Goal: Information Seeking & Learning: Check status

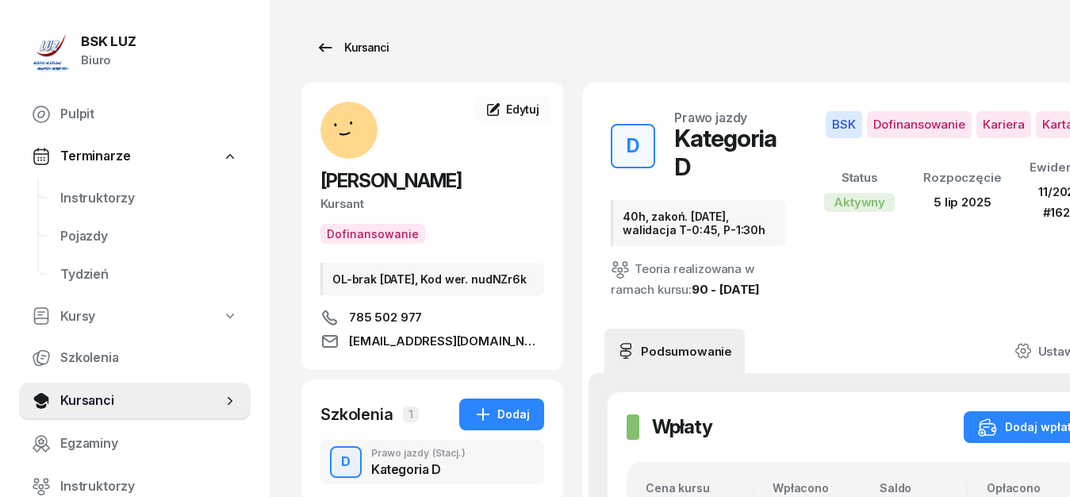
click at [321, 48] on icon at bounding box center [325, 47] width 13 height 9
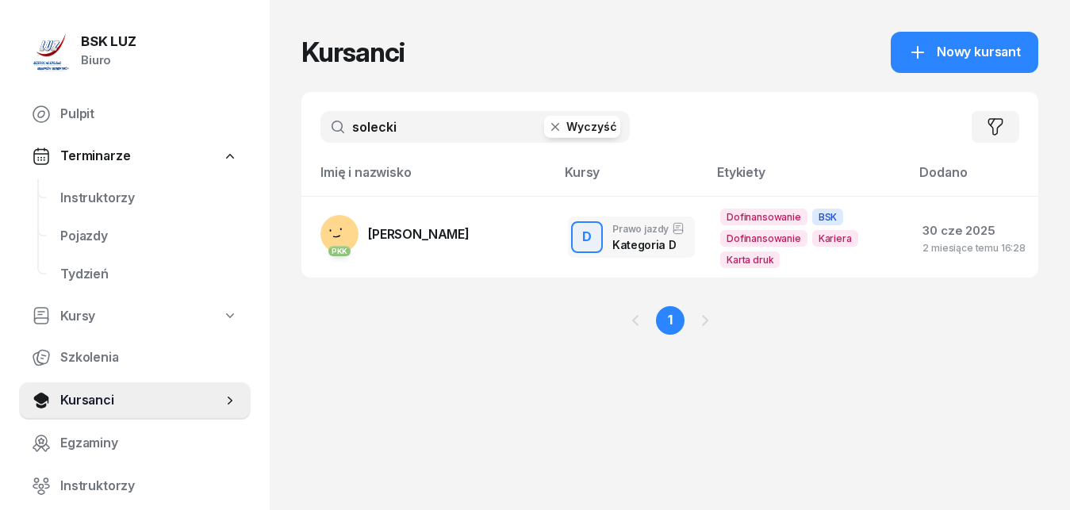
drag, startPoint x: 417, startPoint y: 131, endPoint x: 297, endPoint y: 129, distance: 119.8
click at [321, 129] on input "solecki" at bounding box center [475, 127] width 309 height 32
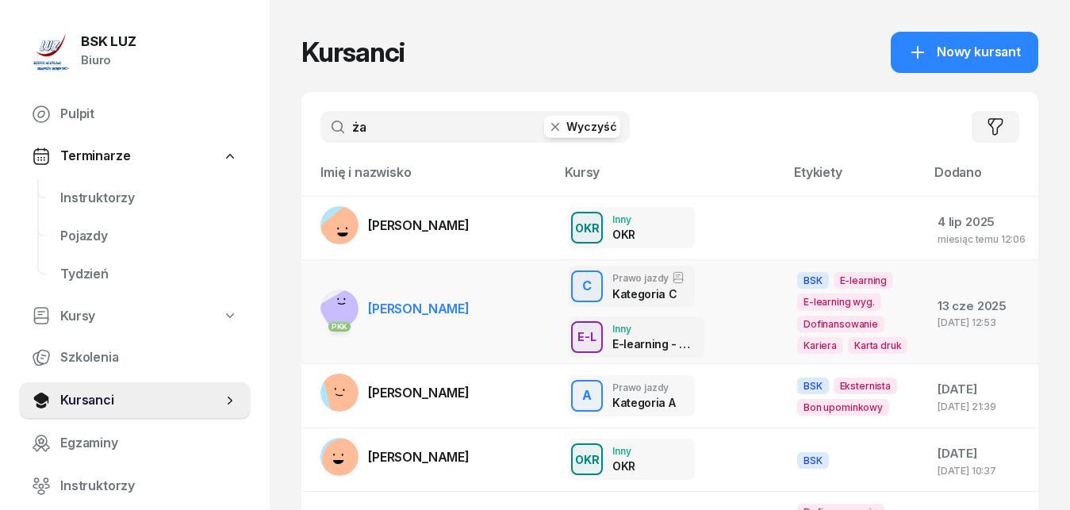
type input "ża"
click at [413, 309] on span "[PERSON_NAME]" at bounding box center [419, 309] width 102 height 16
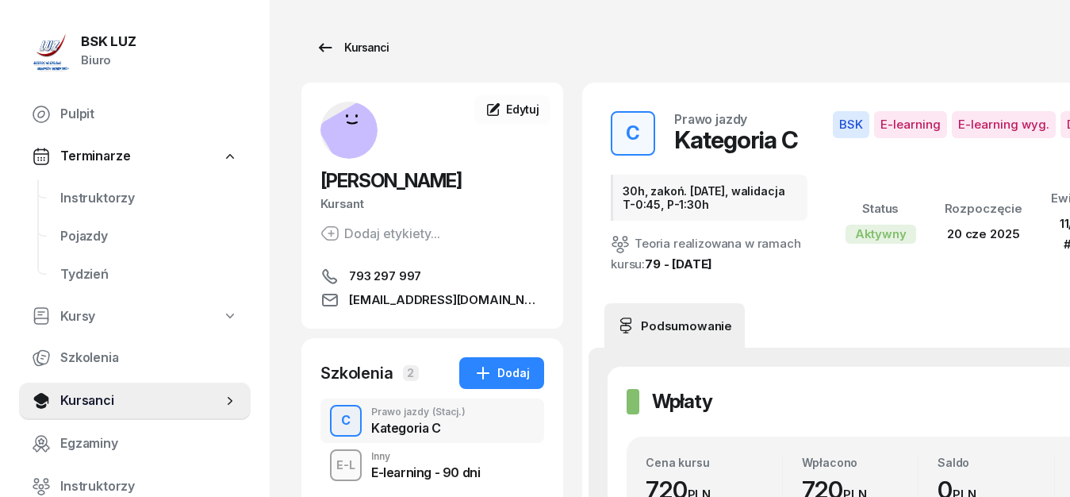
click at [327, 48] on icon at bounding box center [325, 47] width 13 height 9
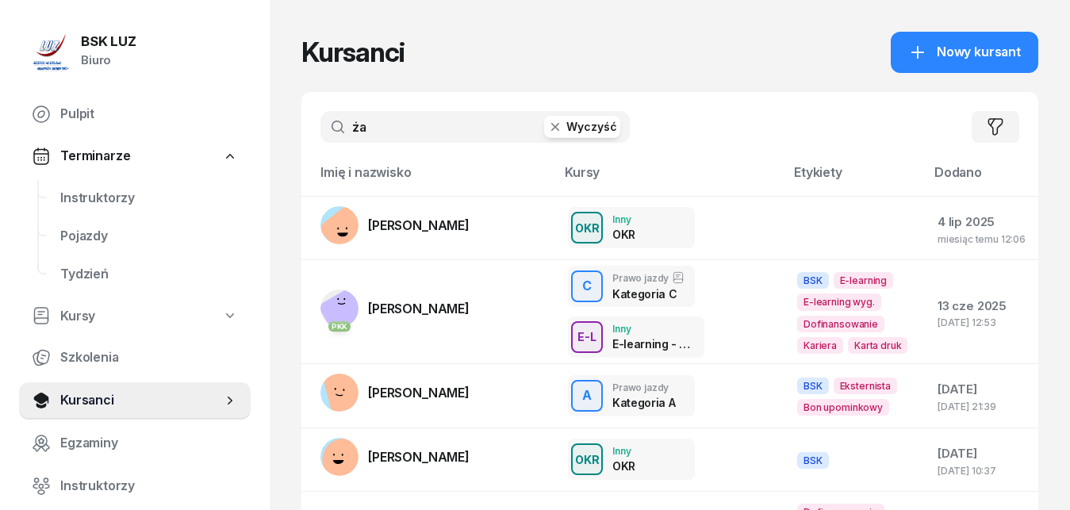
drag, startPoint x: 382, startPoint y: 127, endPoint x: 332, endPoint y: 132, distance: 50.2
click at [332, 132] on input "ża" at bounding box center [475, 127] width 309 height 32
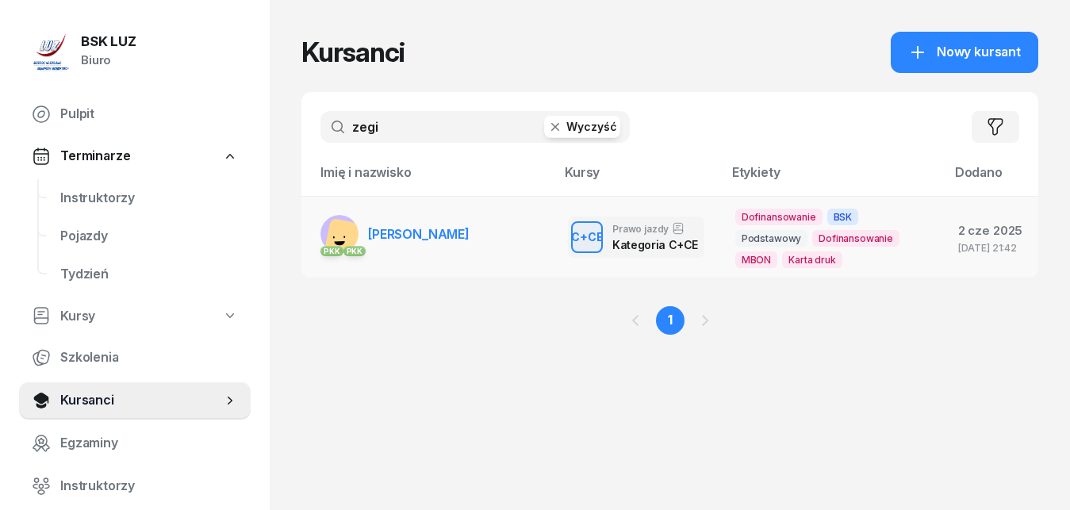
type input "zegi"
click at [407, 238] on span "[PERSON_NAME]" at bounding box center [419, 234] width 102 height 16
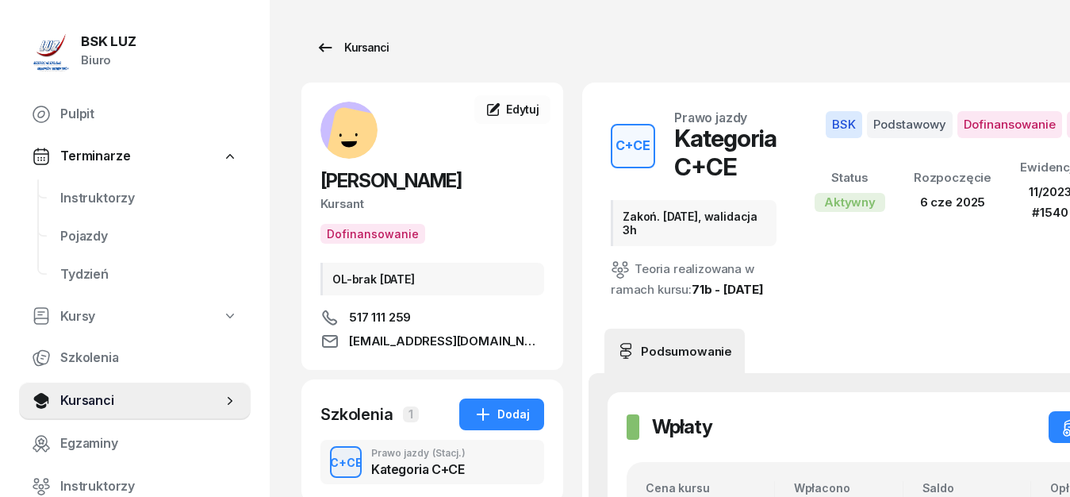
click at [320, 47] on icon at bounding box center [325, 47] width 13 height 9
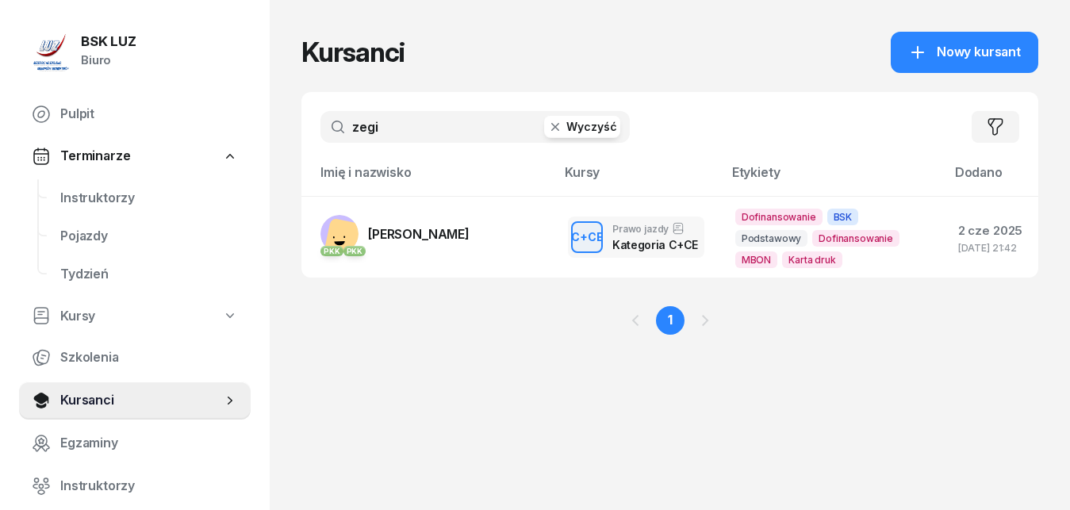
drag, startPoint x: 384, startPoint y: 129, endPoint x: 332, endPoint y: 126, distance: 52.4
click at [330, 126] on input "zegi" at bounding box center [475, 127] width 309 height 32
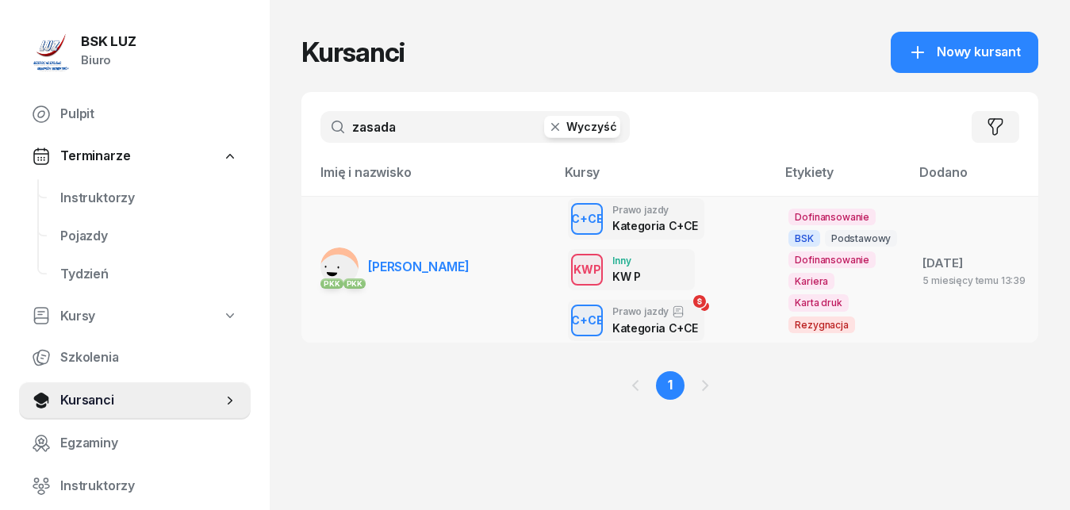
type input "zasada"
click at [404, 272] on span "[PERSON_NAME]" at bounding box center [419, 267] width 102 height 16
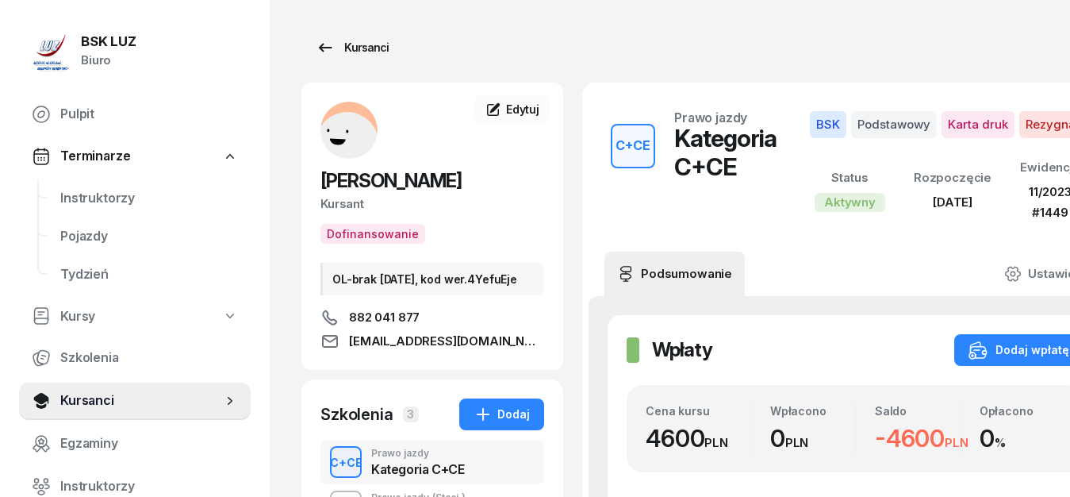
click at [326, 47] on icon at bounding box center [325, 47] width 19 height 19
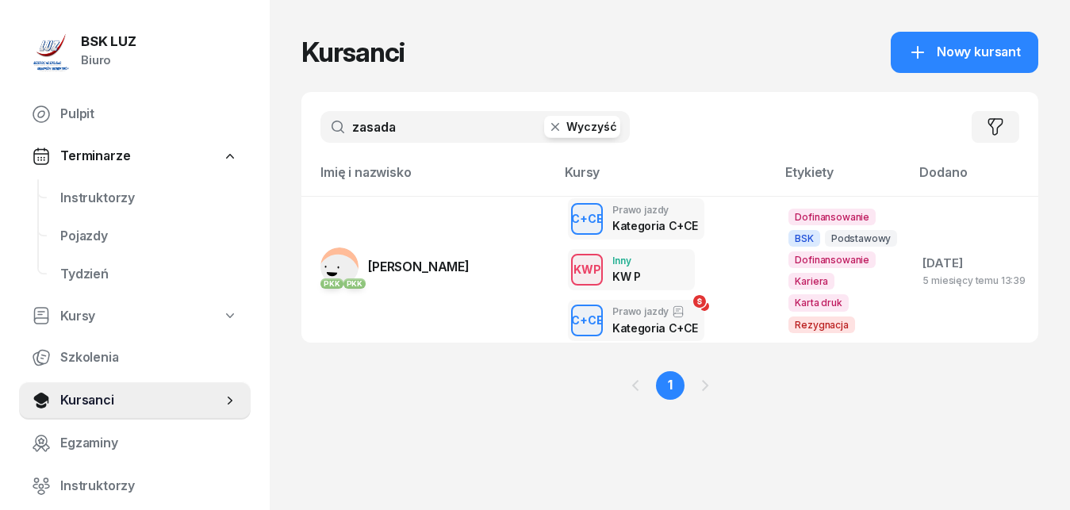
drag, startPoint x: 417, startPoint y: 128, endPoint x: 296, endPoint y: 117, distance: 121.8
click at [321, 117] on input "zasada" at bounding box center [475, 127] width 309 height 32
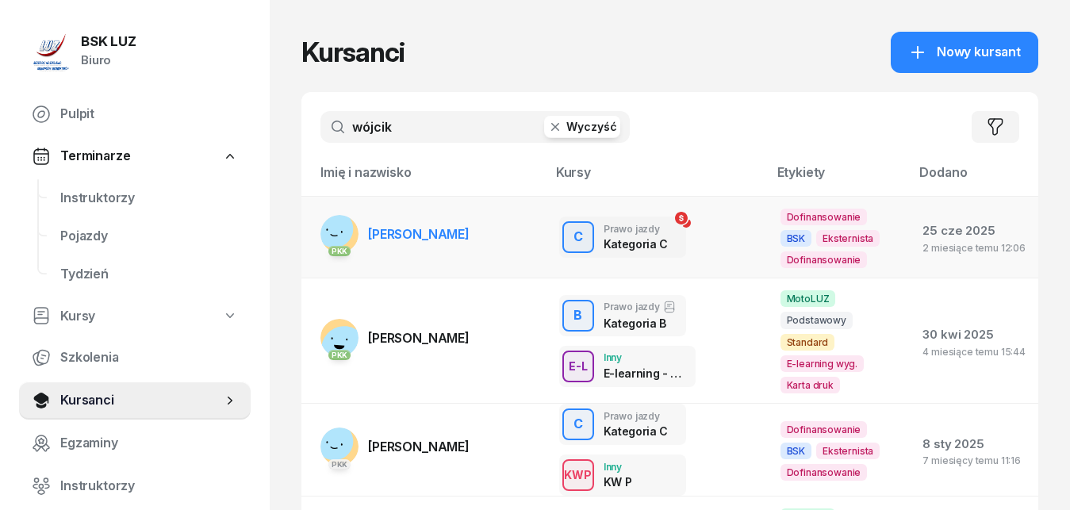
type input "wójcik"
click at [417, 236] on span "[PERSON_NAME]" at bounding box center [419, 234] width 102 height 16
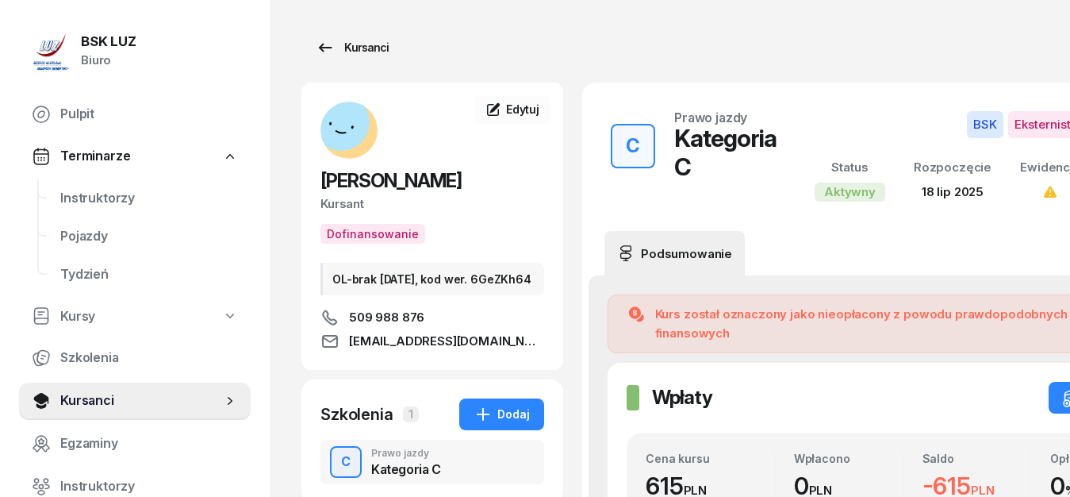
click at [321, 44] on icon at bounding box center [325, 47] width 19 height 19
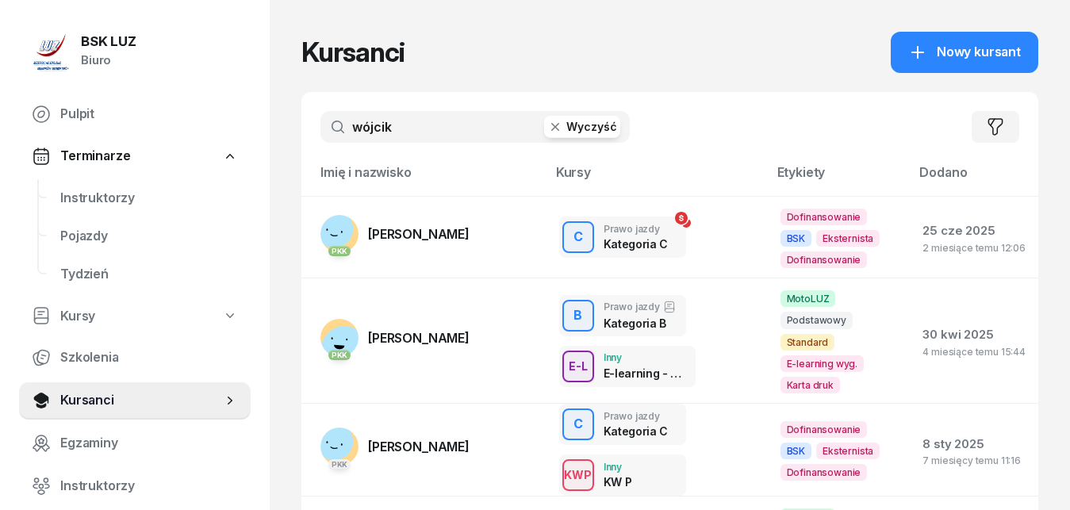
drag, startPoint x: 415, startPoint y: 125, endPoint x: 327, endPoint y: 123, distance: 88.1
click at [327, 123] on input "wójcik" at bounding box center [475, 127] width 309 height 32
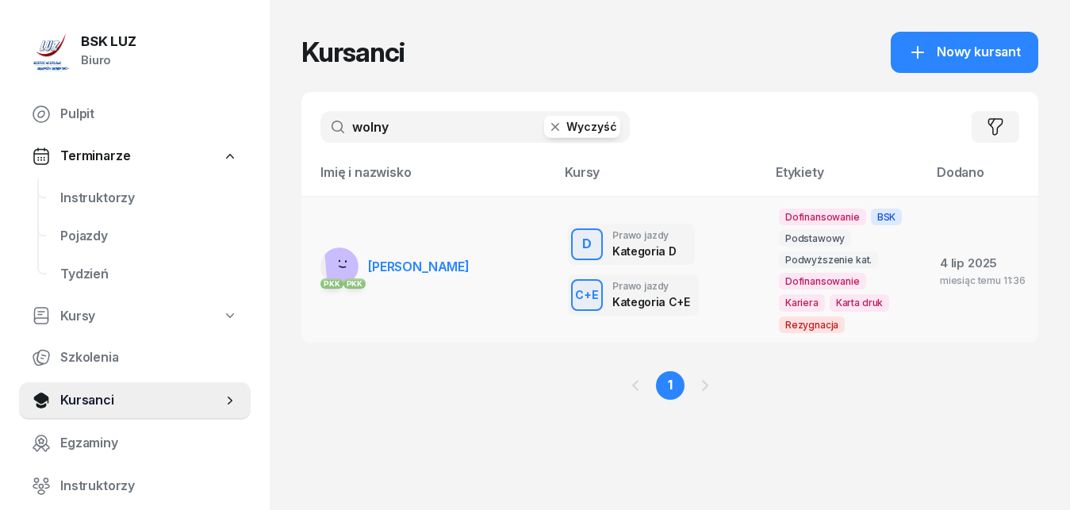
type input "wolny"
click at [394, 259] on span "[PERSON_NAME]" at bounding box center [419, 267] width 102 height 16
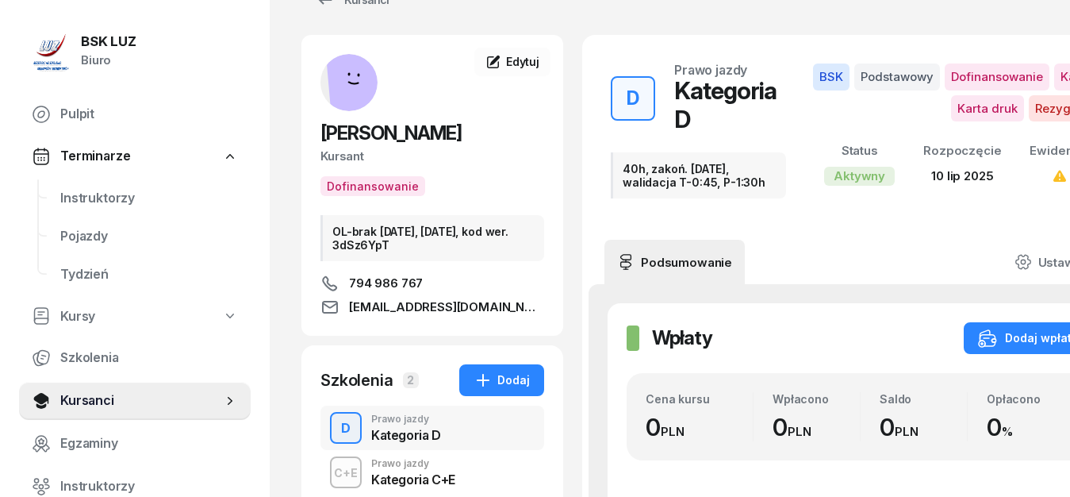
scroll to position [81, 0]
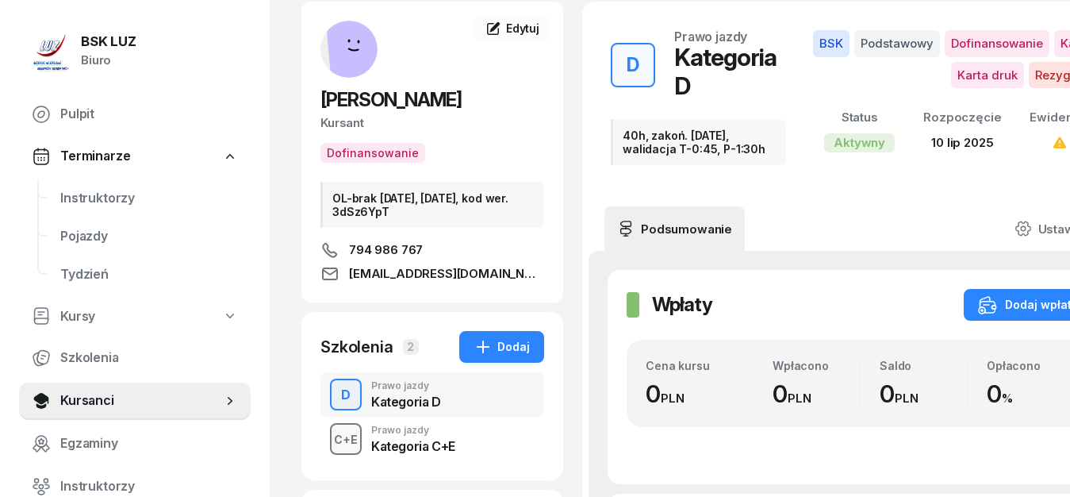
click at [352, 438] on div "C+E" at bounding box center [346, 439] width 37 height 20
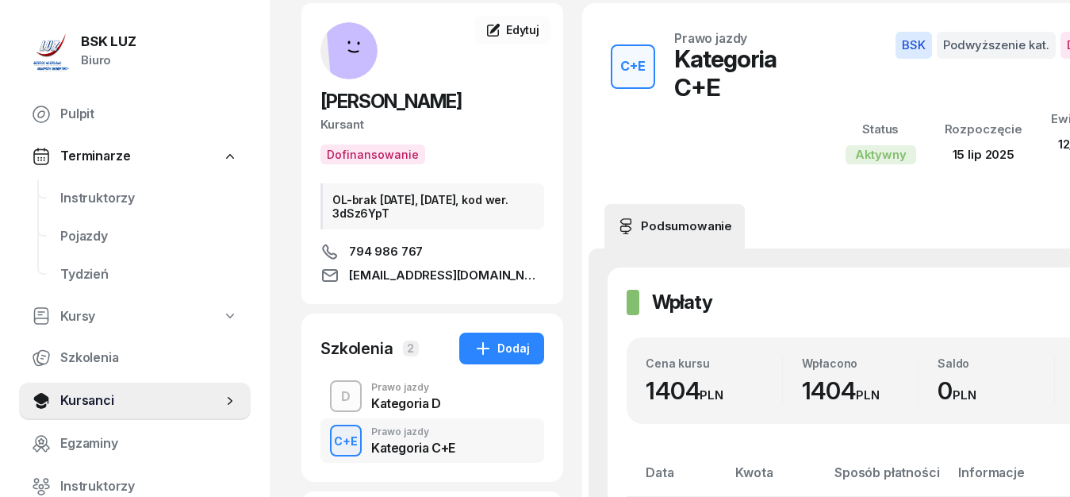
scroll to position [81, 0]
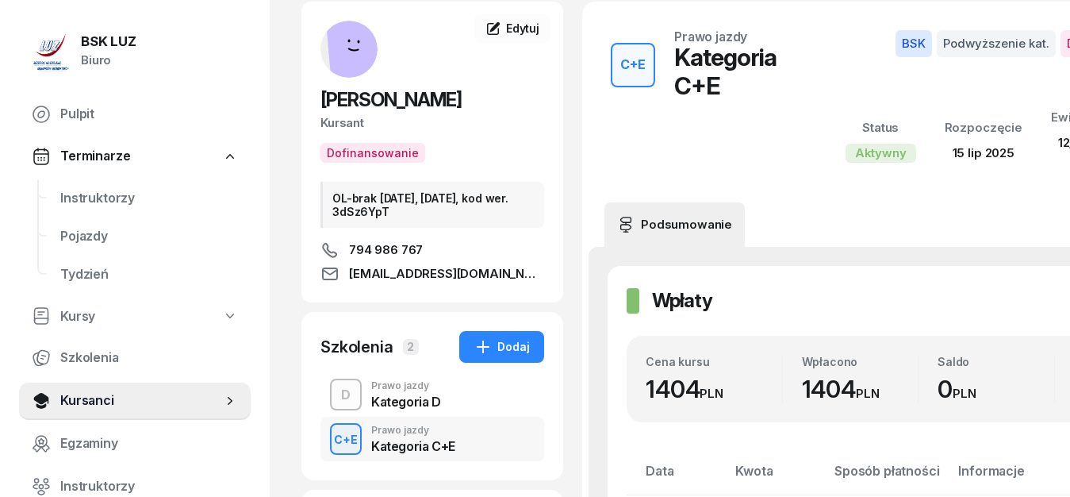
click at [383, 398] on div "Kategoria D" at bounding box center [406, 401] width 70 height 13
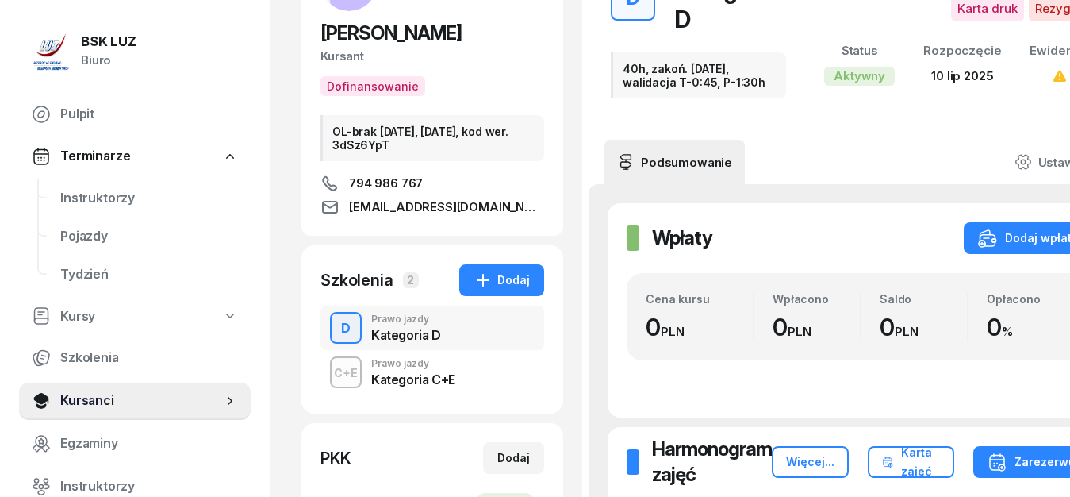
scroll to position [162, 0]
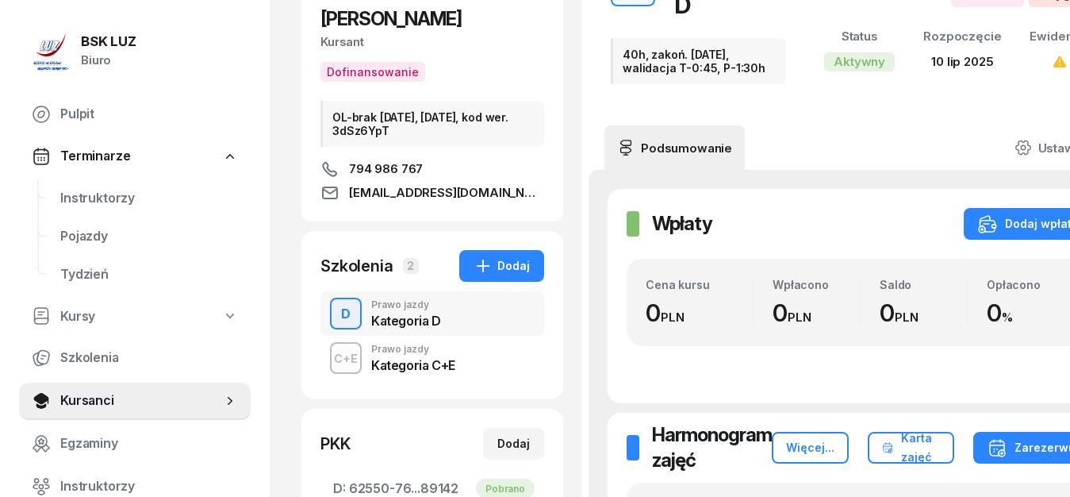
click at [392, 360] on div "Kategoria C+E" at bounding box center [413, 365] width 84 height 13
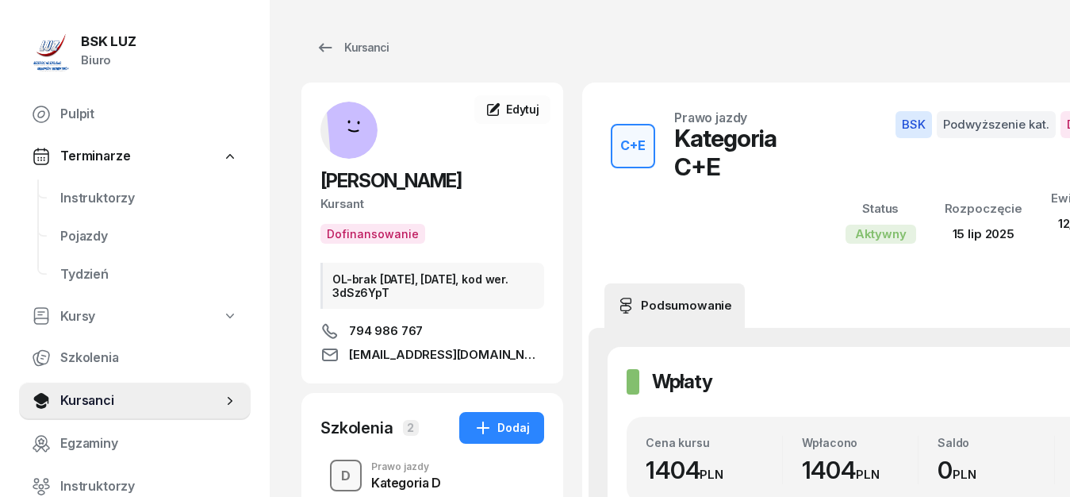
click at [354, 475] on div "D" at bounding box center [346, 476] width 22 height 27
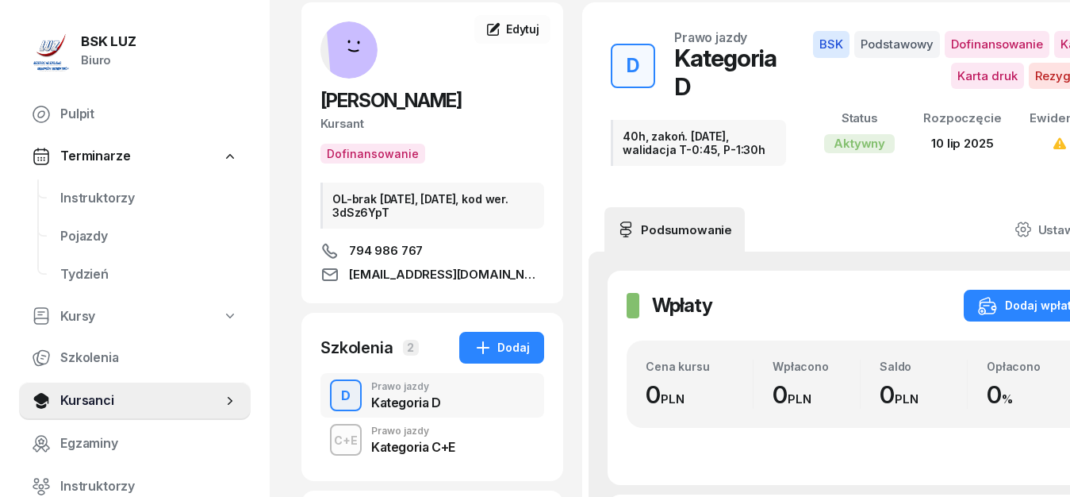
scroll to position [81, 0]
click at [415, 443] on div "Kategoria C+E" at bounding box center [413, 446] width 84 height 13
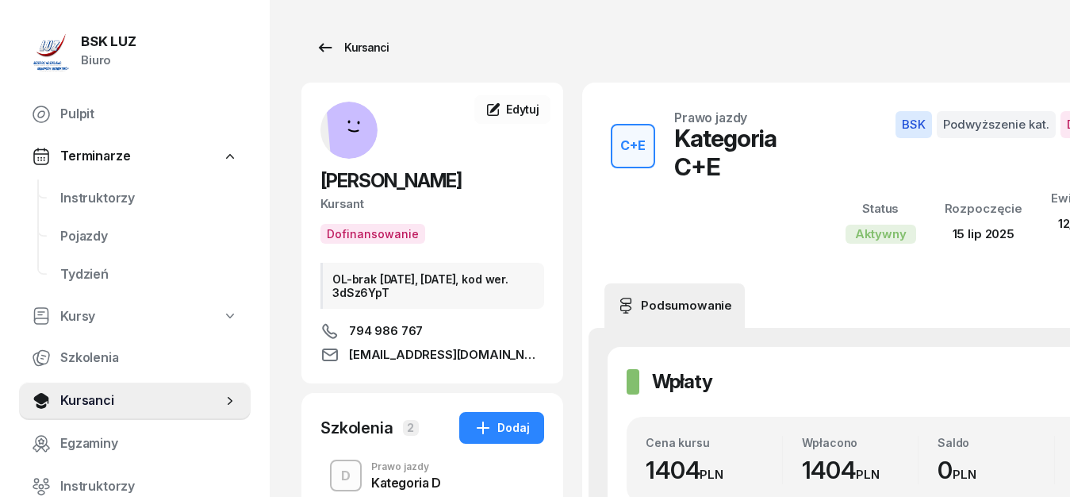
click at [330, 51] on icon at bounding box center [325, 47] width 19 height 19
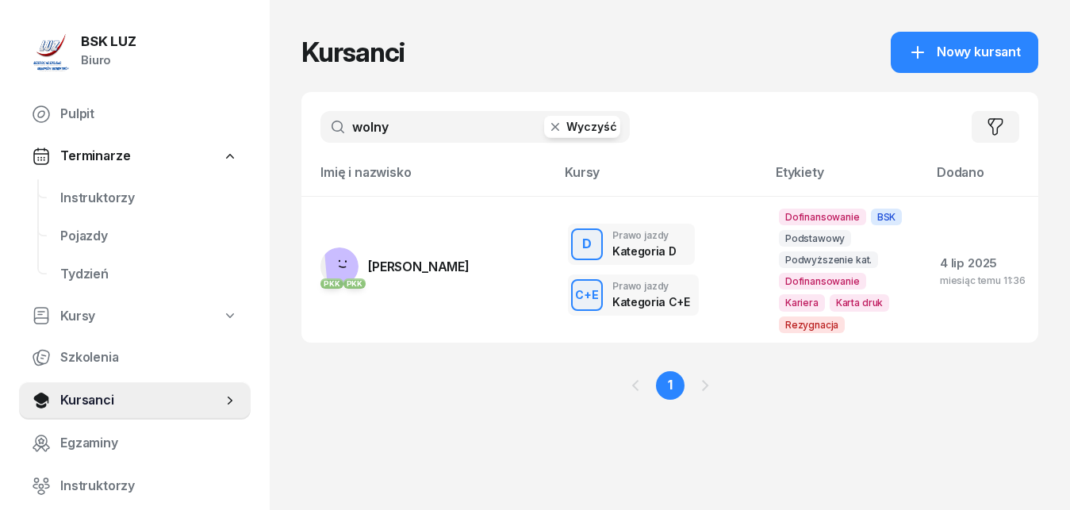
drag, startPoint x: 408, startPoint y: 125, endPoint x: 301, endPoint y: 120, distance: 107.2
click at [321, 120] on input "wolny" at bounding box center [475, 127] width 309 height 32
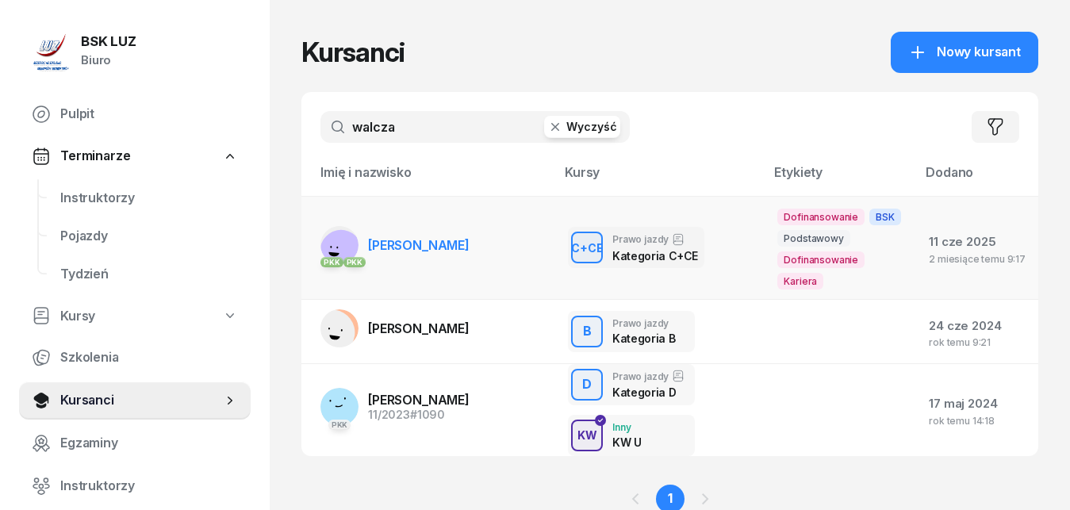
type input "walcza"
click at [402, 250] on span "[PERSON_NAME]" at bounding box center [419, 245] width 102 height 16
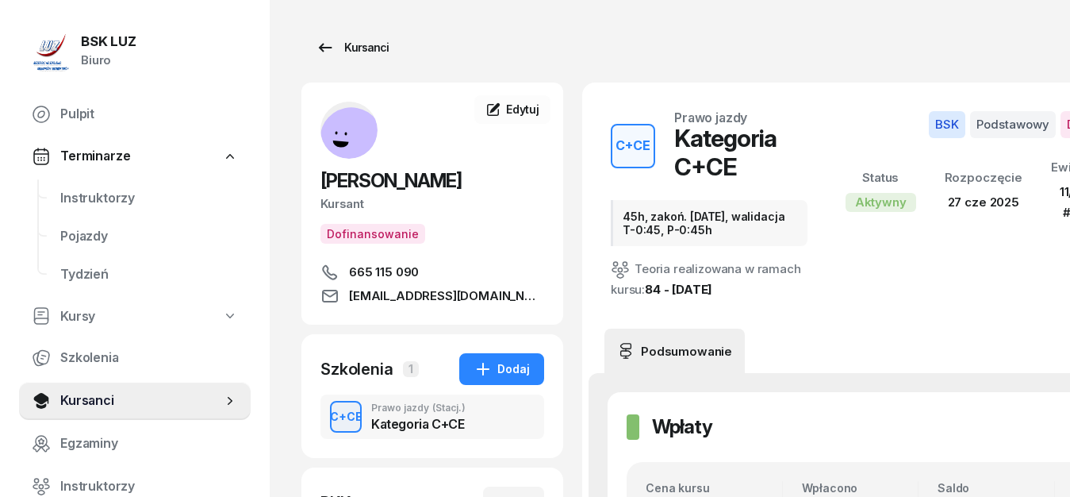
click at [322, 44] on icon at bounding box center [325, 47] width 13 height 9
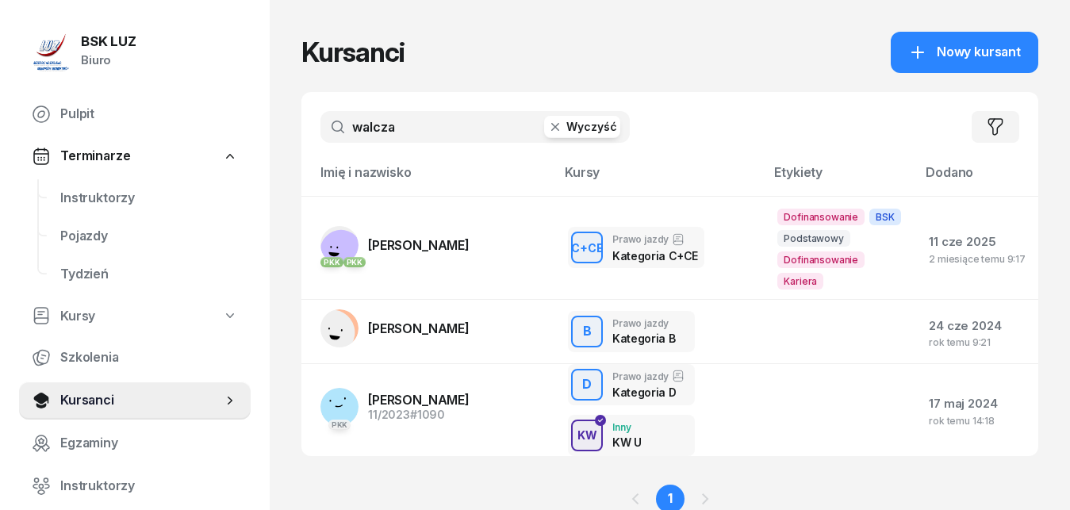
drag, startPoint x: 417, startPoint y: 130, endPoint x: 295, endPoint y: 113, distance: 123.3
click at [321, 113] on input "walcza" at bounding box center [475, 127] width 309 height 32
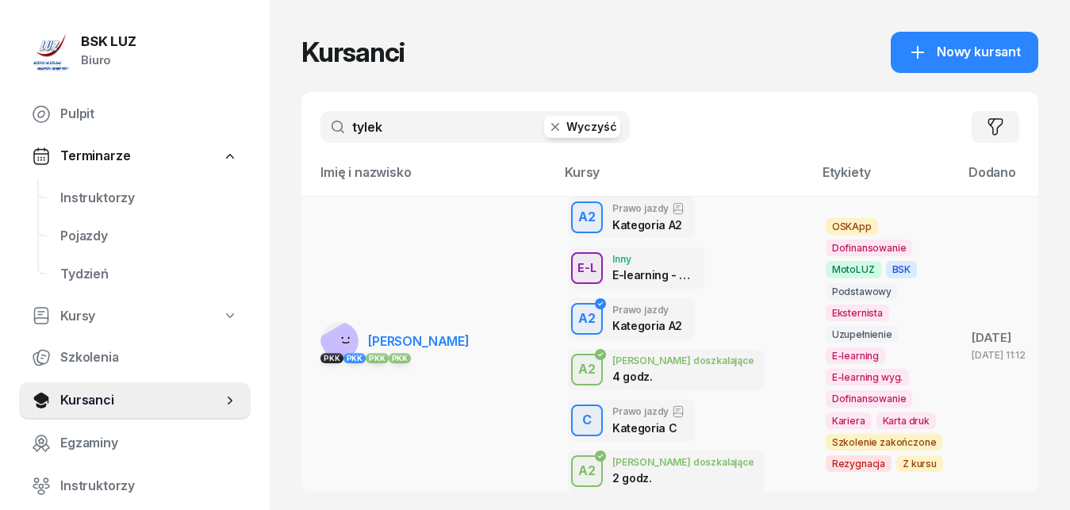
type input "tylek"
click at [414, 336] on span "[PERSON_NAME]" at bounding box center [419, 341] width 102 height 16
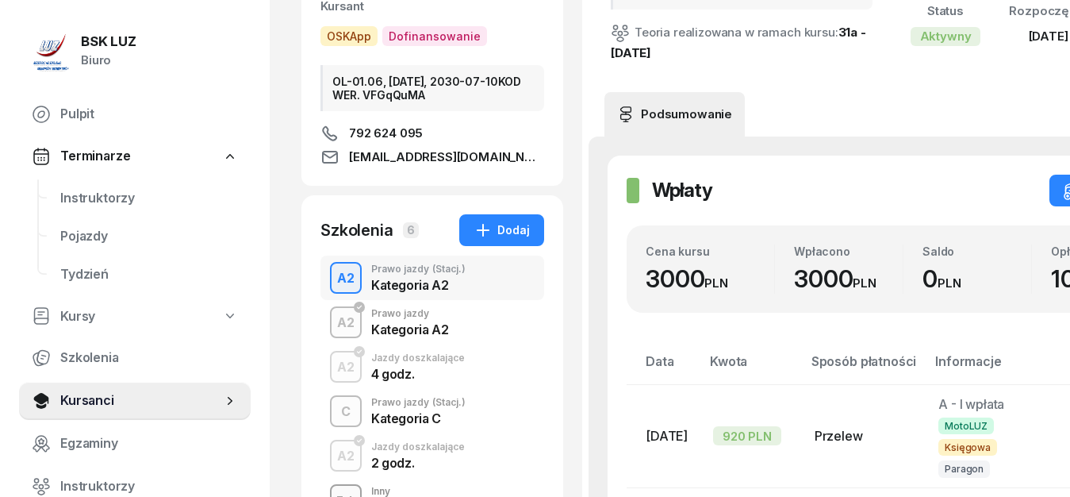
scroll to position [243, 0]
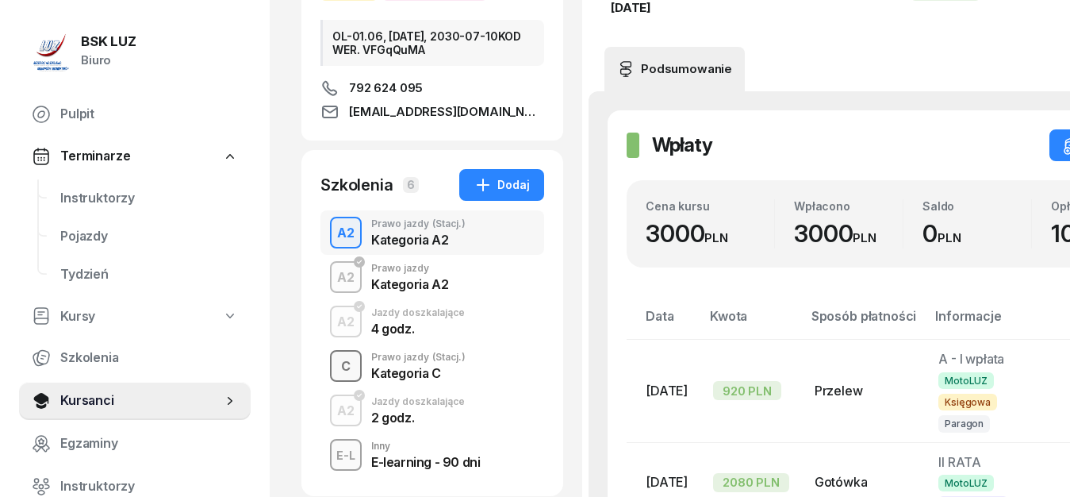
click at [346, 367] on div "C" at bounding box center [346, 366] width 22 height 27
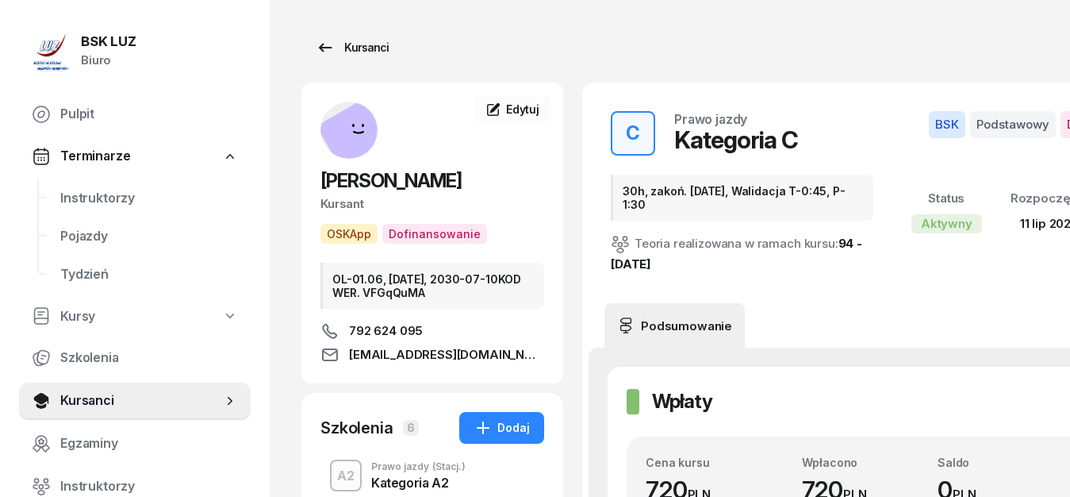
click at [326, 47] on icon at bounding box center [325, 47] width 19 height 19
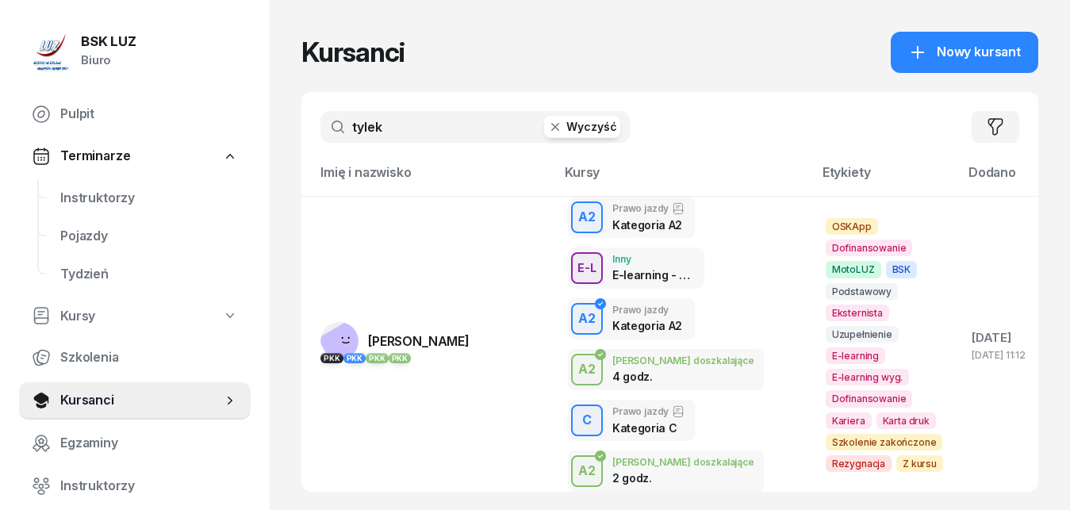
drag, startPoint x: 398, startPoint y: 128, endPoint x: 331, endPoint y: 127, distance: 66.7
click at [331, 127] on input "tylek" at bounding box center [475, 127] width 309 height 32
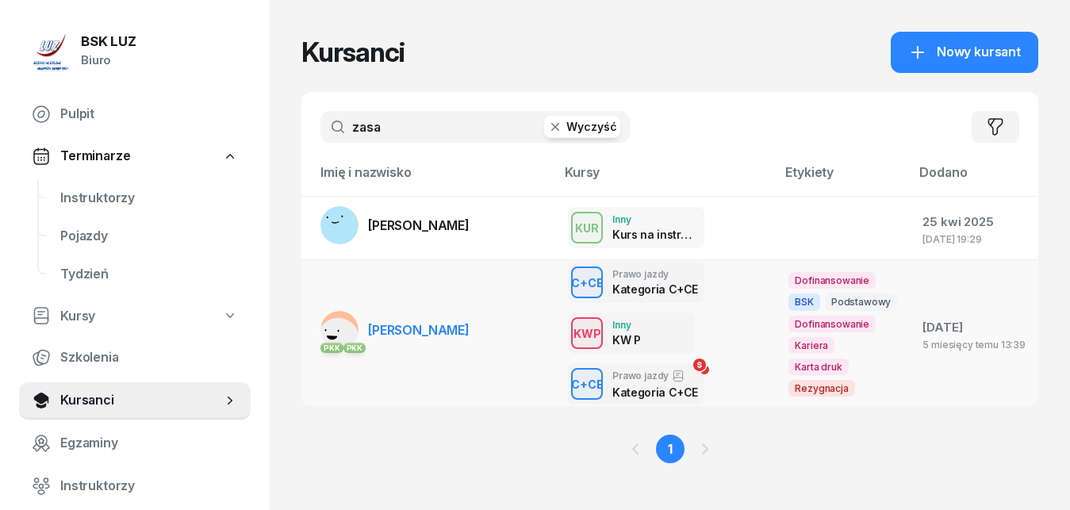
type input "zasa"
click at [424, 338] on span "[PERSON_NAME]" at bounding box center [419, 330] width 102 height 16
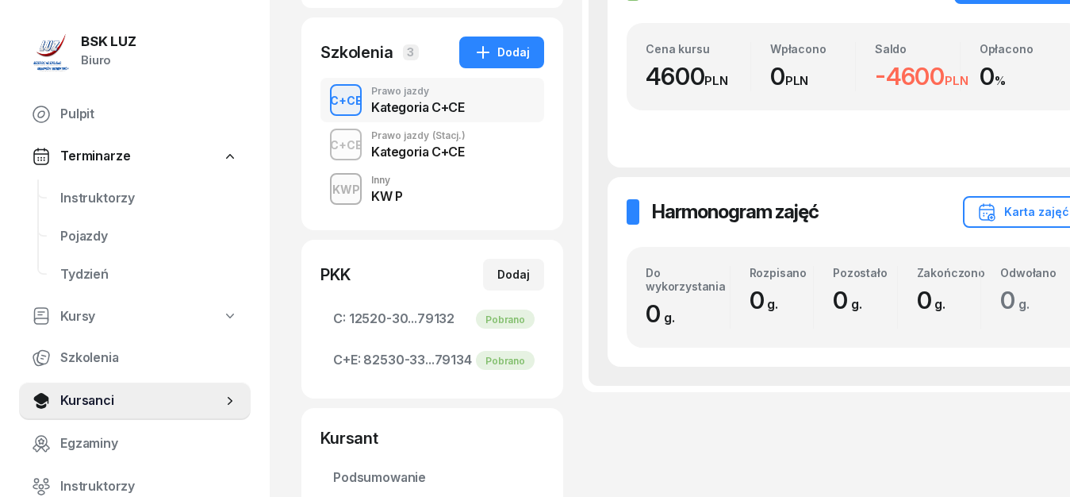
scroll to position [324, 0]
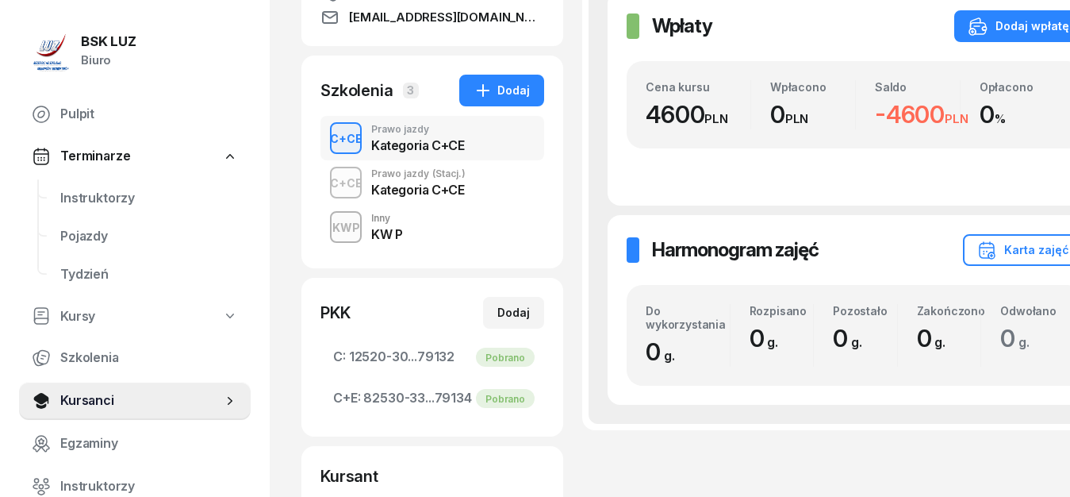
click at [391, 196] on div "Kategoria C+CE" at bounding box center [418, 189] width 94 height 13
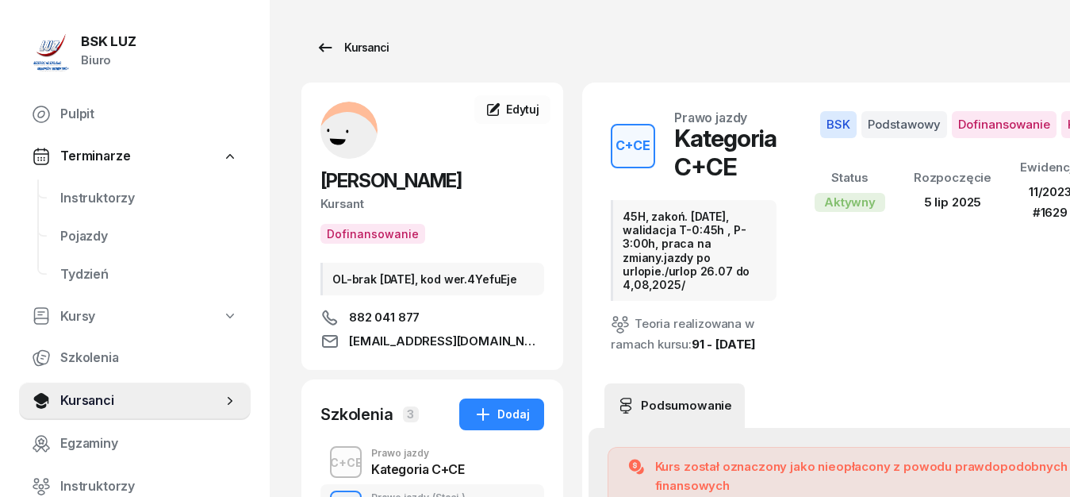
click at [330, 47] on icon at bounding box center [325, 47] width 19 height 19
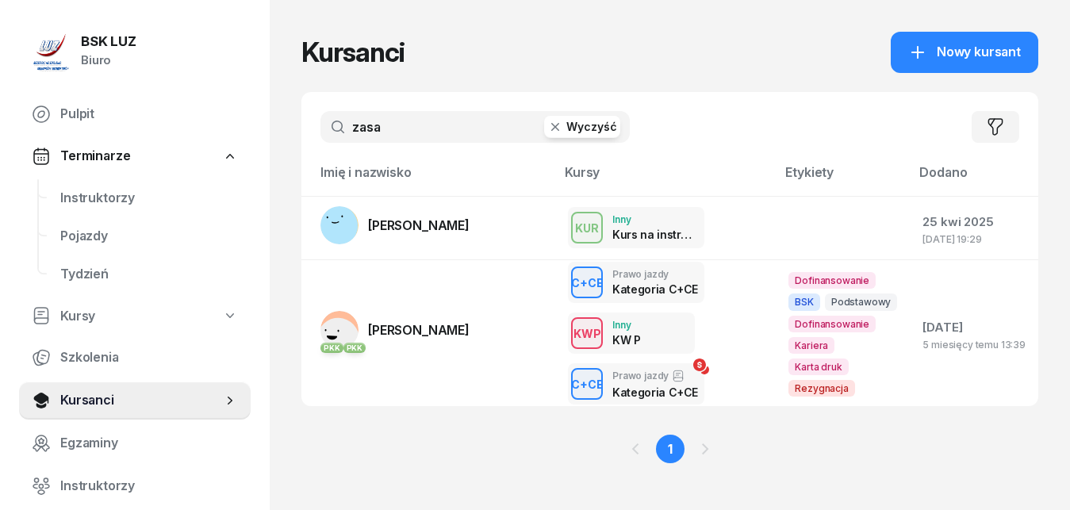
drag, startPoint x: 406, startPoint y: 135, endPoint x: 339, endPoint y: 130, distance: 67.6
click at [339, 130] on input "zasa" at bounding box center [475, 127] width 309 height 32
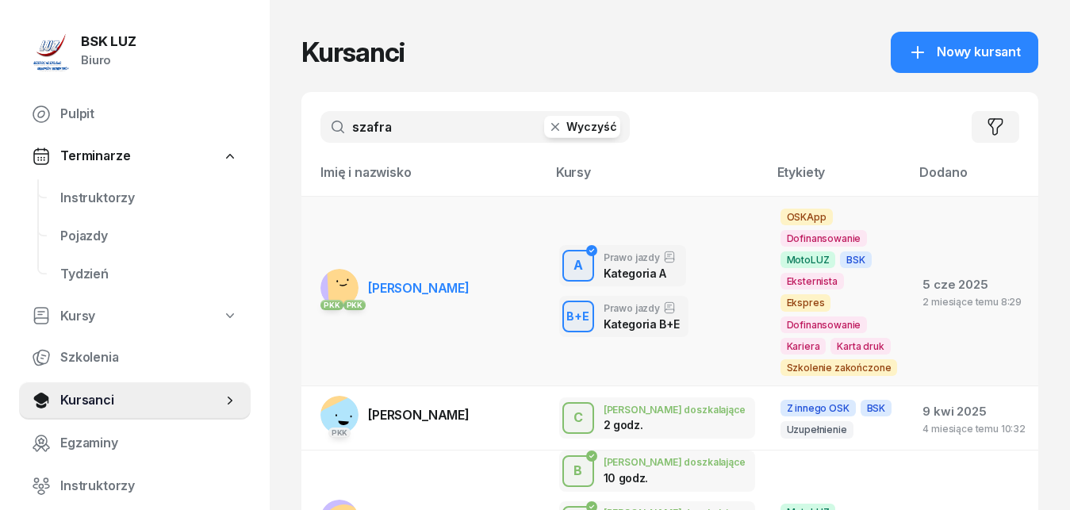
type input "szafra"
click at [432, 282] on span "[PERSON_NAME]" at bounding box center [419, 288] width 102 height 16
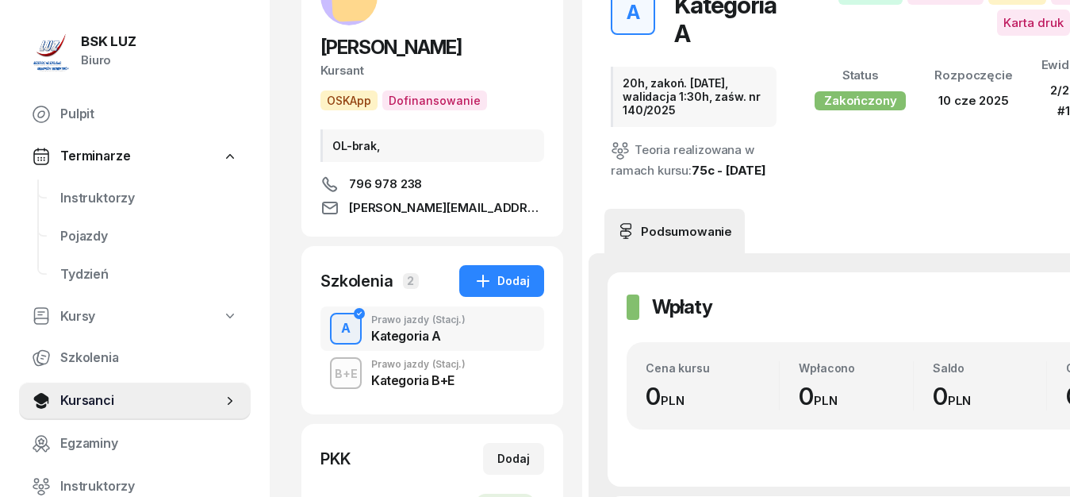
scroll to position [162, 0]
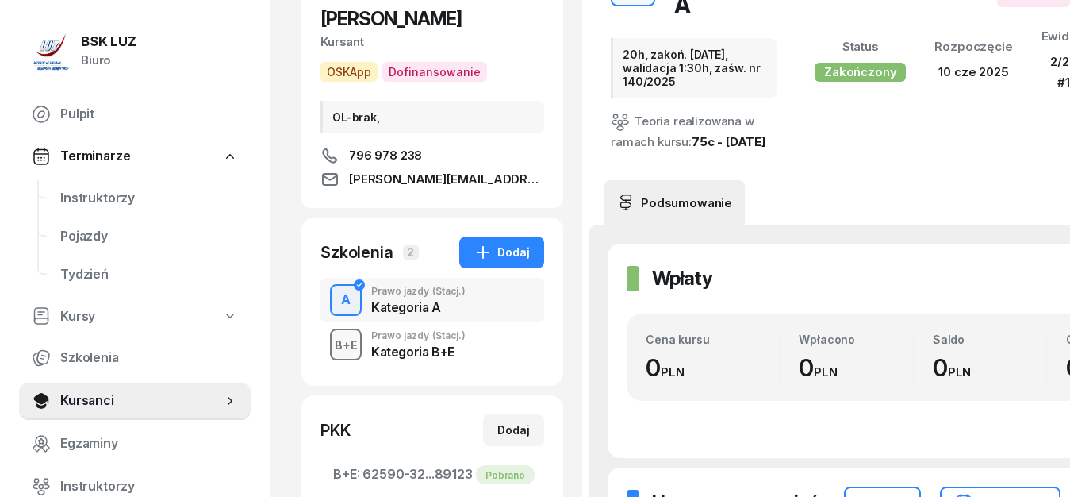
click at [348, 339] on div "B+E" at bounding box center [347, 345] width 36 height 20
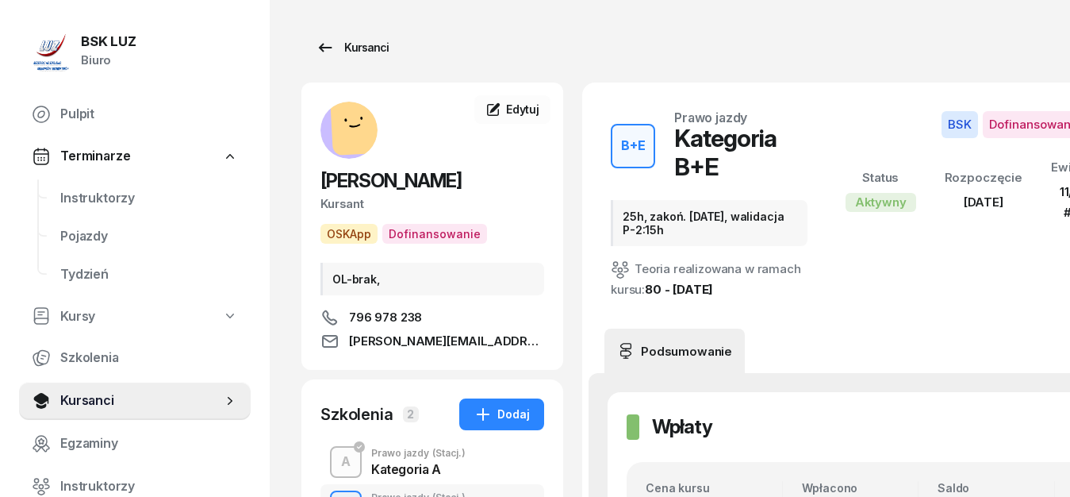
click at [324, 48] on icon at bounding box center [325, 47] width 13 height 9
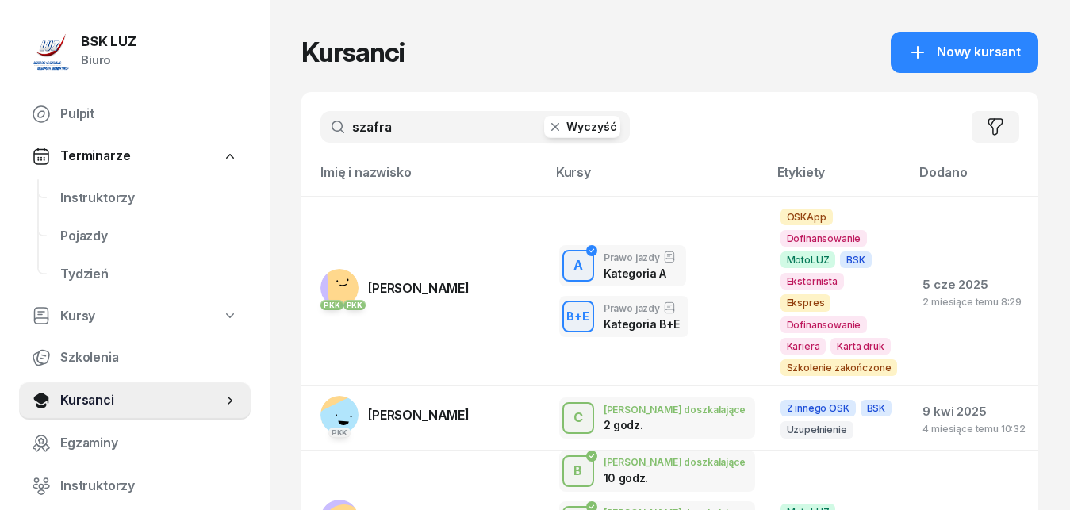
drag, startPoint x: 402, startPoint y: 127, endPoint x: 348, endPoint y: 129, distance: 54.0
click at [348, 129] on input "szafra" at bounding box center [475, 127] width 309 height 32
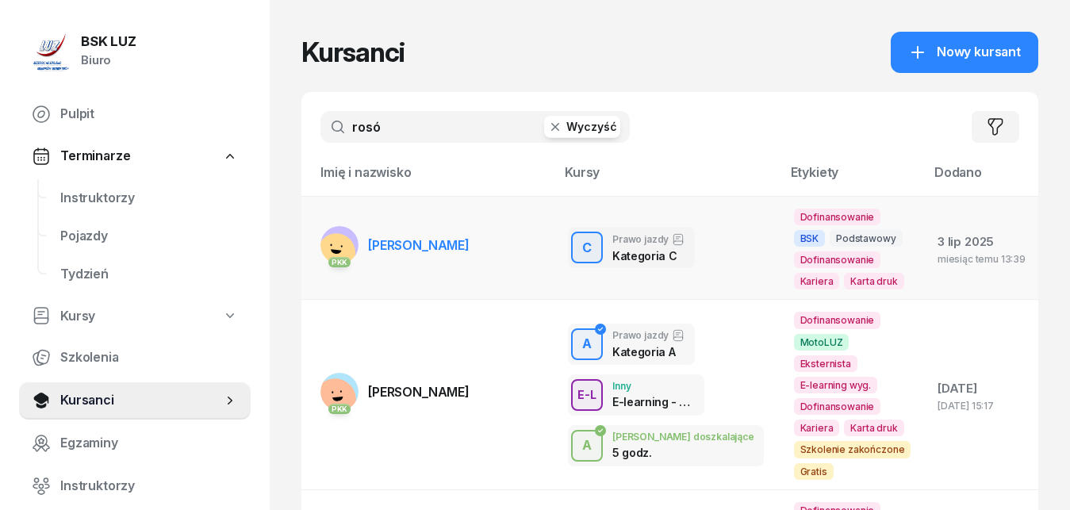
type input "rosó"
click at [415, 244] on span "[PERSON_NAME]" at bounding box center [419, 245] width 102 height 16
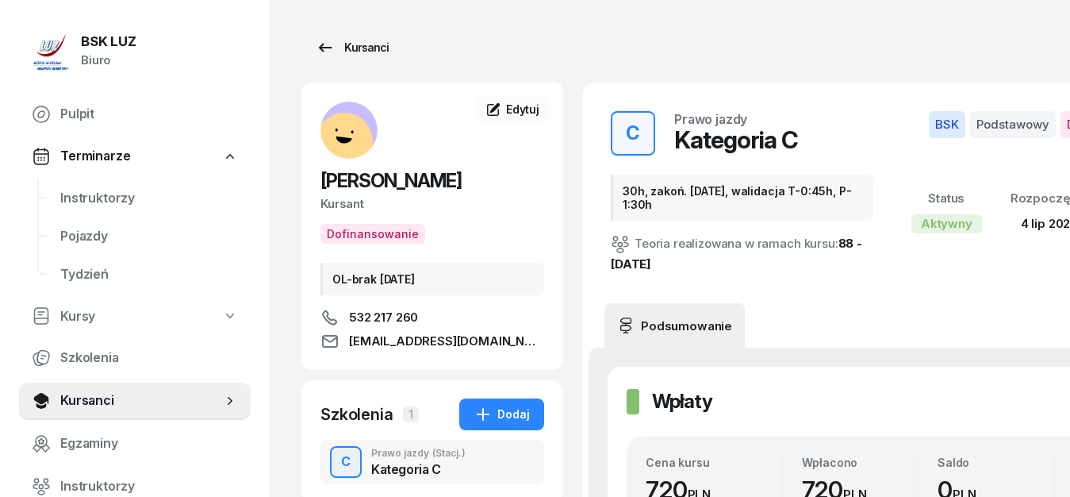
click at [330, 45] on icon at bounding box center [325, 47] width 19 height 19
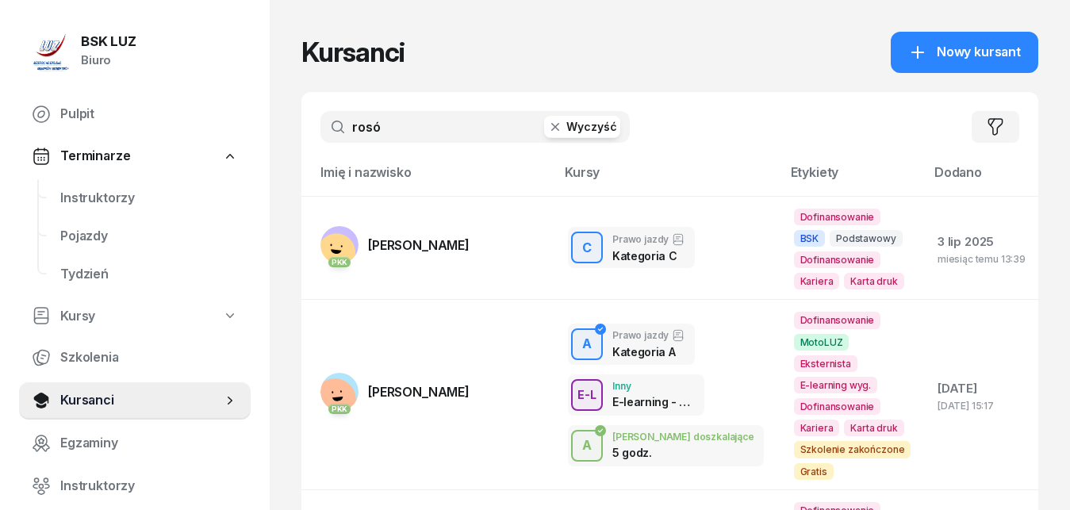
drag, startPoint x: 404, startPoint y: 128, endPoint x: 324, endPoint y: 126, distance: 80.2
click at [324, 126] on input "rosó" at bounding box center [475, 127] width 309 height 32
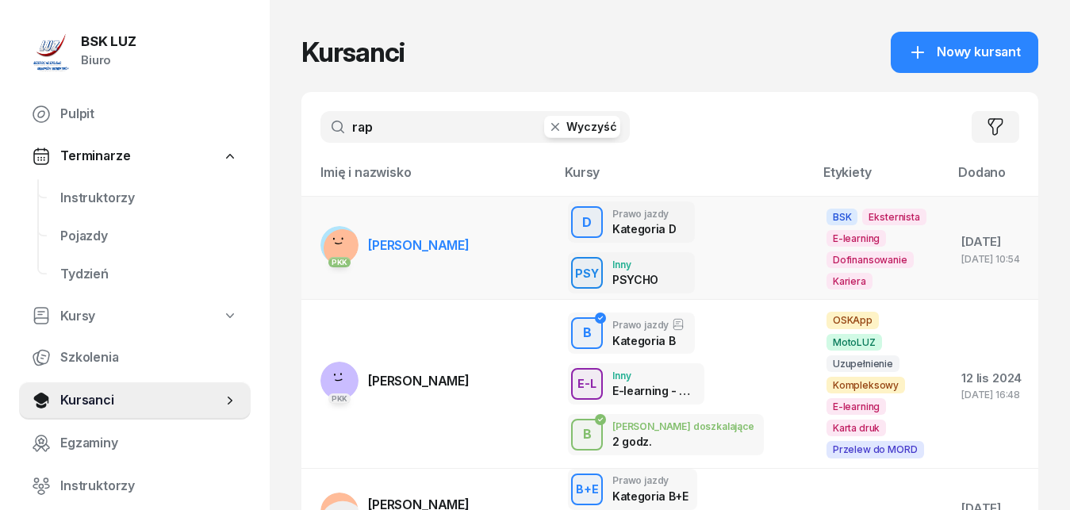
type input "rap"
click at [424, 244] on span "[PERSON_NAME]" at bounding box center [419, 245] width 102 height 16
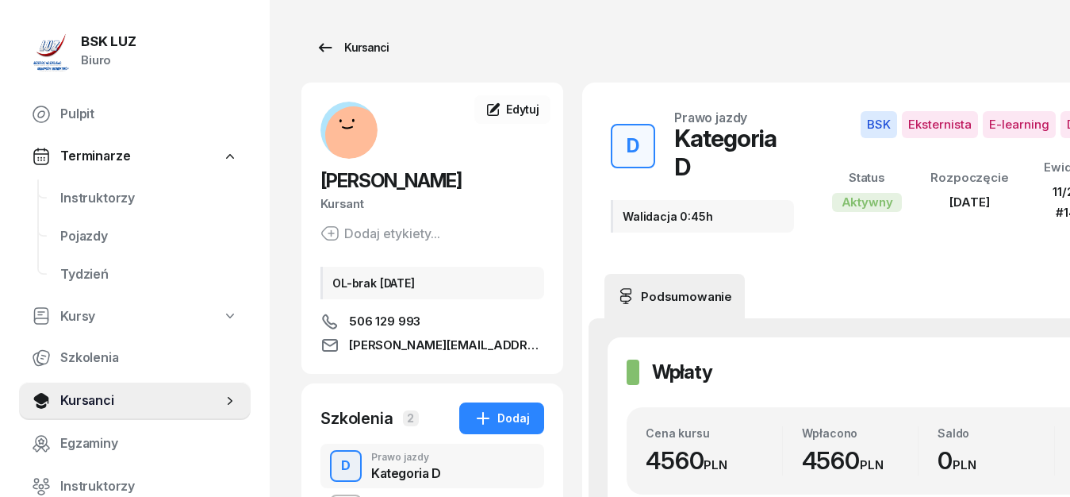
click at [324, 46] on icon at bounding box center [325, 47] width 19 height 19
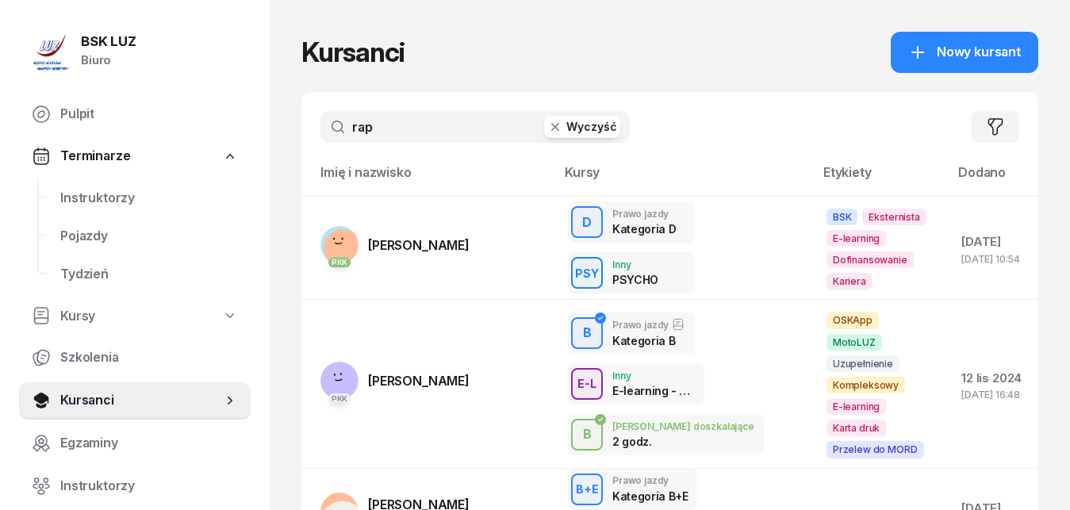
drag, startPoint x: 393, startPoint y: 130, endPoint x: 329, endPoint y: 127, distance: 64.4
click at [329, 127] on input "rap" at bounding box center [475, 127] width 309 height 32
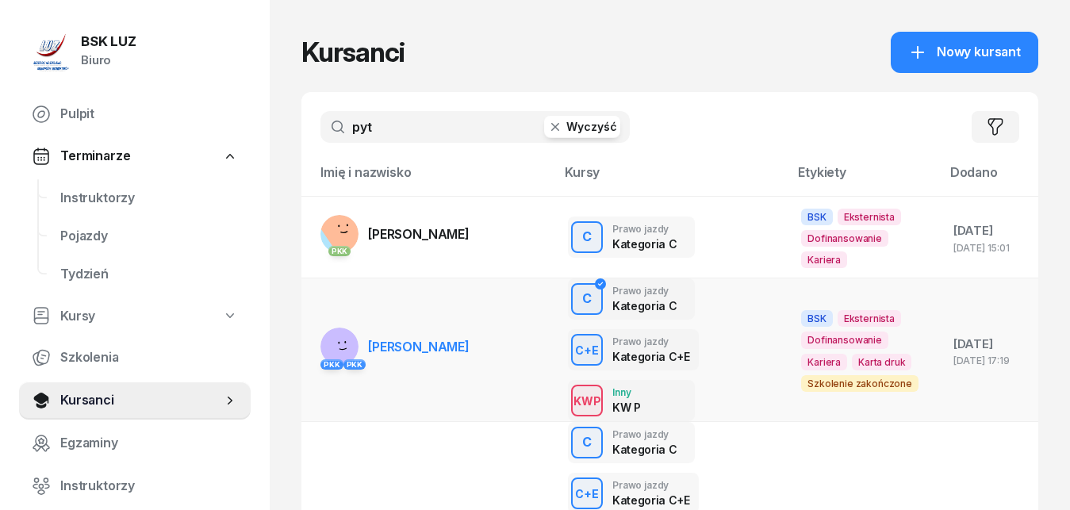
type input "pyt"
click at [436, 350] on span "[PERSON_NAME]" at bounding box center [419, 347] width 102 height 16
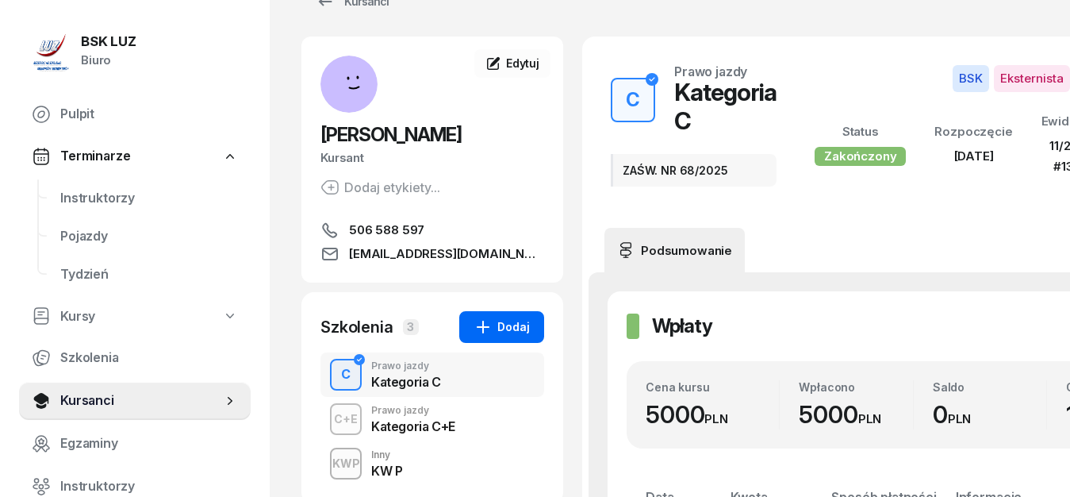
scroll to position [81, 0]
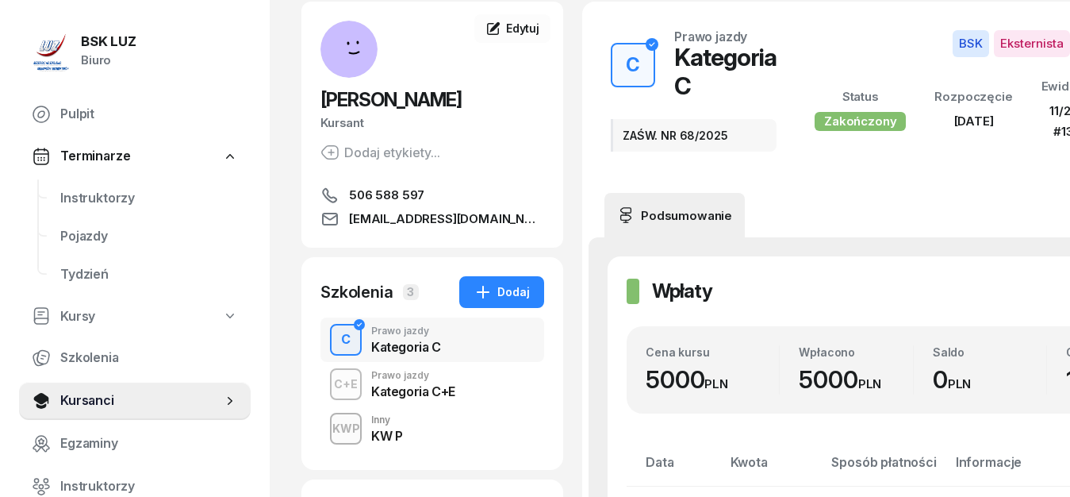
click at [404, 385] on div "Kategoria C+E" at bounding box center [413, 391] width 84 height 13
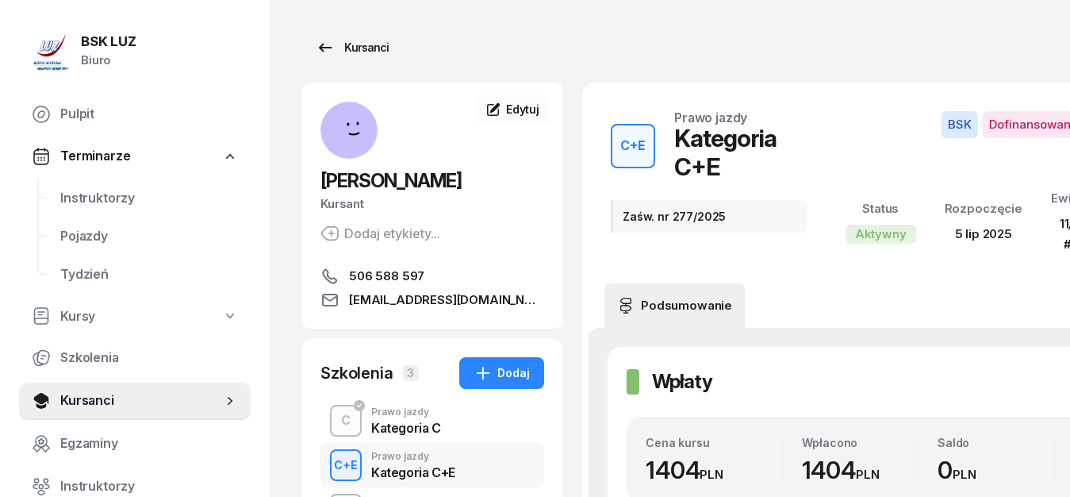
click at [326, 46] on icon at bounding box center [325, 47] width 19 height 19
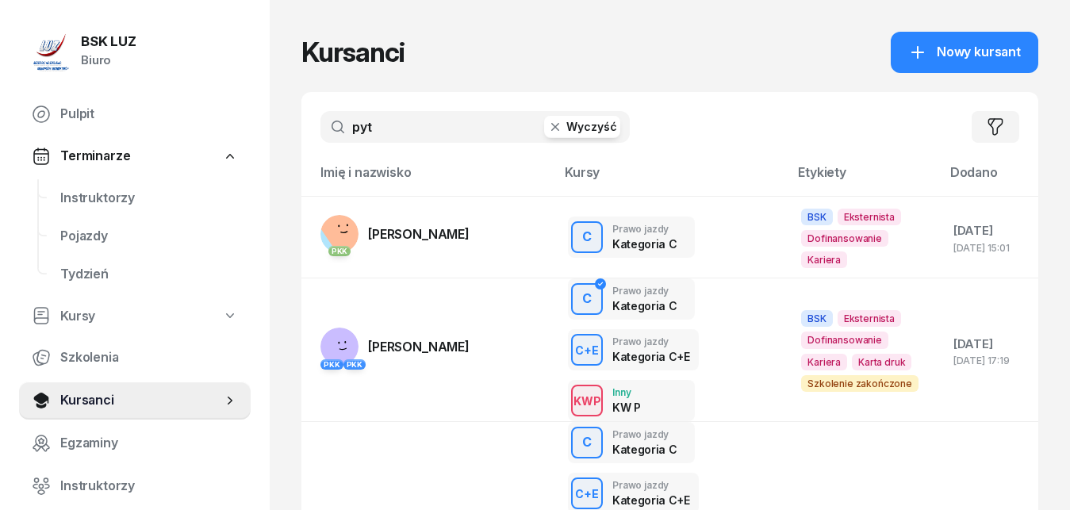
drag, startPoint x: 386, startPoint y: 131, endPoint x: 321, endPoint y: 136, distance: 66.1
click at [321, 136] on input "pyt" at bounding box center [475, 127] width 309 height 32
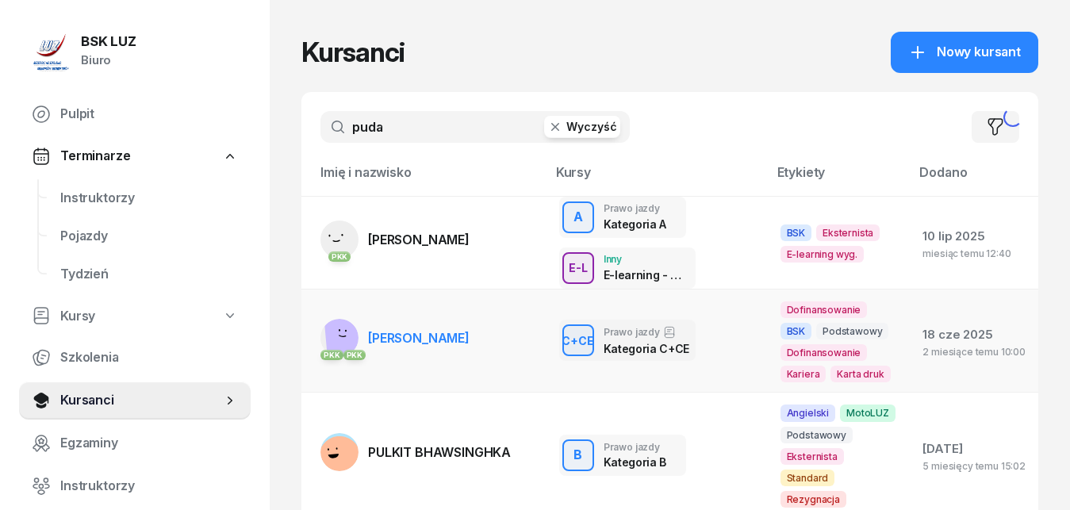
type input "puda"
click at [422, 346] on span "[PERSON_NAME]" at bounding box center [419, 338] width 102 height 16
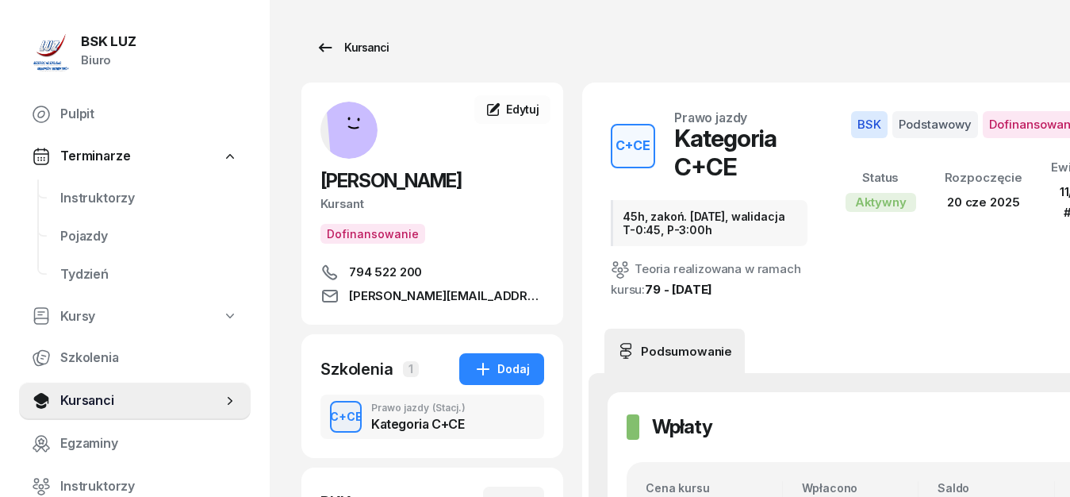
click at [326, 43] on icon at bounding box center [325, 47] width 19 height 19
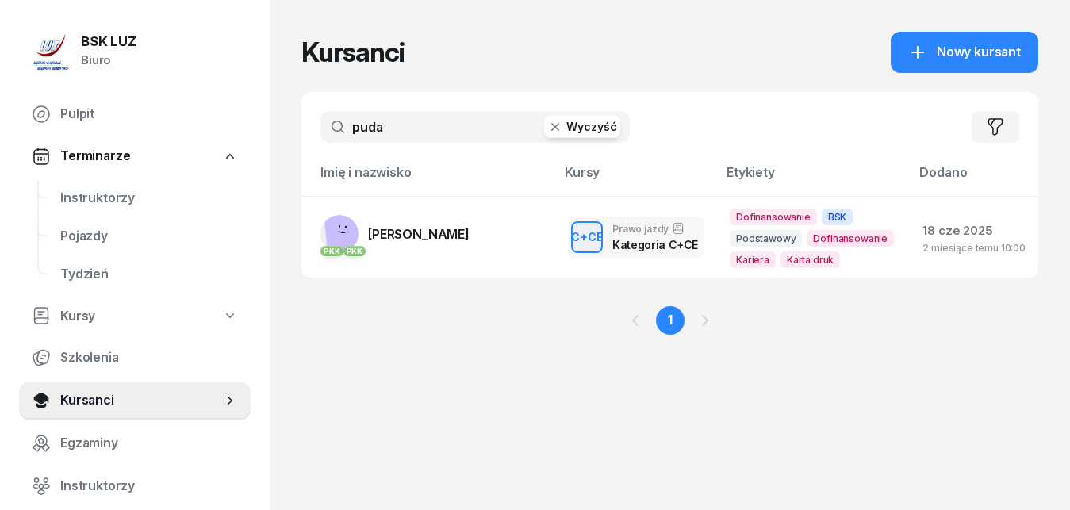
click at [392, 129] on input "puda" at bounding box center [475, 127] width 309 height 32
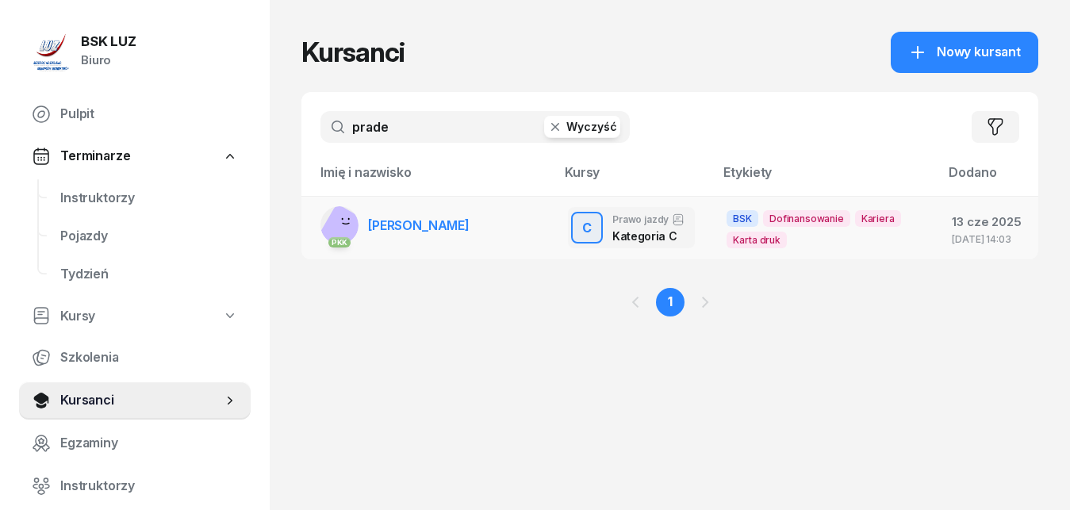
type input "prade"
click at [422, 225] on span "[PERSON_NAME]" at bounding box center [419, 225] width 102 height 16
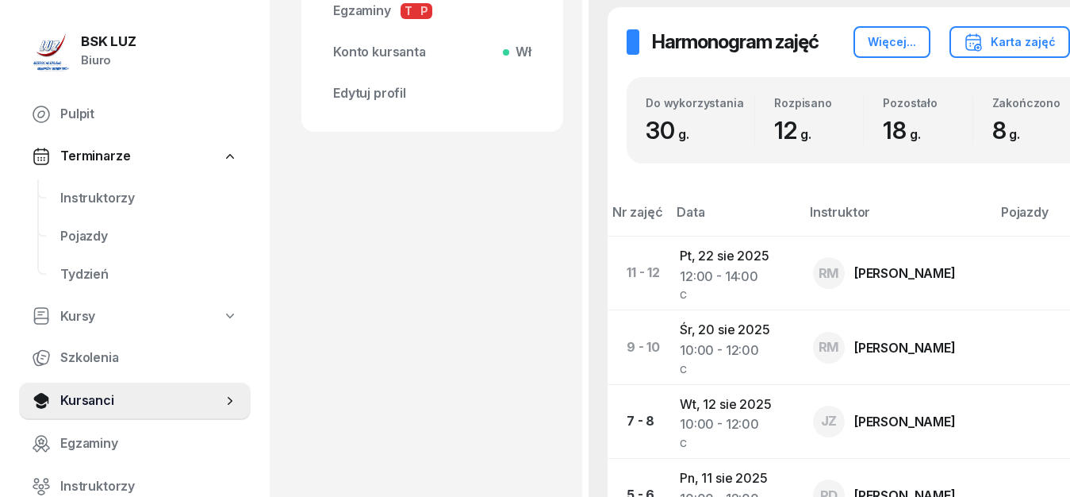
scroll to position [728, 0]
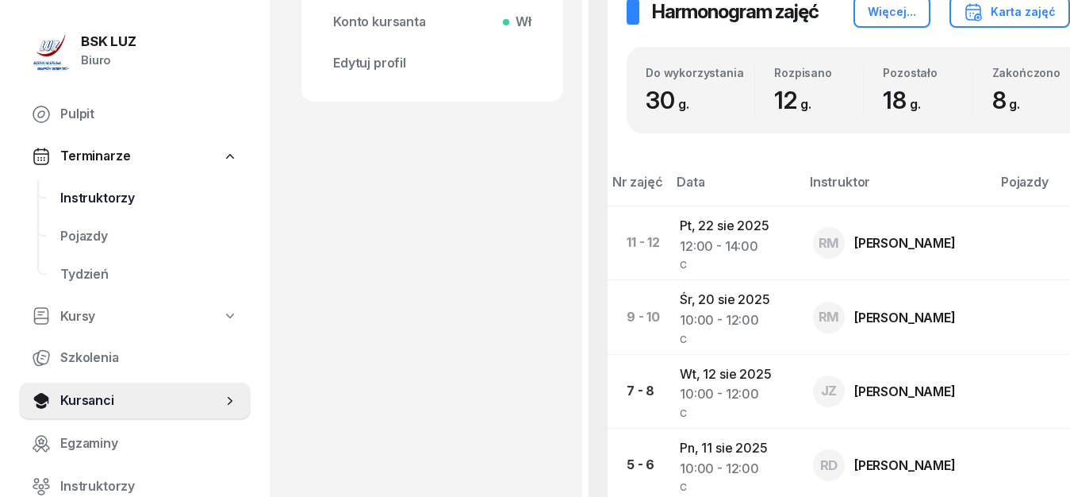
click at [106, 197] on span "Instruktorzy" at bounding box center [149, 198] width 178 height 21
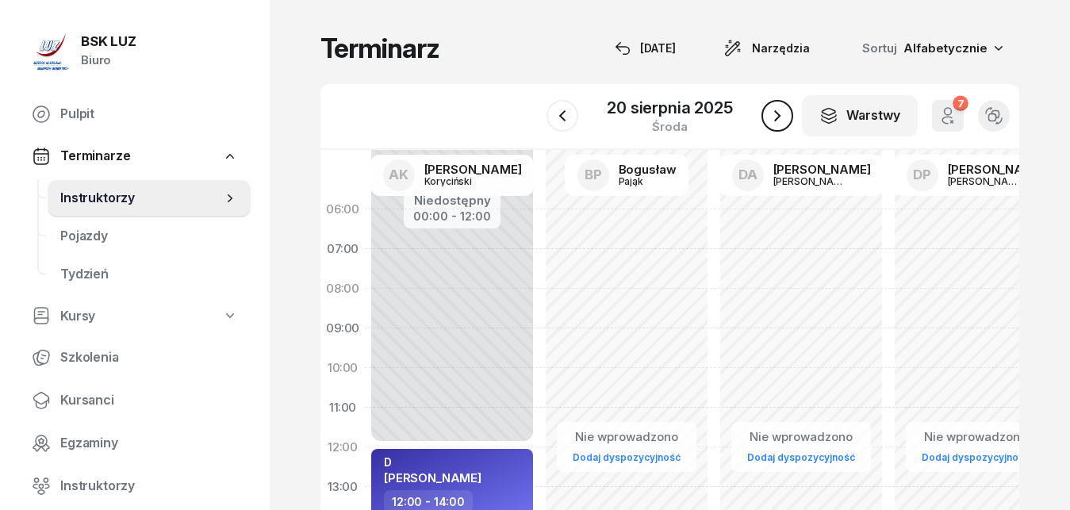
click at [782, 115] on icon "button" at bounding box center [777, 115] width 19 height 19
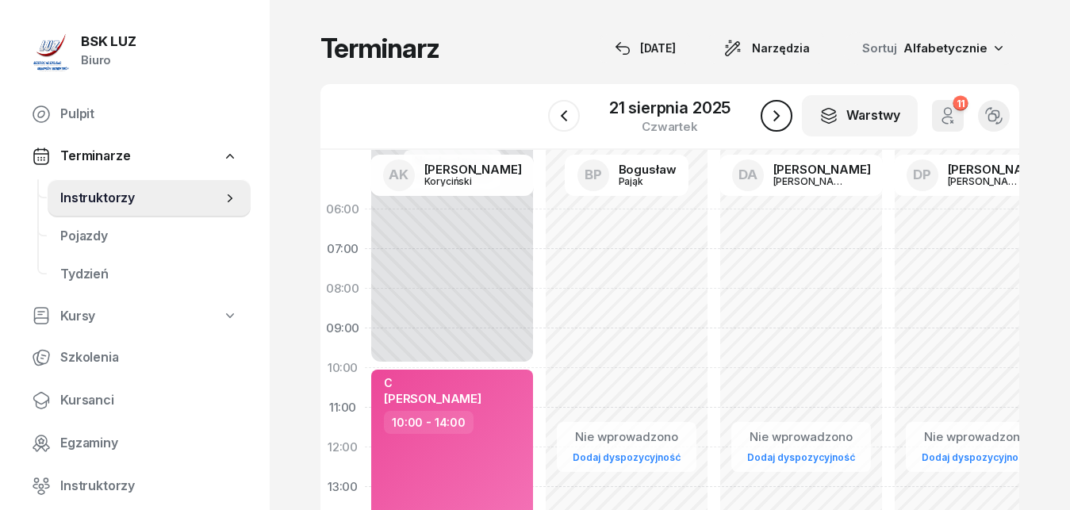
click at [782, 115] on icon "button" at bounding box center [776, 115] width 19 height 19
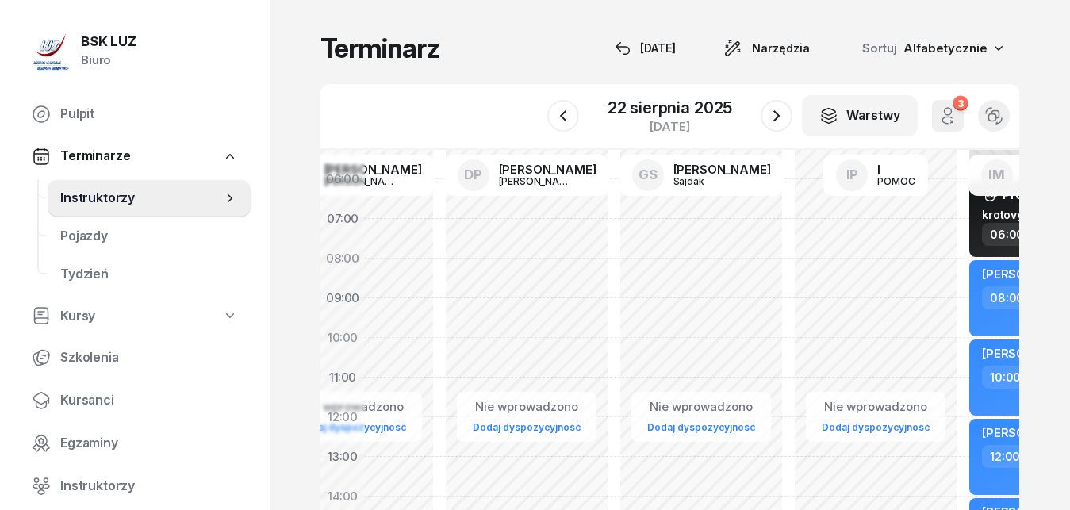
drag, startPoint x: 860, startPoint y: 271, endPoint x: 399, endPoint y: 236, distance: 462.3
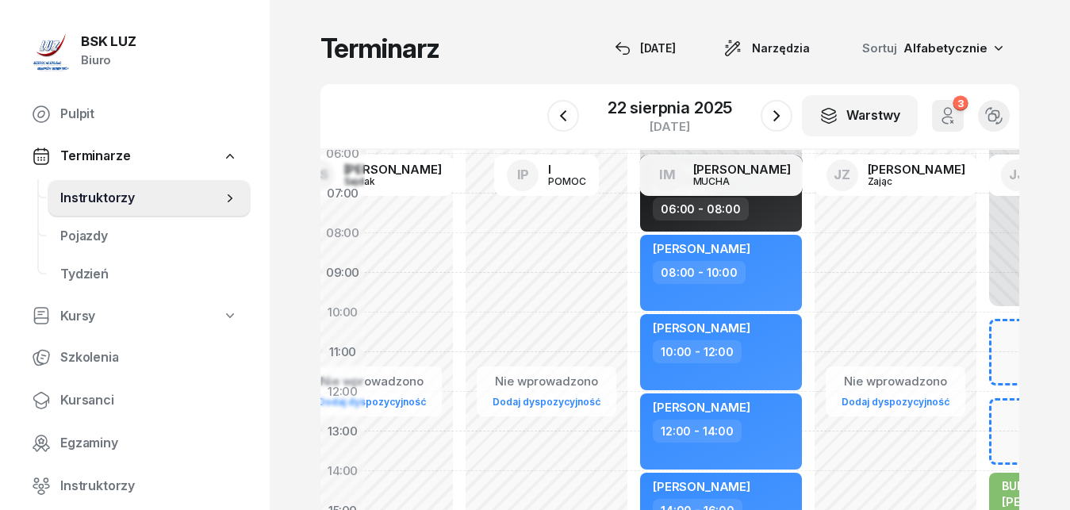
drag, startPoint x: 728, startPoint y: 243, endPoint x: 407, endPoint y: 221, distance: 321.3
click at [459, 221] on div "Nie wprowadzono Dodaj dyspozycyjność" at bounding box center [546, 511] width 175 height 754
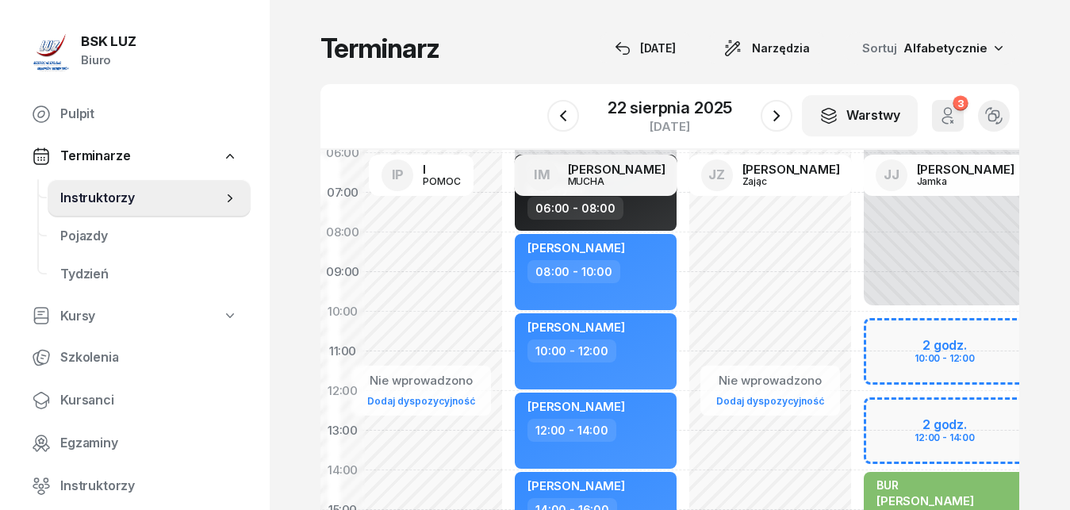
scroll to position [69, 1036]
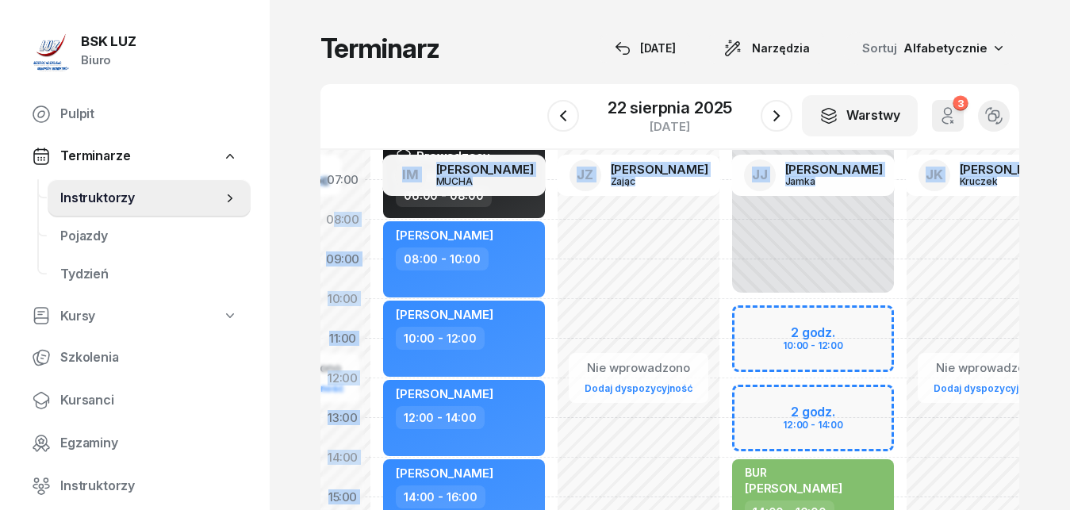
drag, startPoint x: 588, startPoint y: 226, endPoint x: 331, endPoint y: 213, distance: 257.4
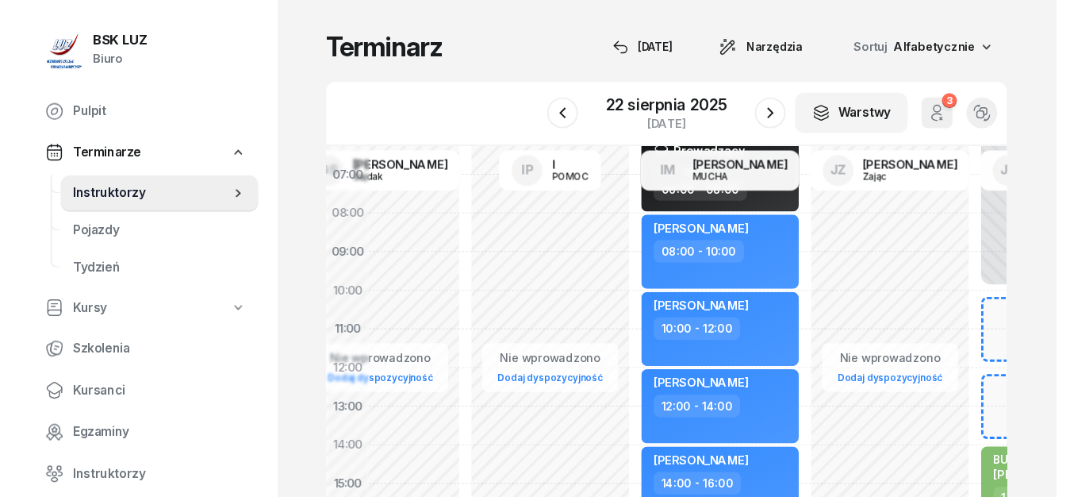
scroll to position [54, 670]
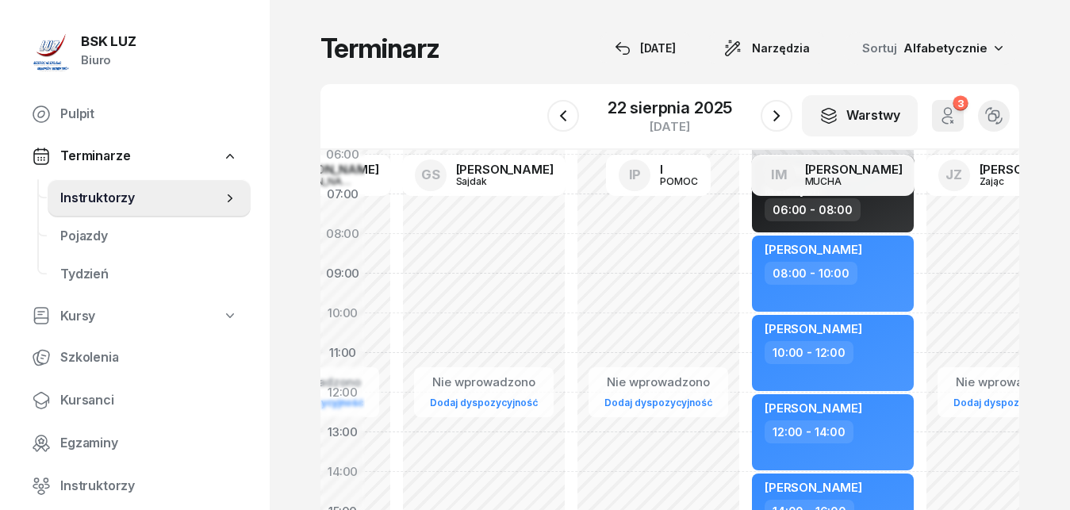
drag, startPoint x: 615, startPoint y: 251, endPoint x: 1018, endPoint y: 266, distance: 403.4
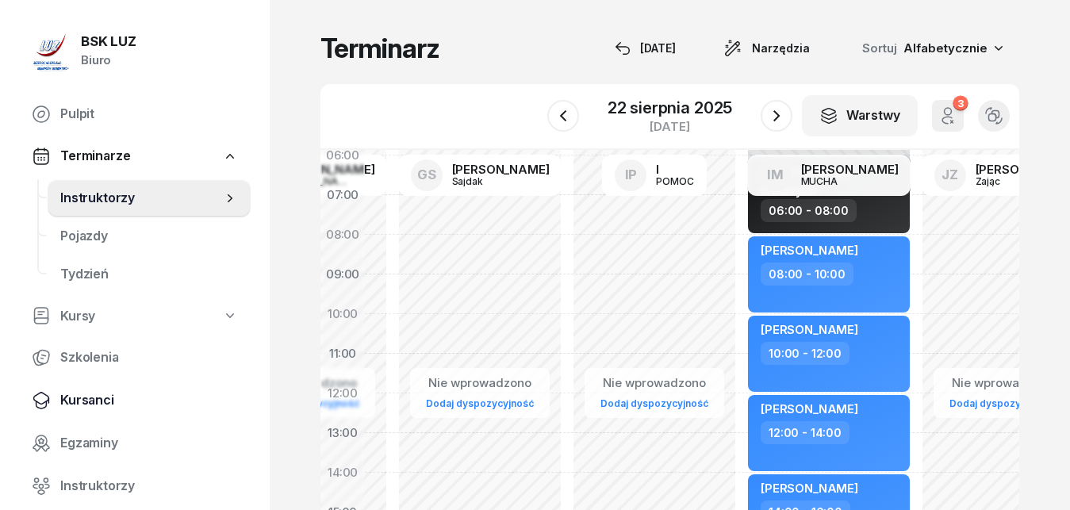
click at [101, 402] on span "Kursanci" at bounding box center [149, 400] width 178 height 21
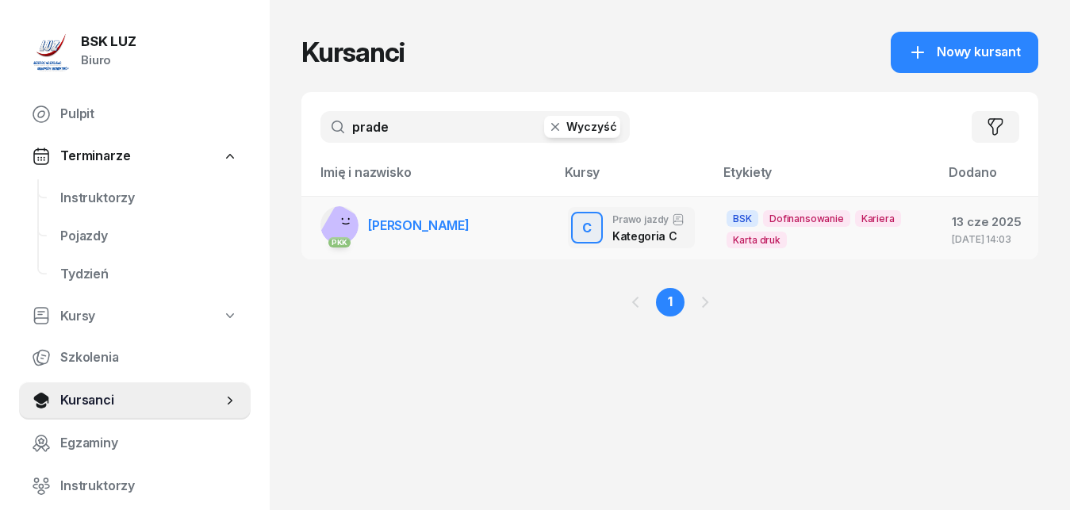
click at [411, 225] on span "[PERSON_NAME]" at bounding box center [419, 225] width 102 height 16
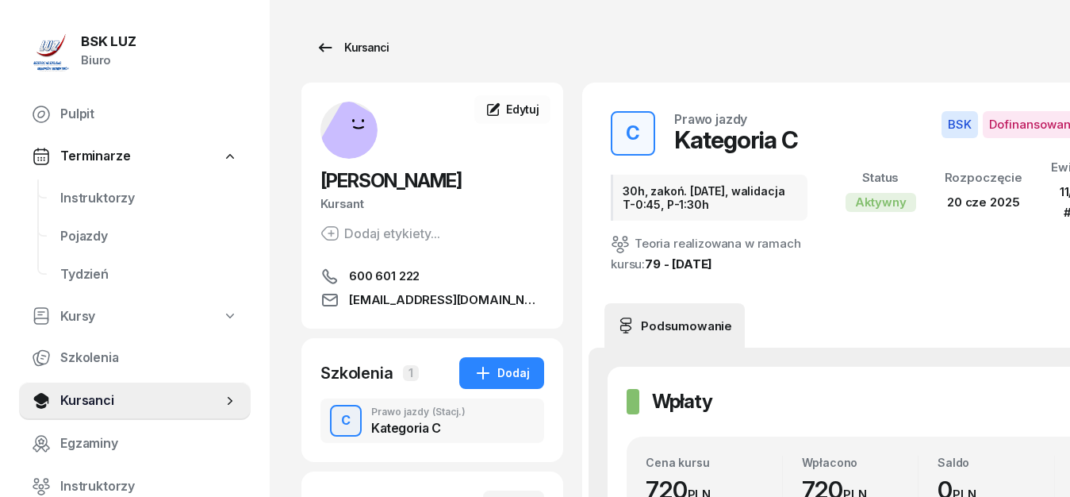
click at [324, 50] on icon at bounding box center [325, 47] width 19 height 19
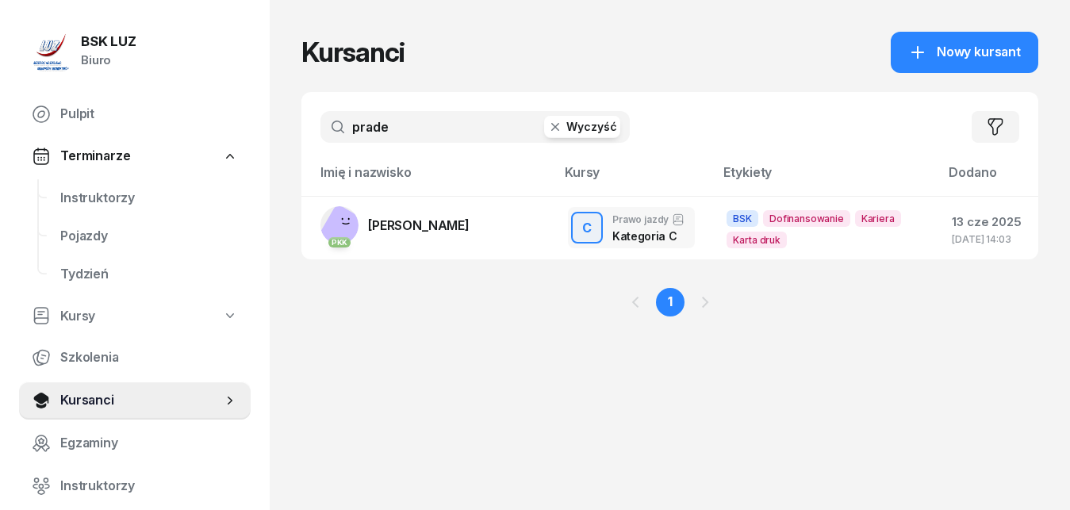
drag, startPoint x: 382, startPoint y: 117, endPoint x: 294, endPoint y: 121, distance: 87.3
click at [321, 121] on input "prade" at bounding box center [475, 127] width 309 height 32
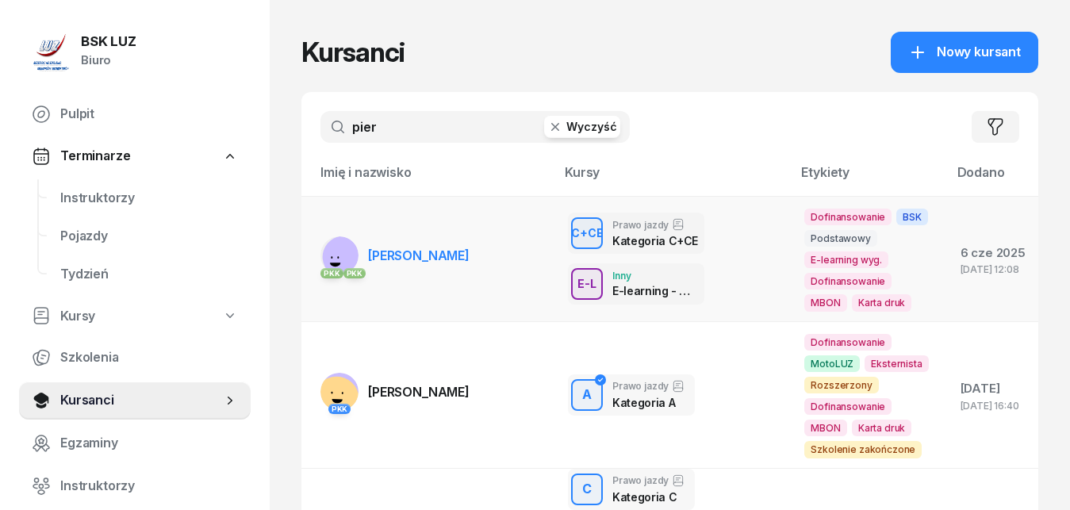
type input "pier"
click at [414, 256] on span "[PERSON_NAME]" at bounding box center [419, 256] width 102 height 16
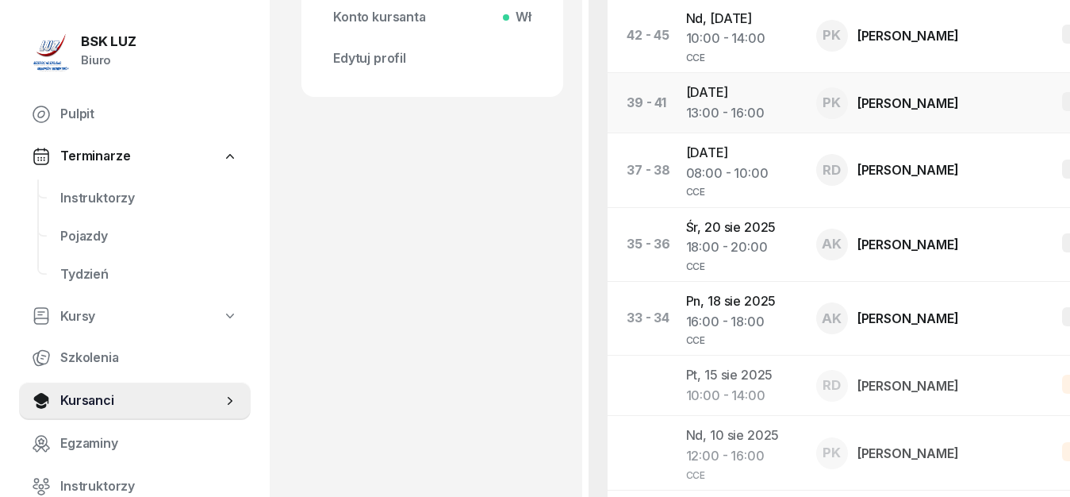
scroll to position [809, 0]
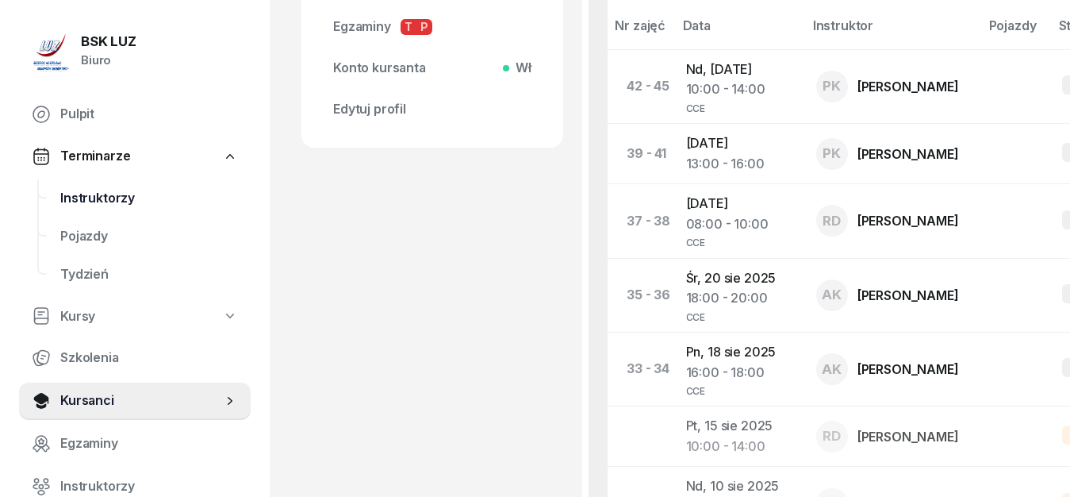
click at [124, 202] on span "Instruktorzy" at bounding box center [149, 198] width 178 height 21
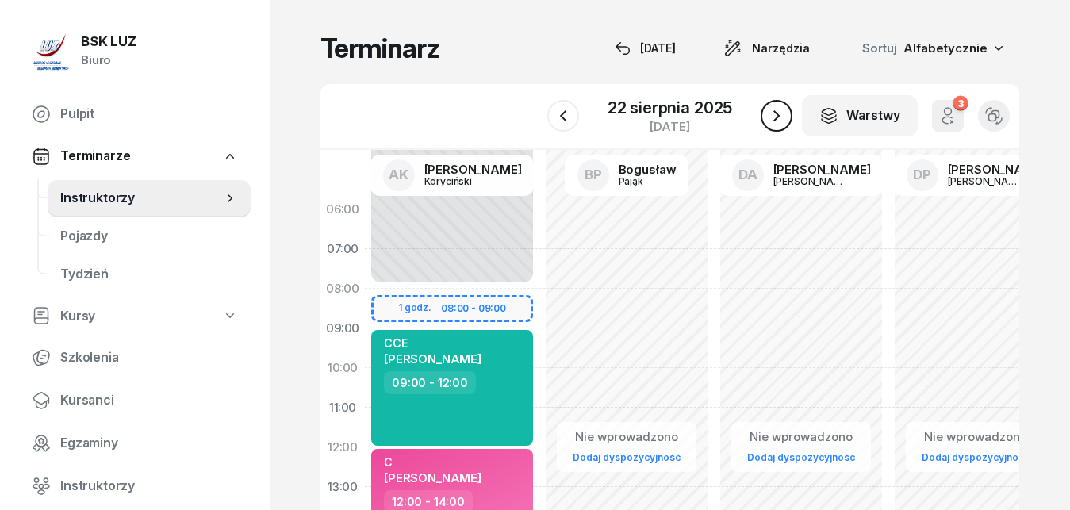
click at [773, 122] on icon "button" at bounding box center [776, 115] width 19 height 19
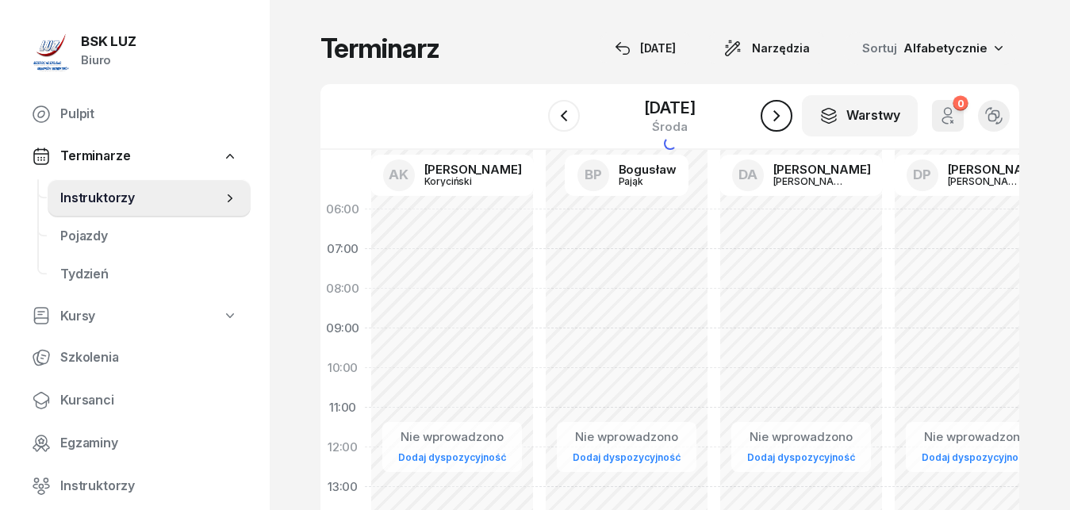
click at [773, 122] on icon "button" at bounding box center [776, 115] width 19 height 19
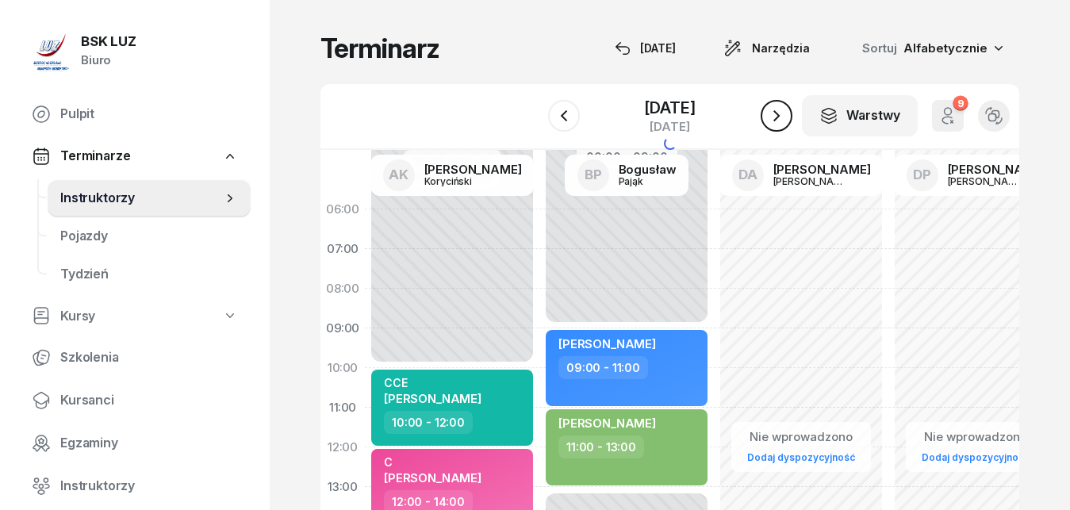
click at [773, 122] on icon "button" at bounding box center [776, 115] width 19 height 19
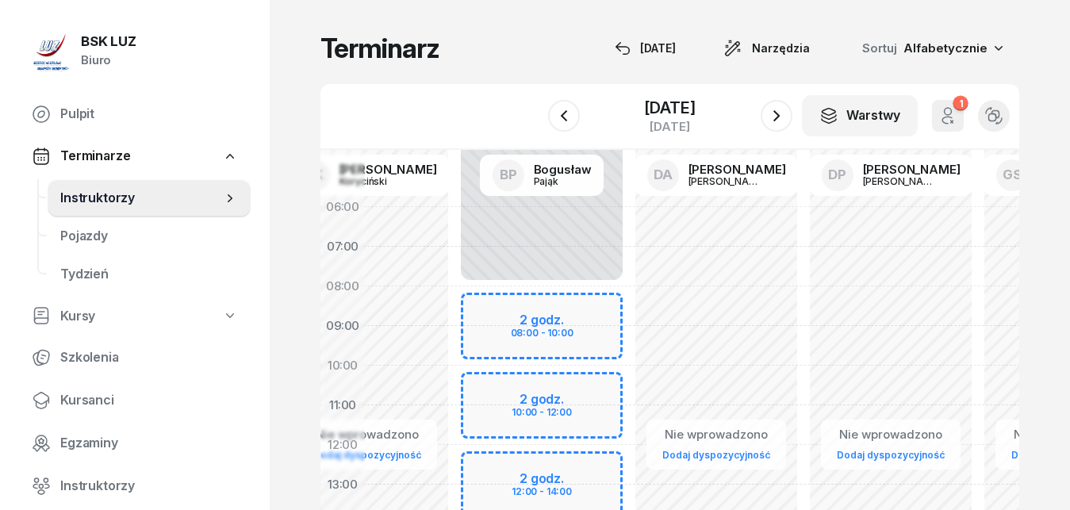
scroll to position [2, 73]
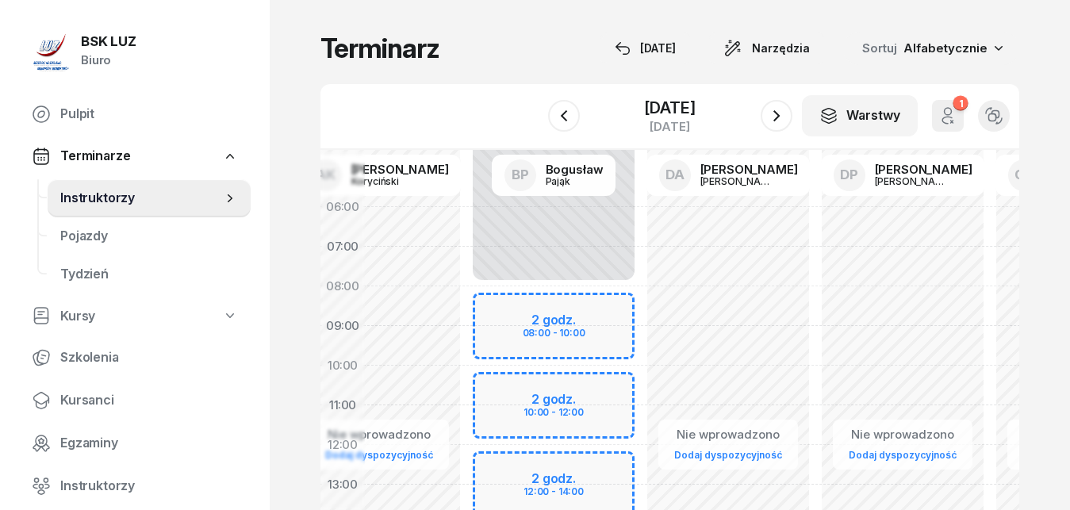
drag, startPoint x: 912, startPoint y: 305, endPoint x: 839, endPoint y: 303, distance: 73.0
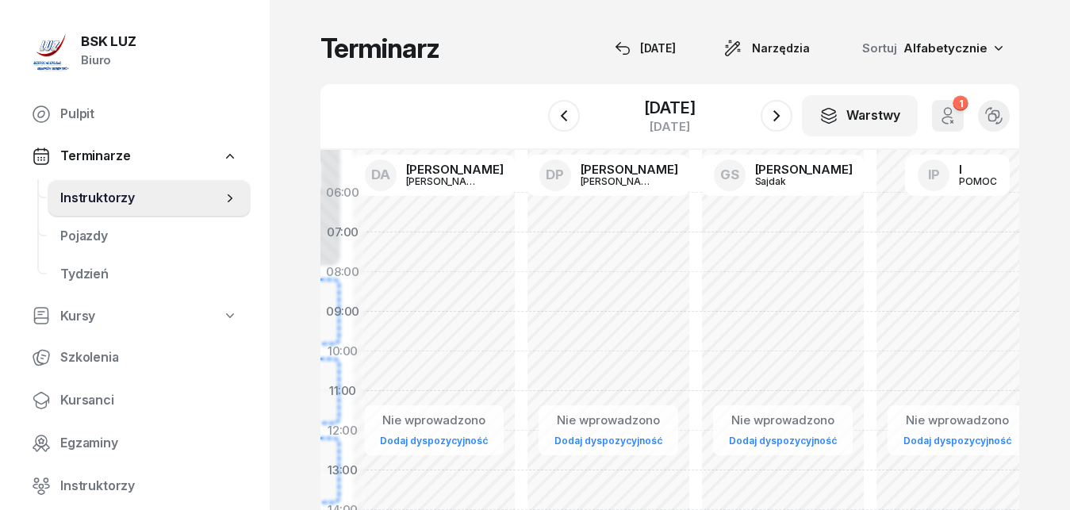
drag, startPoint x: 893, startPoint y: 299, endPoint x: 599, endPoint y: 285, distance: 294.7
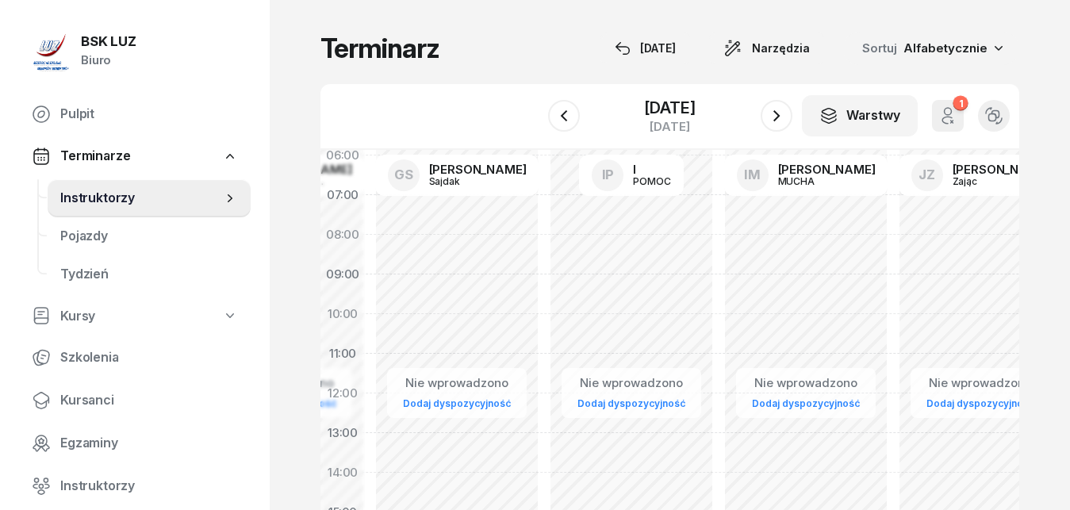
drag, startPoint x: 882, startPoint y: 304, endPoint x: 565, endPoint y: 266, distance: 319.7
click at [719, 266] on div "Nie wprowadzono Dodaj dyspozycyjność" at bounding box center [806, 513] width 175 height 754
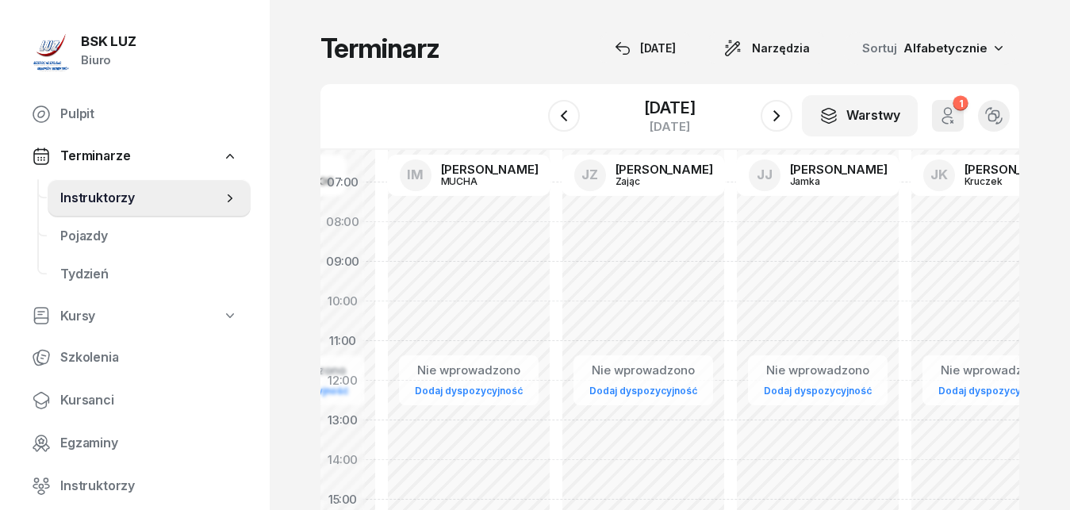
drag, startPoint x: 829, startPoint y: 271, endPoint x: 485, endPoint y: 259, distance: 344.6
click at [556, 259] on div "Niedostępny 00:00 - 00:00 Nie wprowadzono Dodaj dyspozycyjność" at bounding box center [643, 500] width 175 height 754
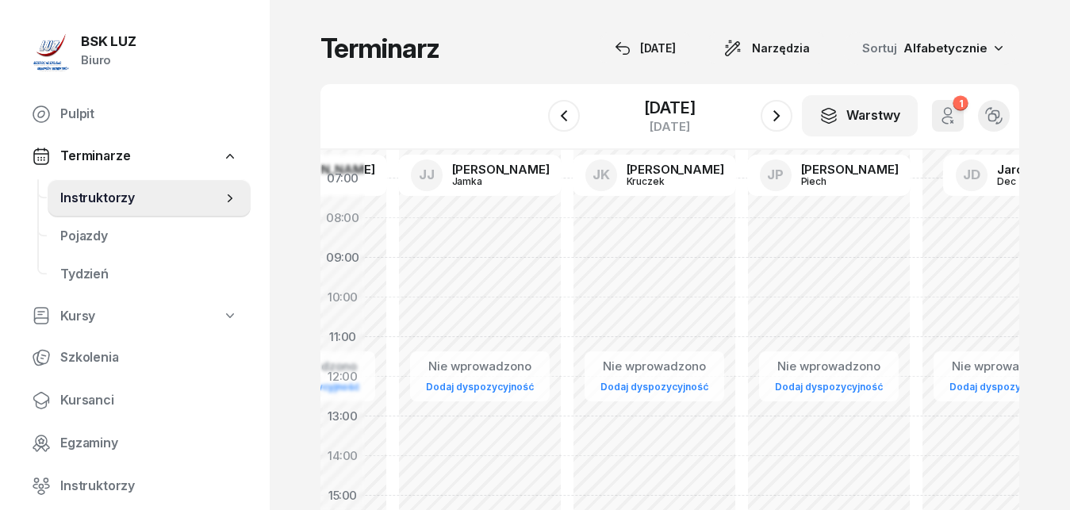
drag, startPoint x: 840, startPoint y: 270, endPoint x: 528, endPoint y: 267, distance: 311.9
click at [567, 265] on div "Nie wprowadzono Dodaj dyspozycyjność" at bounding box center [654, 496] width 175 height 754
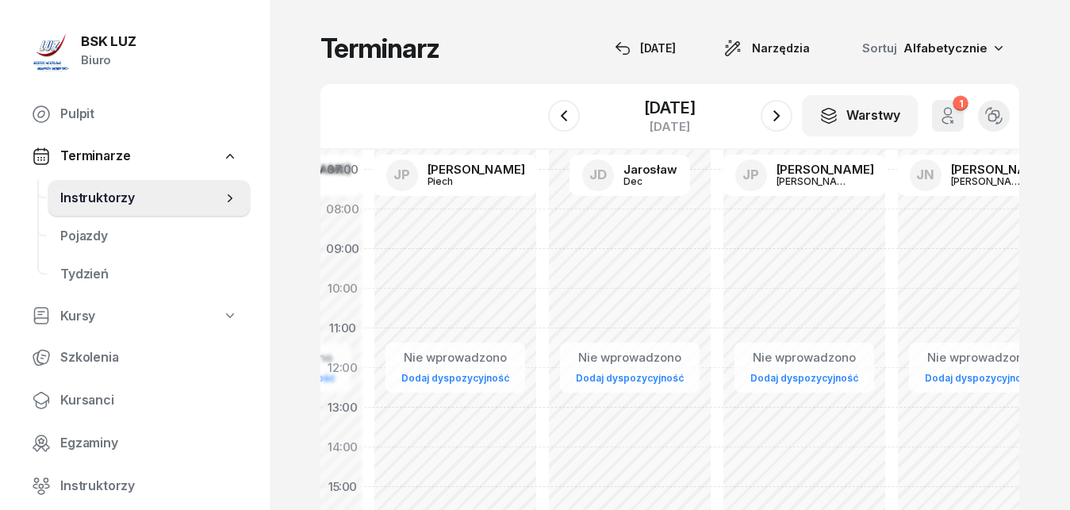
drag, startPoint x: 894, startPoint y: 273, endPoint x: 488, endPoint y: 260, distance: 406.5
click at [543, 260] on div "Nie wprowadzono Dodaj dyspozycyjność" at bounding box center [630, 487] width 175 height 754
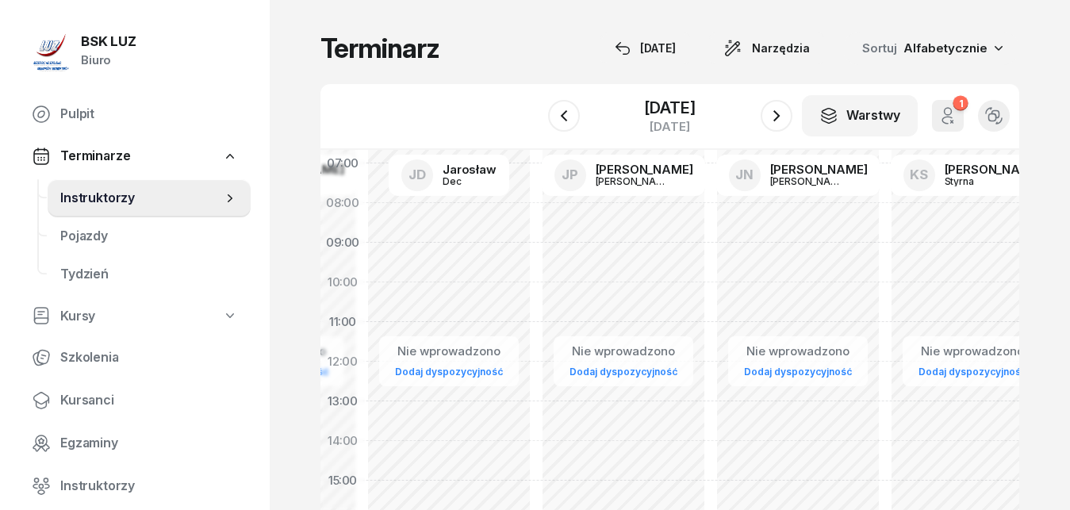
drag, startPoint x: 645, startPoint y: 259, endPoint x: 599, endPoint y: 257, distance: 46.0
click at [711, 257] on div "Nie wprowadzono Dodaj dyspozycyjność" at bounding box center [798, 481] width 175 height 754
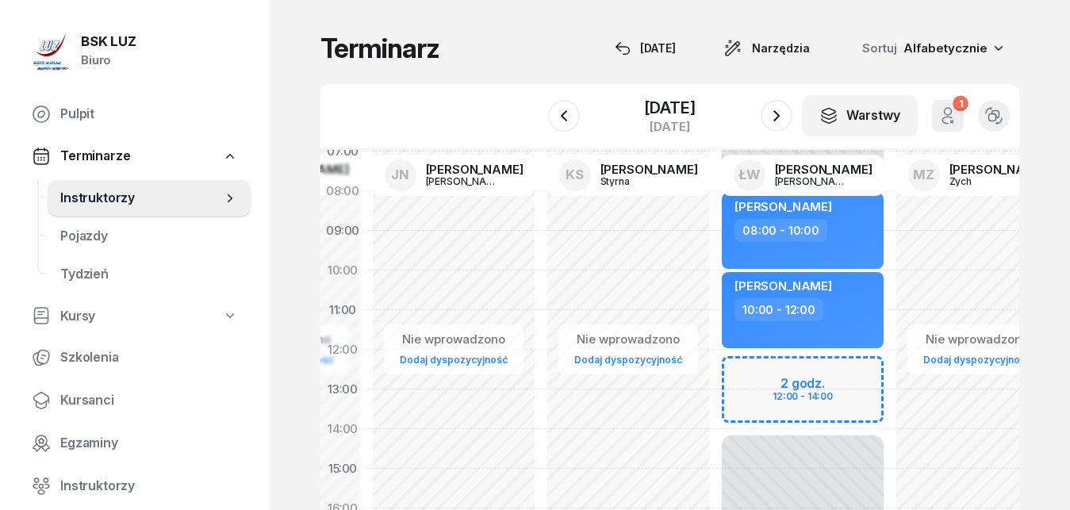
scroll to position [102, 2318]
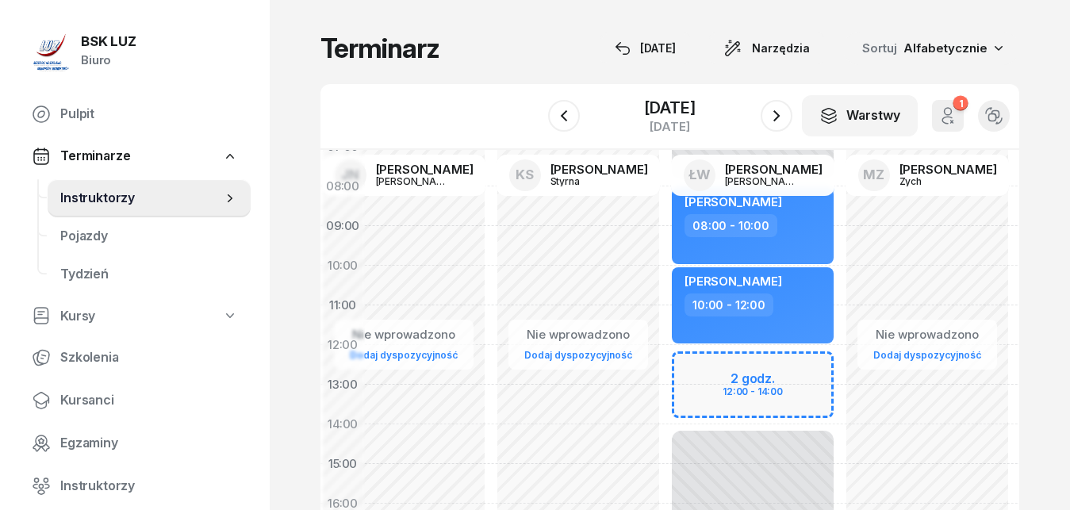
drag, startPoint x: 873, startPoint y: 259, endPoint x: 479, endPoint y: 242, distance: 393.9
click at [491, 242] on div "Nie wprowadzono Dodaj dyspozycyjność" at bounding box center [578, 464] width 175 height 754
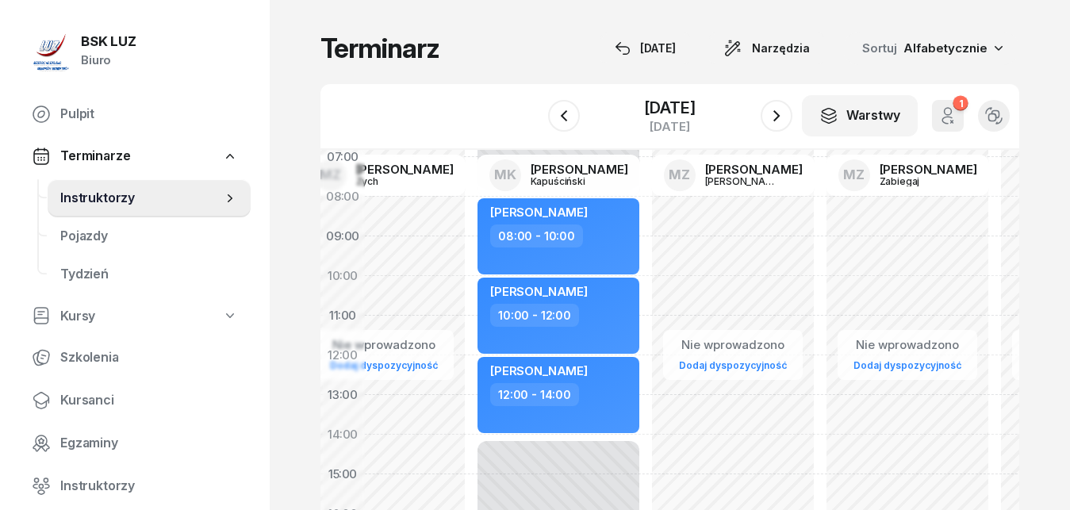
drag, startPoint x: 952, startPoint y: 268, endPoint x: 409, endPoint y: 279, distance: 543.6
click at [471, 279] on div "Nie wprowadzono Dodaj dyspozycyjność" at bounding box center [558, 475] width 175 height 754
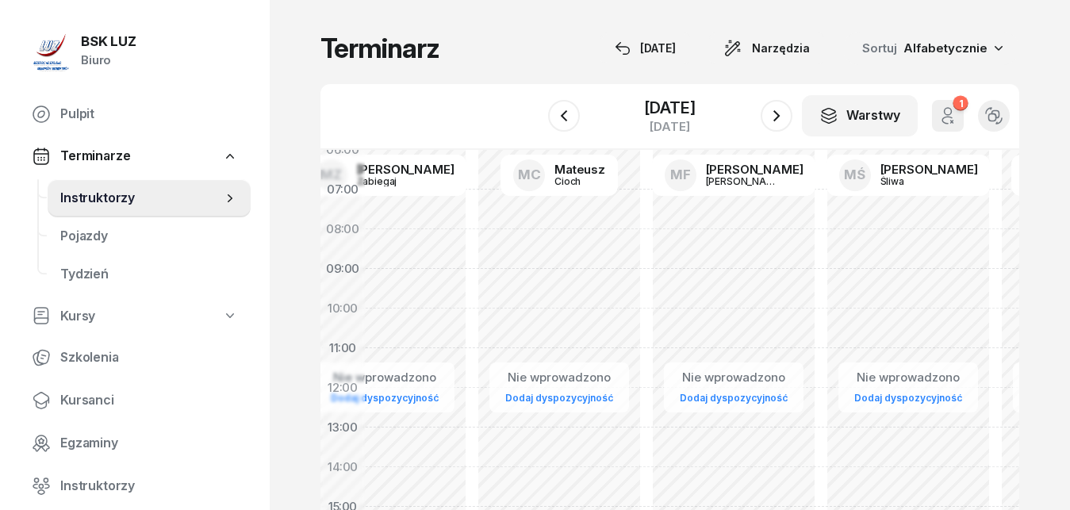
drag, startPoint x: 924, startPoint y: 271, endPoint x: 401, endPoint y: 304, distance: 523.9
click at [472, 304] on div "Nie wprowadzono Dodaj dyspozycyjność" at bounding box center [559, 507] width 175 height 754
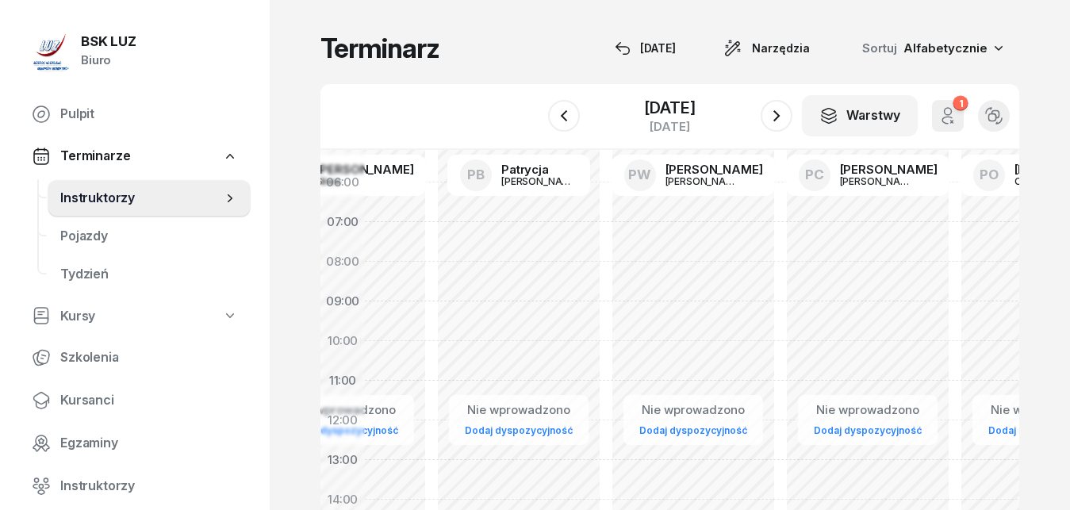
drag, startPoint x: 945, startPoint y: 278, endPoint x: 381, endPoint y: 310, distance: 565.1
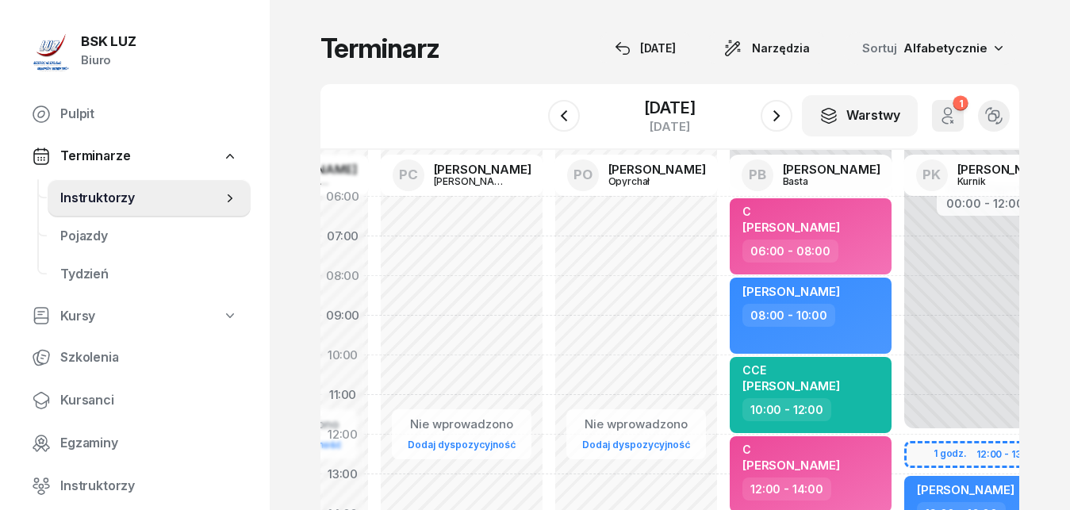
scroll to position [15, 4520]
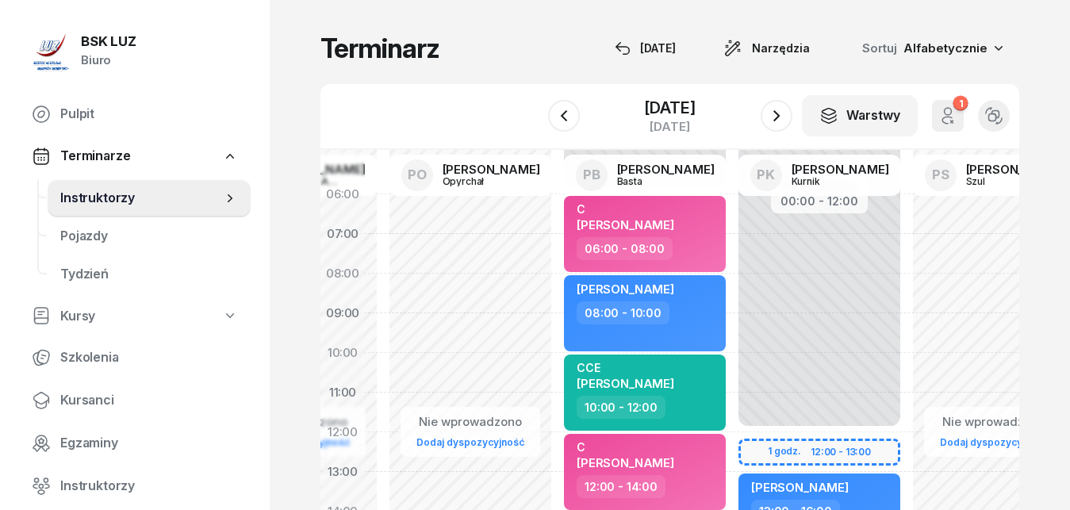
drag, startPoint x: 925, startPoint y: 295, endPoint x: 370, endPoint y: 305, distance: 555.5
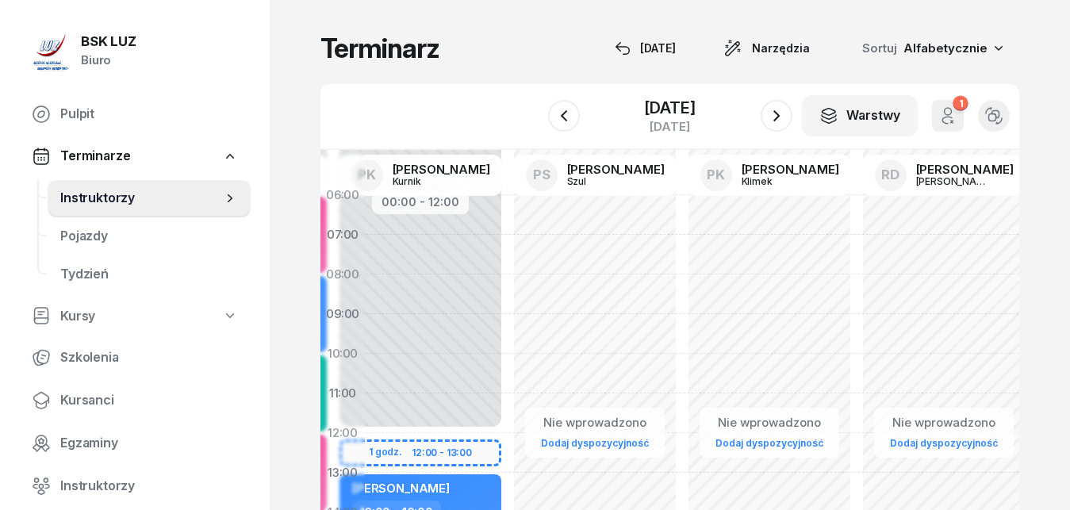
drag, startPoint x: 926, startPoint y: 296, endPoint x: 527, endPoint y: 294, distance: 399.1
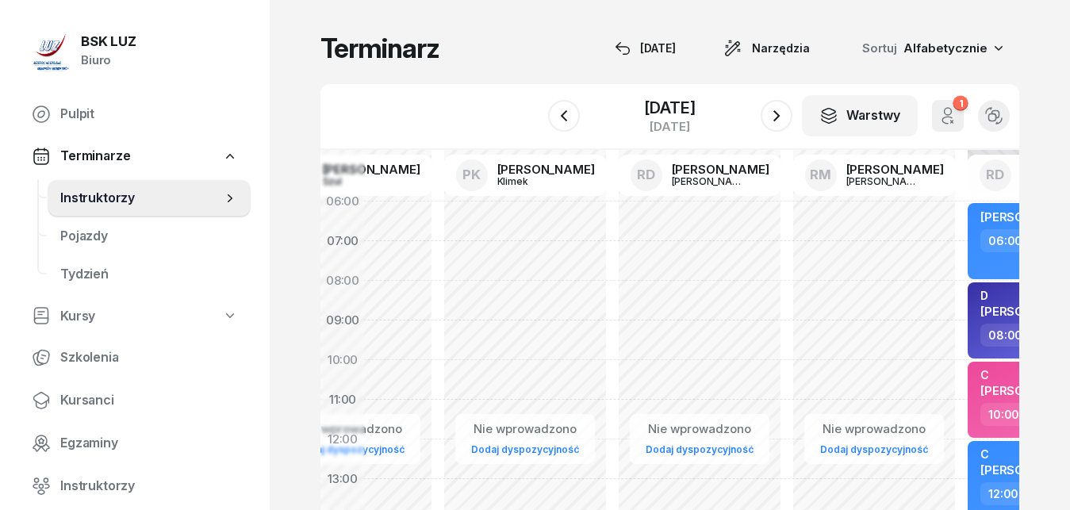
scroll to position [13, 5358]
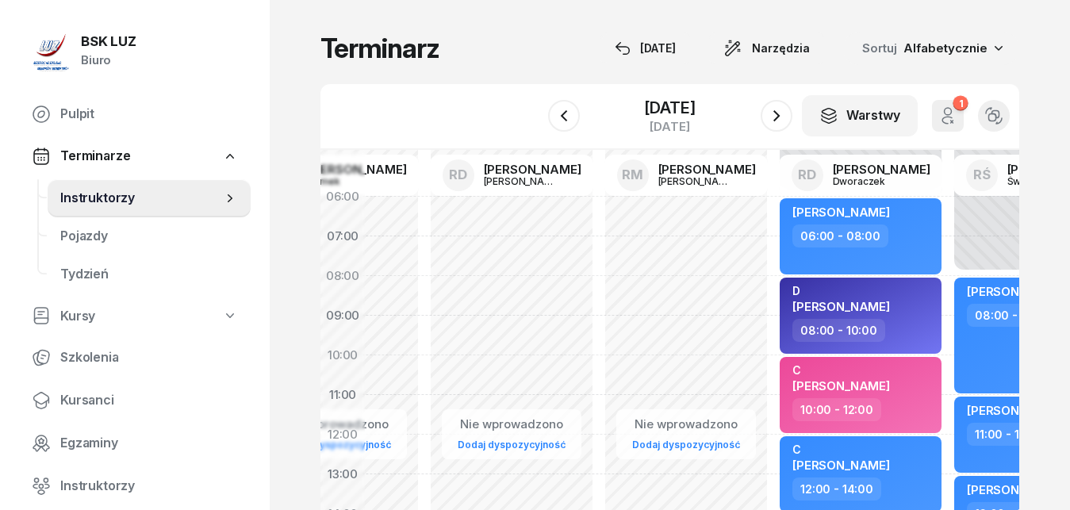
drag, startPoint x: 901, startPoint y: 293, endPoint x: 474, endPoint y: 296, distance: 426.9
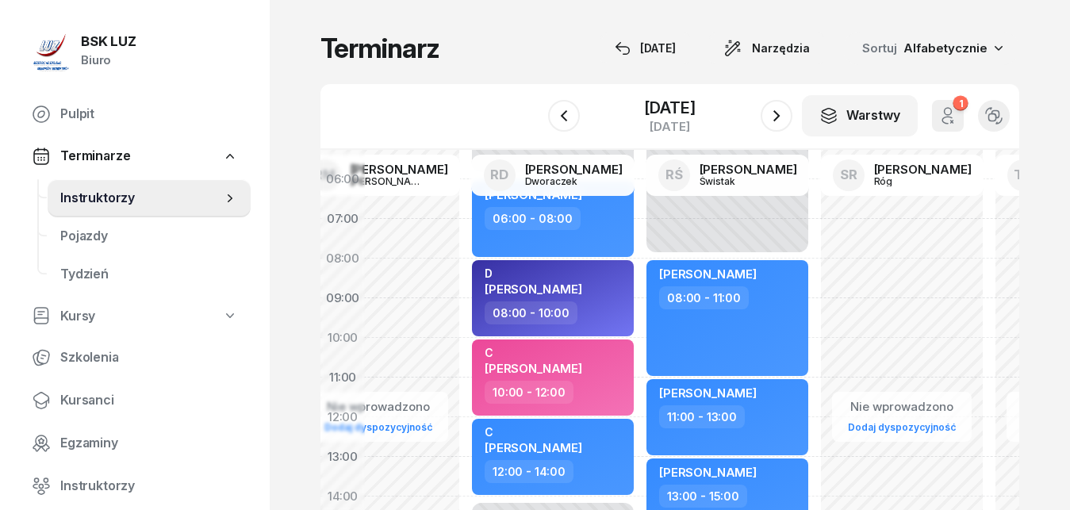
scroll to position [32, 5689]
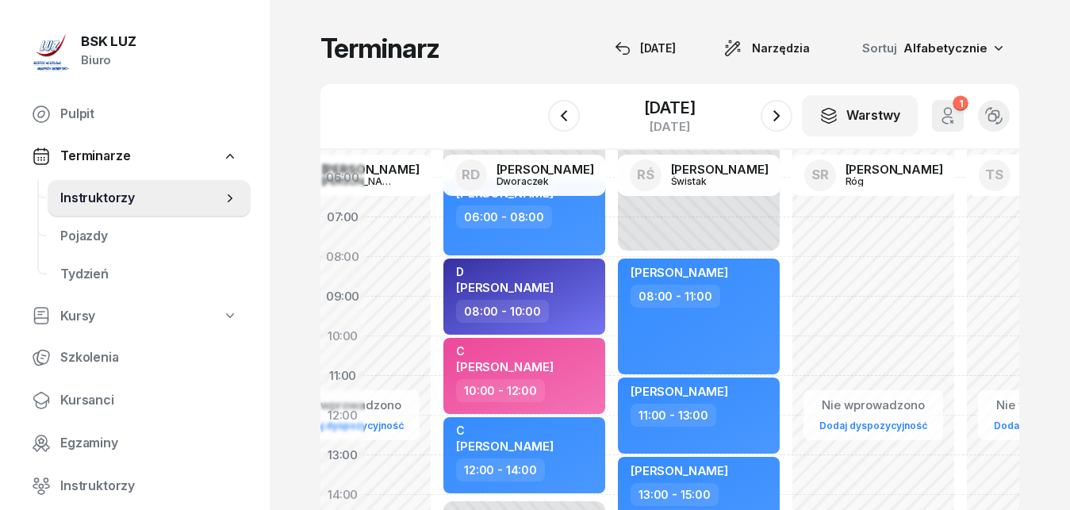
drag, startPoint x: 724, startPoint y: 292, endPoint x: 393, endPoint y: 274, distance: 331.4
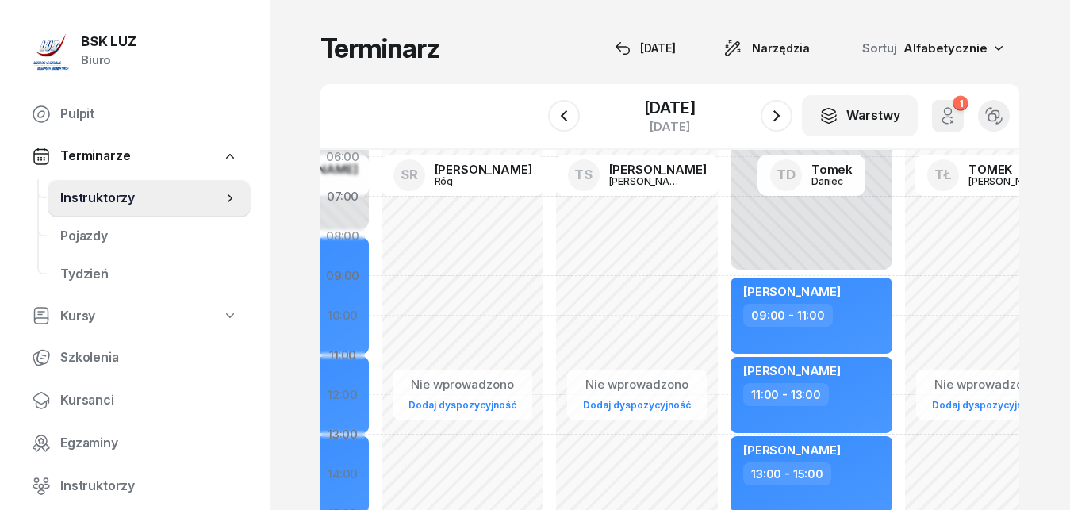
drag, startPoint x: 919, startPoint y: 304, endPoint x: 498, endPoint y: 279, distance: 422.1
click at [550, 279] on div "Nie wprowadzono Dodaj dyspozycyjność" at bounding box center [637, 514] width 175 height 754
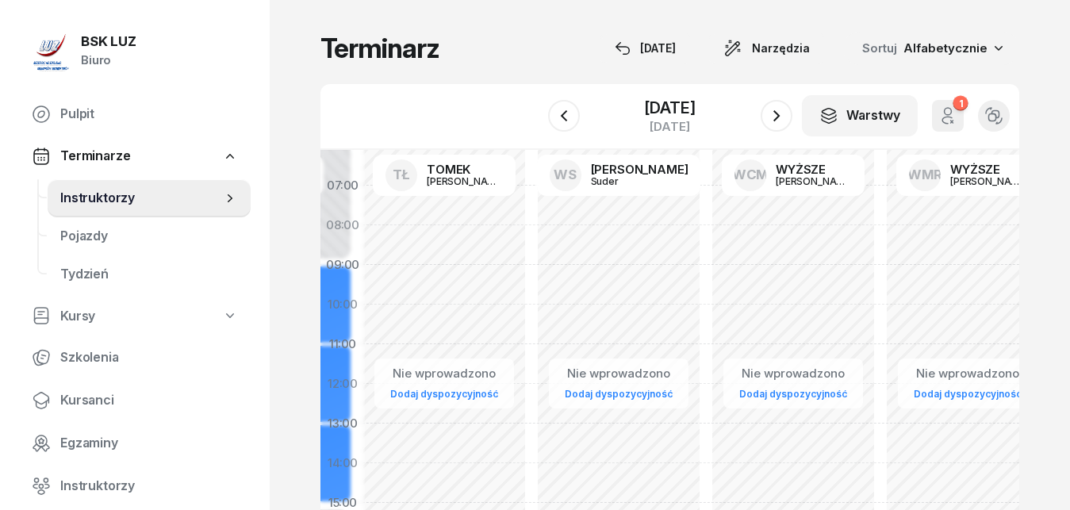
scroll to position [65, 6657]
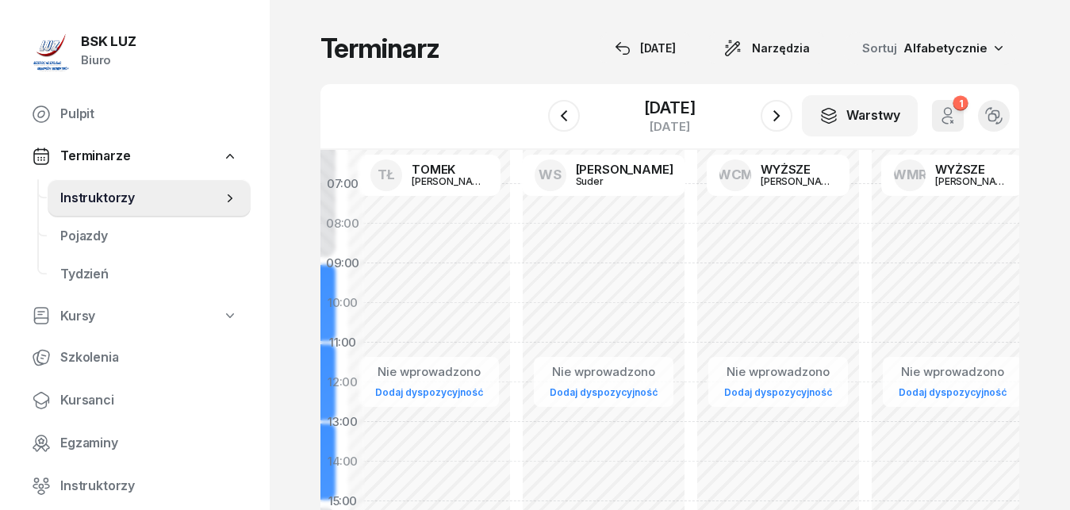
drag, startPoint x: 964, startPoint y: 267, endPoint x: 457, endPoint y: 259, distance: 507.1
click at [517, 259] on div "Nie wprowadzono Dodaj dyspozycyjność" at bounding box center [604, 502] width 175 height 754
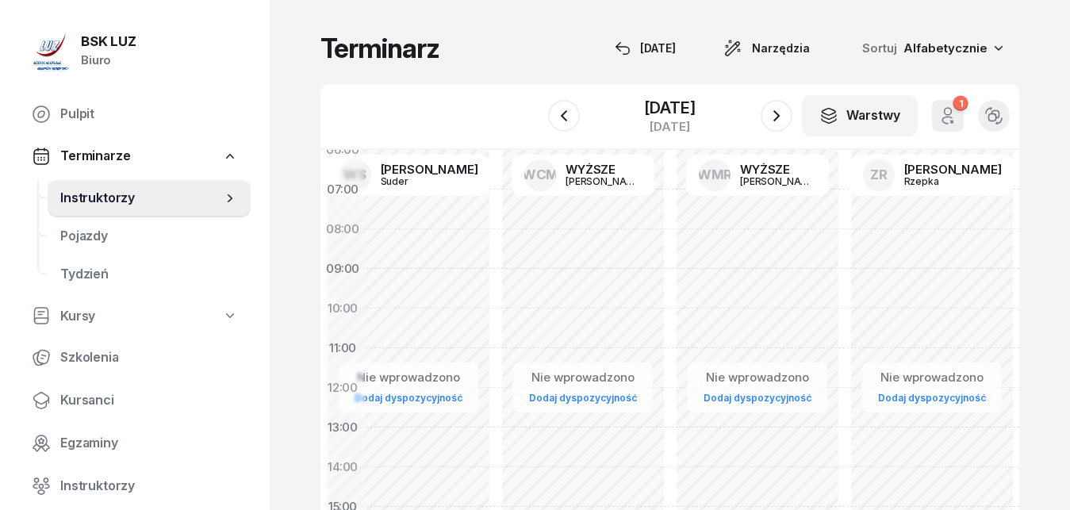
scroll to position [63, 6865]
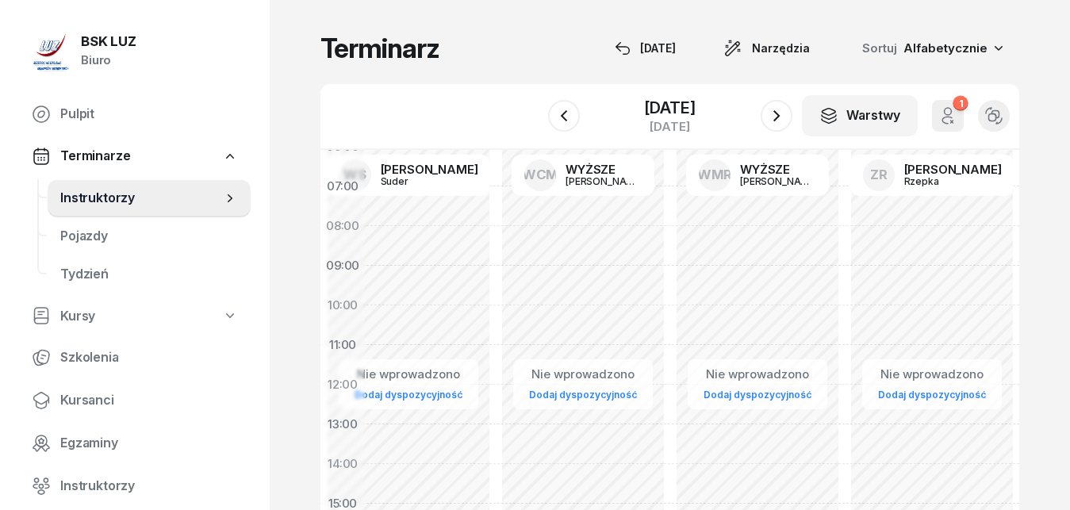
drag, startPoint x: 950, startPoint y: 267, endPoint x: 678, endPoint y: 270, distance: 271.4
click at [845, 270] on div "Nie wprowadzono Dodaj dyspozycyjność" at bounding box center [932, 504] width 175 height 754
click at [780, 121] on icon "button" at bounding box center [776, 115] width 19 height 19
click at [568, 113] on icon "button" at bounding box center [564, 115] width 19 height 19
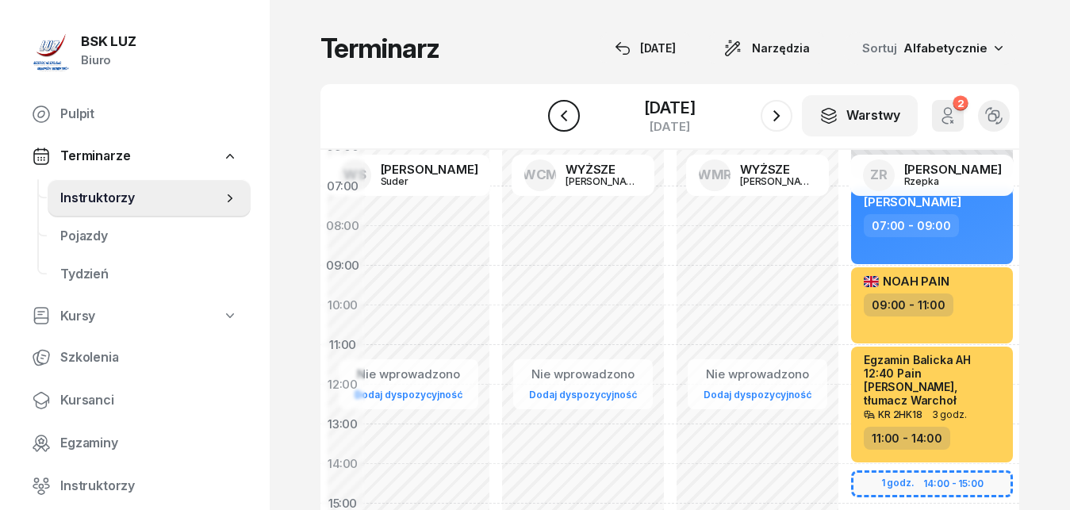
click at [568, 113] on icon "button" at bounding box center [564, 115] width 19 height 19
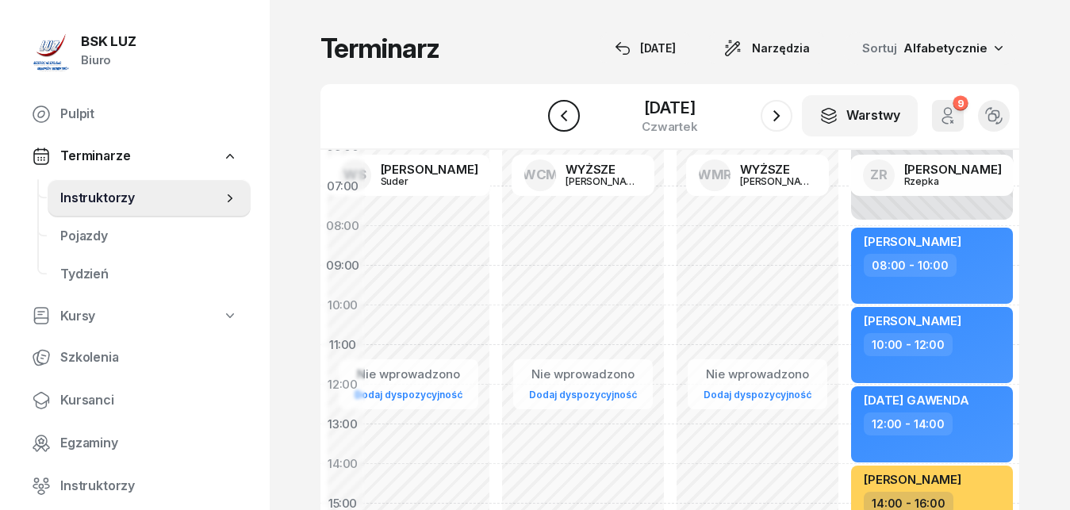
click at [568, 113] on icon "button" at bounding box center [564, 115] width 19 height 19
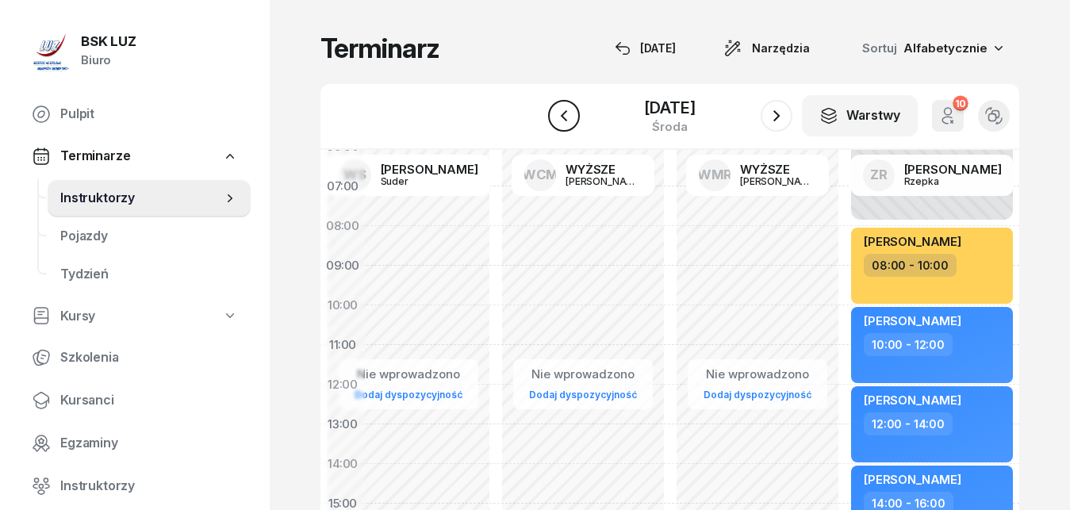
click at [568, 113] on icon "button" at bounding box center [564, 115] width 19 height 19
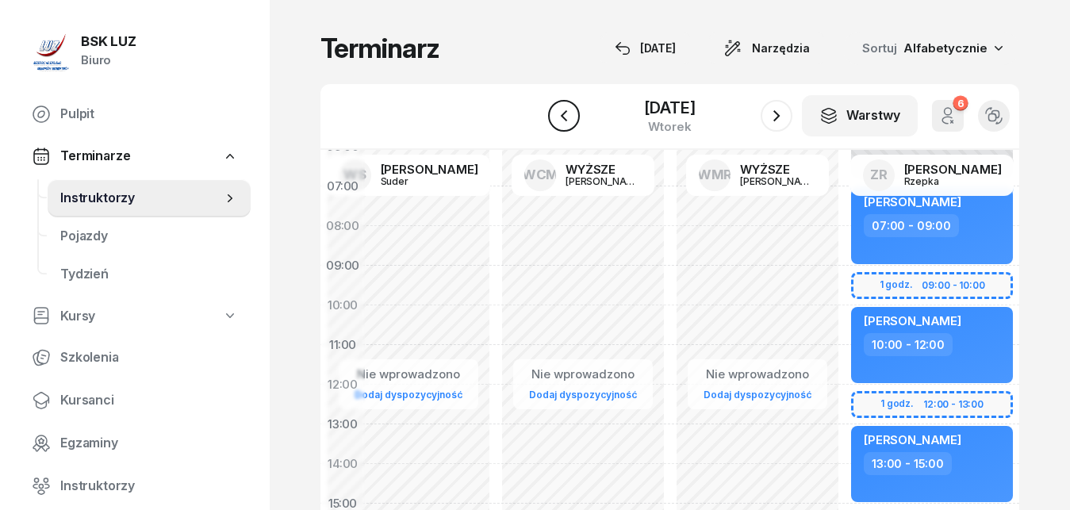
click at [568, 113] on icon "button" at bounding box center [564, 115] width 19 height 19
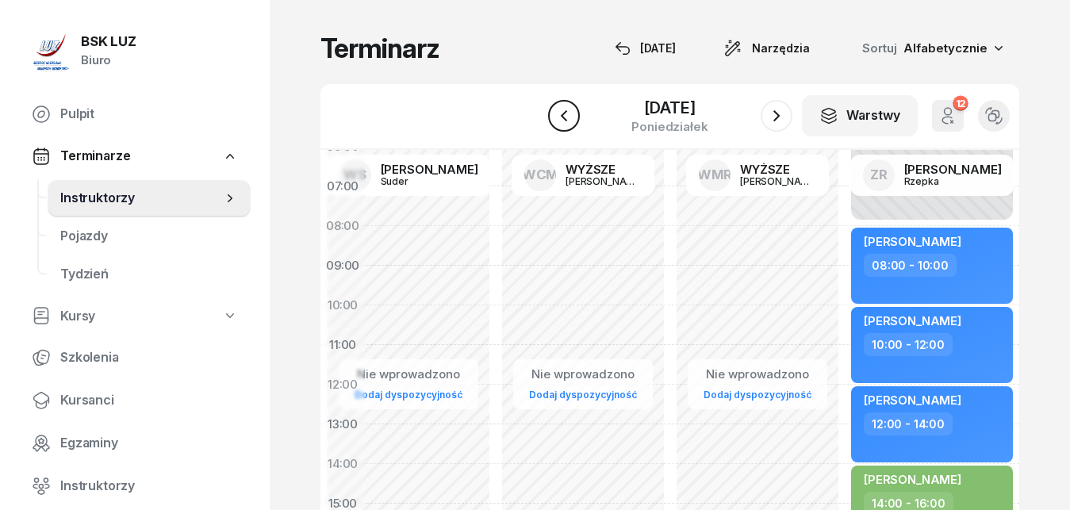
click at [568, 113] on icon "button" at bounding box center [564, 115] width 19 height 19
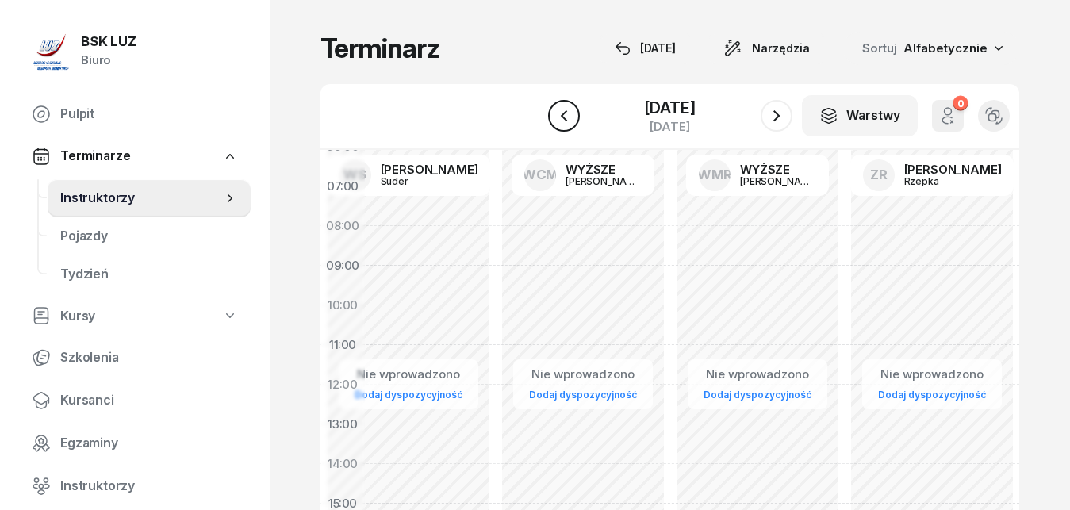
click at [568, 113] on icon "button" at bounding box center [564, 115] width 19 height 19
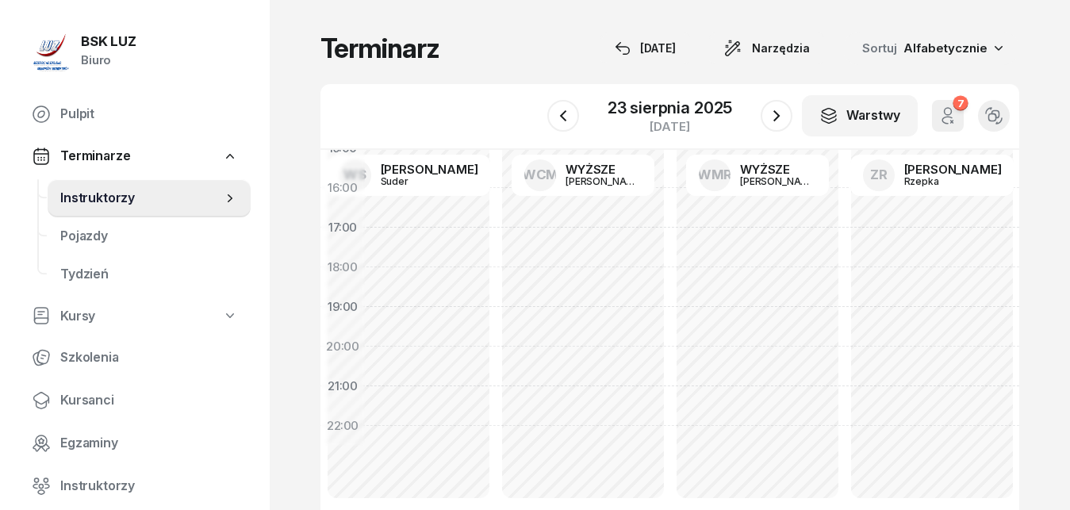
scroll to position [0, 6865]
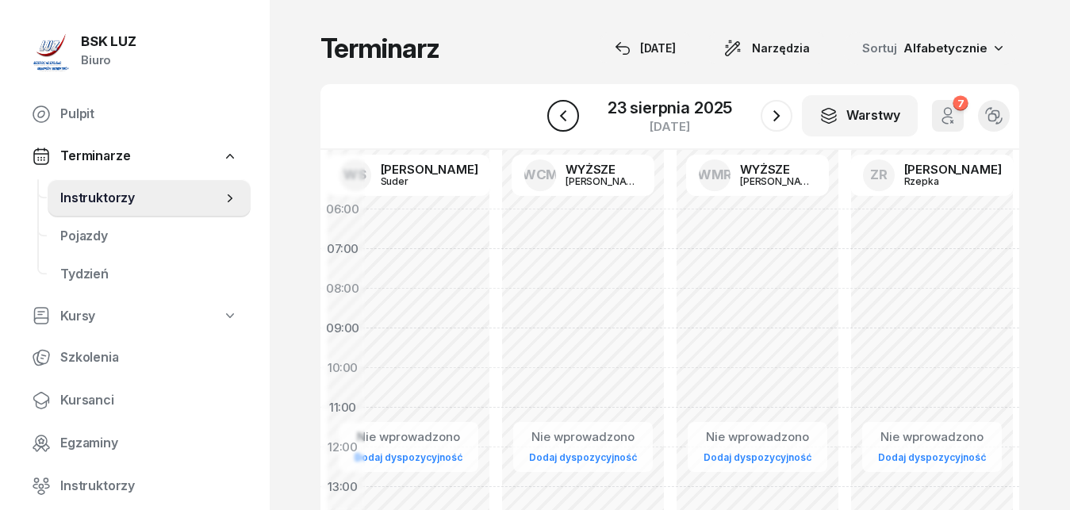
click at [569, 115] on icon "button" at bounding box center [563, 115] width 19 height 19
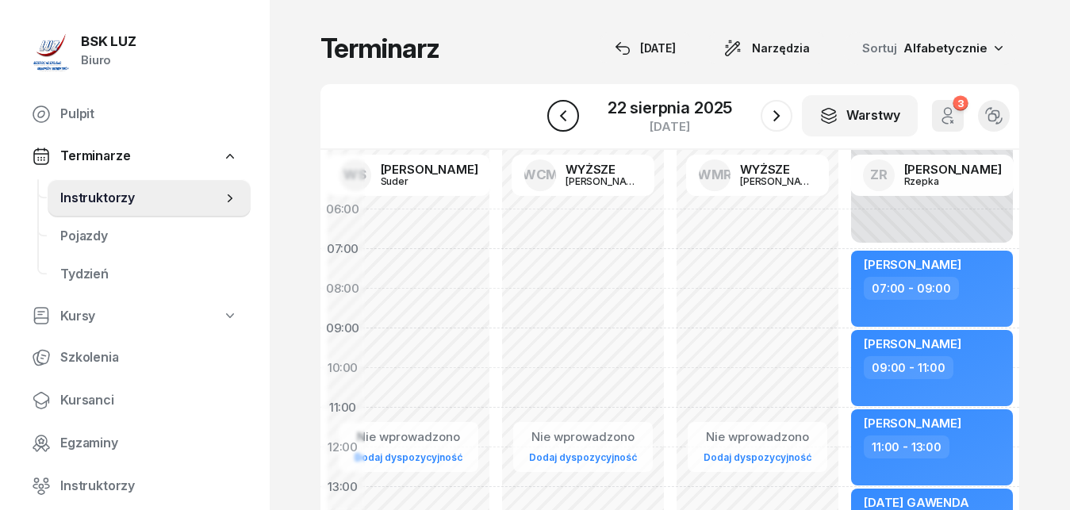
click at [569, 115] on icon "button" at bounding box center [563, 115] width 19 height 19
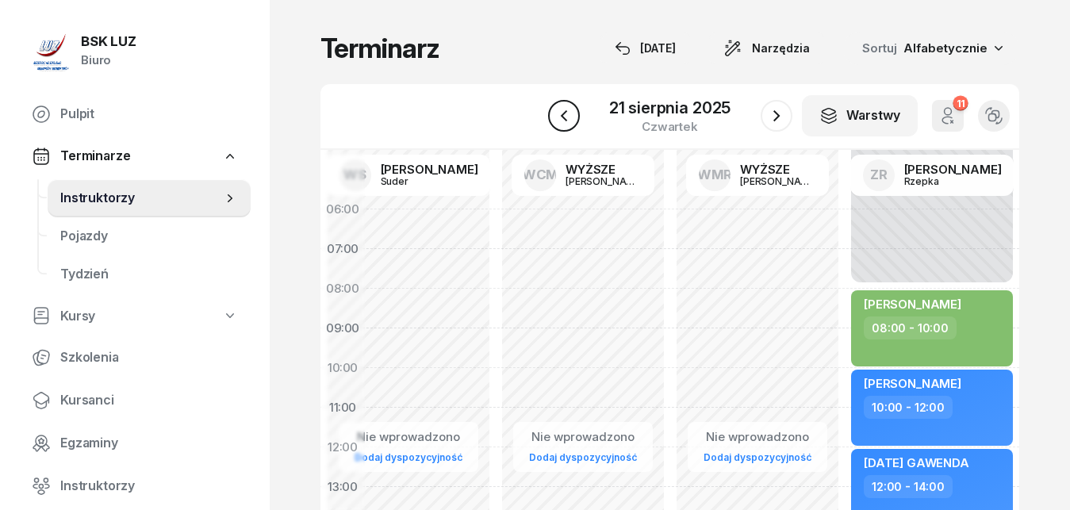
click at [569, 115] on icon "button" at bounding box center [564, 115] width 19 height 19
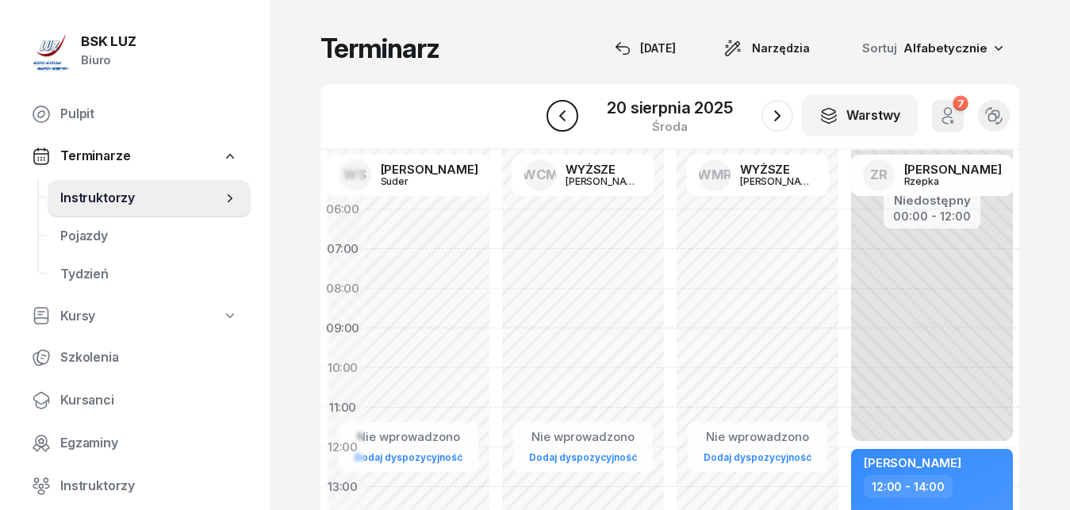
click at [569, 115] on icon "button" at bounding box center [562, 115] width 19 height 19
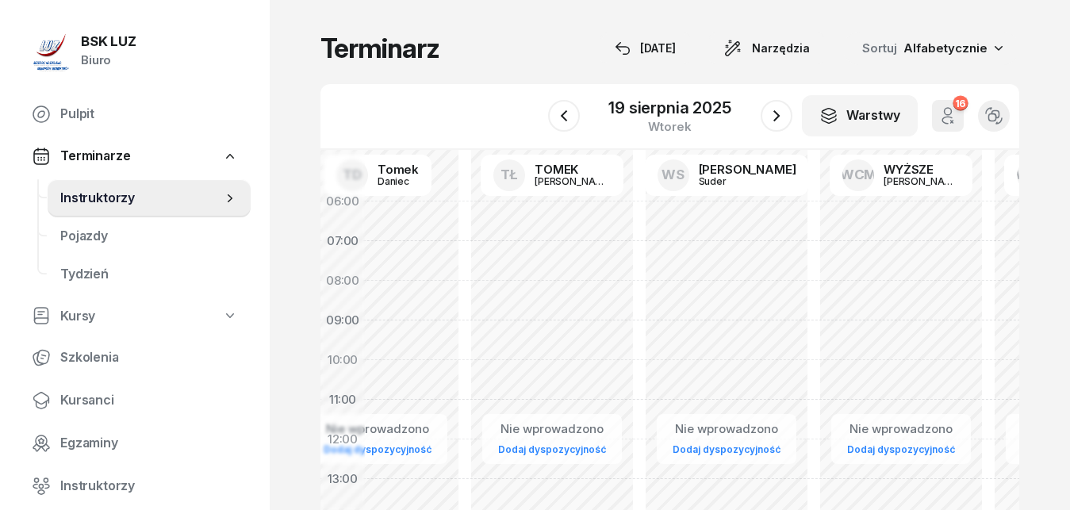
scroll to position [2, 6524]
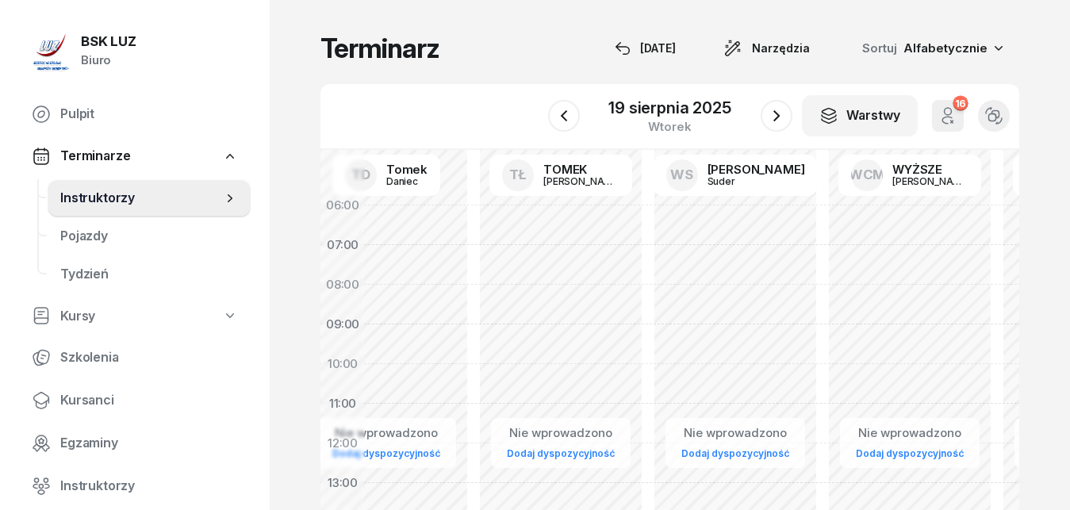
drag, startPoint x: 451, startPoint y: 299, endPoint x: 798, endPoint y: 313, distance: 347.8
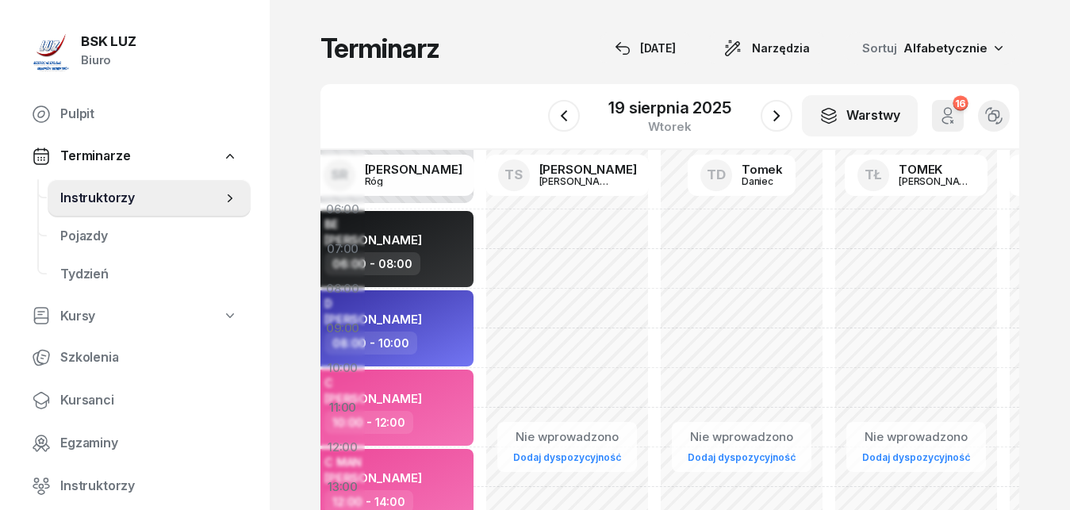
drag, startPoint x: 509, startPoint y: 294, endPoint x: 863, endPoint y: 316, distance: 354.5
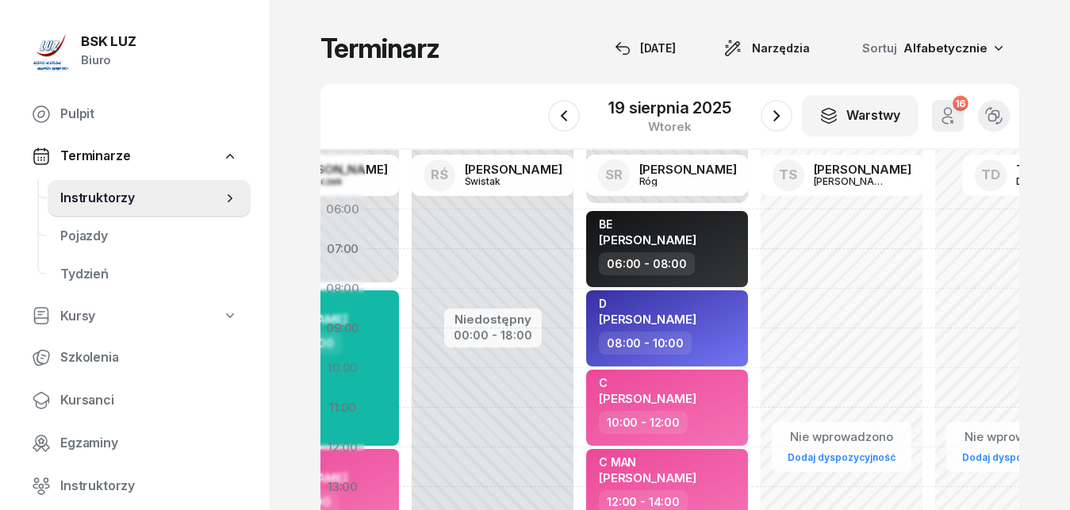
scroll to position [0, 5856]
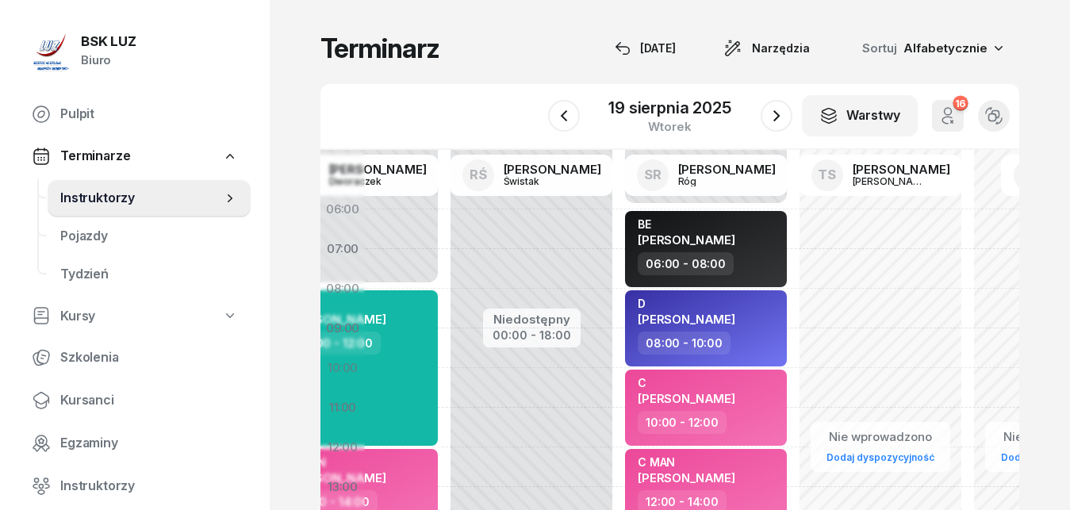
drag, startPoint x: 642, startPoint y: 316, endPoint x: 947, endPoint y: 322, distance: 304.8
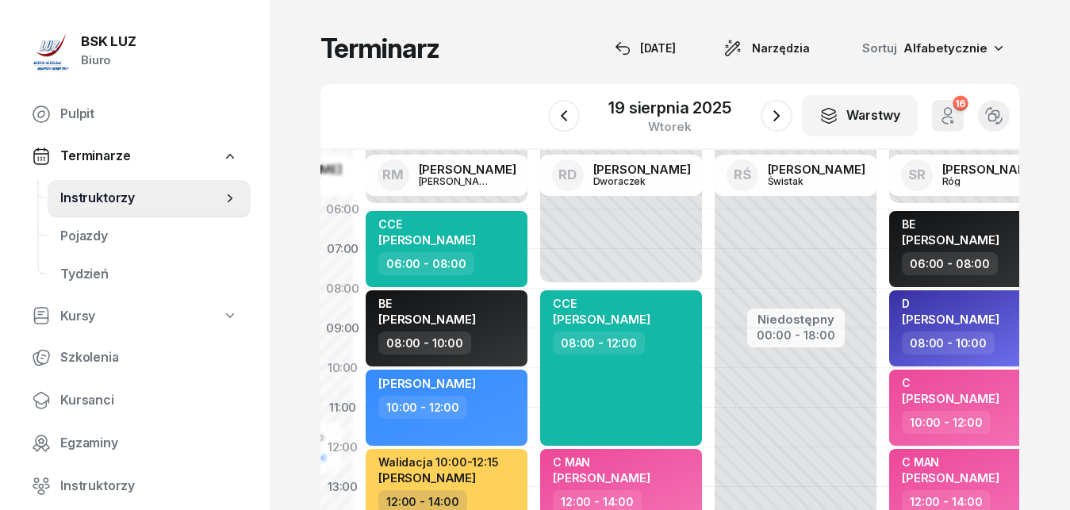
drag, startPoint x: 526, startPoint y: 273, endPoint x: 793, endPoint y: 285, distance: 266.9
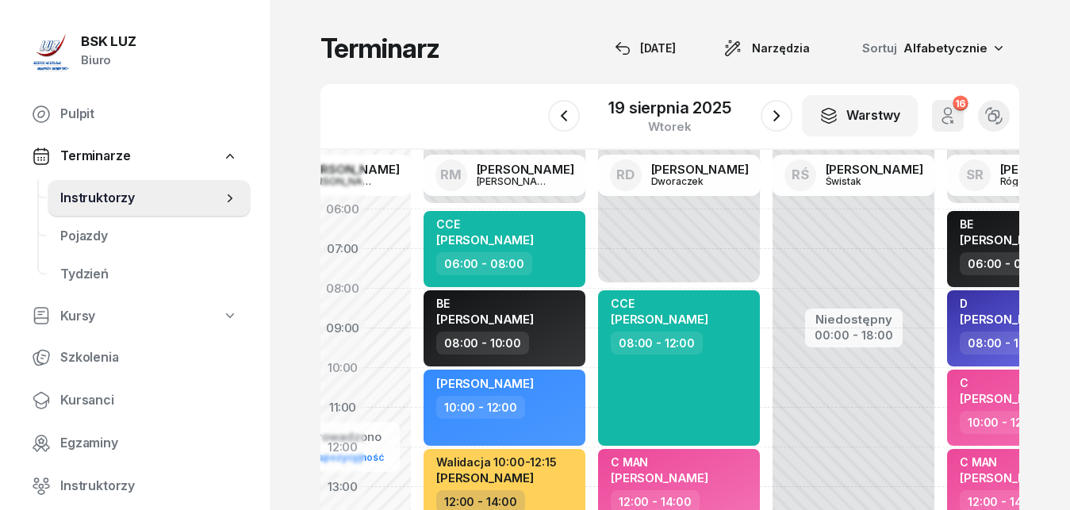
scroll to position [0, 5460]
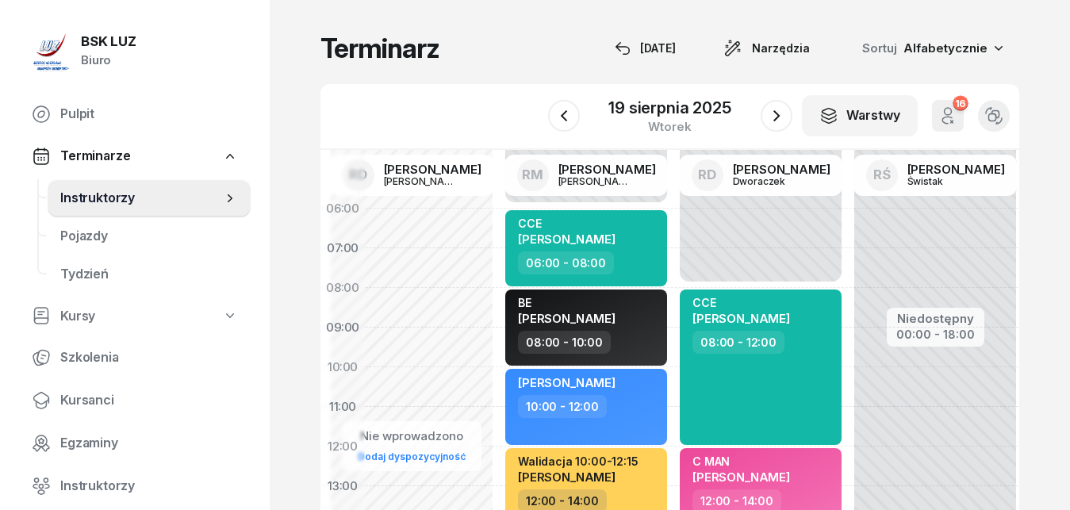
drag, startPoint x: 580, startPoint y: 259, endPoint x: 744, endPoint y: 259, distance: 164.3
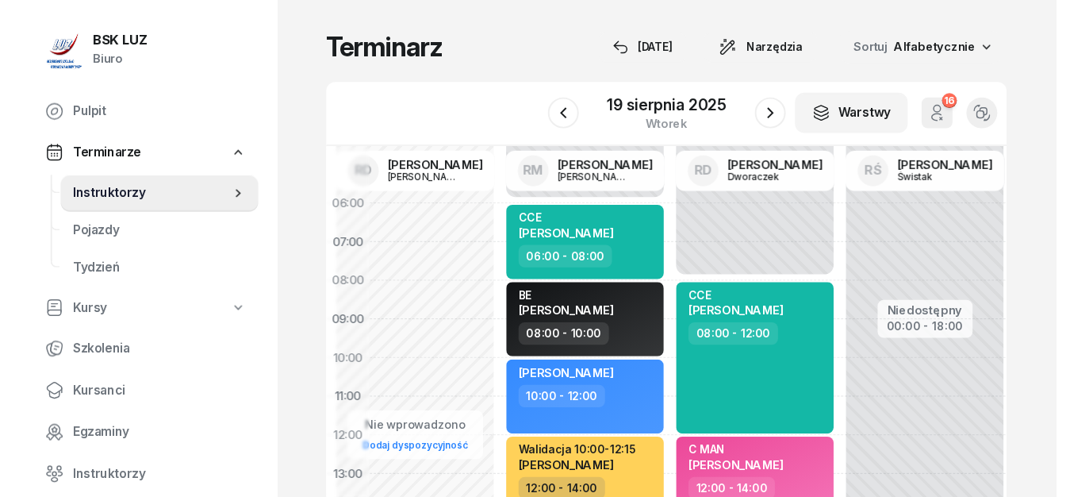
scroll to position [2, 5439]
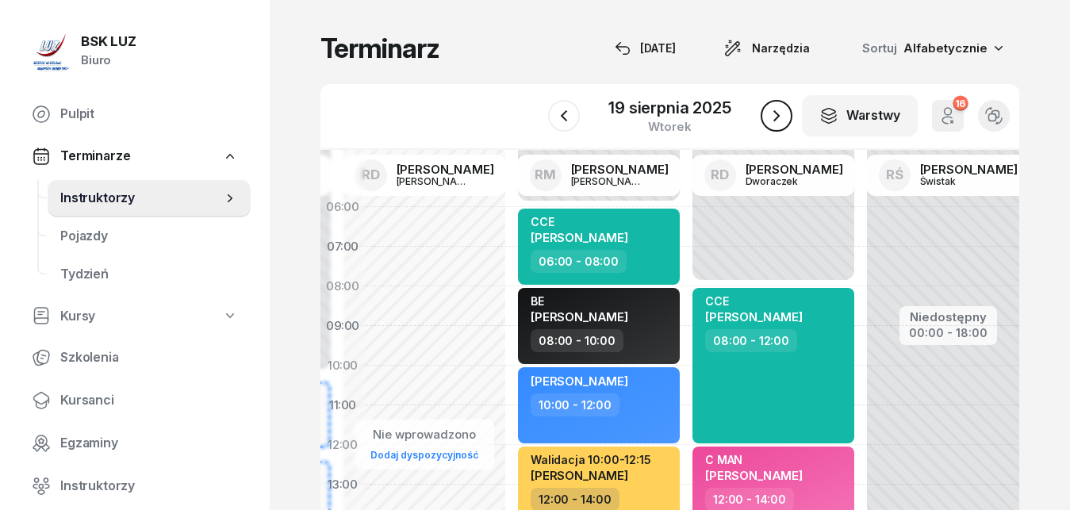
click at [775, 115] on icon "button" at bounding box center [776, 115] width 19 height 19
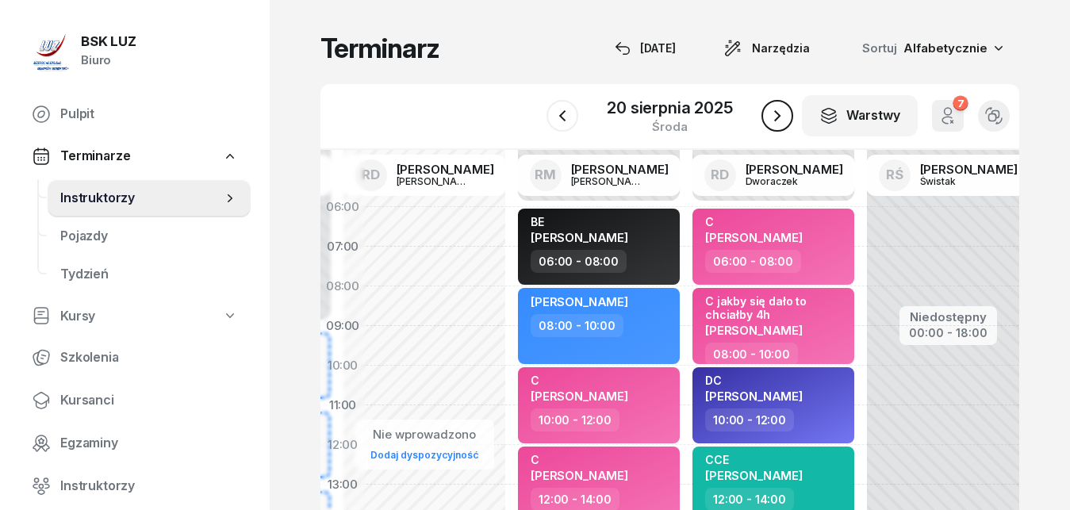
click at [775, 116] on icon "button" at bounding box center [777, 115] width 19 height 19
click at [775, 116] on icon "button" at bounding box center [776, 115] width 19 height 19
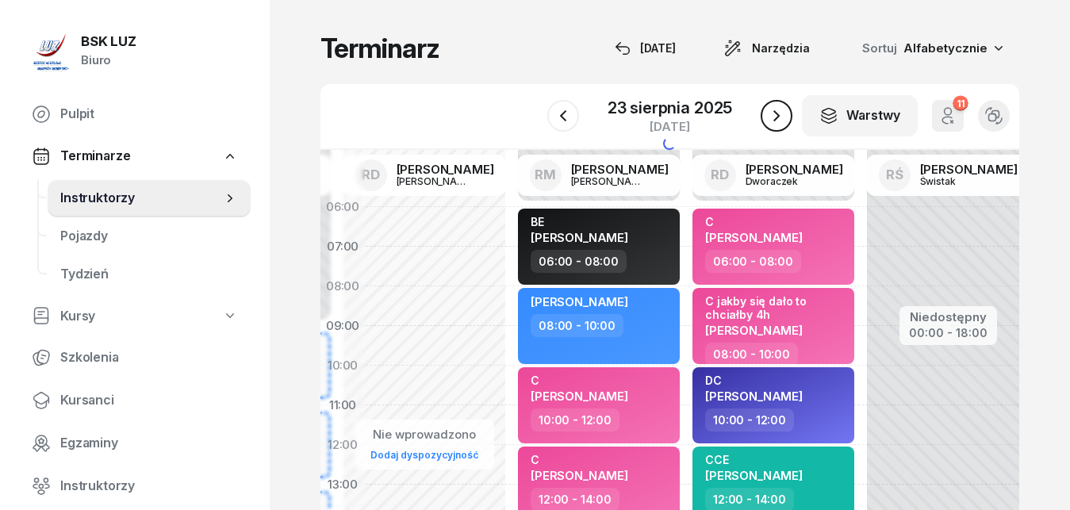
click at [775, 116] on icon "button" at bounding box center [776, 115] width 19 height 19
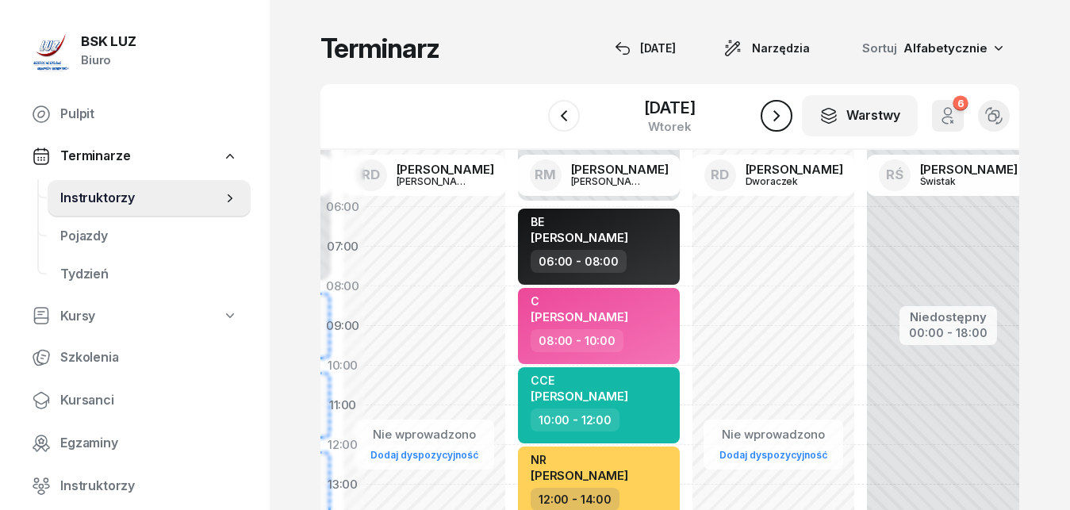
click at [775, 116] on icon "button" at bounding box center [776, 115] width 19 height 19
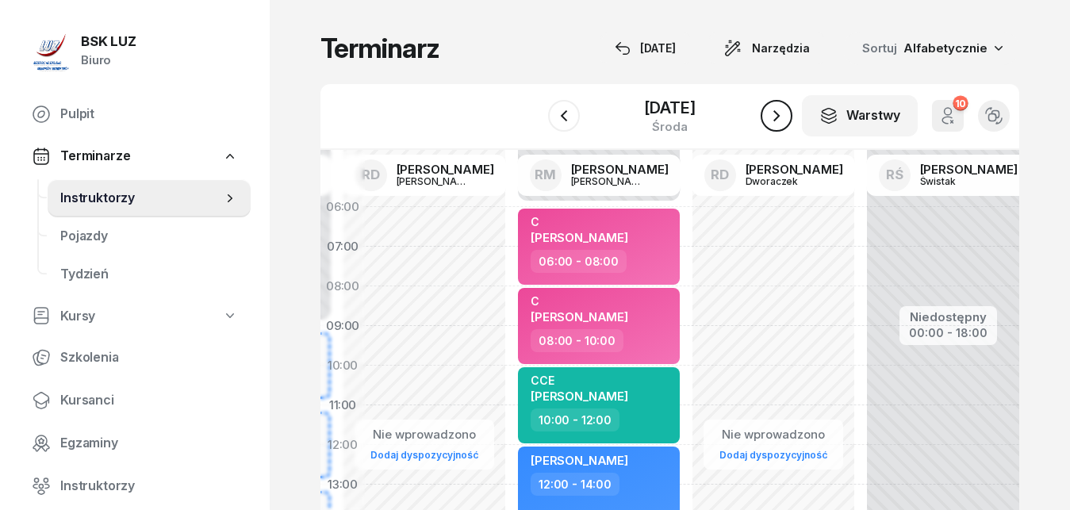
click at [775, 116] on icon "button" at bounding box center [776, 115] width 19 height 19
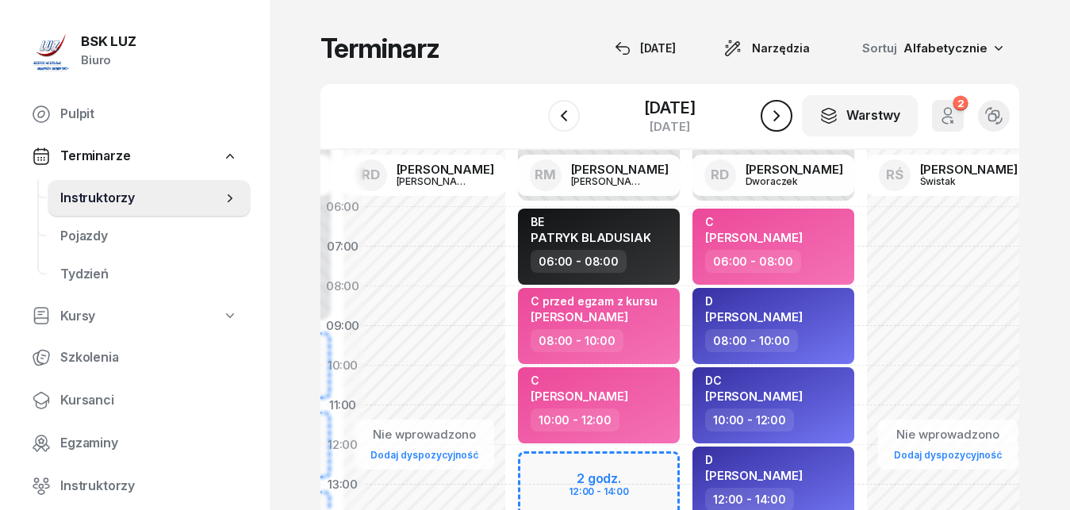
click at [775, 116] on icon "button" at bounding box center [776, 115] width 19 height 19
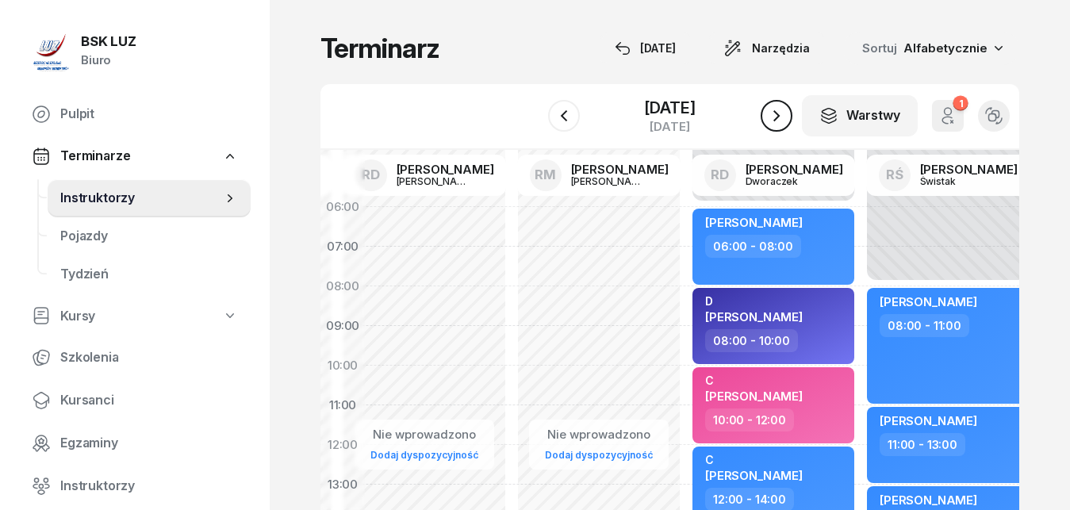
click at [775, 116] on icon "button" at bounding box center [776, 115] width 19 height 19
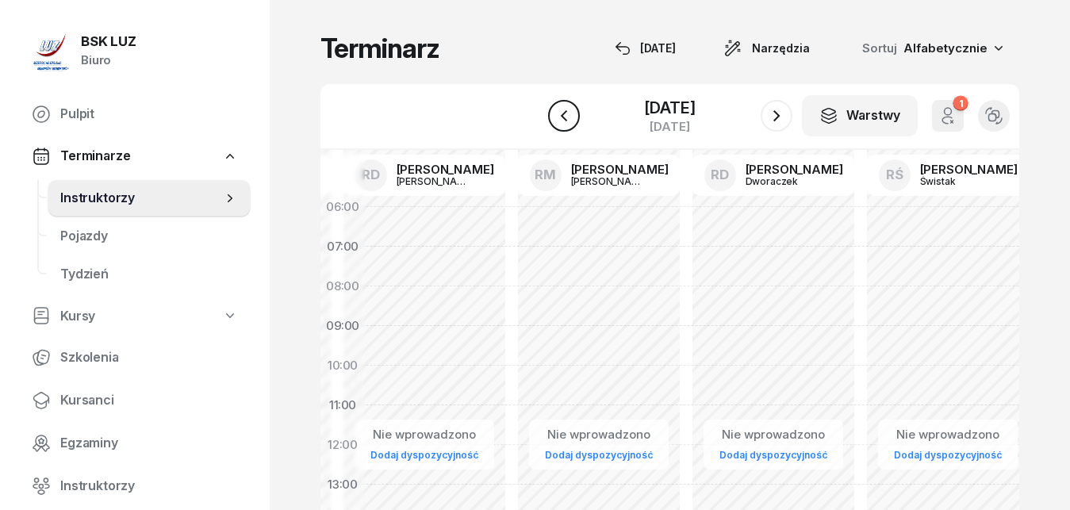
click at [566, 120] on icon "button" at bounding box center [563, 115] width 6 height 11
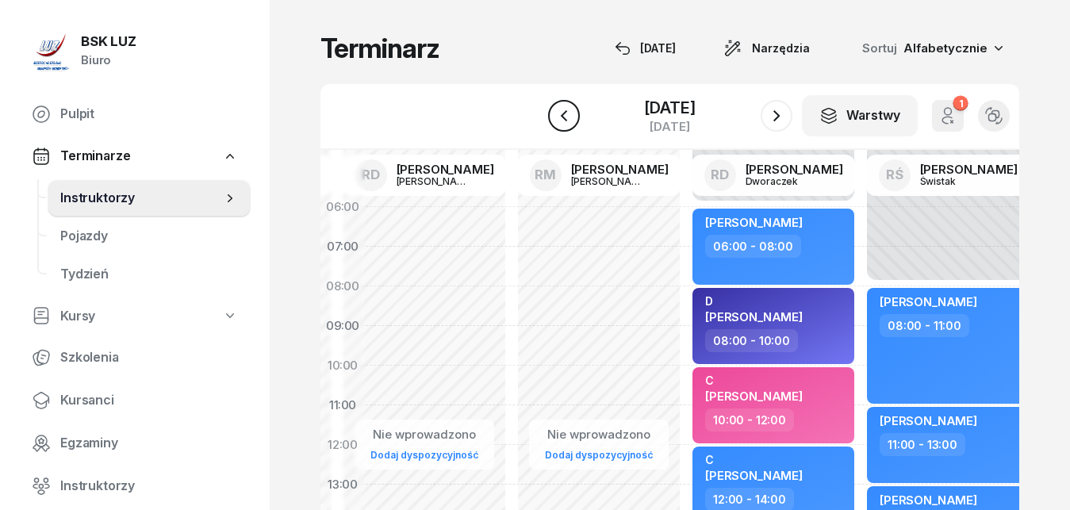
click at [566, 120] on icon "button" at bounding box center [563, 115] width 6 height 11
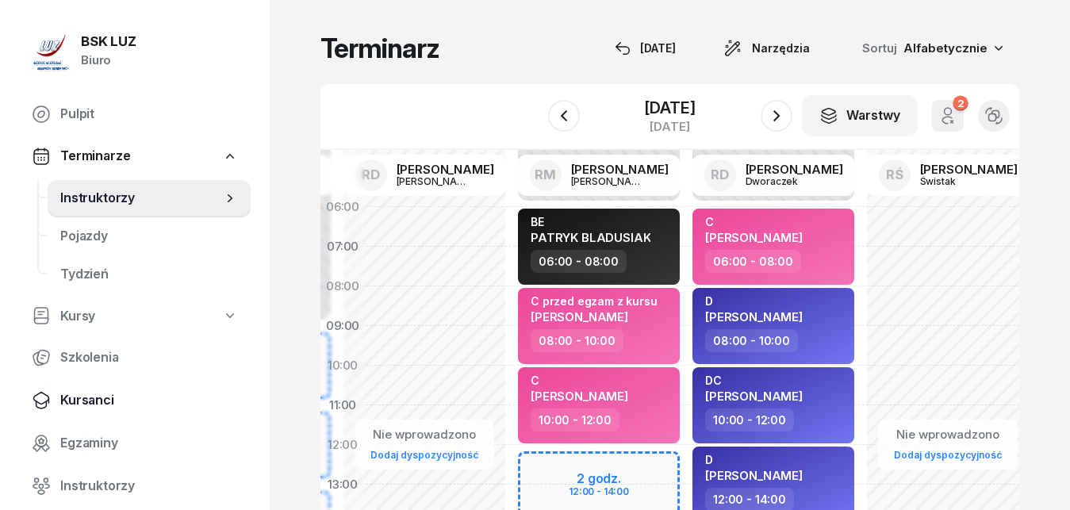
click at [90, 400] on span "Kursanci" at bounding box center [149, 400] width 178 height 21
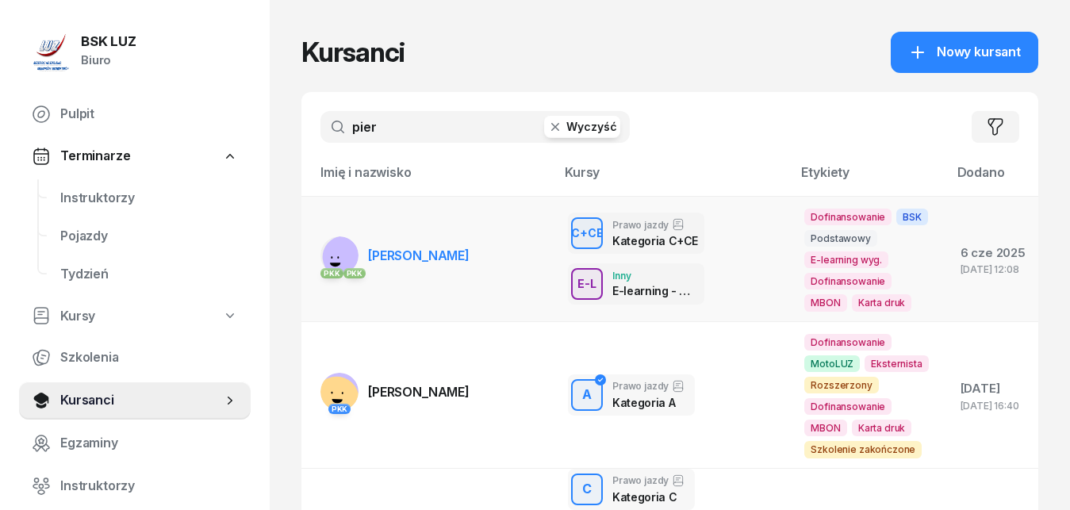
click at [425, 253] on span "[PERSON_NAME]" at bounding box center [419, 256] width 102 height 16
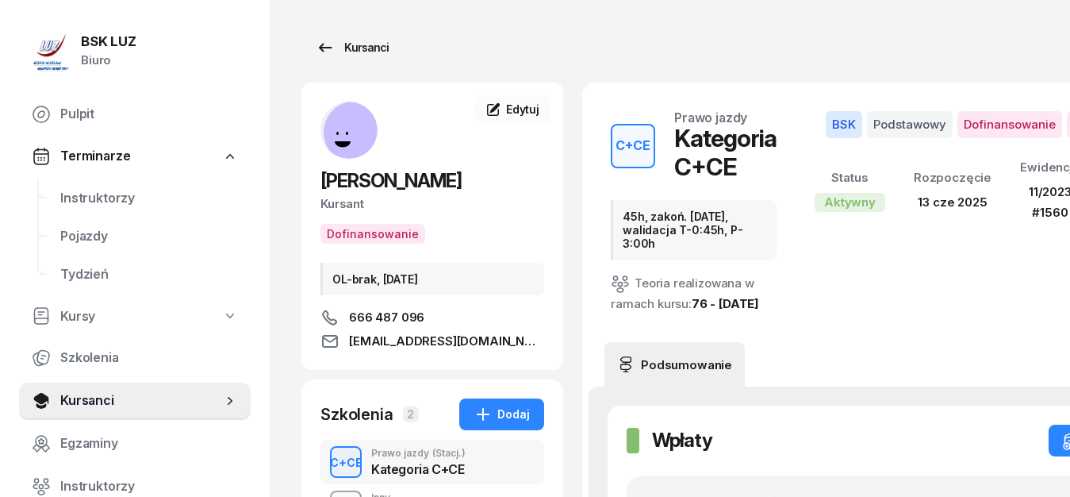
click at [331, 47] on icon at bounding box center [325, 47] width 19 height 19
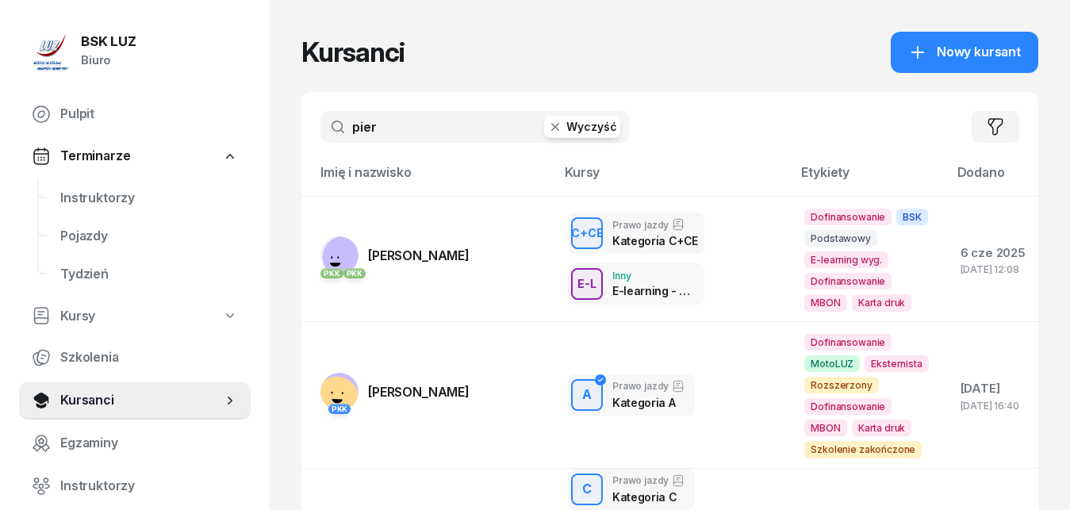
drag, startPoint x: 391, startPoint y: 131, endPoint x: 300, endPoint y: 122, distance: 91.7
click at [321, 122] on input "pier" at bounding box center [475, 127] width 309 height 32
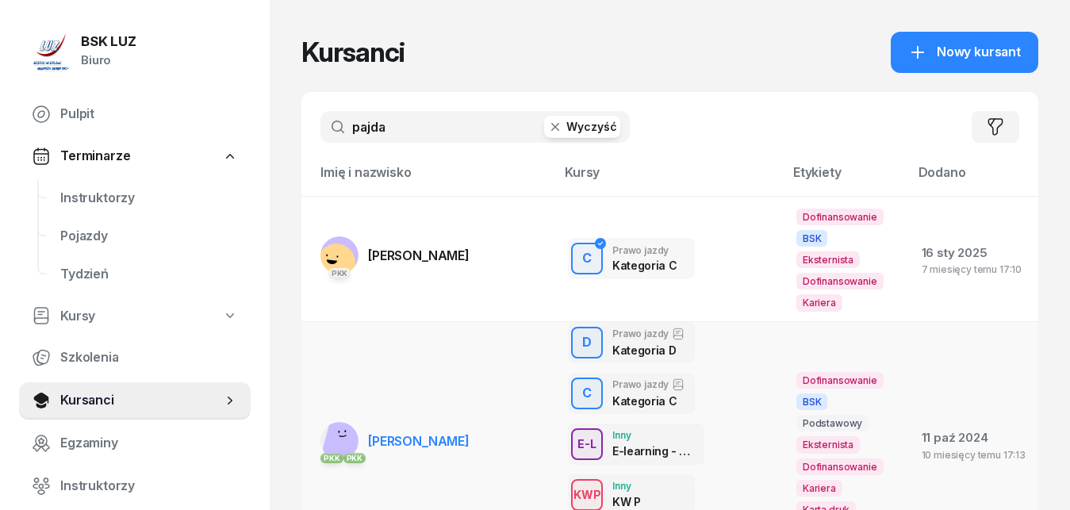
type input "pajda"
click at [417, 444] on span "[PERSON_NAME]" at bounding box center [419, 441] width 102 height 16
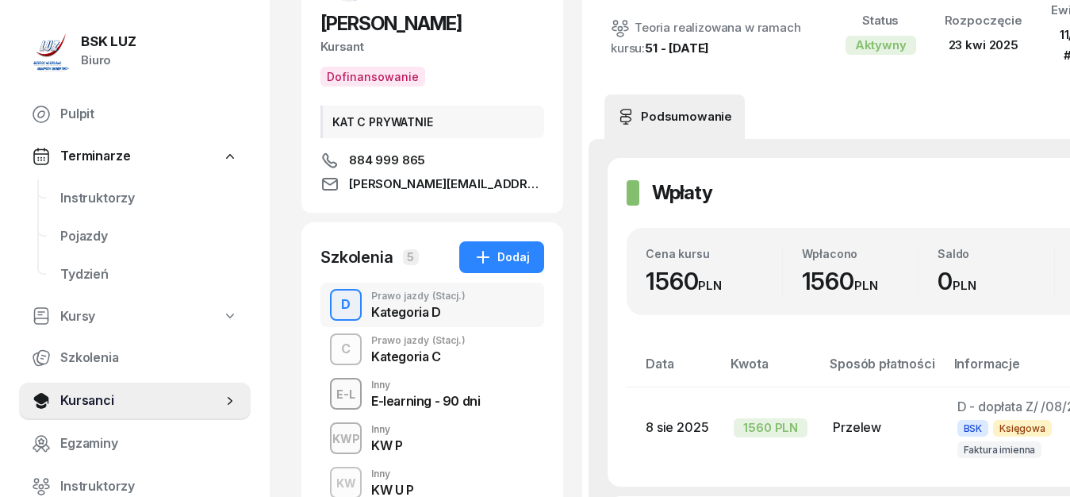
scroll to position [162, 0]
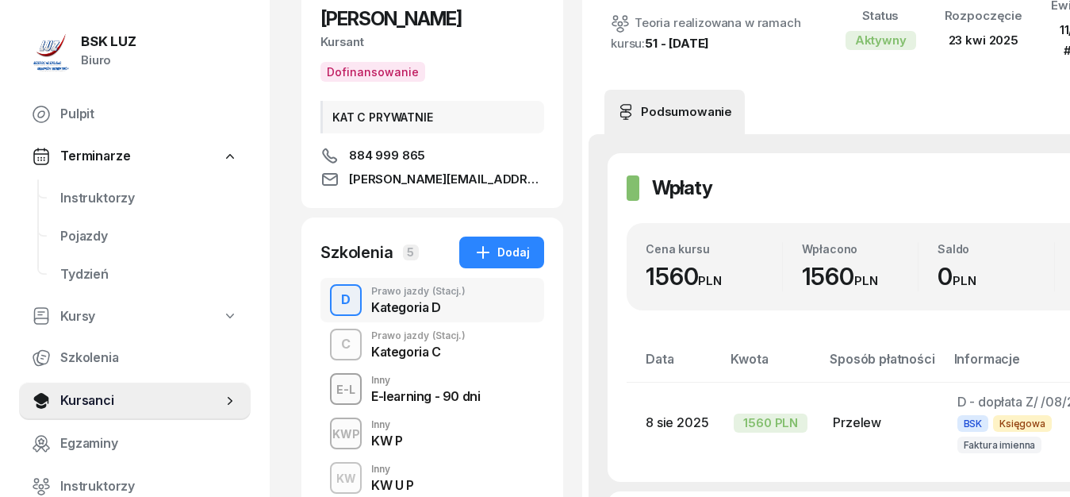
click at [385, 346] on div "Kategoria C" at bounding box center [418, 351] width 94 height 13
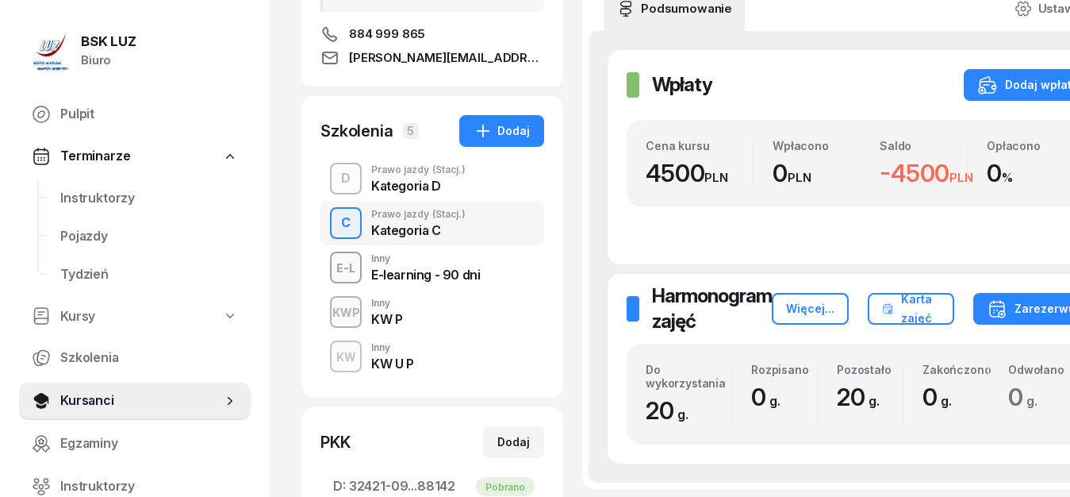
scroll to position [243, 0]
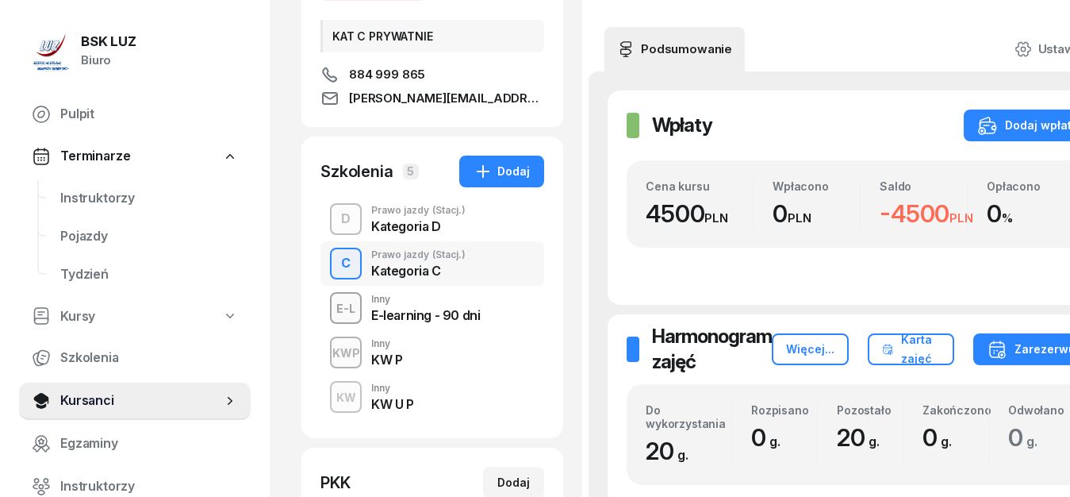
click at [400, 226] on div "Kategoria D" at bounding box center [418, 226] width 94 height 13
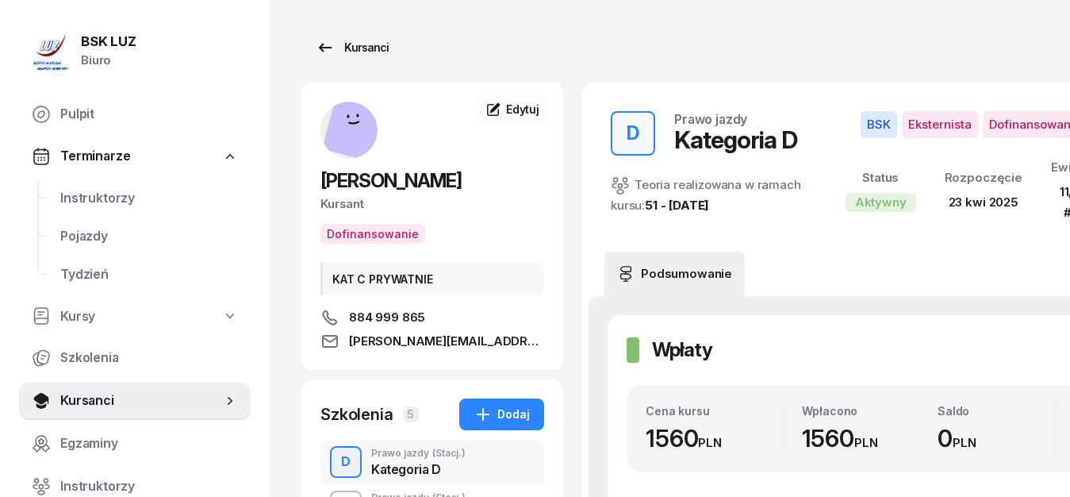
click at [322, 46] on icon at bounding box center [325, 47] width 13 height 9
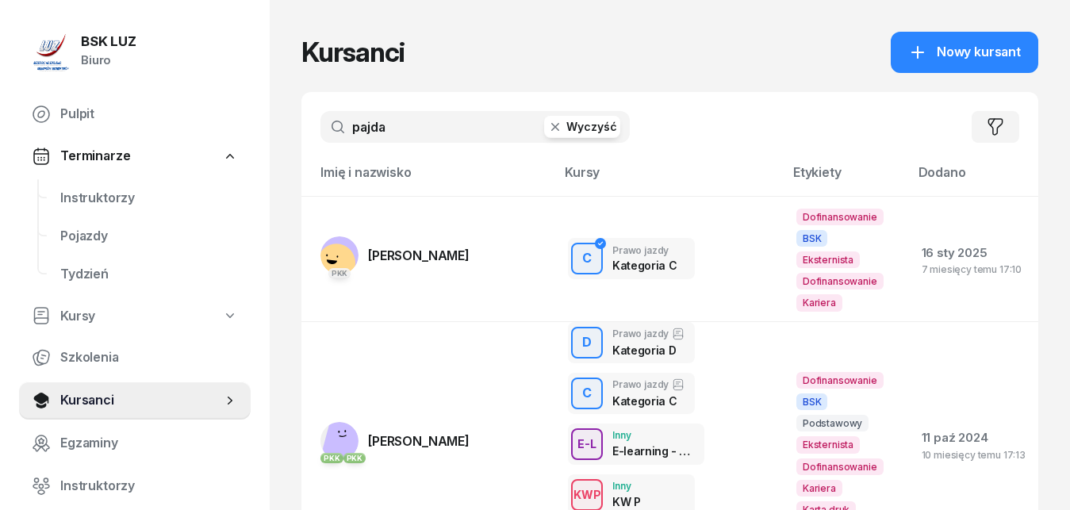
drag, startPoint x: 398, startPoint y: 127, endPoint x: 367, endPoint y: 128, distance: 31.0
click at [367, 128] on input "pajda" at bounding box center [475, 127] width 309 height 32
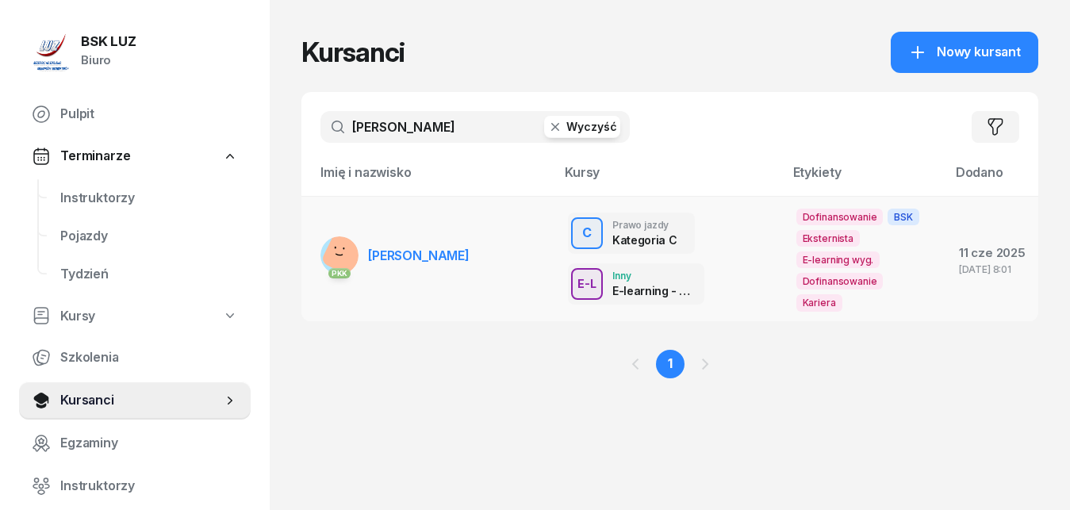
type input "[PERSON_NAME]"
click at [391, 253] on span "[PERSON_NAME]" at bounding box center [419, 256] width 102 height 16
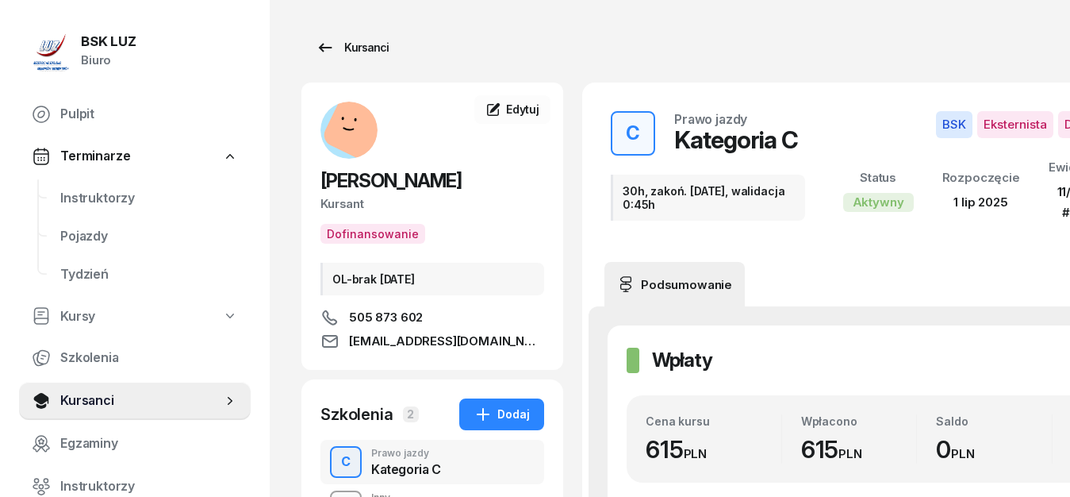
click at [325, 46] on icon at bounding box center [325, 47] width 19 height 19
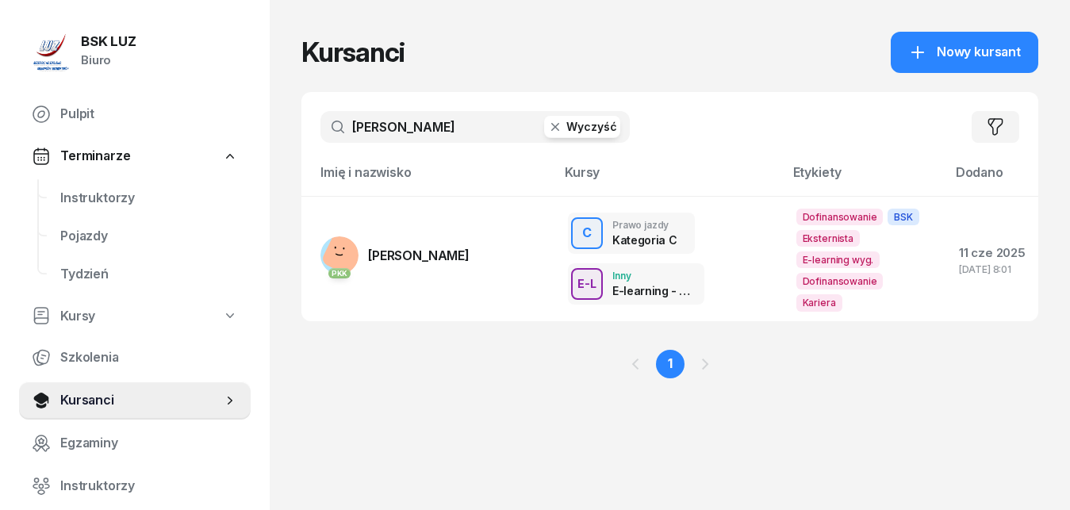
drag, startPoint x: 419, startPoint y: 133, endPoint x: 308, endPoint y: 124, distance: 111.5
click at [321, 124] on input "[PERSON_NAME]" at bounding box center [475, 127] width 309 height 32
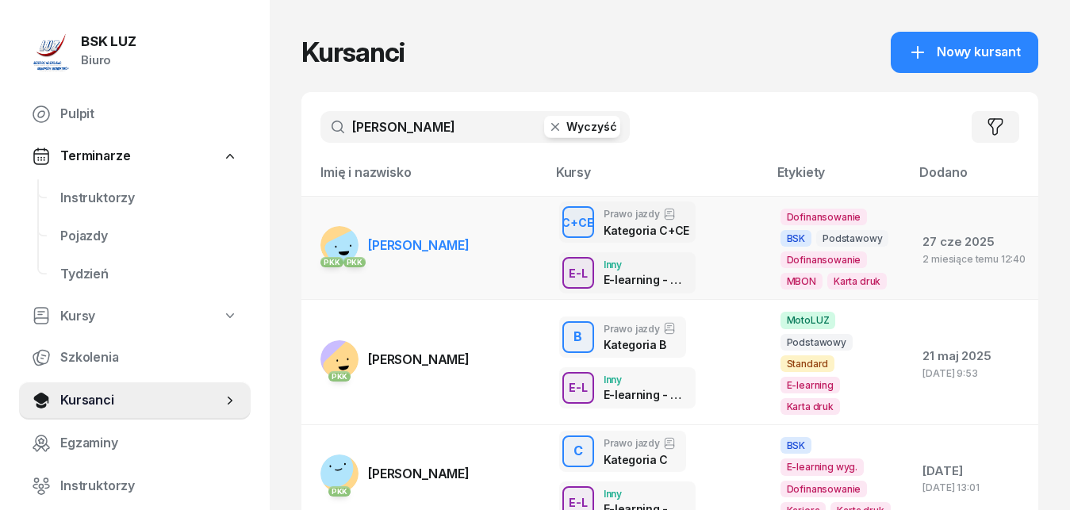
type input "[PERSON_NAME]"
click at [408, 246] on span "[PERSON_NAME]" at bounding box center [419, 245] width 102 height 16
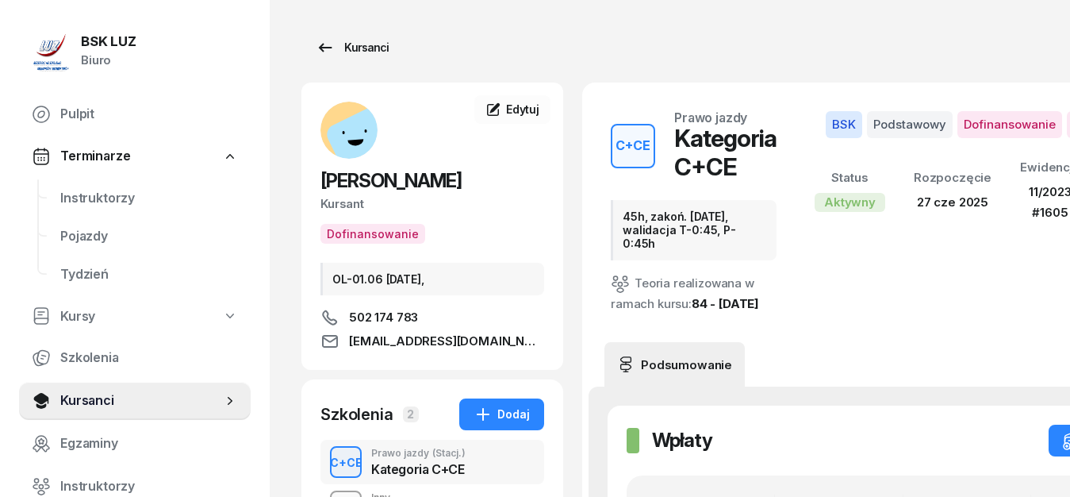
click at [324, 47] on icon at bounding box center [325, 47] width 19 height 19
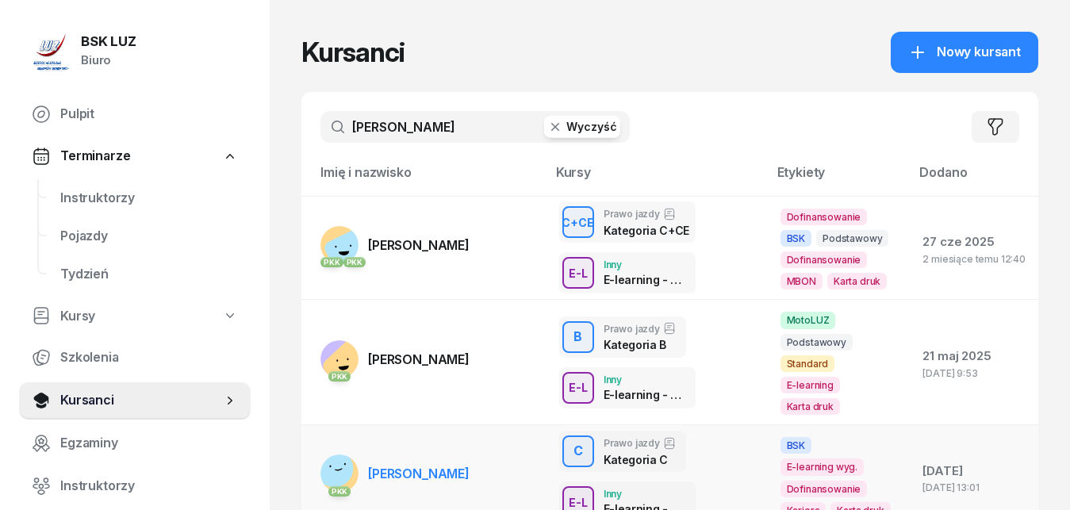
click at [426, 466] on span "[PERSON_NAME]" at bounding box center [419, 474] width 102 height 16
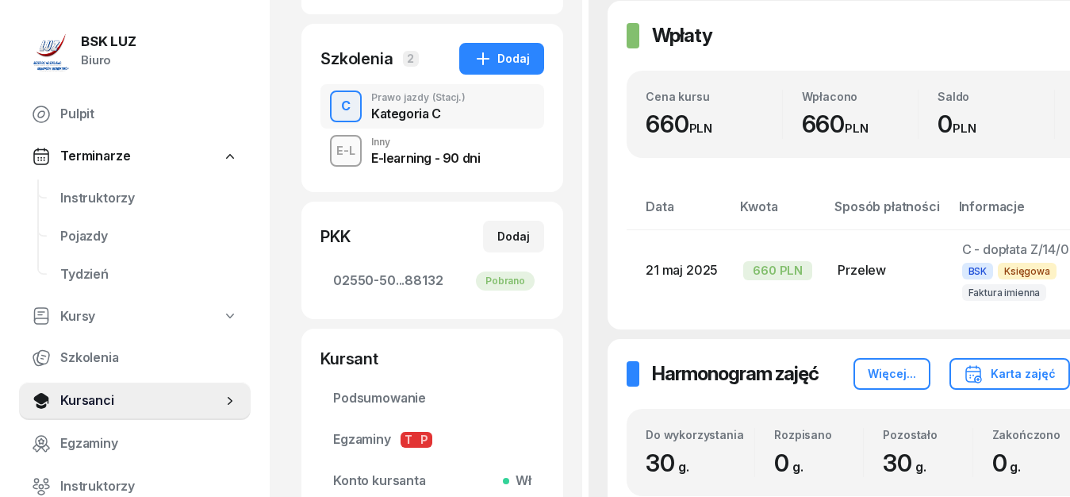
scroll to position [284, 0]
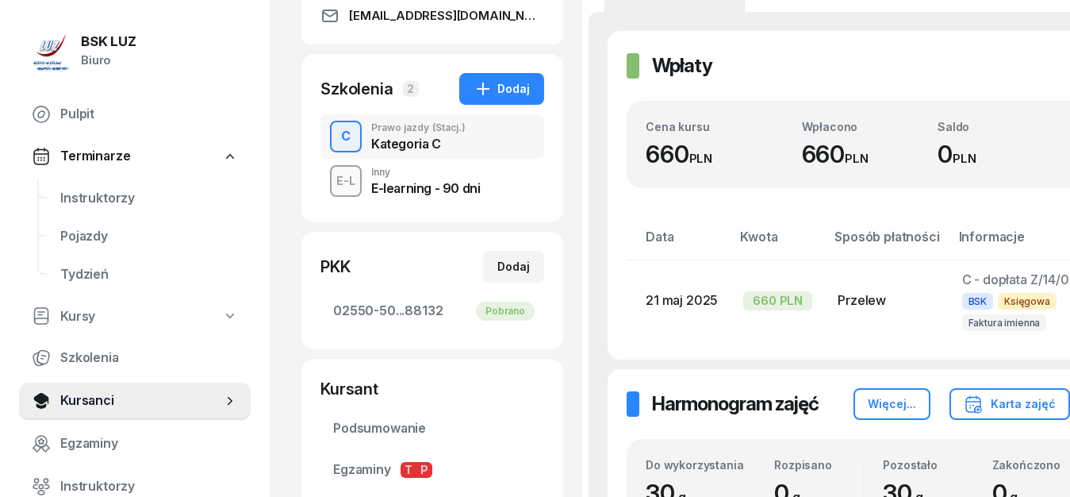
click at [346, 135] on div "C" at bounding box center [346, 136] width 22 height 27
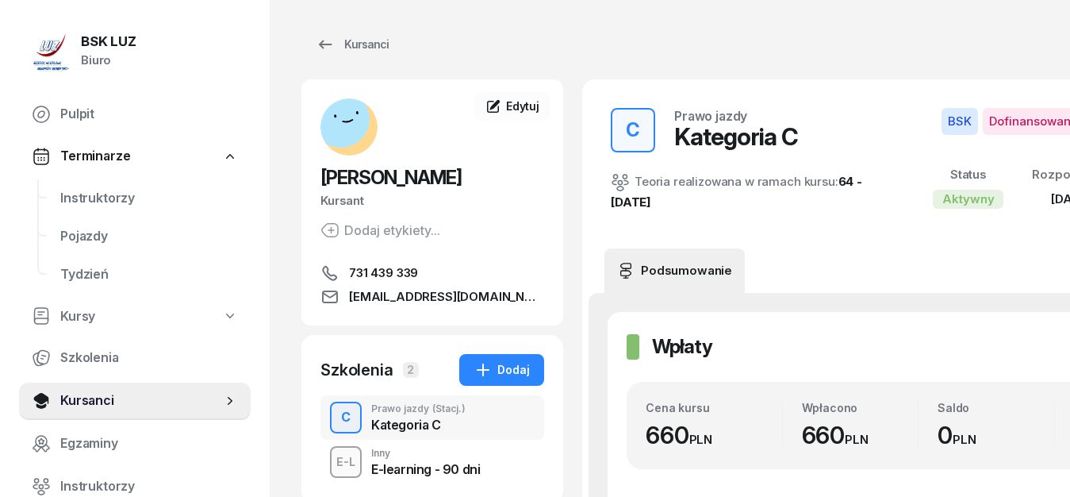
scroll to position [0, 0]
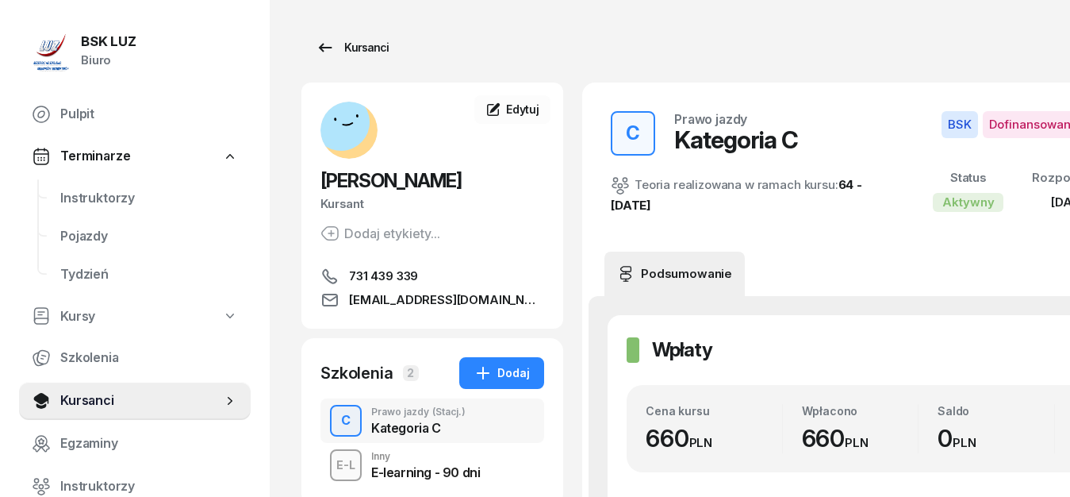
click at [320, 45] on icon at bounding box center [325, 47] width 19 height 19
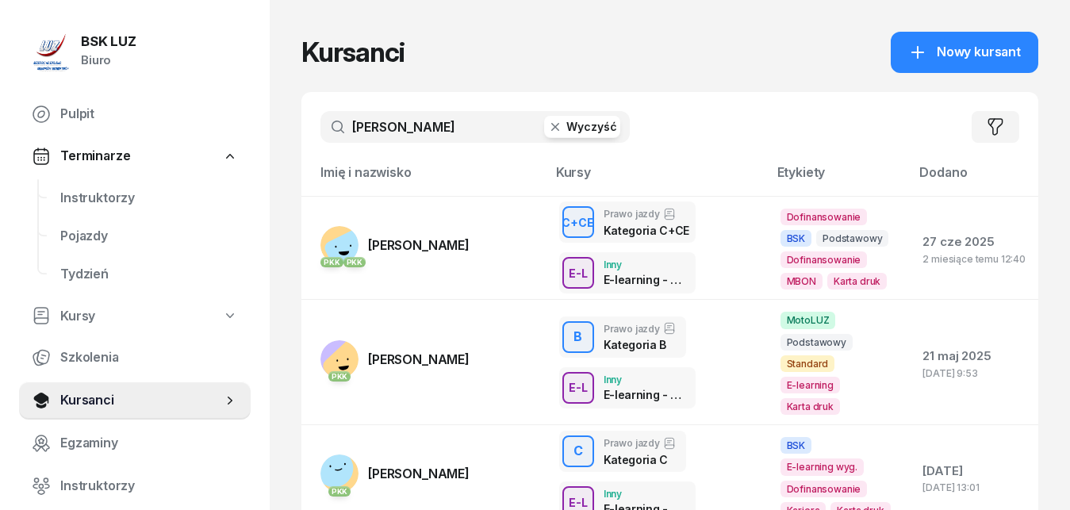
drag, startPoint x: 402, startPoint y: 130, endPoint x: 299, endPoint y: 117, distance: 103.9
click at [321, 117] on input "[PERSON_NAME]" at bounding box center [475, 127] width 309 height 32
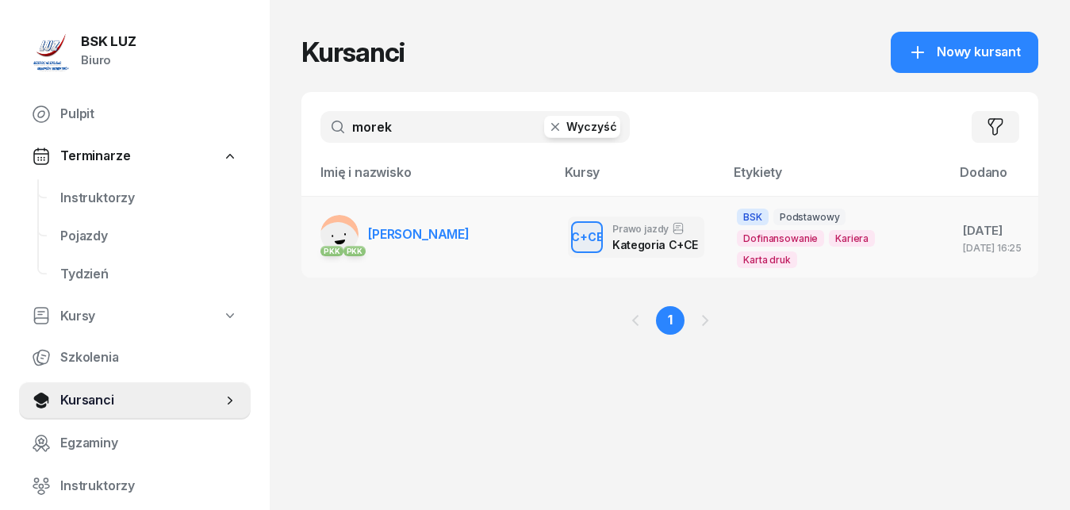
type input "morek"
click at [400, 235] on span "[PERSON_NAME]" at bounding box center [419, 234] width 102 height 16
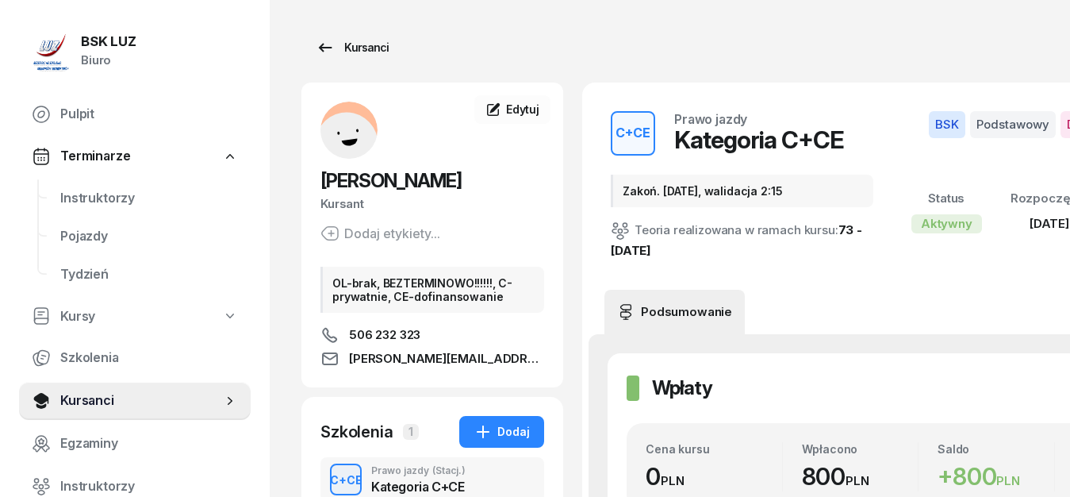
click at [328, 48] on icon at bounding box center [325, 47] width 13 height 9
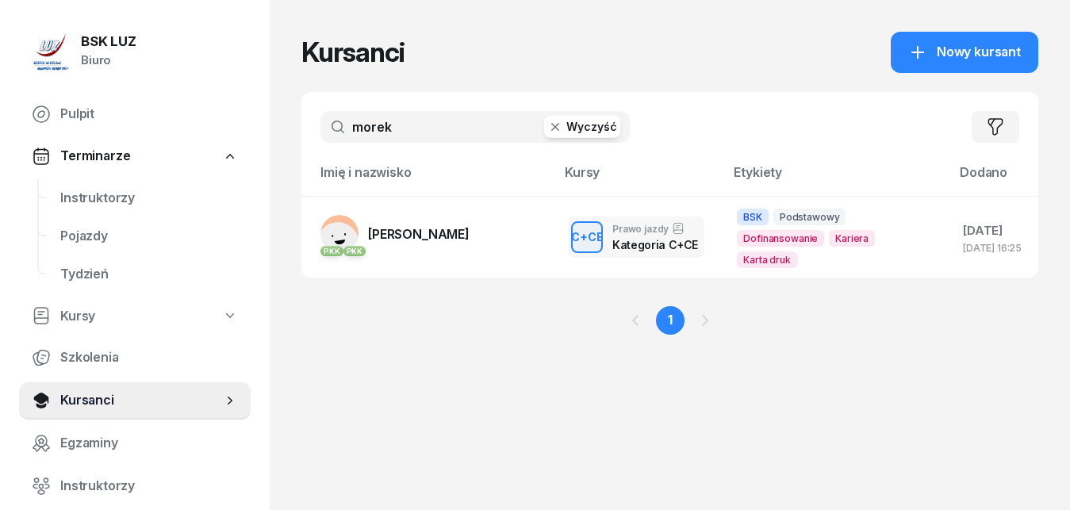
drag, startPoint x: 410, startPoint y: 127, endPoint x: 339, endPoint y: 121, distance: 71.7
click at [339, 121] on input "morek" at bounding box center [475, 127] width 309 height 32
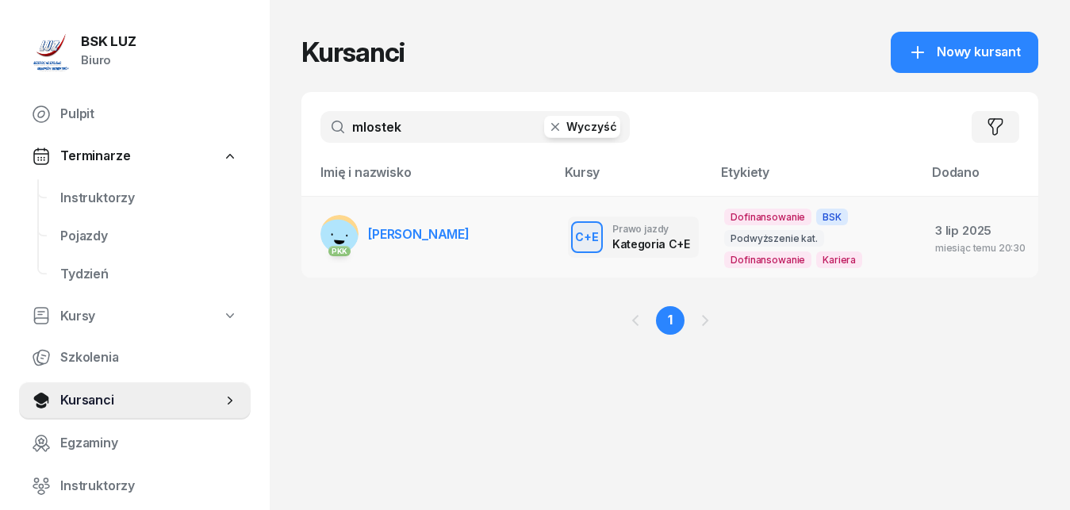
type input "mlostek"
click at [406, 230] on span "[PERSON_NAME]" at bounding box center [419, 234] width 102 height 16
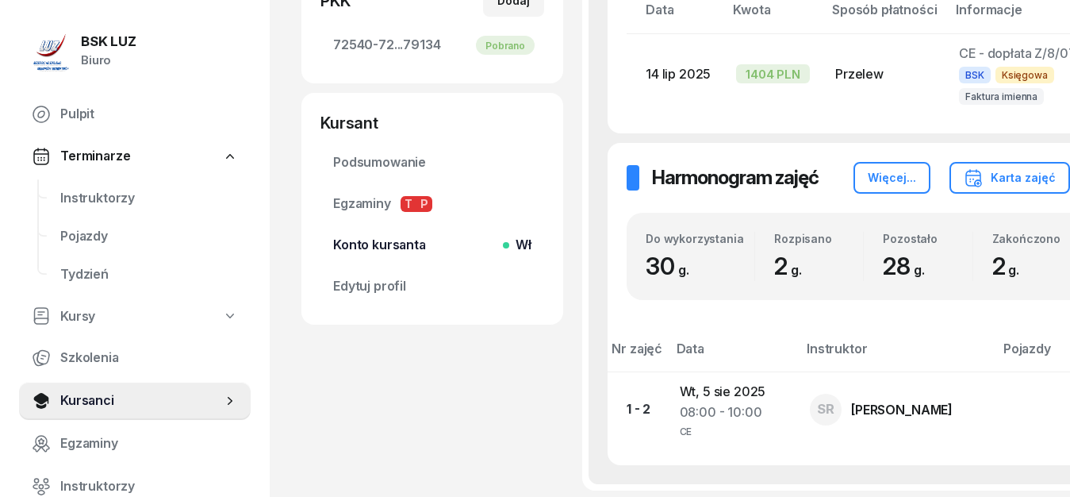
scroll to position [224, 0]
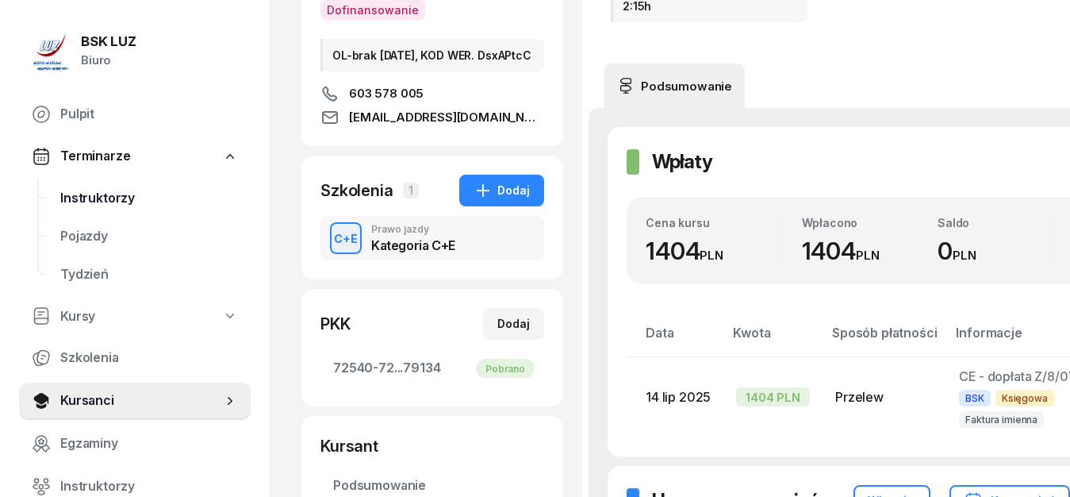
click at [90, 199] on span "Instruktorzy" at bounding box center [149, 198] width 178 height 21
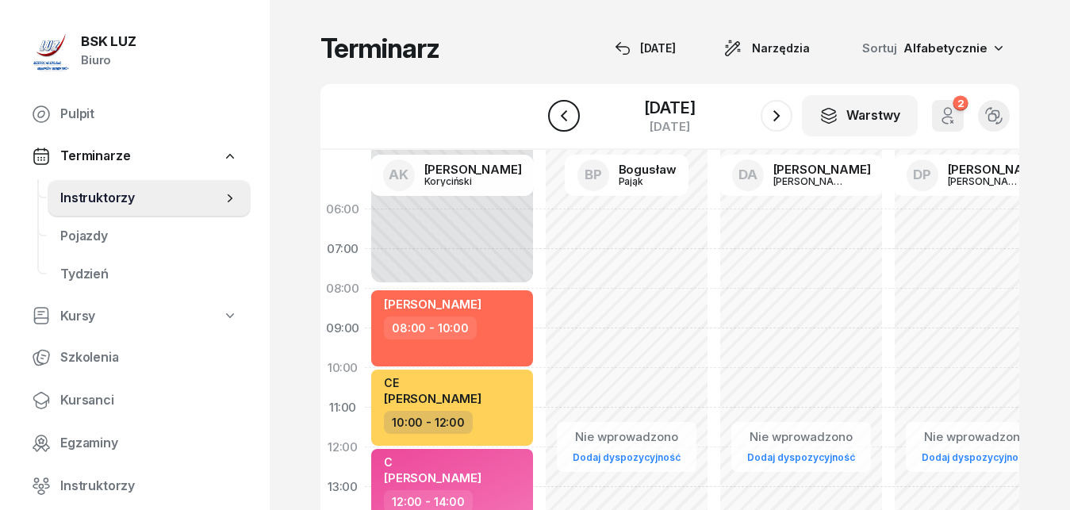
click at [567, 120] on icon "button" at bounding box center [564, 115] width 19 height 19
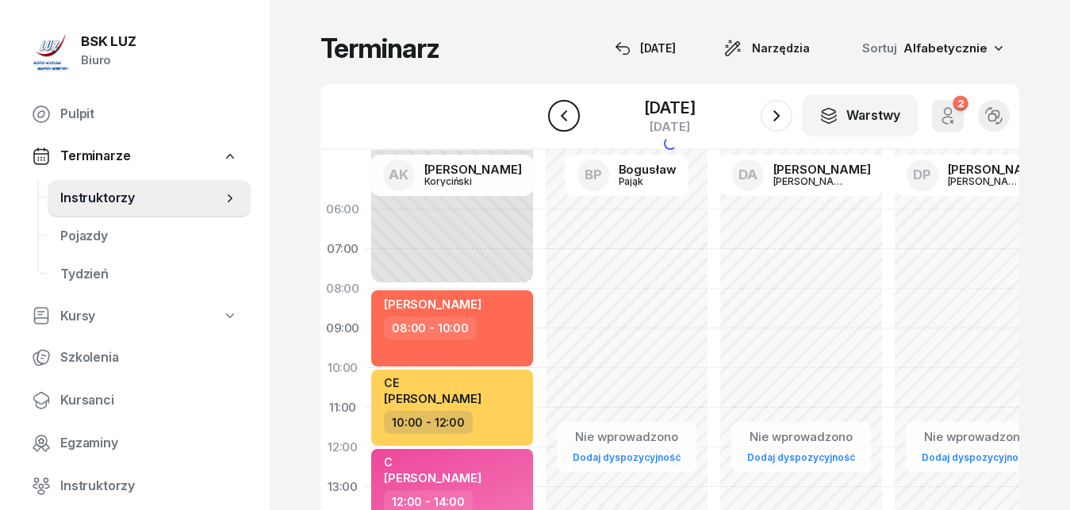
click at [567, 119] on icon "button" at bounding box center [564, 115] width 19 height 19
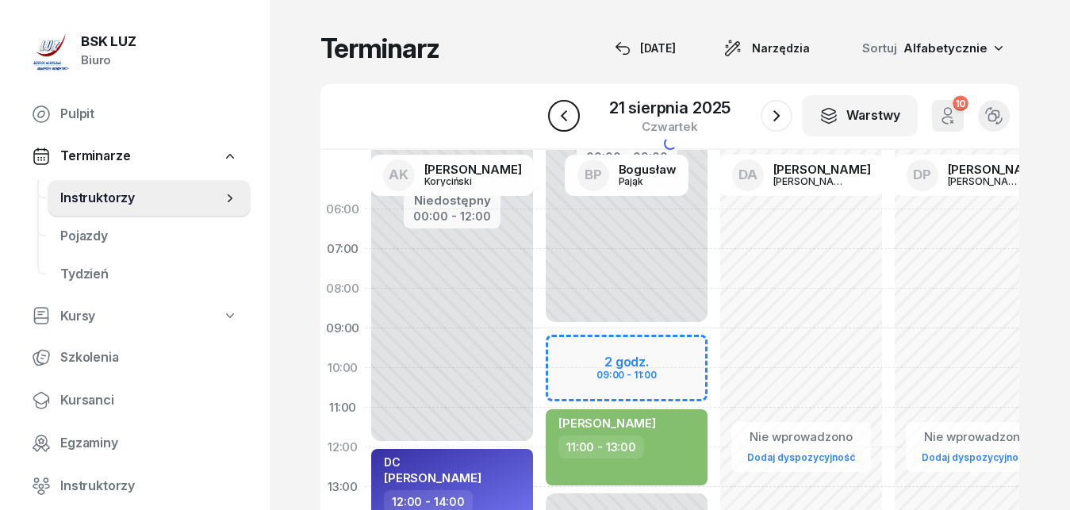
click at [567, 119] on icon "button" at bounding box center [564, 115] width 19 height 19
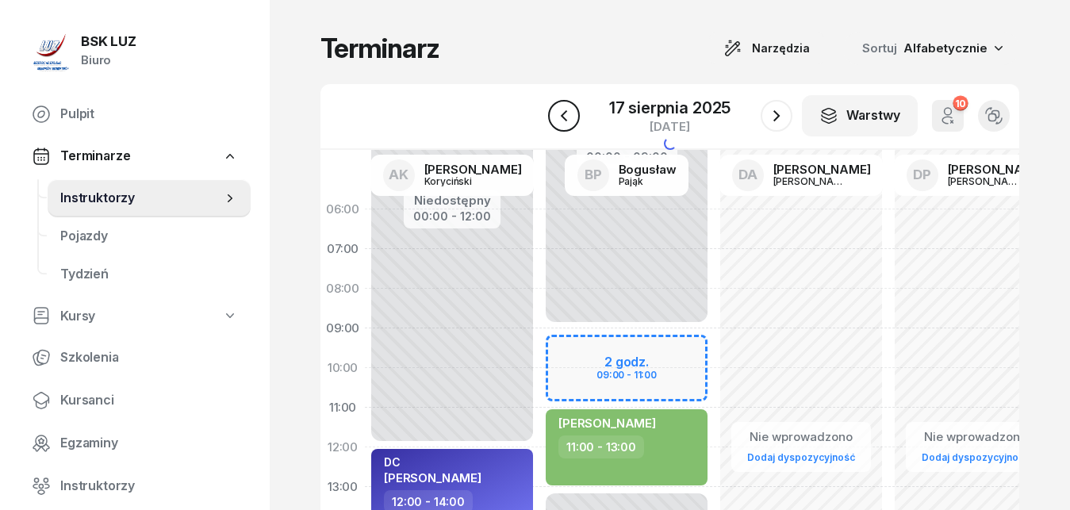
click at [567, 119] on icon "button" at bounding box center [564, 115] width 19 height 19
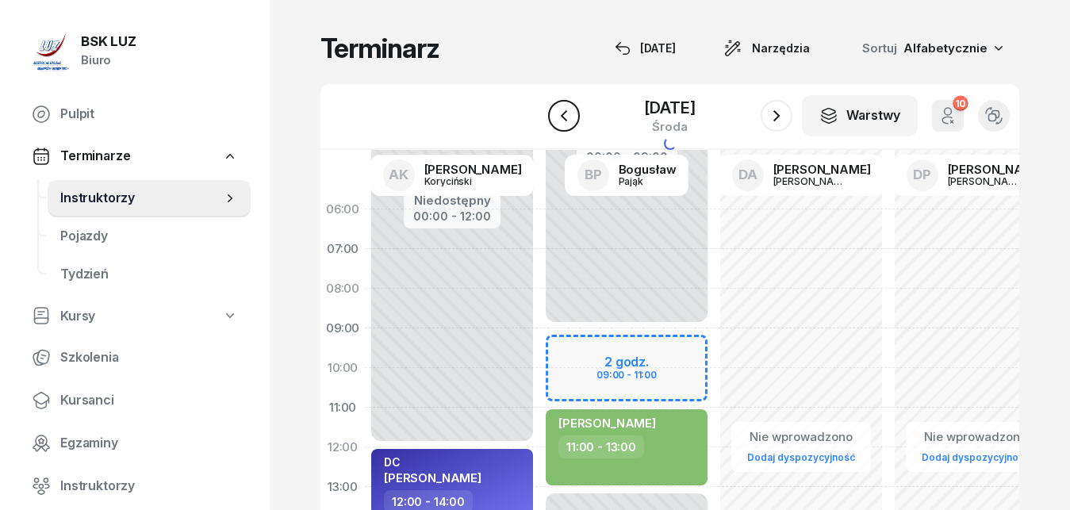
click at [567, 119] on icon "button" at bounding box center [564, 115] width 19 height 19
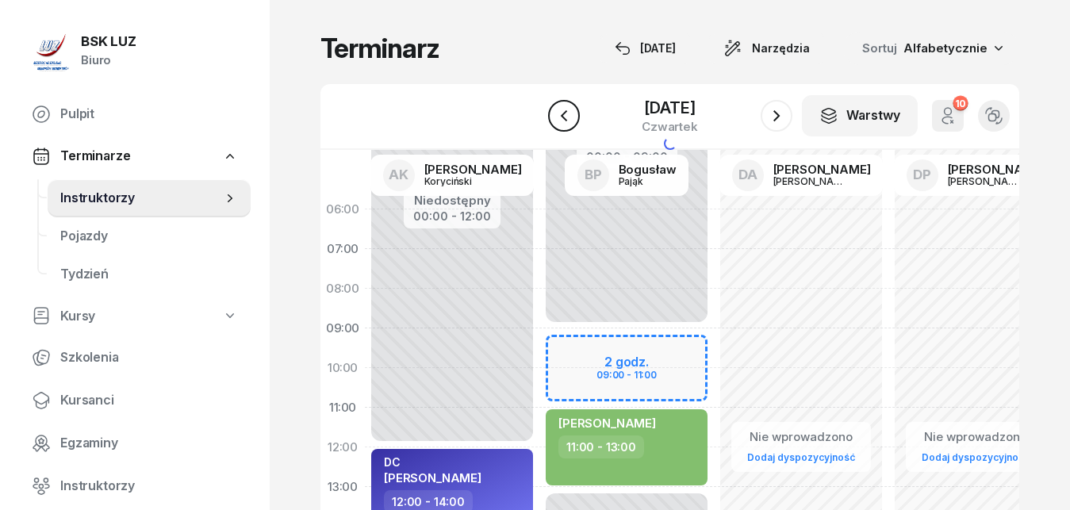
click at [567, 119] on icon "button" at bounding box center [564, 115] width 19 height 19
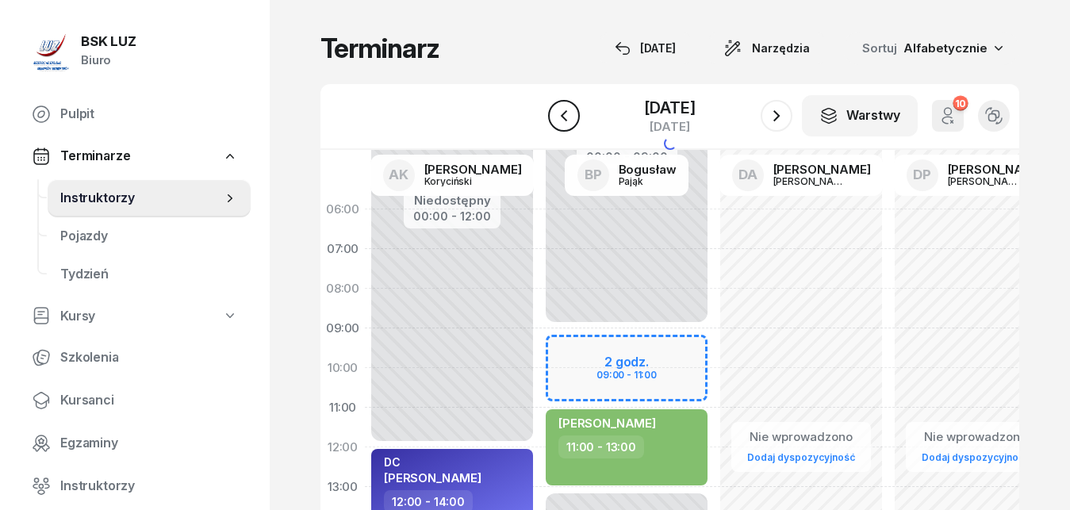
click at [567, 119] on icon "button" at bounding box center [564, 115] width 19 height 19
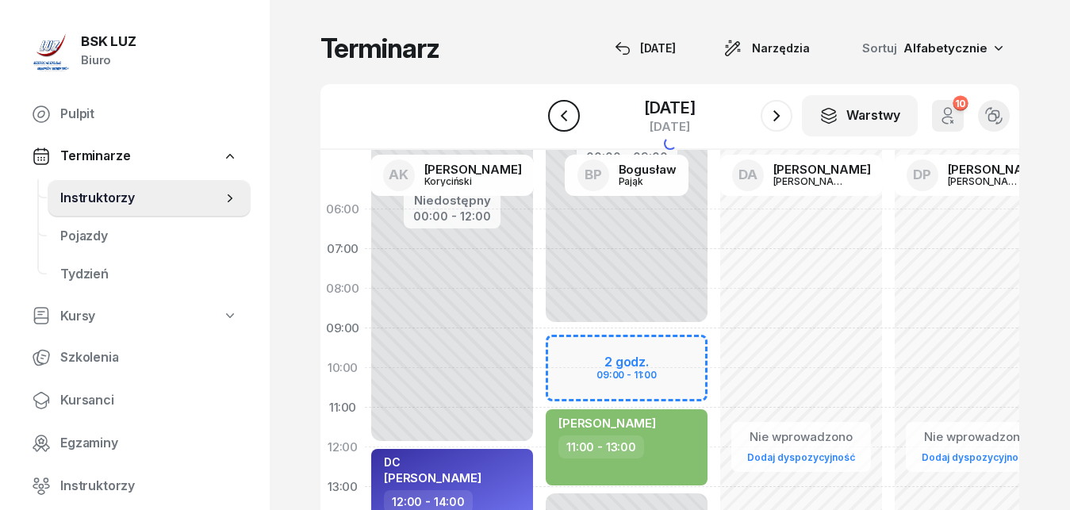
click at [567, 119] on icon "button" at bounding box center [564, 115] width 19 height 19
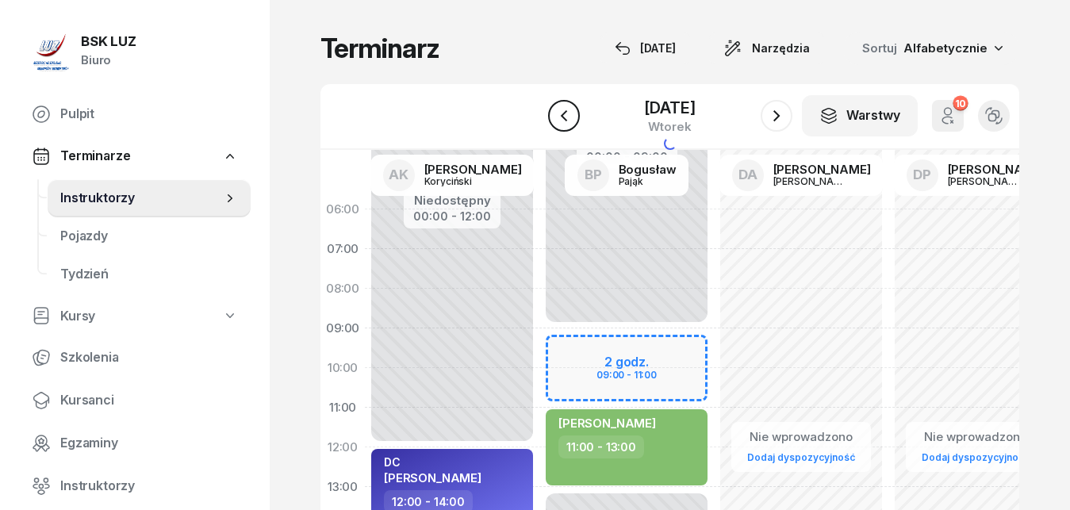
click at [567, 119] on icon "button" at bounding box center [564, 115] width 19 height 19
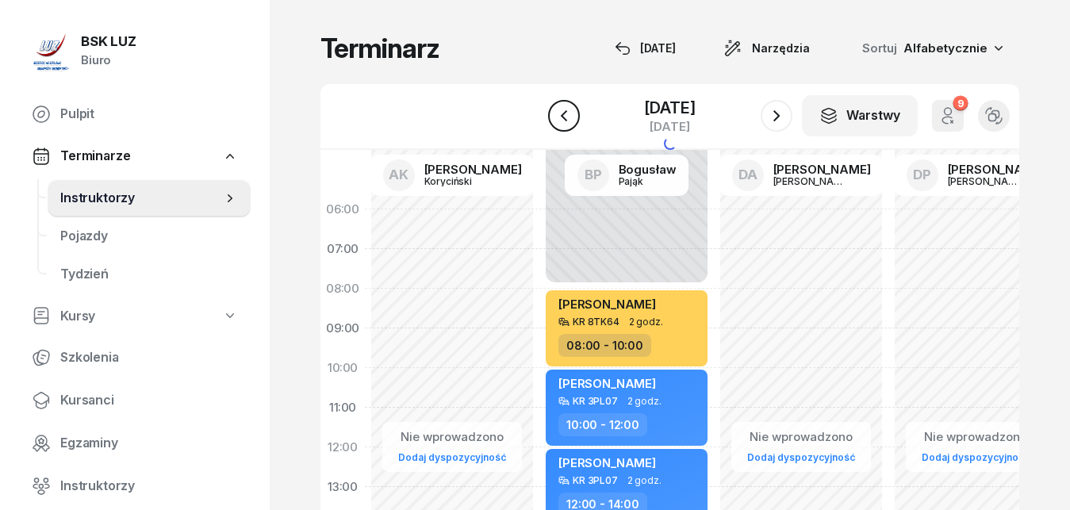
click at [567, 119] on icon "button" at bounding box center [564, 115] width 19 height 19
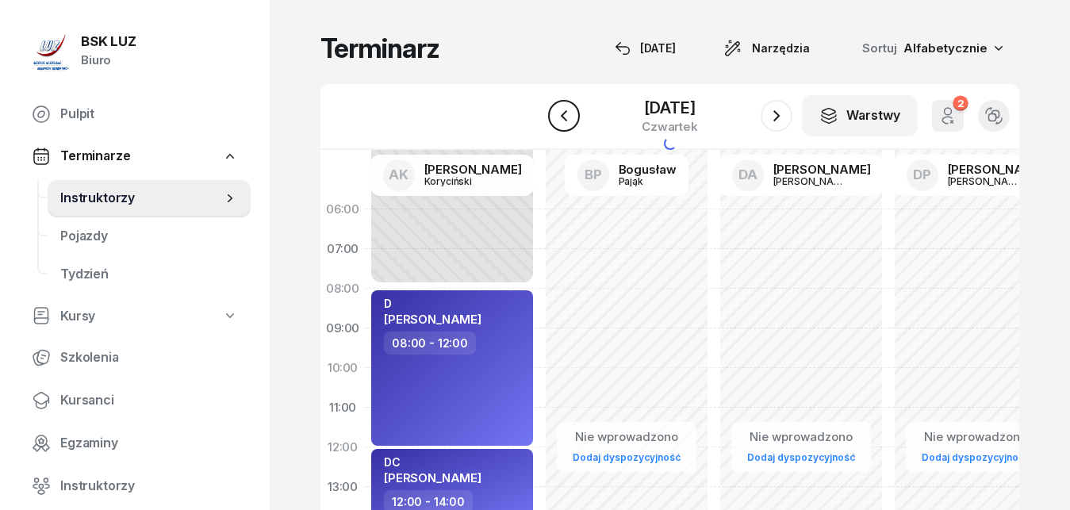
click at [567, 119] on icon "button" at bounding box center [564, 115] width 19 height 19
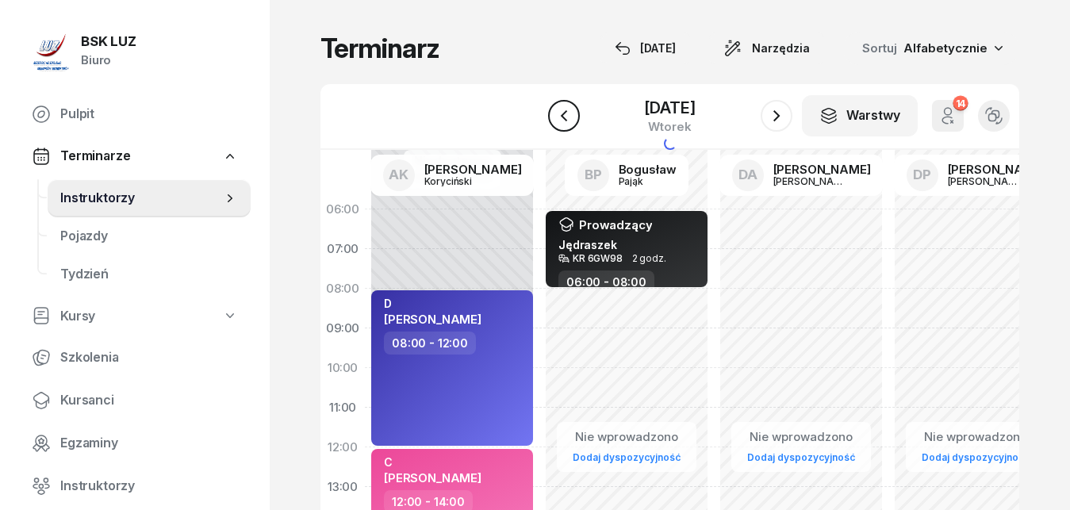
click at [567, 119] on icon "button" at bounding box center [564, 115] width 19 height 19
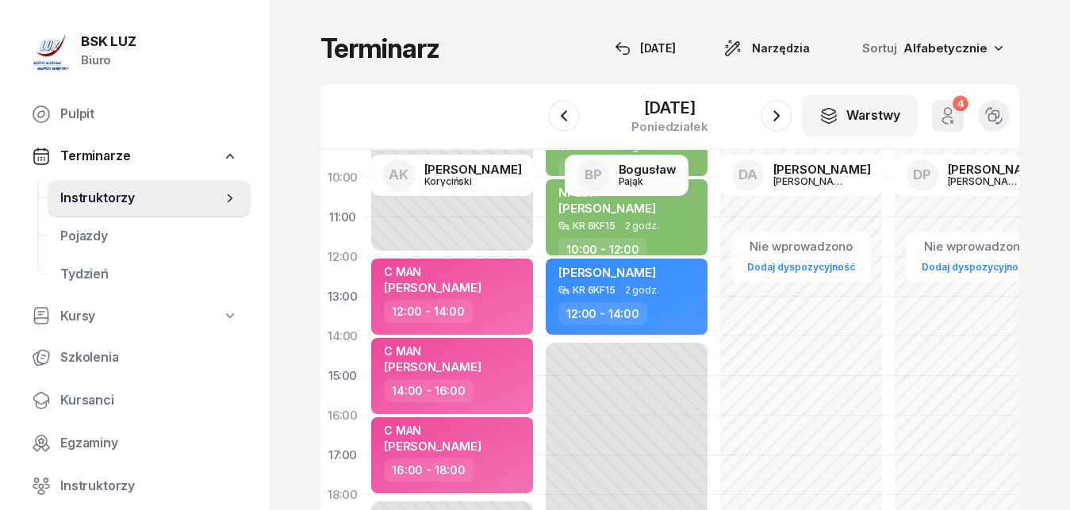
scroll to position [191, 0]
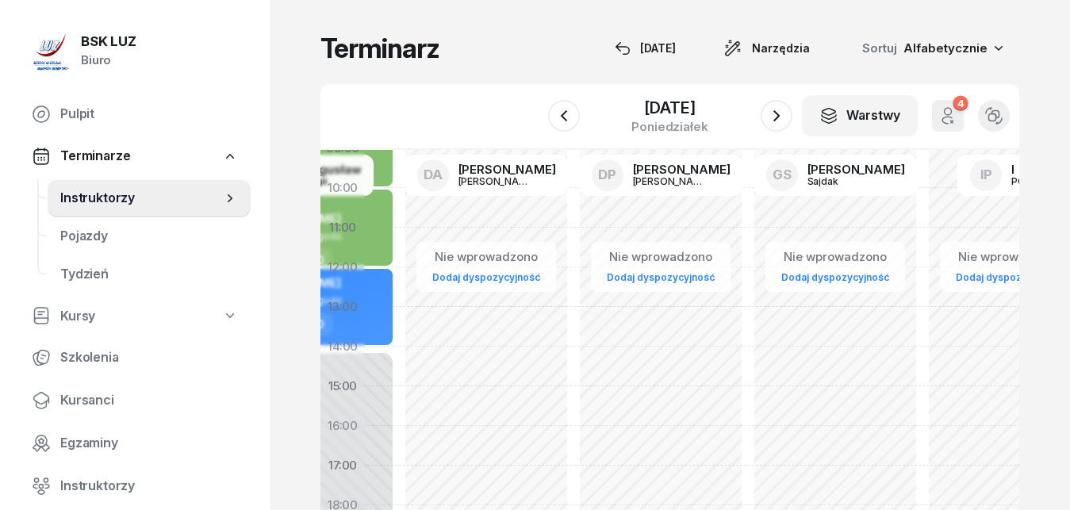
drag, startPoint x: 745, startPoint y: 348, endPoint x: 544, endPoint y: 359, distance: 201.8
click at [574, 359] on div "Nie wprowadzono Dodaj dyspozycyjność" at bounding box center [661, 387] width 175 height 754
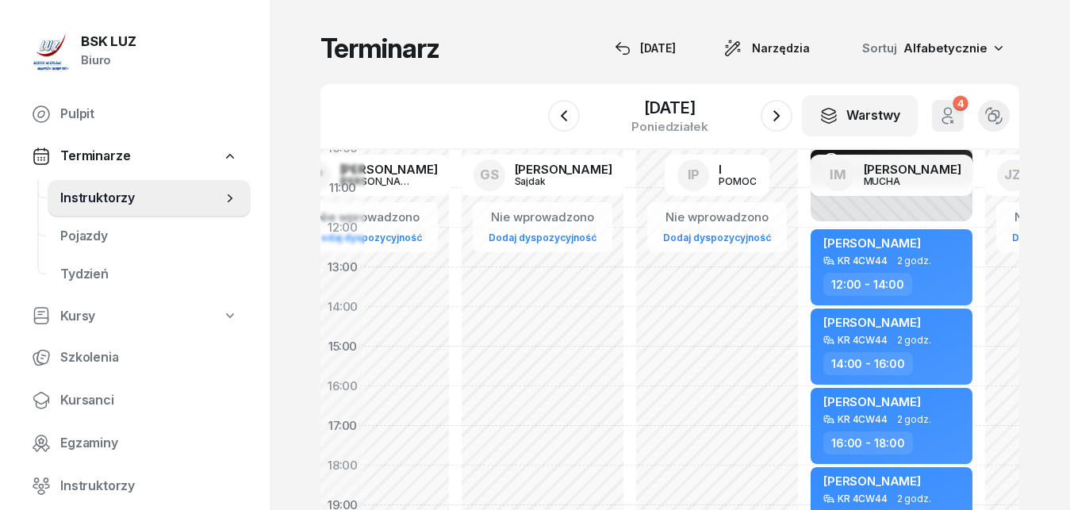
drag, startPoint x: 793, startPoint y: 332, endPoint x: 501, endPoint y: 294, distance: 294.6
click at [630, 294] on div "Nie wprowadzono Dodaj dyspozycyjność" at bounding box center [717, 347] width 175 height 754
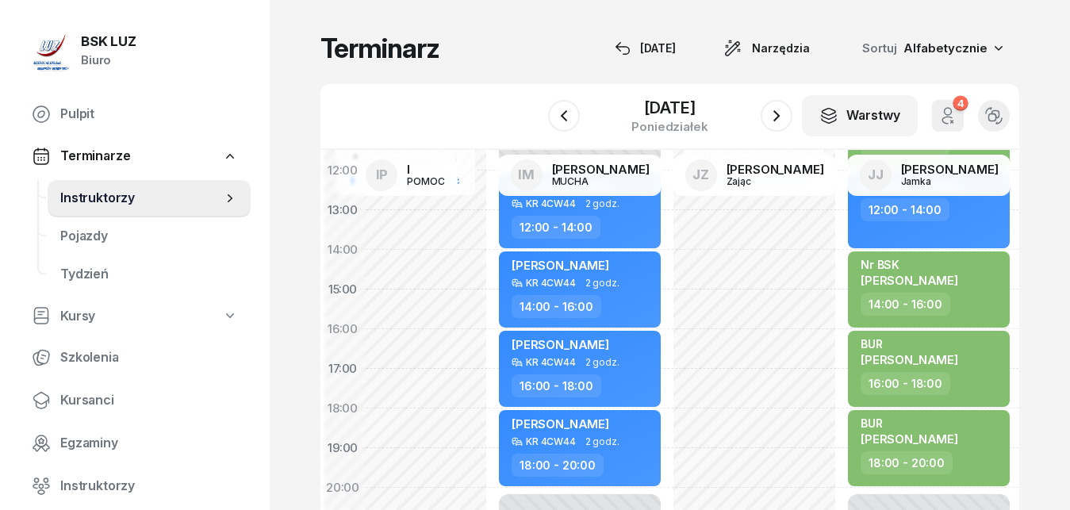
drag, startPoint x: 727, startPoint y: 293, endPoint x: 414, endPoint y: 236, distance: 317.8
click at [493, 236] on div "Nie wprowadzono Dodaj dyspozycyjność" at bounding box center [580, 290] width 175 height 754
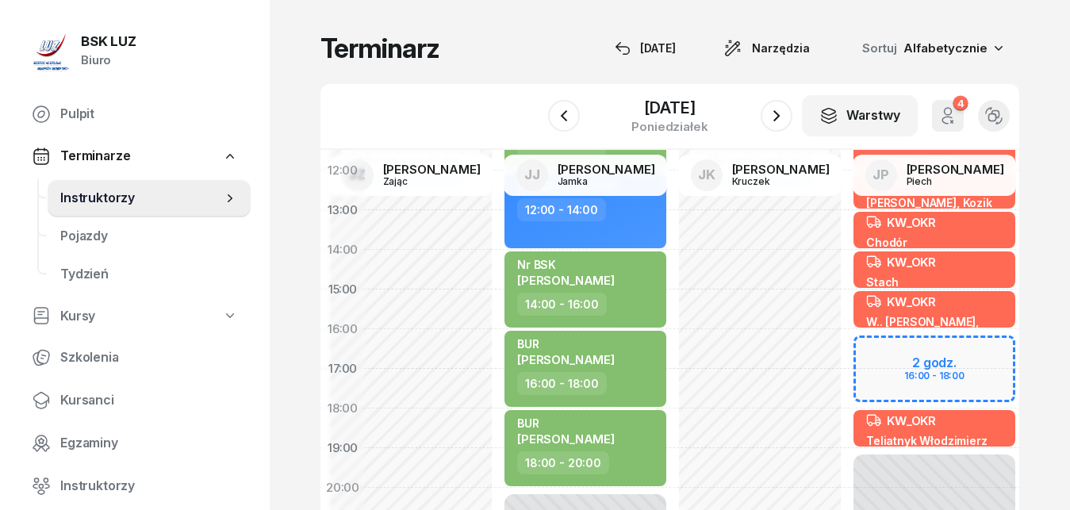
drag, startPoint x: 733, startPoint y: 260, endPoint x: 391, endPoint y: 260, distance: 342.0
click at [498, 260] on div "Nie wprowadzono Dodaj dyspozycyjność" at bounding box center [585, 290] width 175 height 754
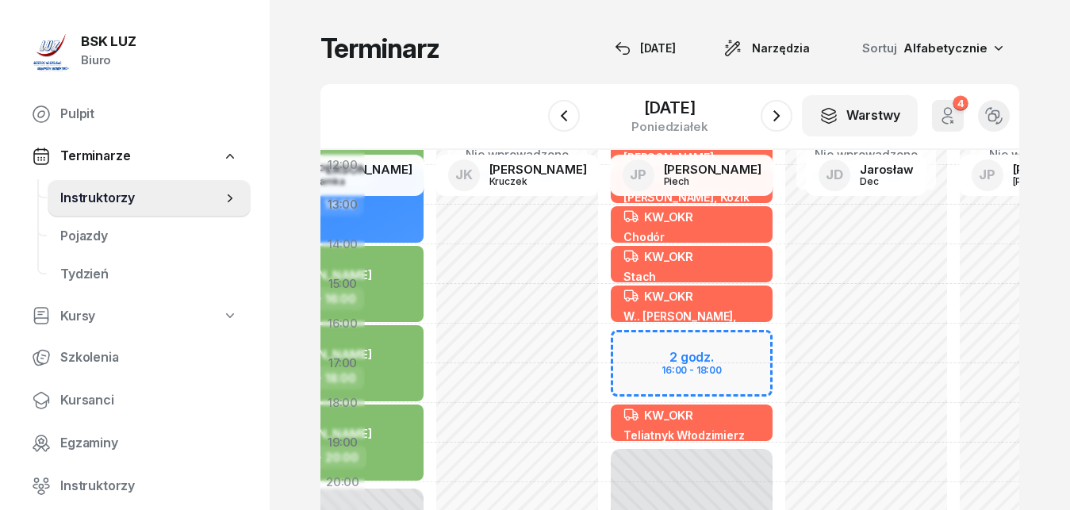
drag, startPoint x: 753, startPoint y: 264, endPoint x: 510, endPoint y: 259, distance: 242.9
click at [605, 259] on div "Nie wprowadzono Dodaj dyspozycyjność" at bounding box center [692, 284] width 175 height 754
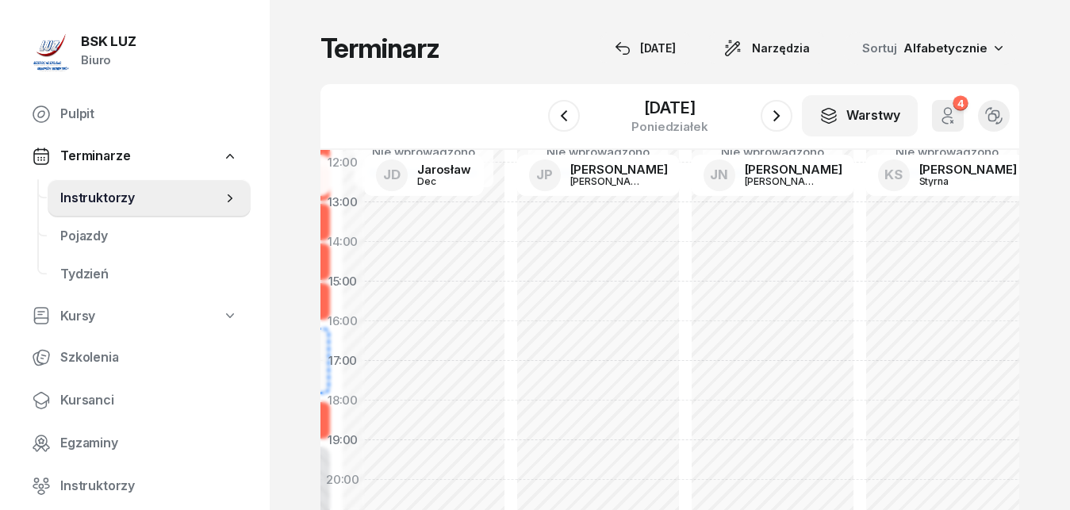
drag, startPoint x: 842, startPoint y: 252, endPoint x: 392, endPoint y: 249, distance: 449.9
click at [511, 249] on div "Nie wprowadzono Dodaj dyspozycyjność" at bounding box center [598, 282] width 175 height 754
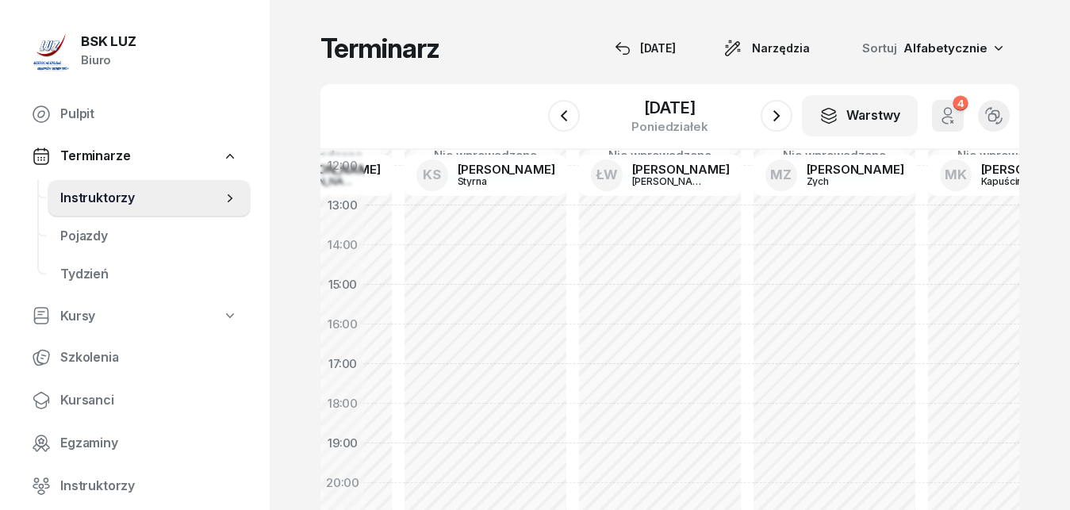
drag, startPoint x: 897, startPoint y: 252, endPoint x: 448, endPoint y: 256, distance: 449.1
click at [573, 256] on div "Nie wprowadzono Dodaj dyspozycyjność" at bounding box center [660, 285] width 175 height 754
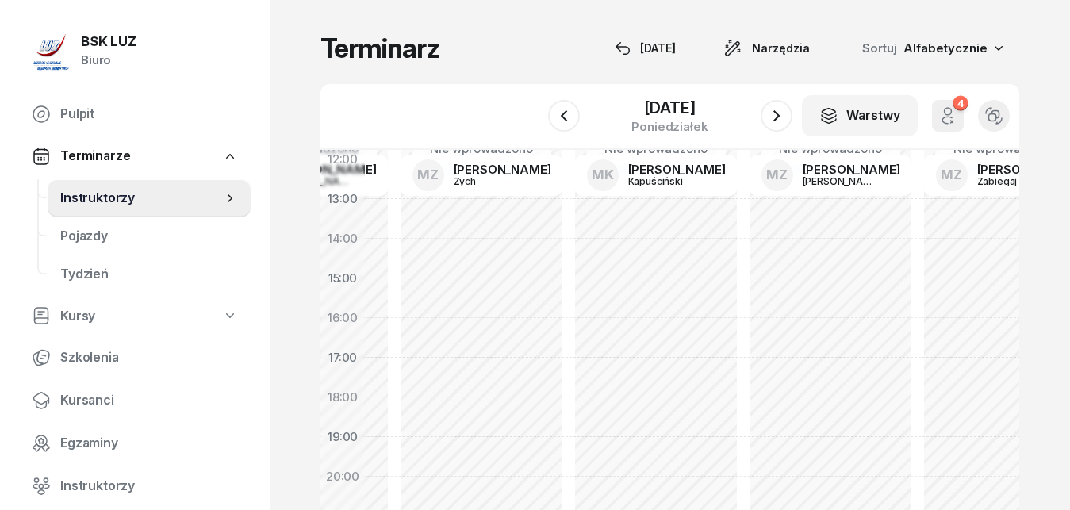
drag, startPoint x: 916, startPoint y: 270, endPoint x: 560, endPoint y: 263, distance: 356.3
click at [569, 263] on div "Nie wprowadzono Dodaj dyspozycyjność" at bounding box center [656, 279] width 175 height 754
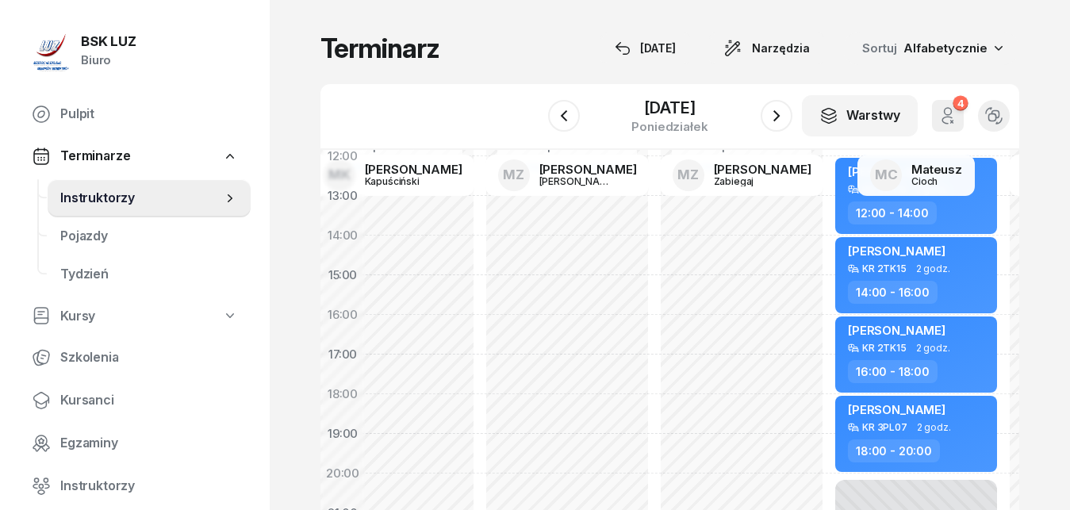
drag, startPoint x: 774, startPoint y: 264, endPoint x: 504, endPoint y: 258, distance: 269.9
click at [655, 258] on div "Nie wprowadzono Dodaj dyspozycyjność" at bounding box center [742, 275] width 175 height 754
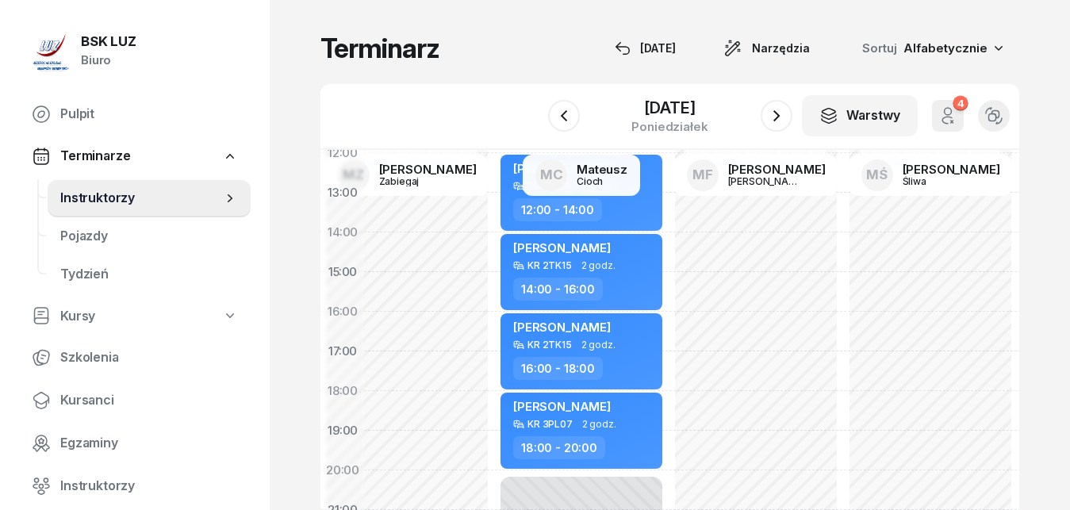
drag, startPoint x: 714, startPoint y: 267, endPoint x: 414, endPoint y: 267, distance: 299.9
click at [494, 267] on div "Nie wprowadzono Dodaj dyspozycyjność" at bounding box center [581, 272] width 175 height 754
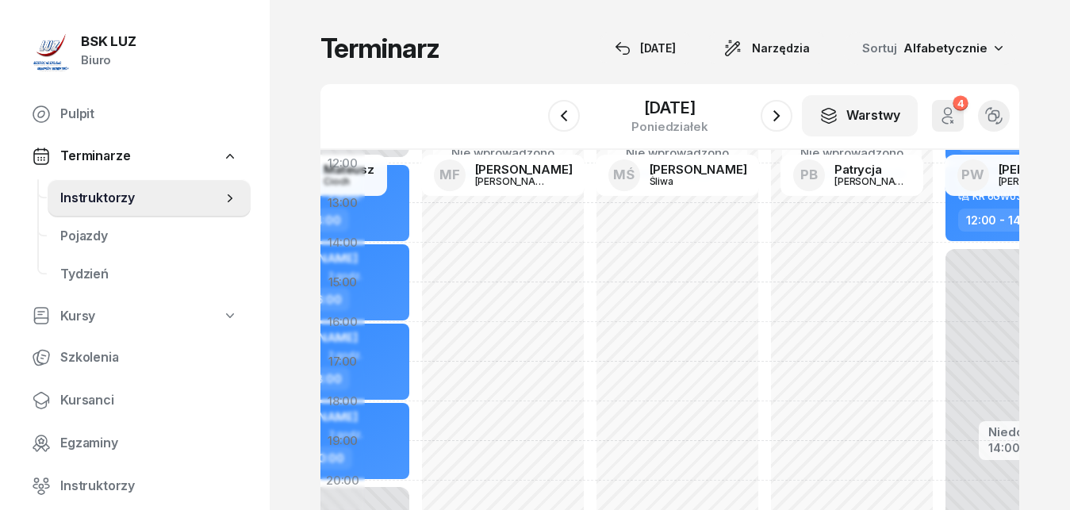
scroll to position [299, 3738]
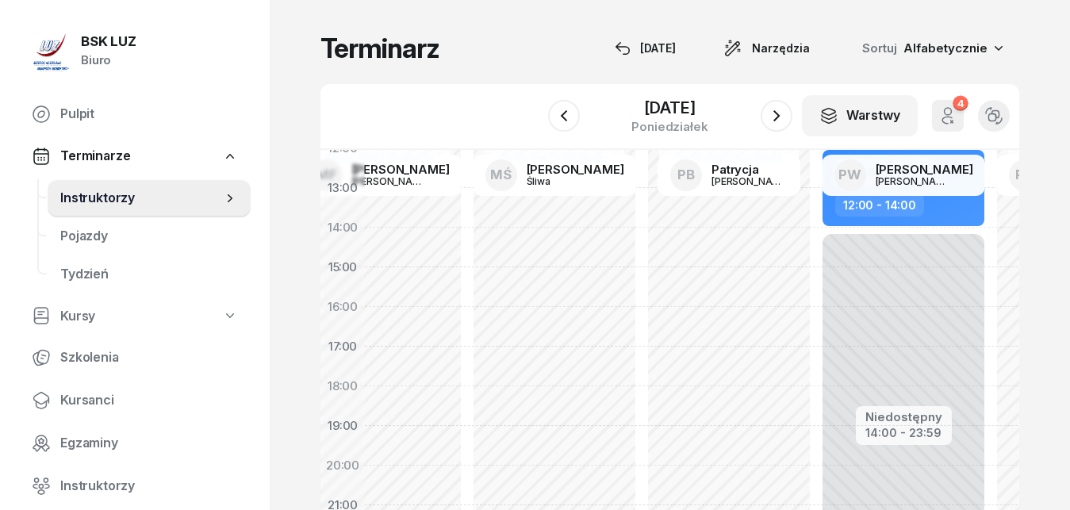
drag, startPoint x: 978, startPoint y: 272, endPoint x: 602, endPoint y: 267, distance: 376.1
click at [642, 267] on div "Nie wprowadzono Dodaj dyspozycyjność" at bounding box center [729, 267] width 175 height 754
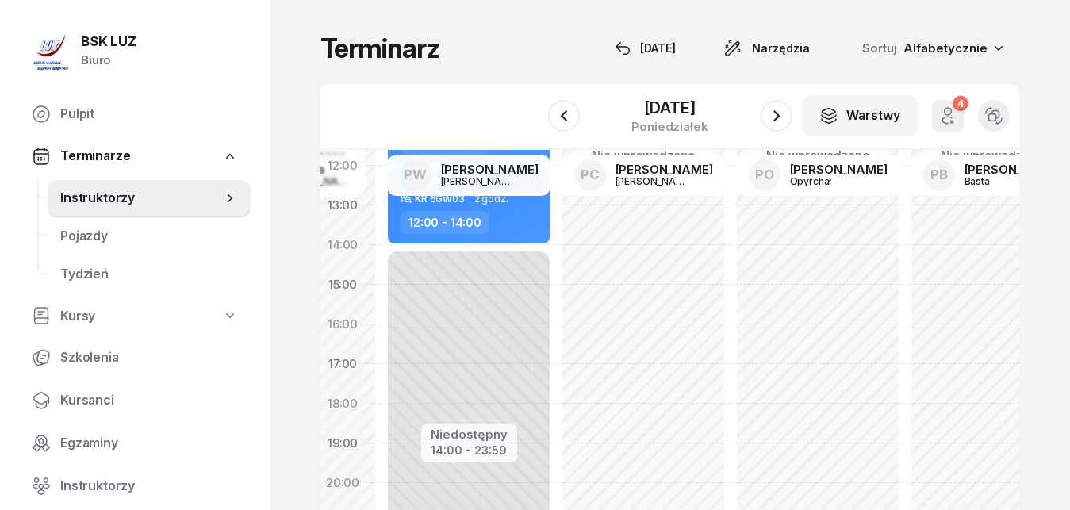
drag, startPoint x: 942, startPoint y: 267, endPoint x: 509, endPoint y: 283, distance: 432.8
click at [556, 284] on div "Niedostępny 00:00 - 10:00 Niedostępny 14:00 - 23:59 [PERSON_NAME] KR 6GW03 2 go…" at bounding box center [643, 285] width 175 height 754
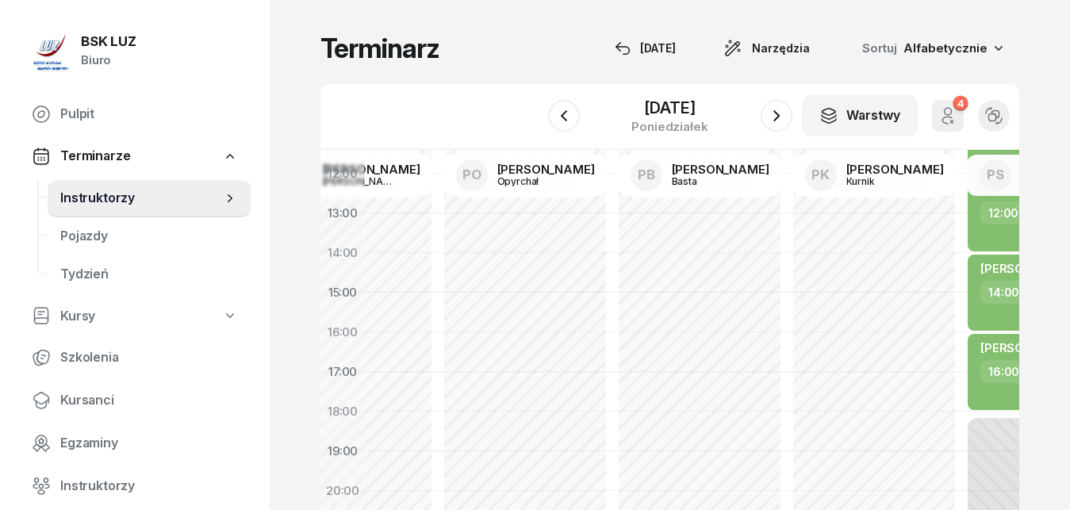
drag, startPoint x: 905, startPoint y: 282, endPoint x: 580, endPoint y: 287, distance: 324.6
click at [787, 287] on div "Nie wprowadzono Dodaj dyspozycyjność" at bounding box center [874, 293] width 175 height 754
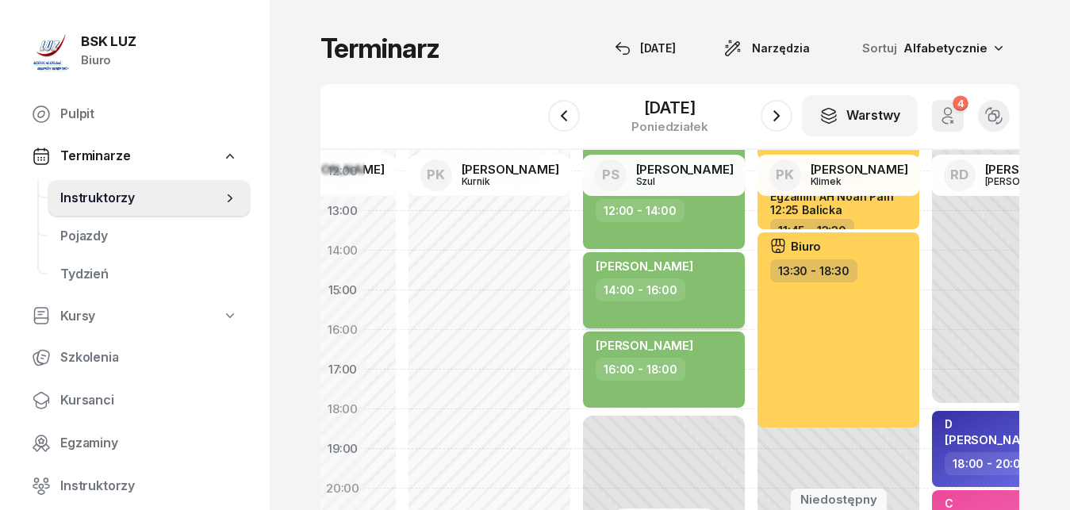
drag, startPoint x: 916, startPoint y: 288, endPoint x: 584, endPoint y: 288, distance: 332.5
click at [584, 288] on div "[PERSON_NAME] 14:00 - 16:00" at bounding box center [664, 290] width 162 height 76
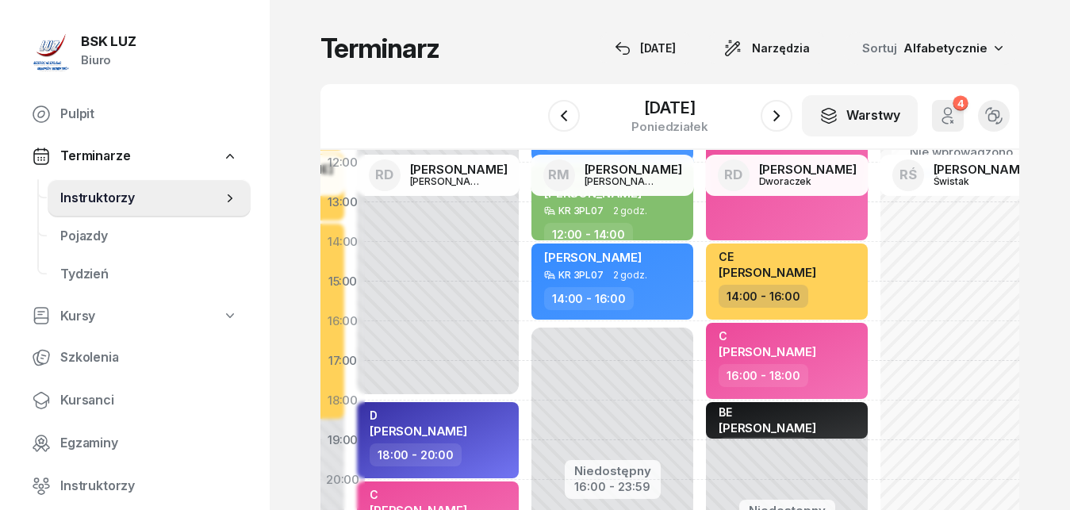
drag, startPoint x: 948, startPoint y: 266, endPoint x: 373, endPoint y: 256, distance: 575.4
click at [525, 258] on div "Niedostępny 00:00 - 18:00 Niedostępny 22:00 - 23:59 D [PERSON_NAME] 18:00 - 20:…" at bounding box center [612, 282] width 175 height 754
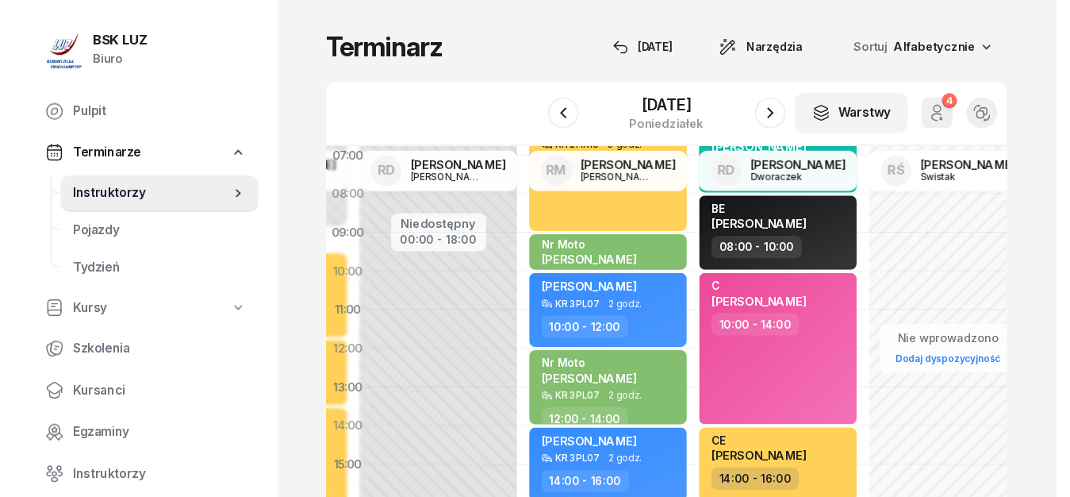
scroll to position [0, 5428]
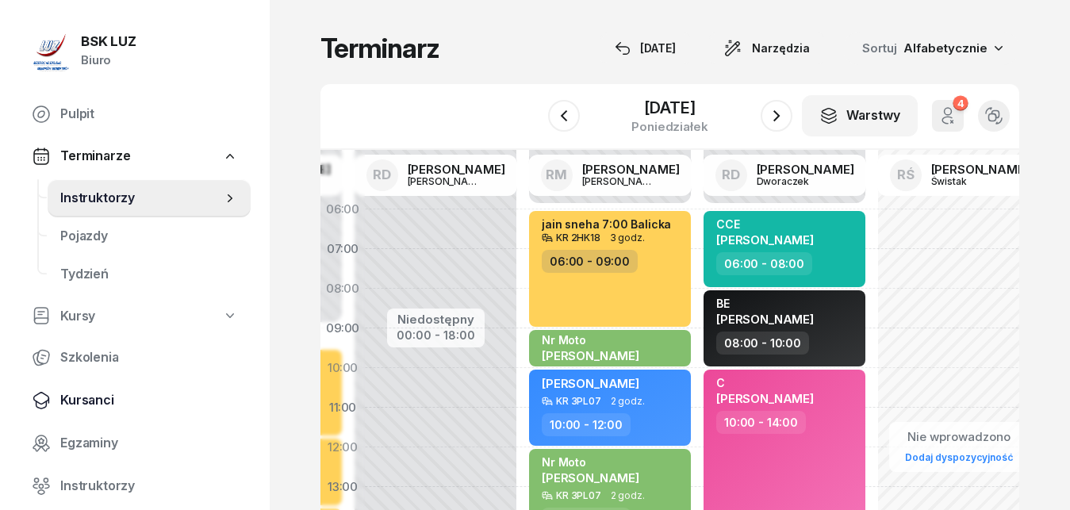
click at [106, 400] on span "Kursanci" at bounding box center [149, 400] width 178 height 21
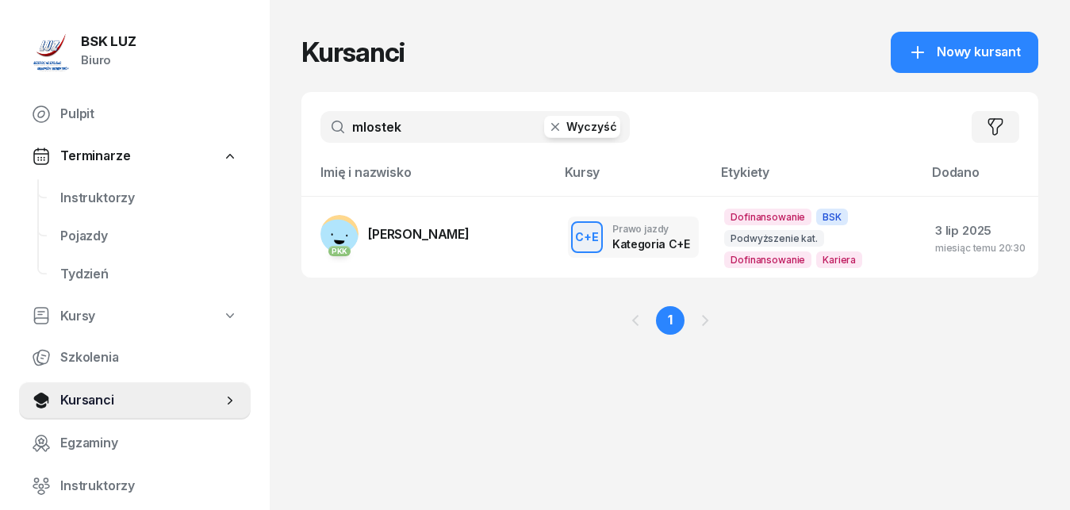
drag, startPoint x: 417, startPoint y: 125, endPoint x: 346, endPoint y: 125, distance: 71.4
click at [346, 125] on input "mlostek" at bounding box center [475, 127] width 309 height 32
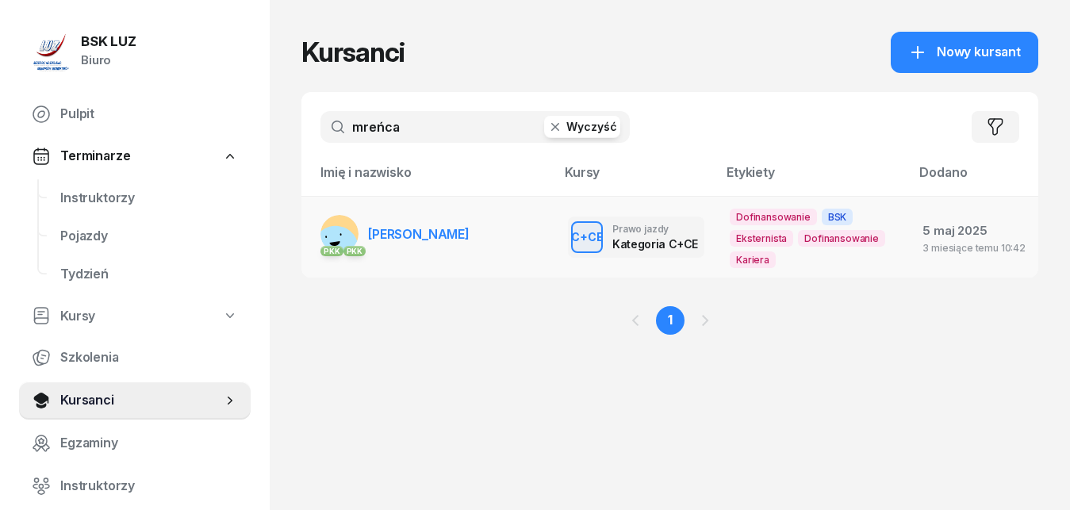
type input "mreńca"
click at [432, 233] on span "[PERSON_NAME]" at bounding box center [419, 234] width 102 height 16
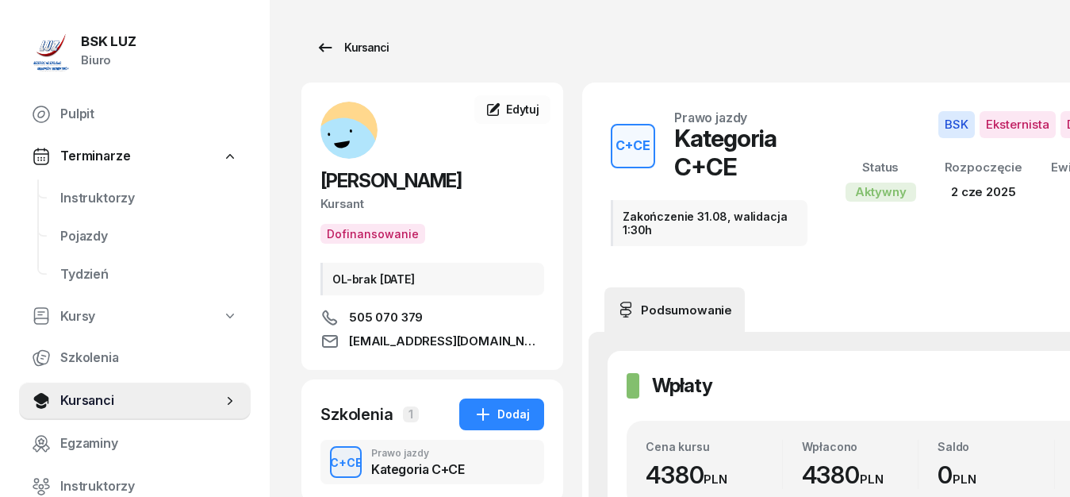
click at [328, 44] on icon at bounding box center [325, 47] width 19 height 19
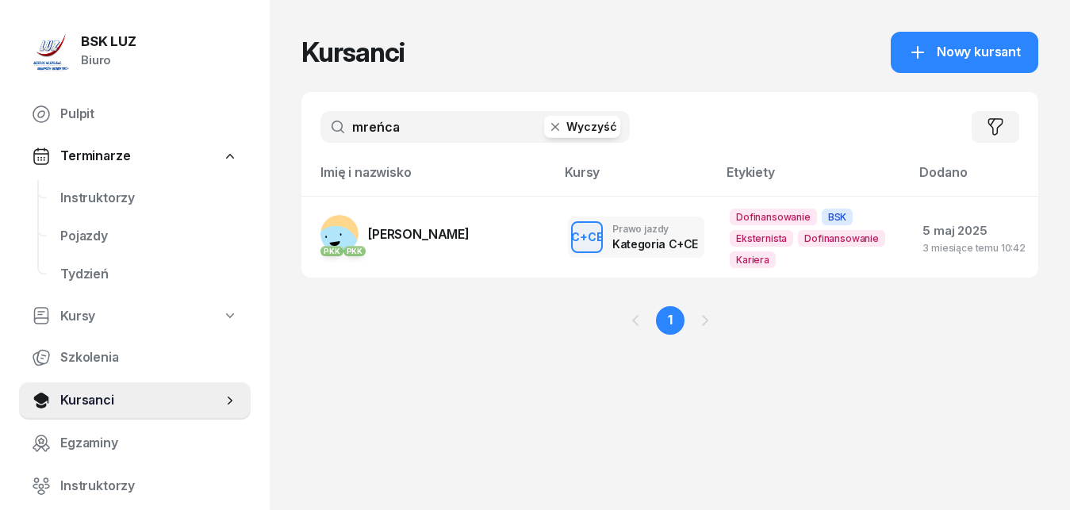
drag, startPoint x: 404, startPoint y: 124, endPoint x: 342, endPoint y: 119, distance: 62.1
click at [342, 119] on input "mreńca" at bounding box center [475, 127] width 309 height 32
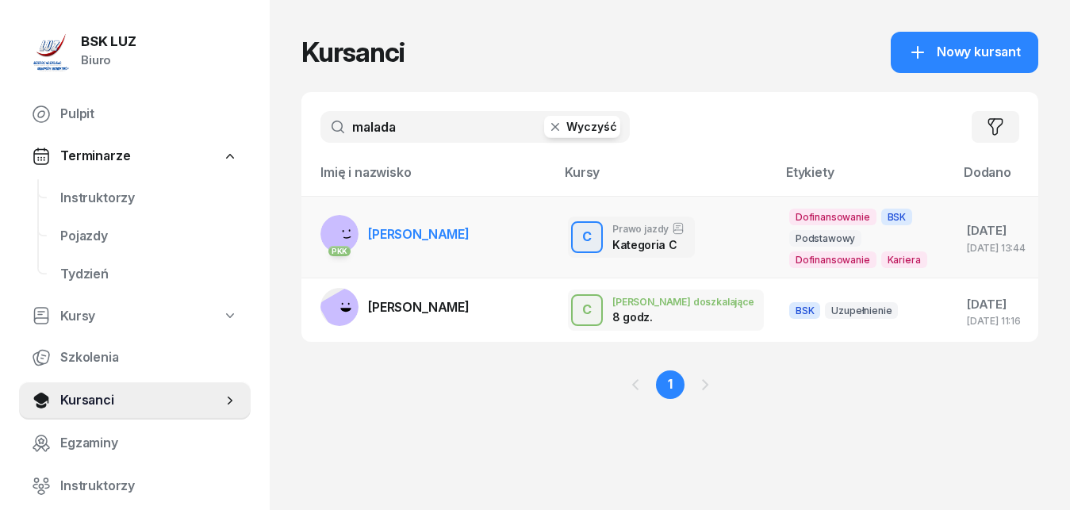
type input "malada"
click at [440, 236] on span "[PERSON_NAME]" at bounding box center [419, 234] width 102 height 16
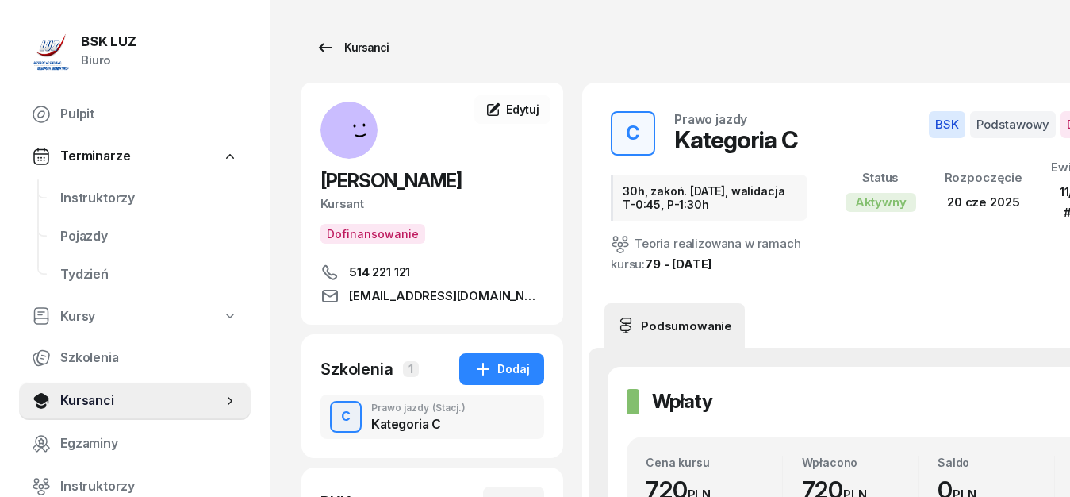
click at [325, 46] on icon at bounding box center [325, 47] width 19 height 19
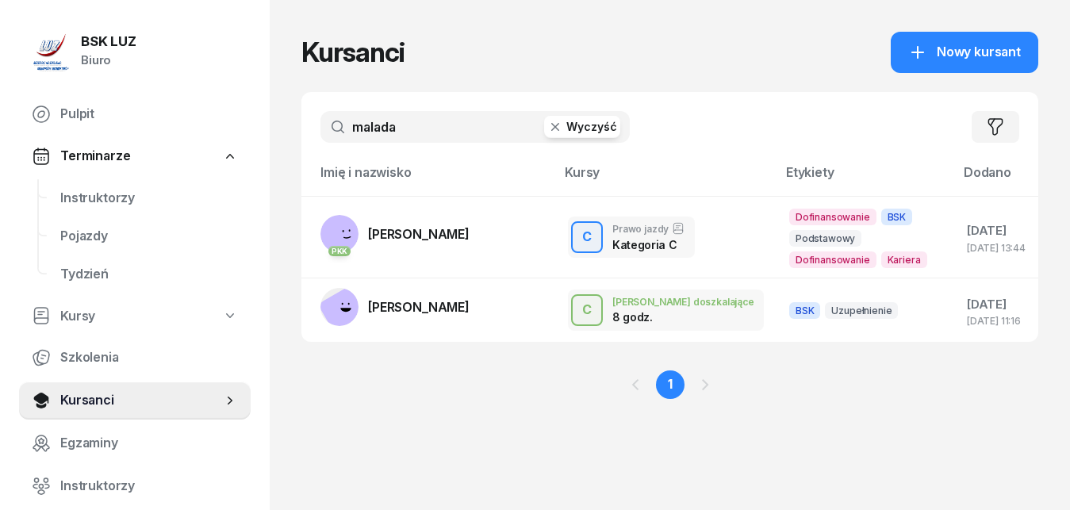
drag, startPoint x: 418, startPoint y: 125, endPoint x: 305, endPoint y: 113, distance: 113.4
click at [321, 113] on input "malada" at bounding box center [475, 127] width 309 height 32
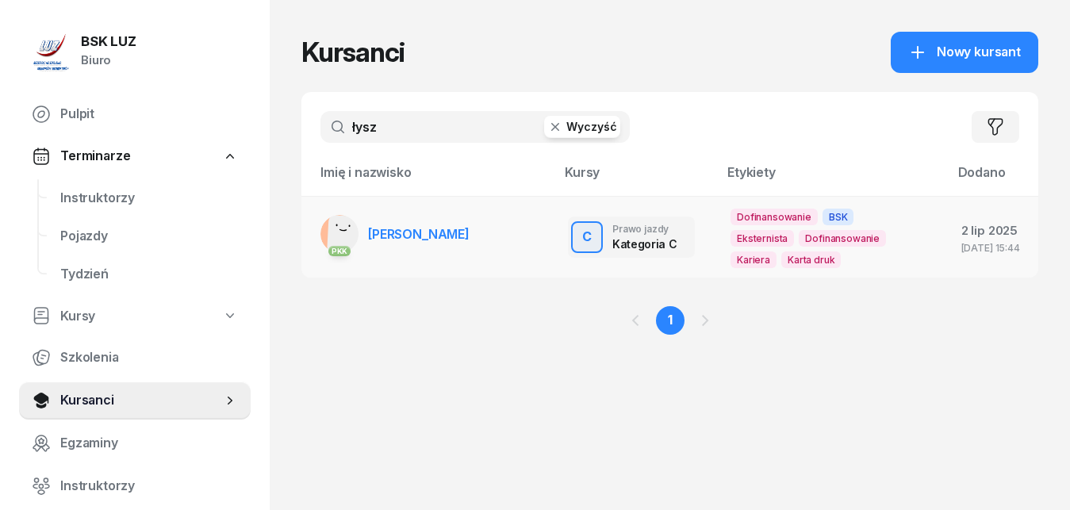
type input "łysz"
click at [463, 232] on span "[PERSON_NAME]" at bounding box center [419, 234] width 102 height 16
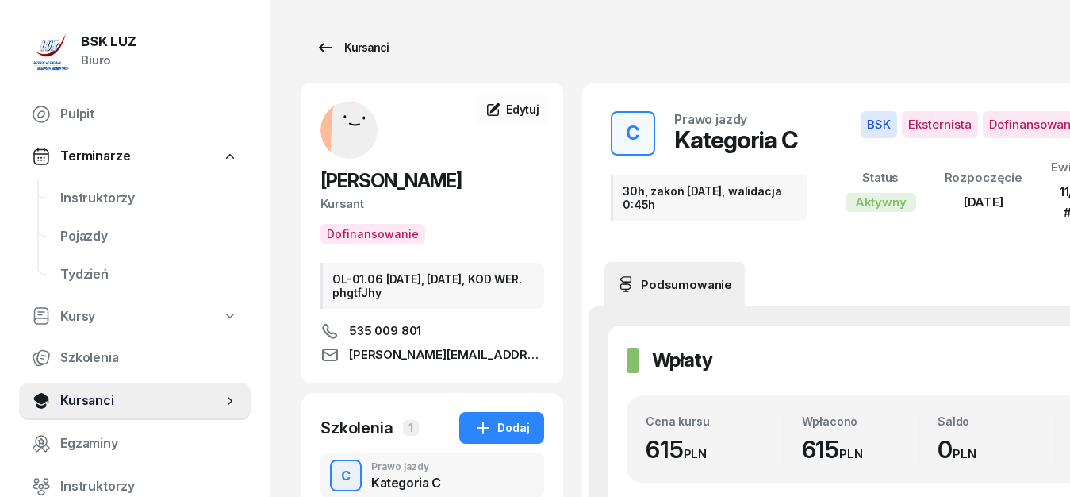
click at [321, 45] on icon at bounding box center [325, 47] width 13 height 9
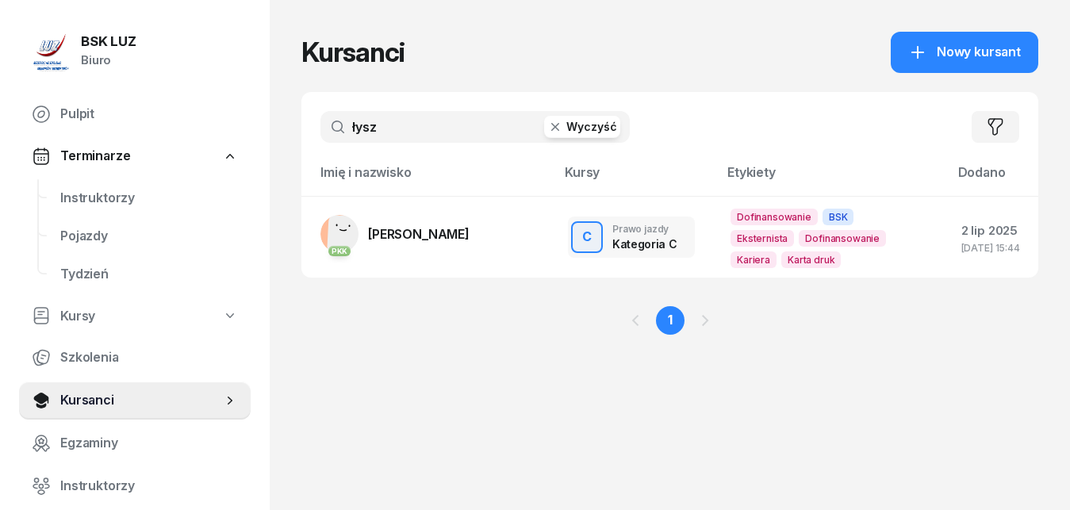
drag, startPoint x: 395, startPoint y: 127, endPoint x: 343, endPoint y: 127, distance: 52.4
click at [343, 127] on input "łysz" at bounding box center [475, 127] width 309 height 32
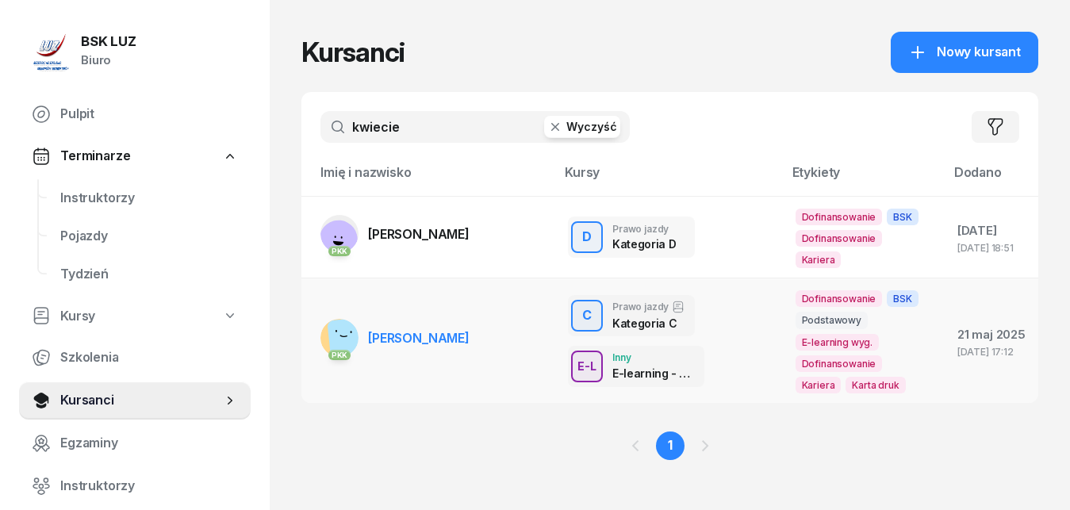
type input "kwiecie"
click at [430, 341] on span "[PERSON_NAME]" at bounding box center [419, 338] width 102 height 16
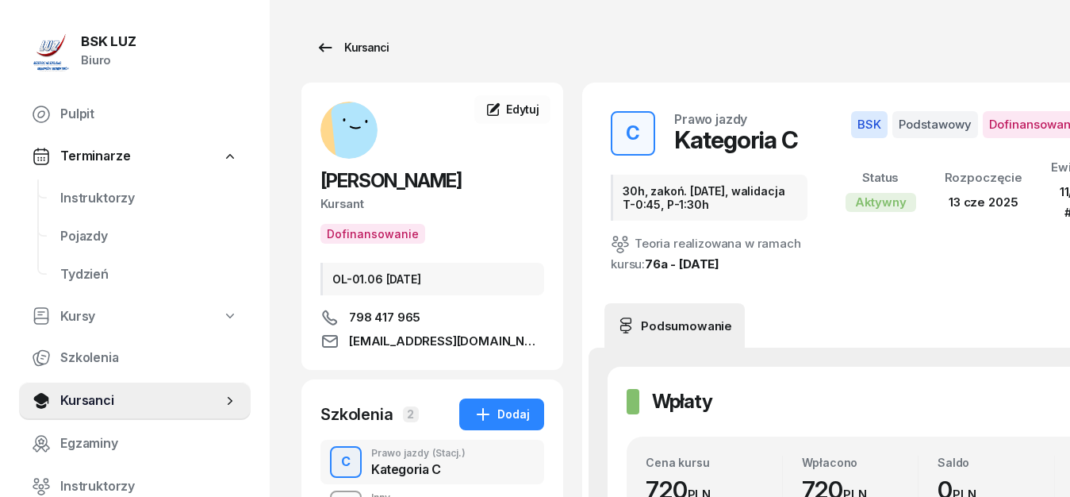
click at [321, 44] on icon at bounding box center [325, 47] width 19 height 19
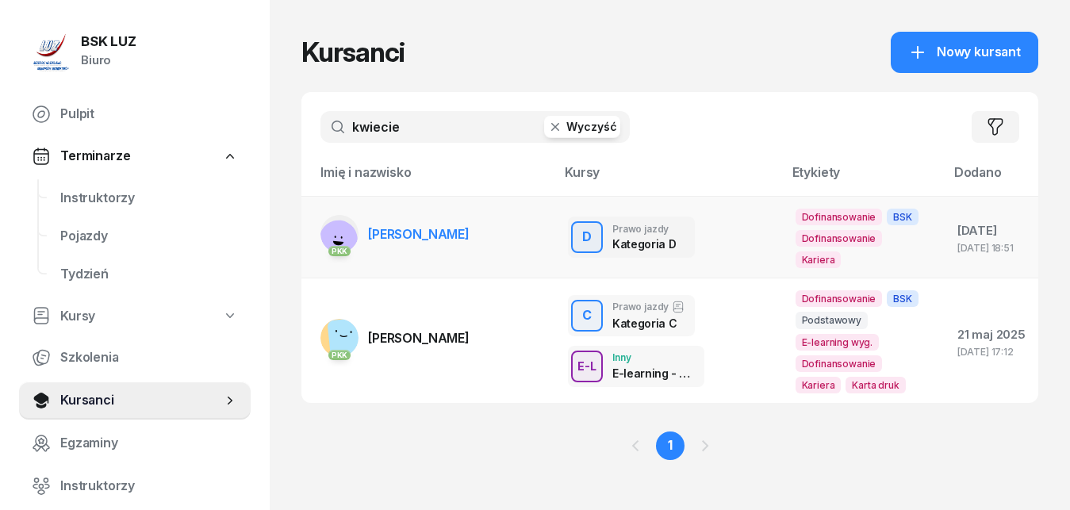
click at [445, 232] on span "[PERSON_NAME]" at bounding box center [419, 234] width 102 height 16
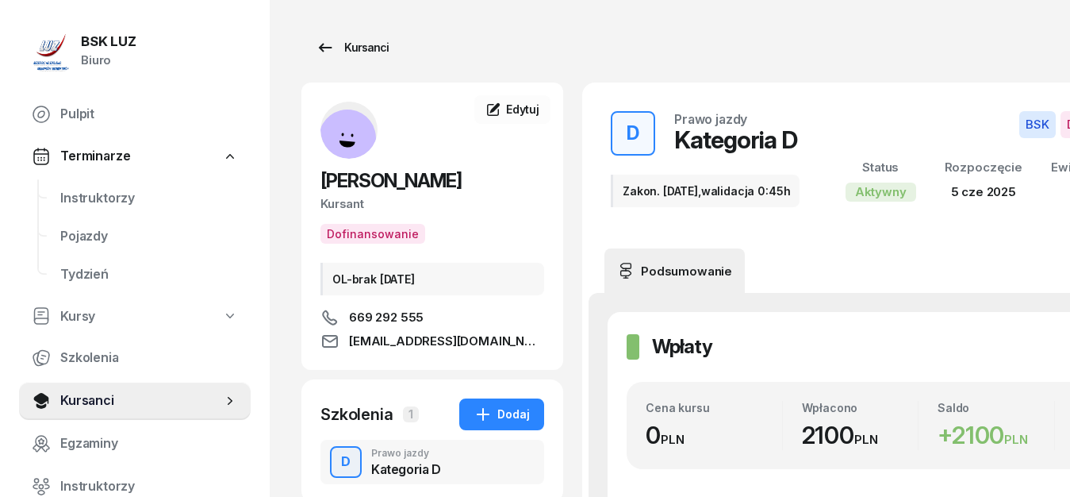
click at [322, 45] on icon at bounding box center [325, 47] width 13 height 9
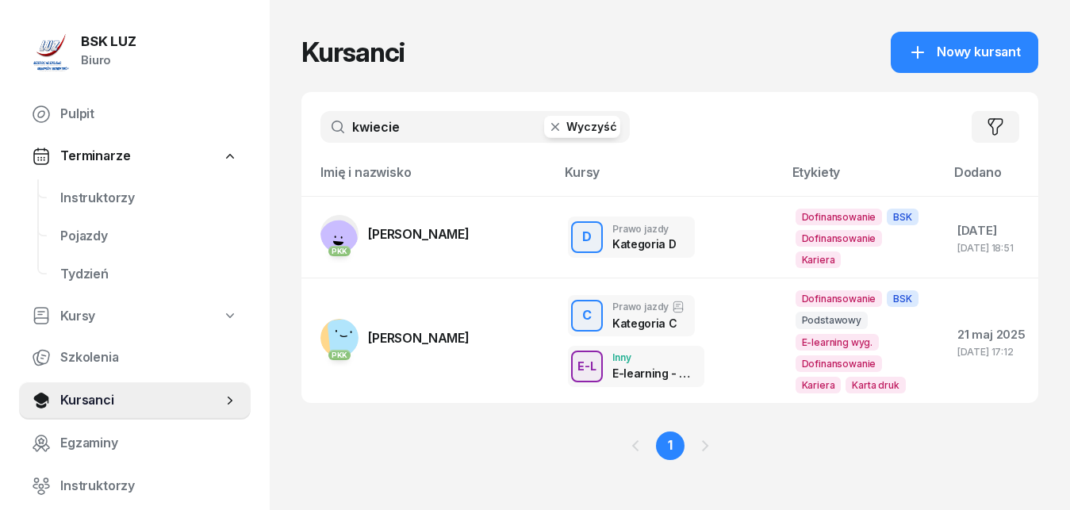
drag, startPoint x: 424, startPoint y: 132, endPoint x: 325, endPoint y: 125, distance: 99.4
click at [325, 125] on input "kwiecie" at bounding box center [475, 127] width 309 height 32
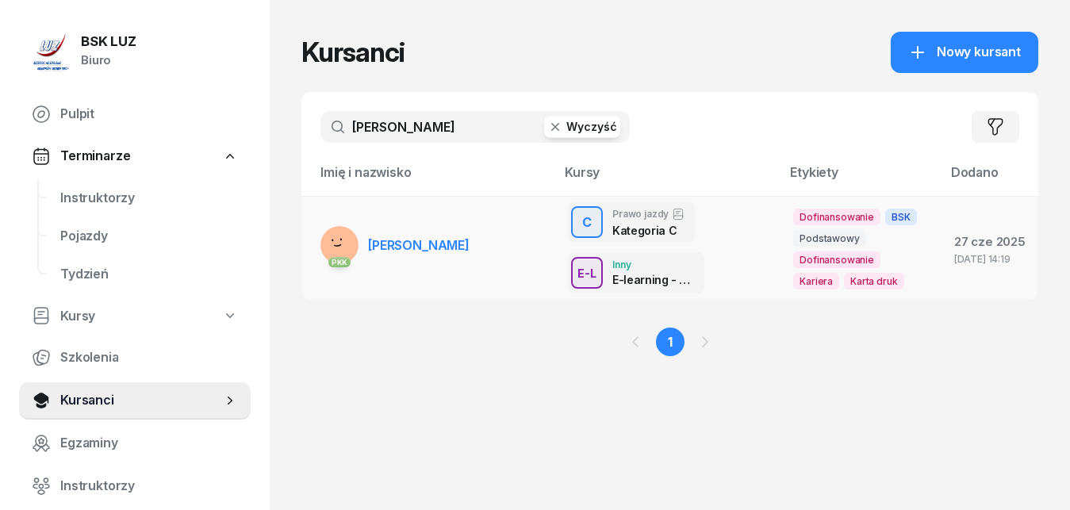
type input "[PERSON_NAME]"
click at [425, 246] on span "[PERSON_NAME]" at bounding box center [419, 245] width 102 height 16
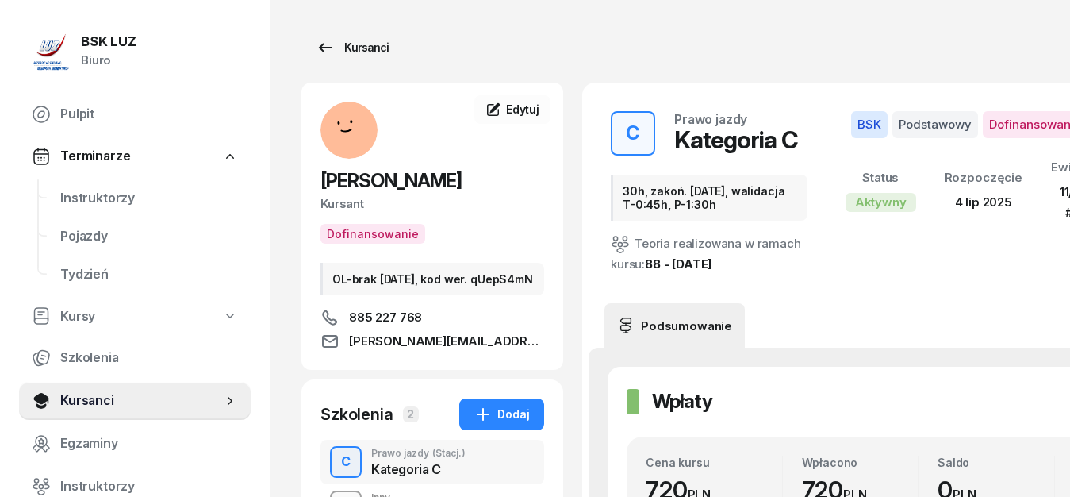
click at [328, 48] on icon at bounding box center [325, 47] width 13 height 9
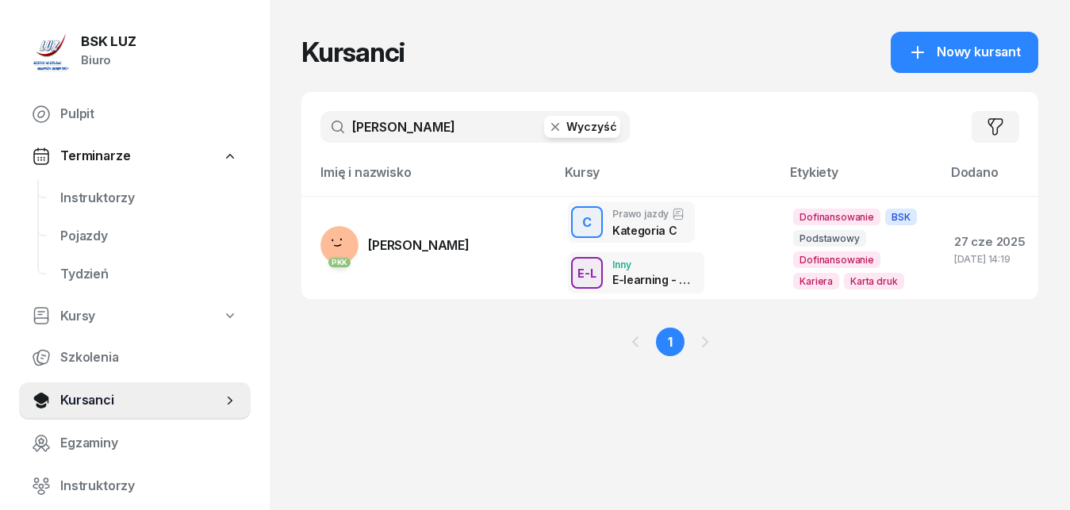
drag, startPoint x: 420, startPoint y: 130, endPoint x: 288, endPoint y: 120, distance: 132.1
click at [321, 120] on input "[PERSON_NAME]" at bounding box center [475, 127] width 309 height 32
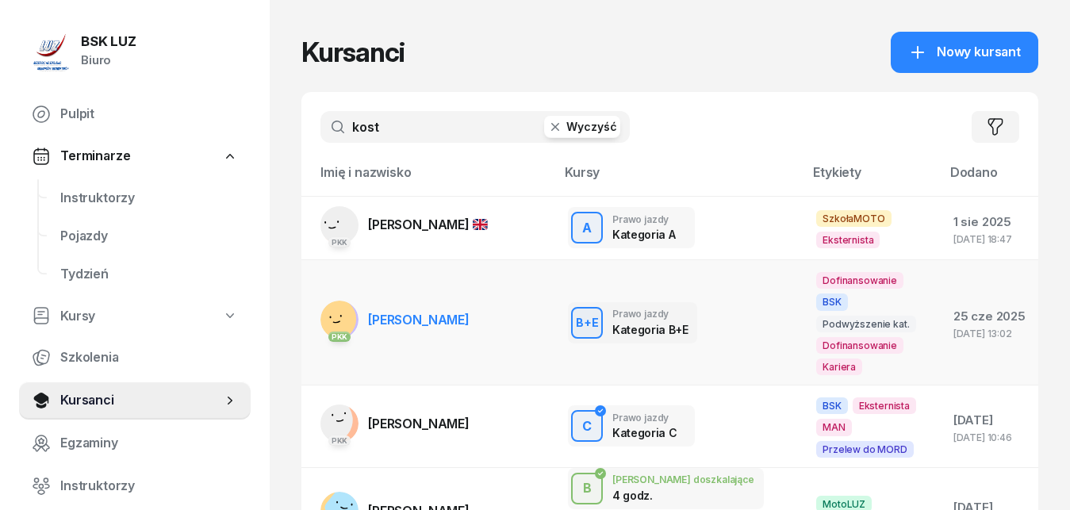
type input "kost"
click at [430, 312] on span "[PERSON_NAME]" at bounding box center [419, 320] width 102 height 16
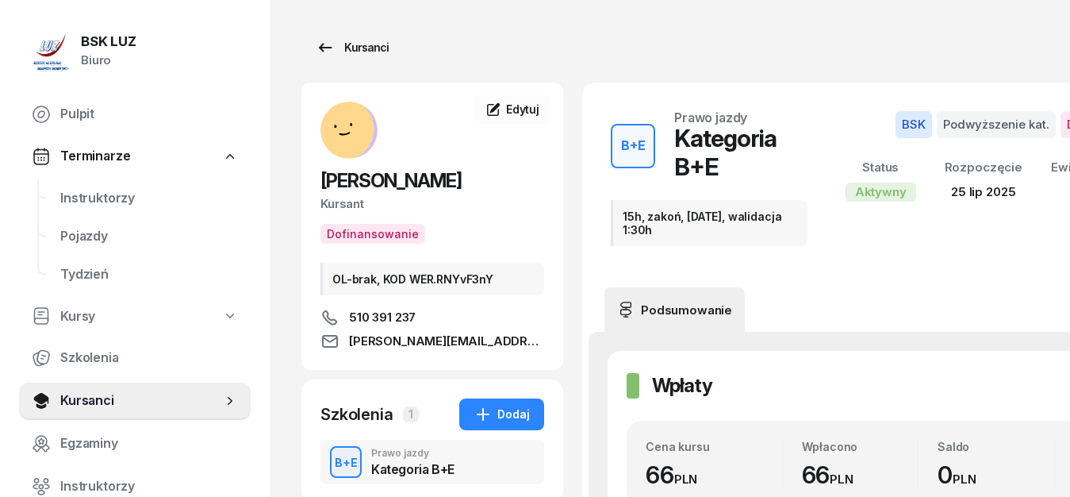
click at [329, 45] on icon at bounding box center [325, 47] width 19 height 19
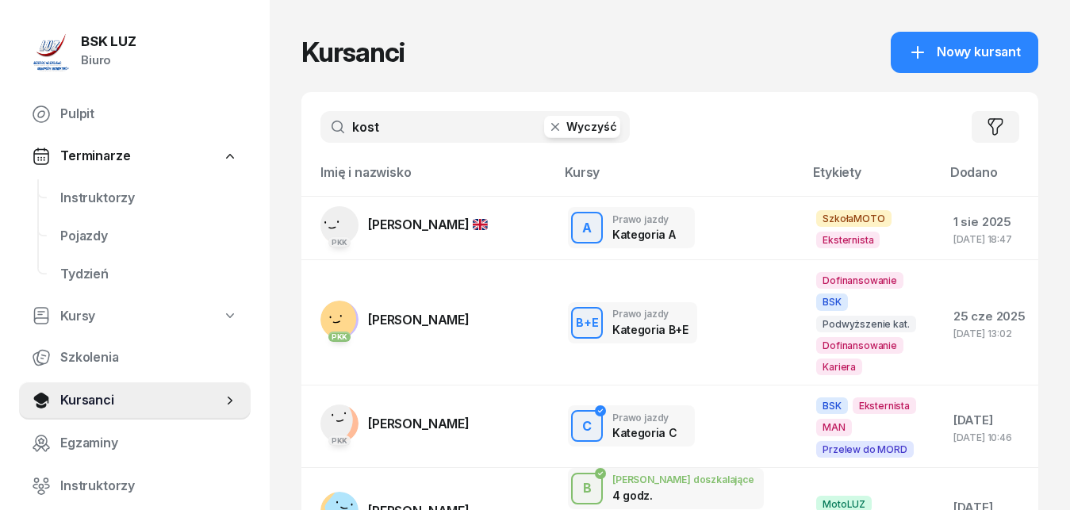
drag, startPoint x: 393, startPoint y: 128, endPoint x: 330, endPoint y: 114, distance: 64.1
click at [330, 114] on input "kost" at bounding box center [475, 127] width 309 height 32
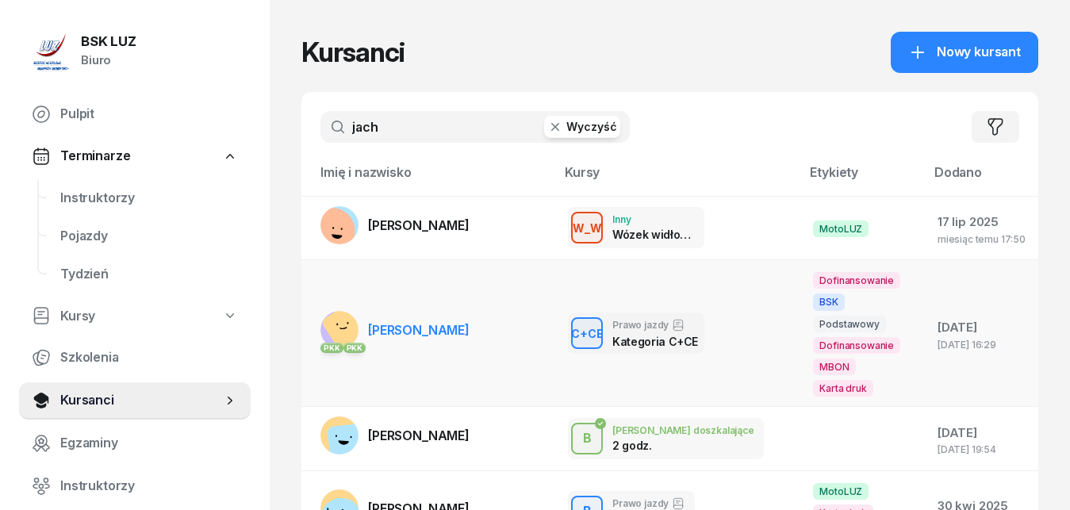
type input "jach"
click at [412, 331] on span "[PERSON_NAME]" at bounding box center [419, 330] width 102 height 16
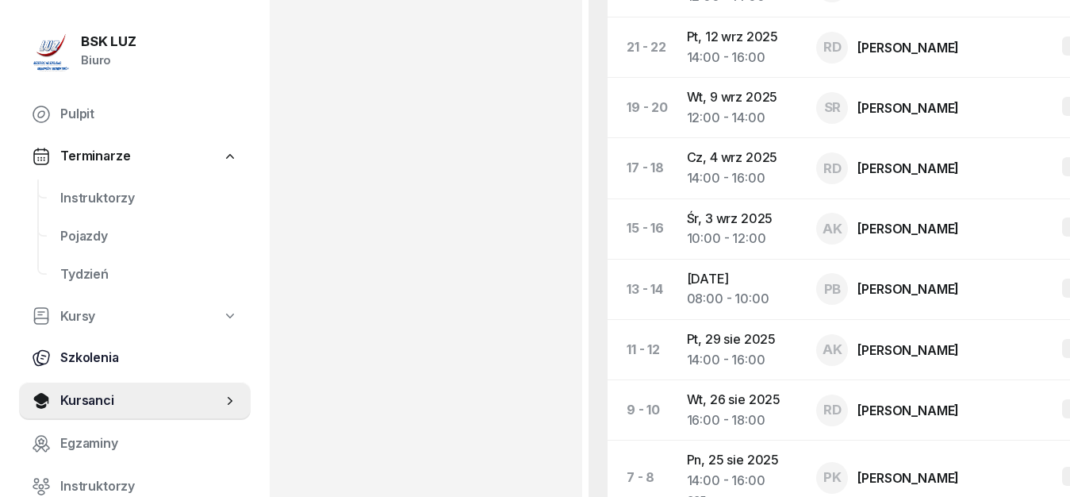
scroll to position [1052, 0]
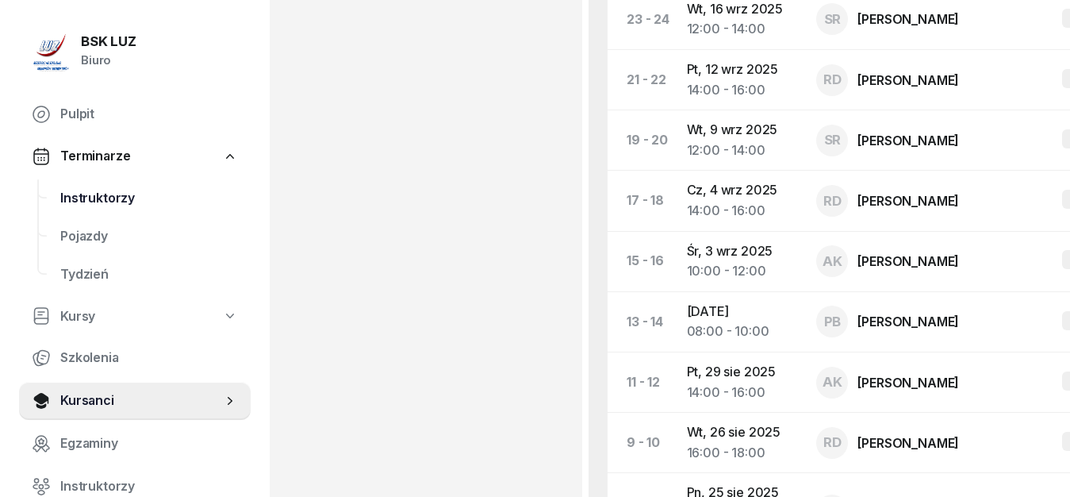
click at [109, 198] on span "Instruktorzy" at bounding box center [149, 198] width 178 height 21
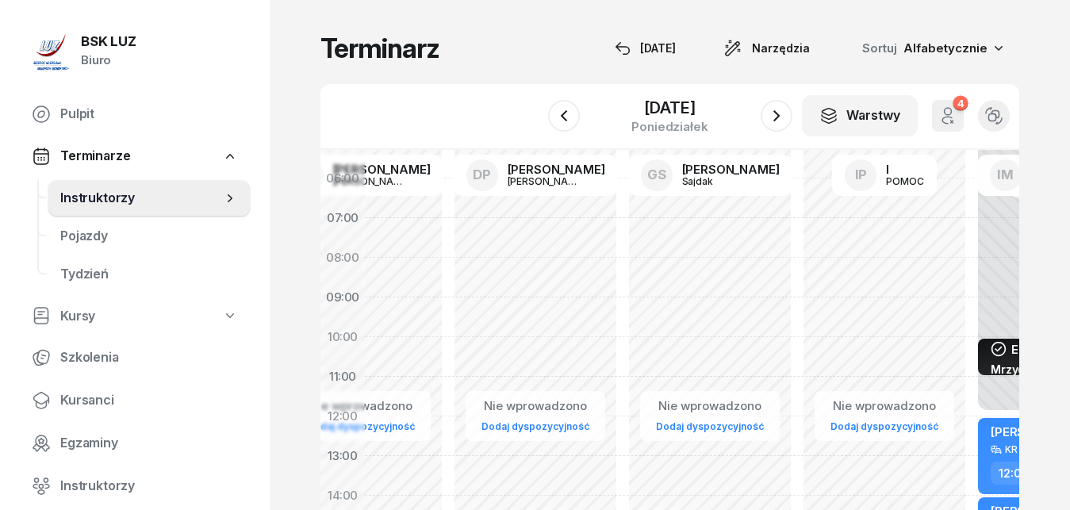
drag, startPoint x: 832, startPoint y: 239, endPoint x: 391, endPoint y: 209, distance: 441.4
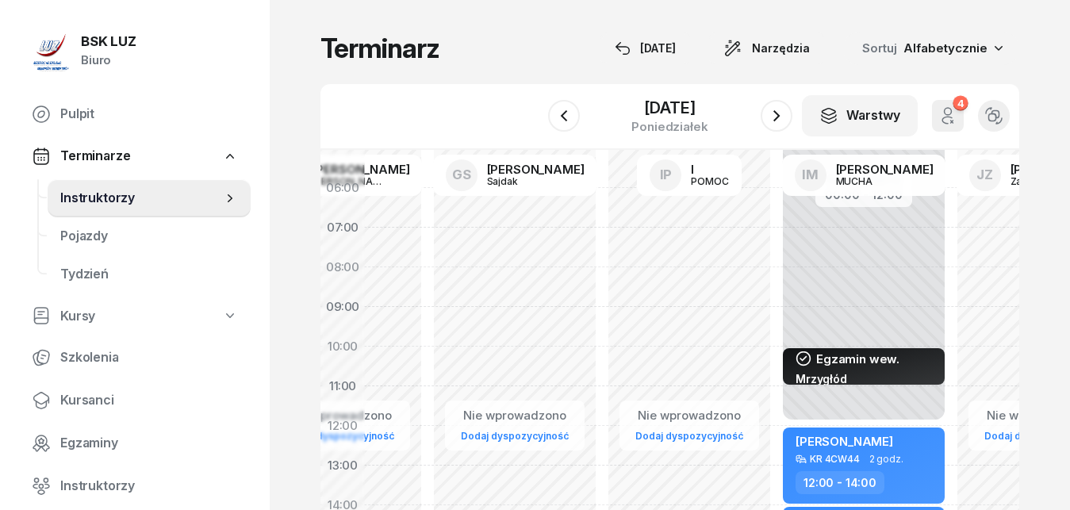
drag, startPoint x: 720, startPoint y: 221, endPoint x: 530, endPoint y: 231, distance: 189.9
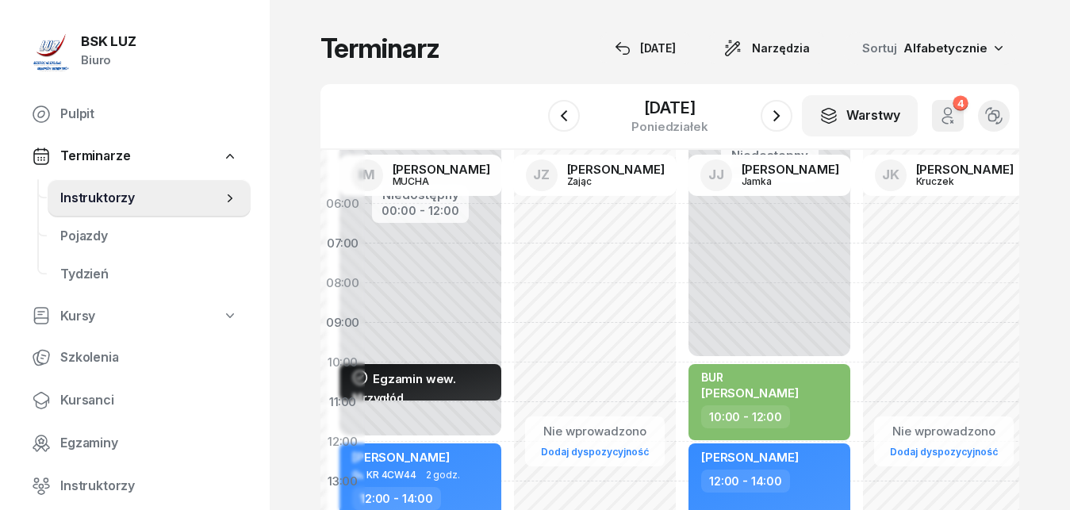
drag, startPoint x: 877, startPoint y: 233, endPoint x: 398, endPoint y: 247, distance: 478.7
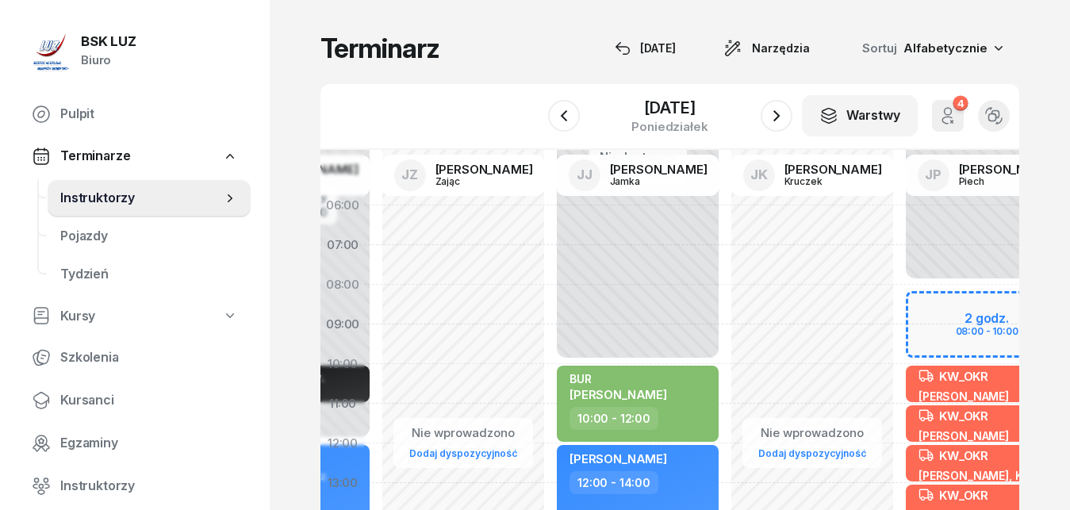
scroll to position [0, 1335]
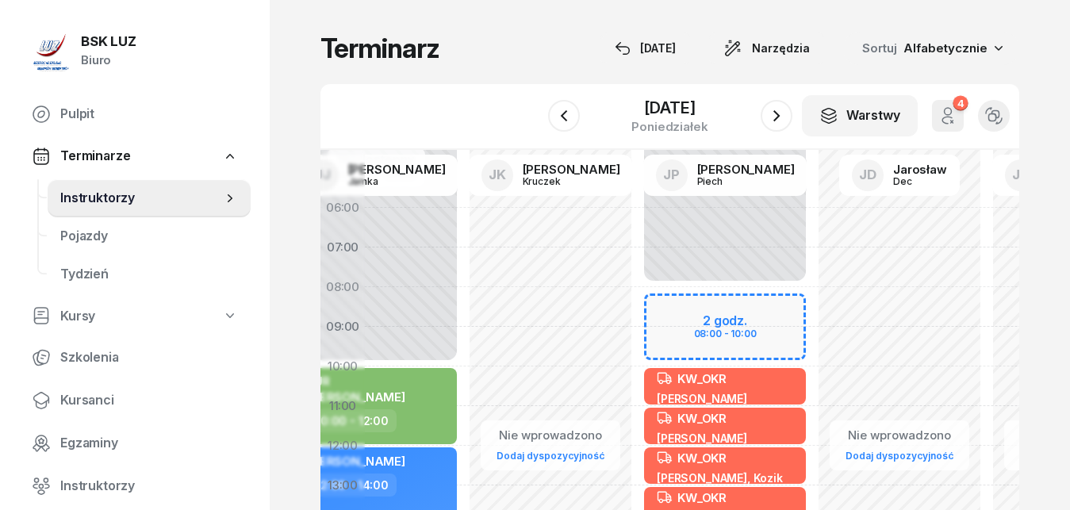
drag, startPoint x: 793, startPoint y: 240, endPoint x: 434, endPoint y: 251, distance: 359.6
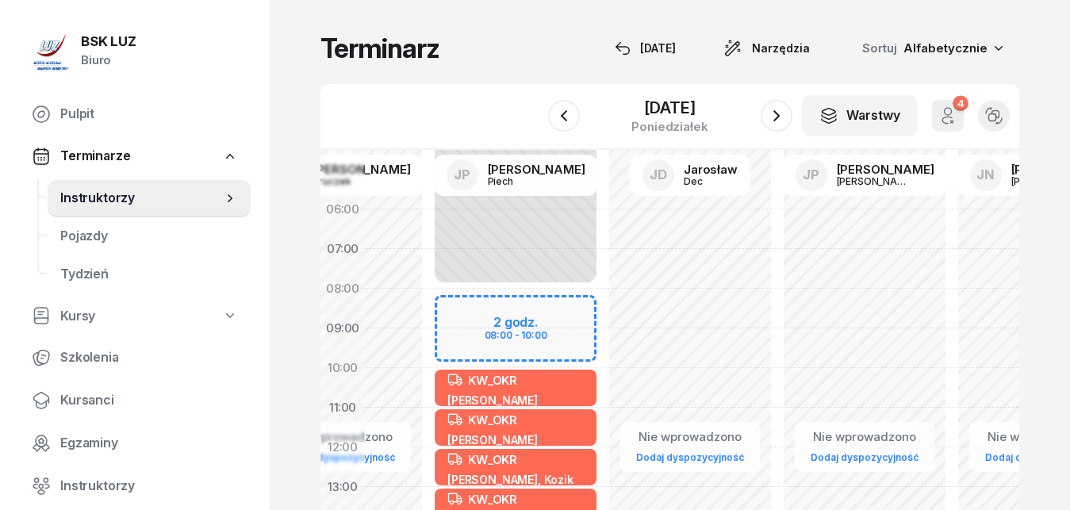
scroll to position [0, 1827]
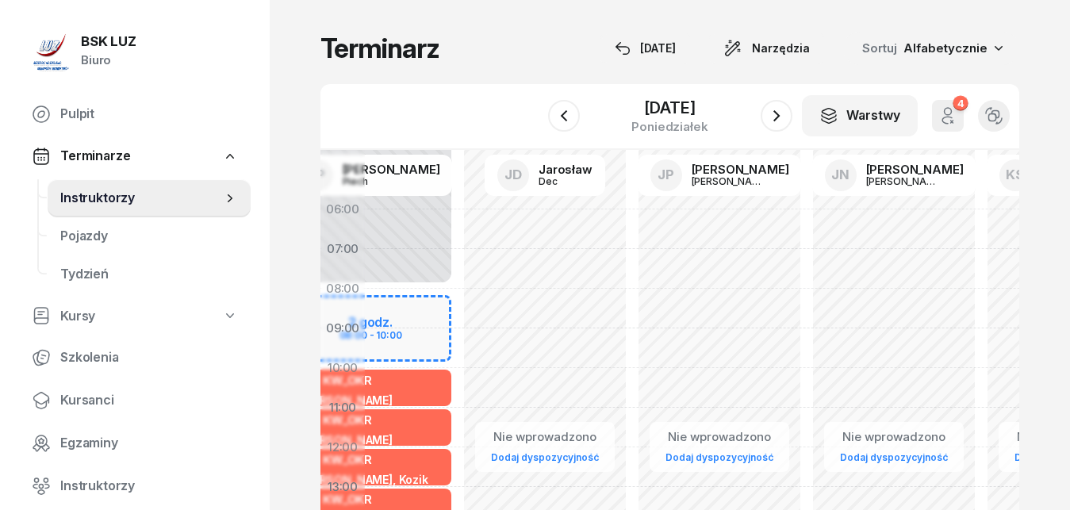
drag, startPoint x: 838, startPoint y: 237, endPoint x: 481, endPoint y: 247, distance: 357.2
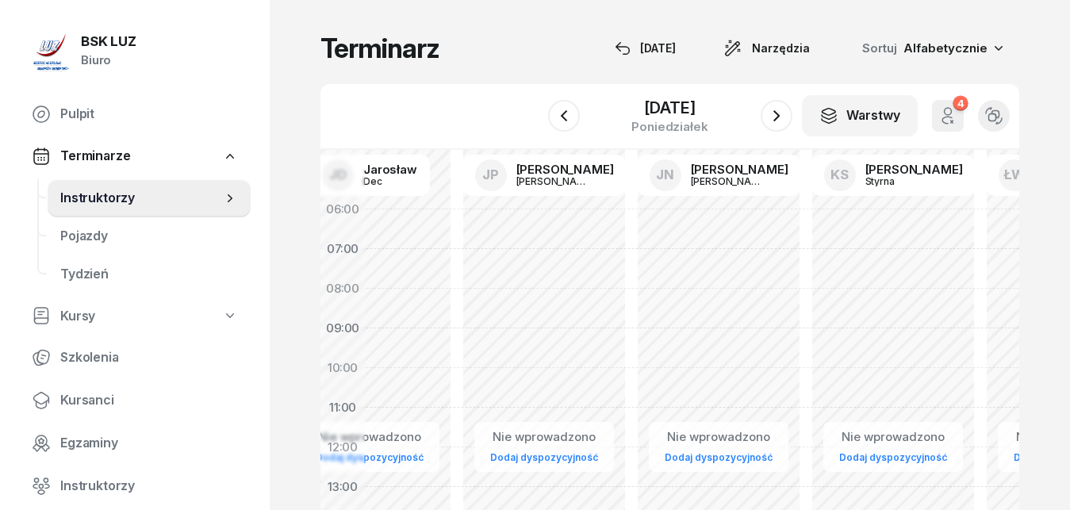
scroll to position [0, 2190]
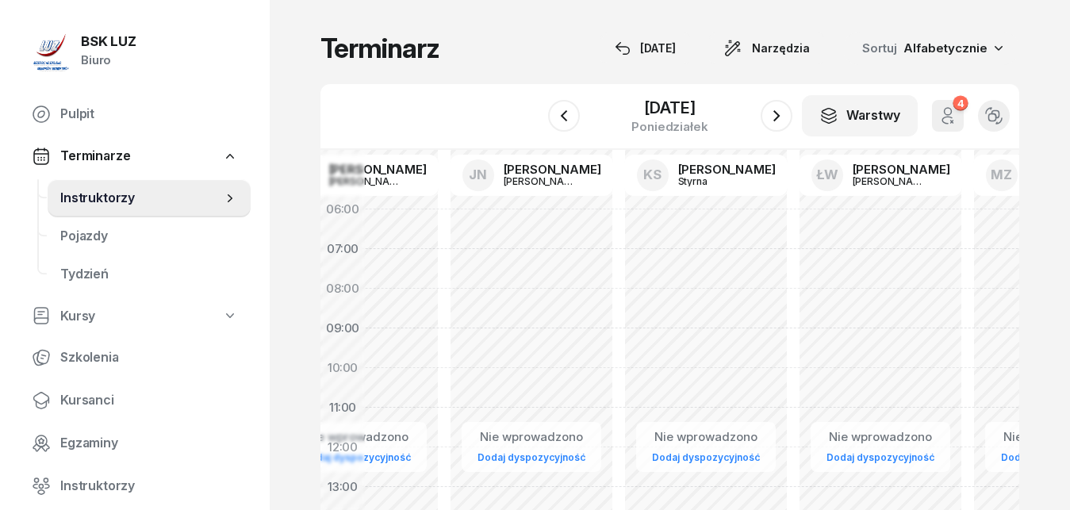
drag, startPoint x: 869, startPoint y: 256, endPoint x: 467, endPoint y: 258, distance: 401.5
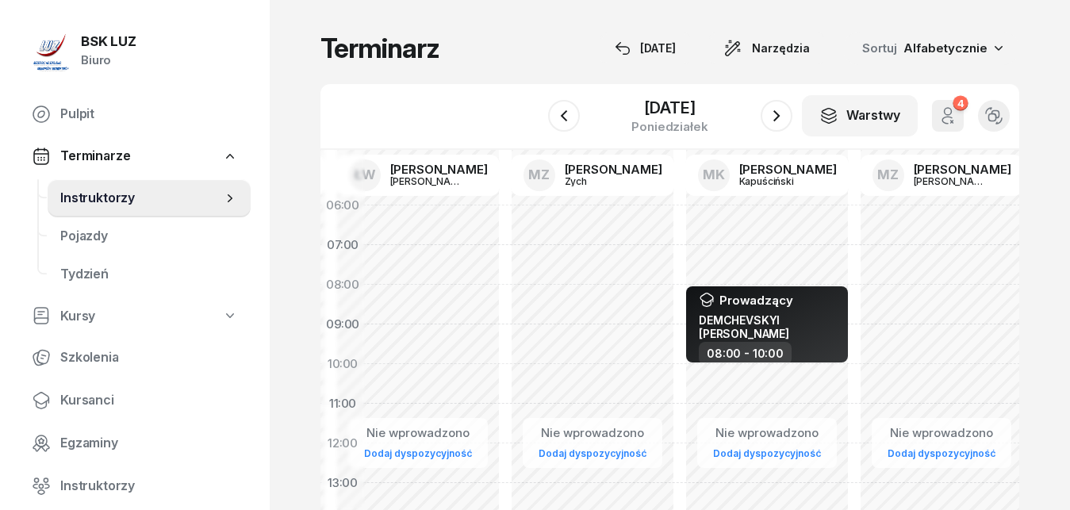
drag, startPoint x: 844, startPoint y: 255, endPoint x: 431, endPoint y: 253, distance: 413.4
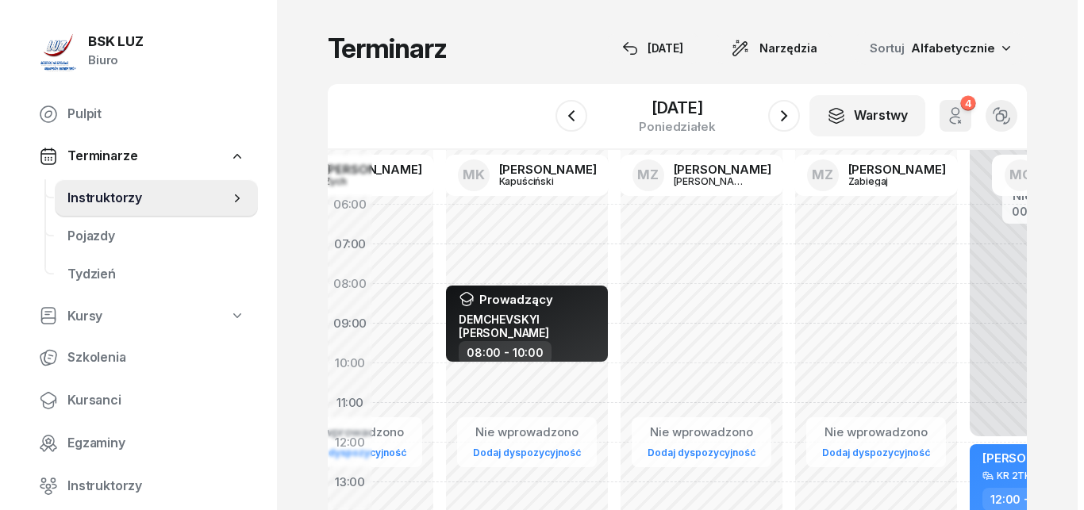
scroll to position [5, 3193]
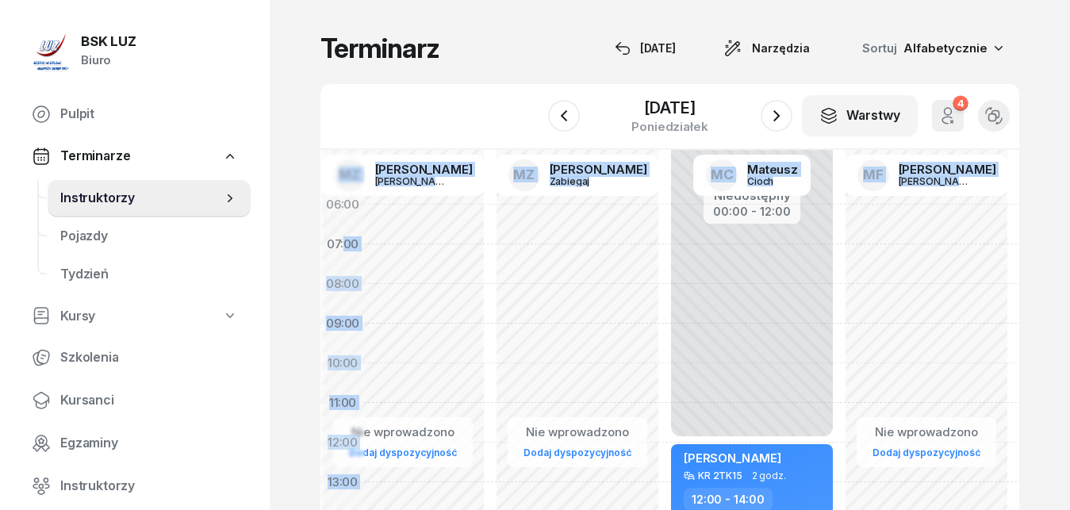
drag, startPoint x: 860, startPoint y: 232, endPoint x: 343, endPoint y: 231, distance: 517.4
click at [343, 231] on div "06:00 07:00 08:00 09:00 10:00 11:00 12:00 13:00 14:00 15:00 16:00 17:00 18:00 1…" at bounding box center [904, 502] width 7551 height 714
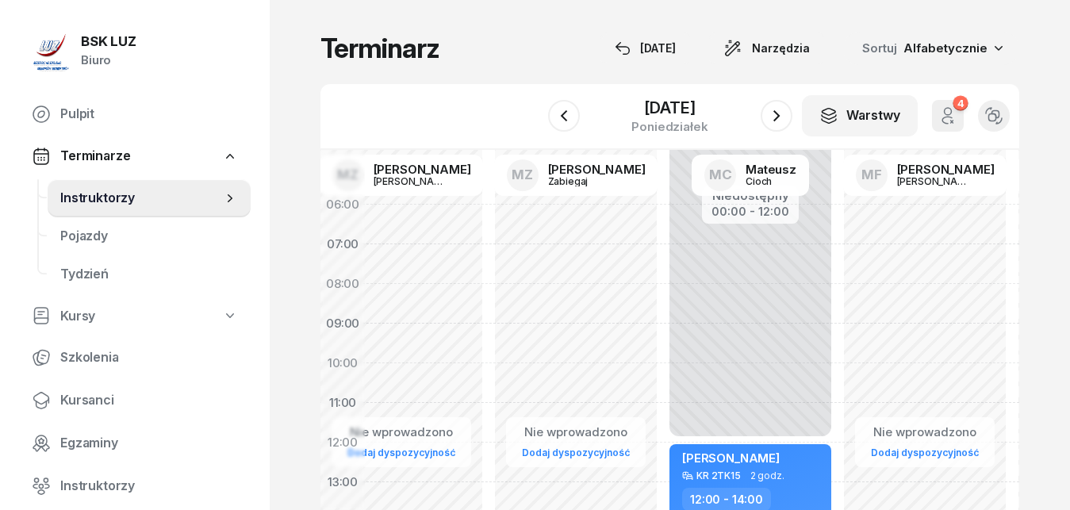
select select "07"
select select "09"
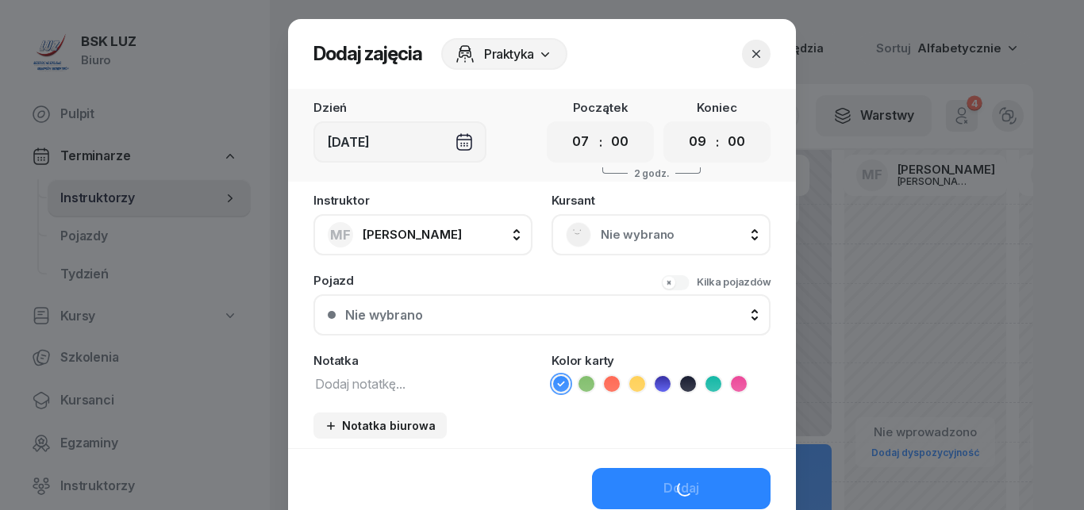
drag, startPoint x: 937, startPoint y: 252, endPoint x: 839, endPoint y: 252, distance: 98.4
click at [839, 252] on div at bounding box center [542, 255] width 1084 height 510
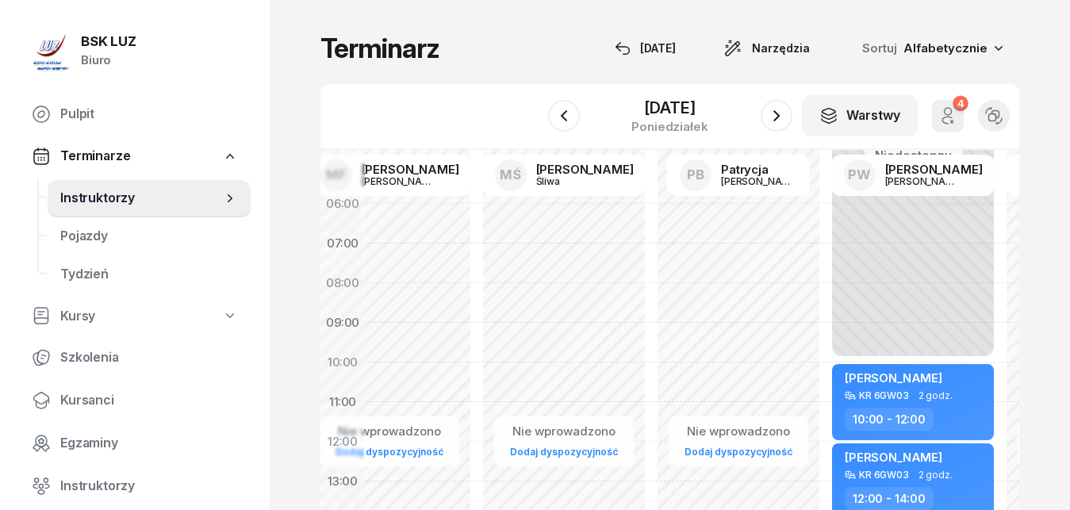
drag, startPoint x: 924, startPoint y: 259, endPoint x: 389, endPoint y: 259, distance: 535.6
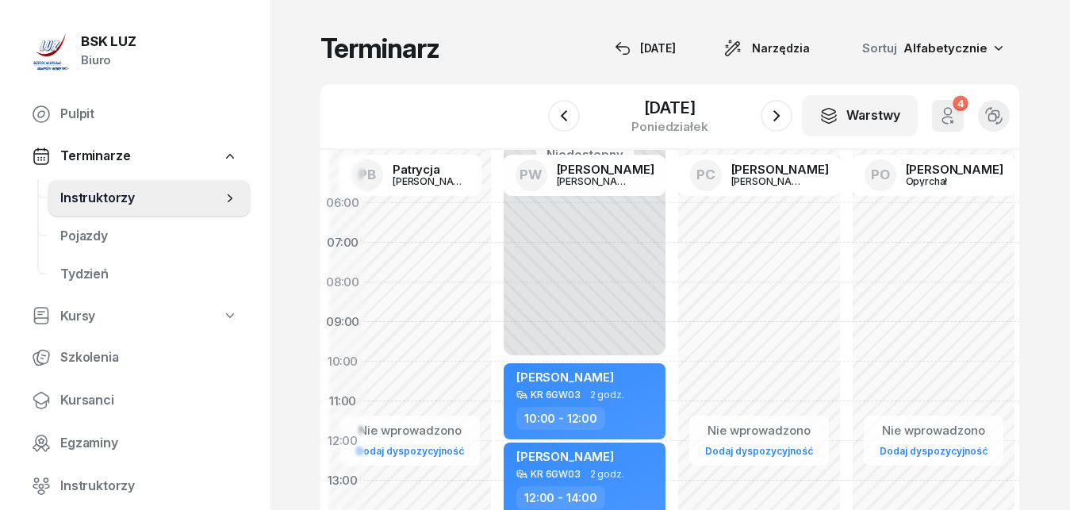
drag, startPoint x: 775, startPoint y: 245, endPoint x: 409, endPoint y: 244, distance: 366.6
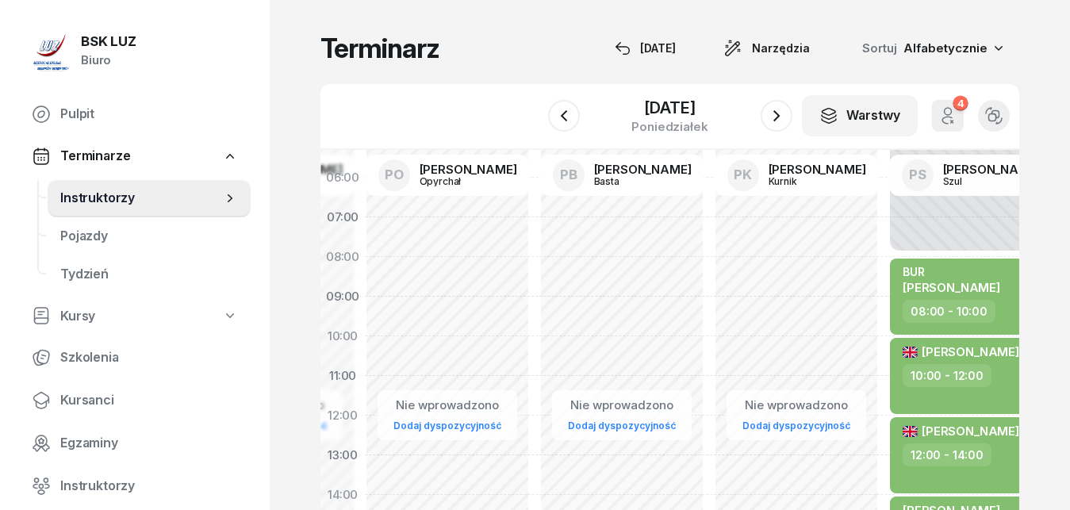
drag, startPoint x: 859, startPoint y: 244, endPoint x: 413, endPoint y: 221, distance: 447.3
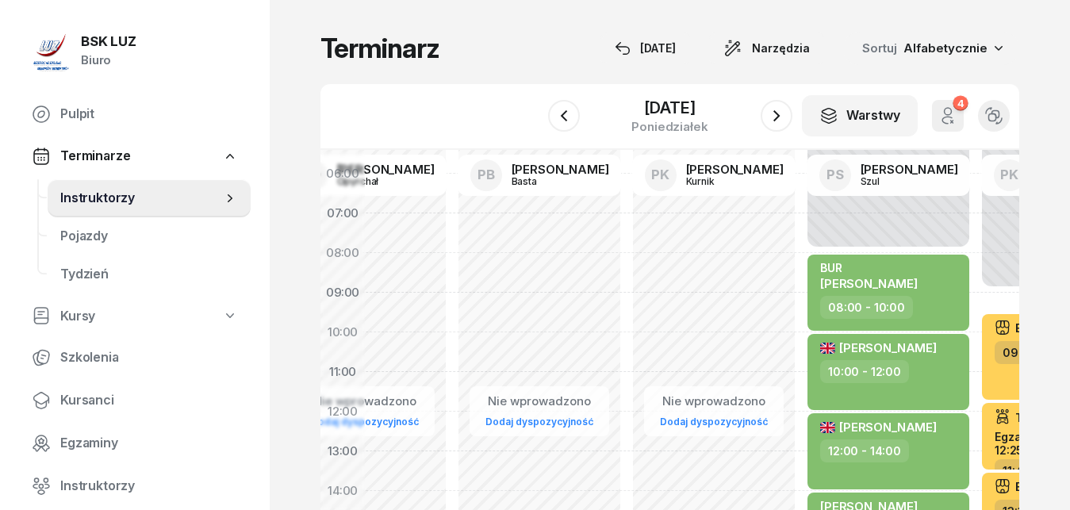
scroll to position [36, 4655]
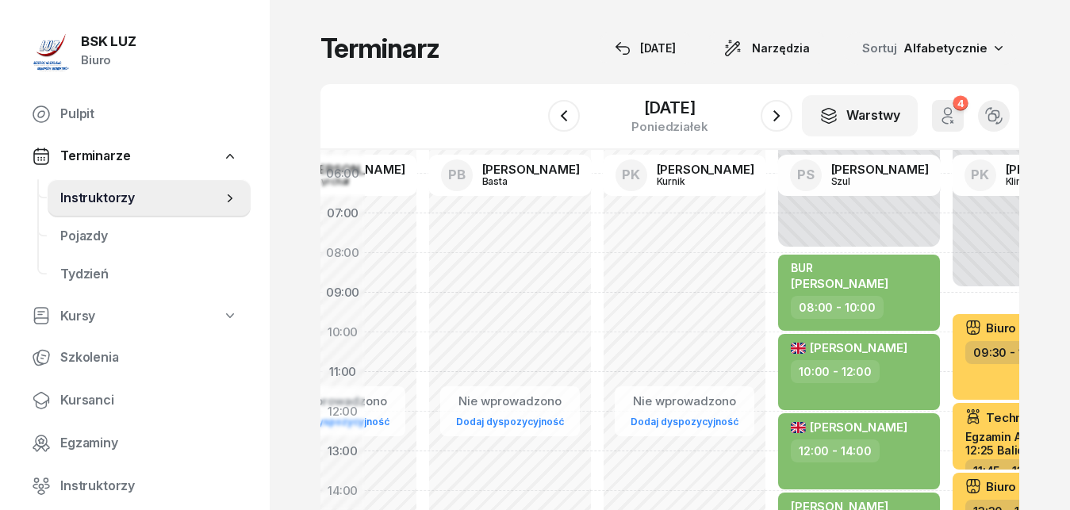
drag, startPoint x: 792, startPoint y: 229, endPoint x: 684, endPoint y: 225, distance: 108.0
click at [773, 110] on icon "button" at bounding box center [776, 115] width 19 height 19
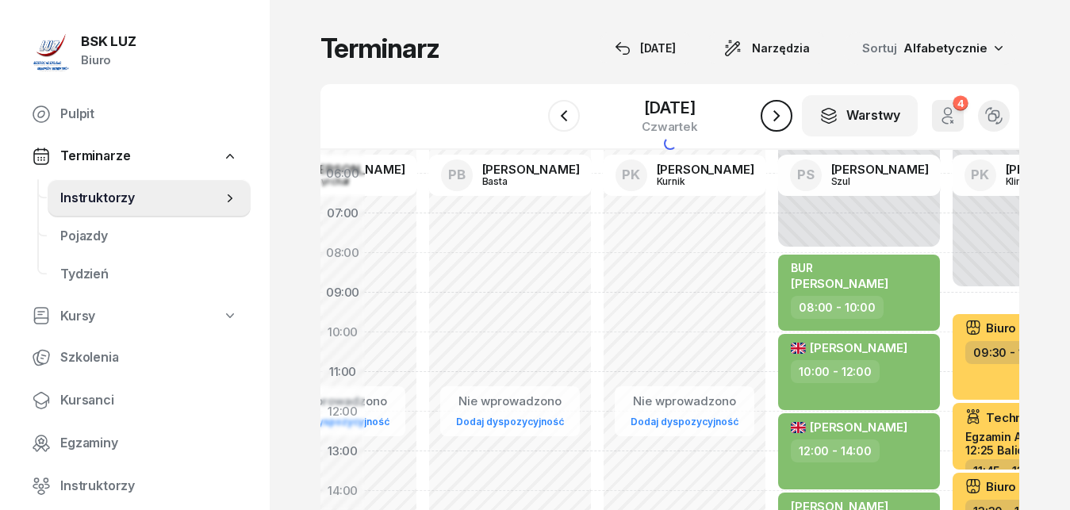
click at [773, 110] on icon "button" at bounding box center [776, 115] width 19 height 19
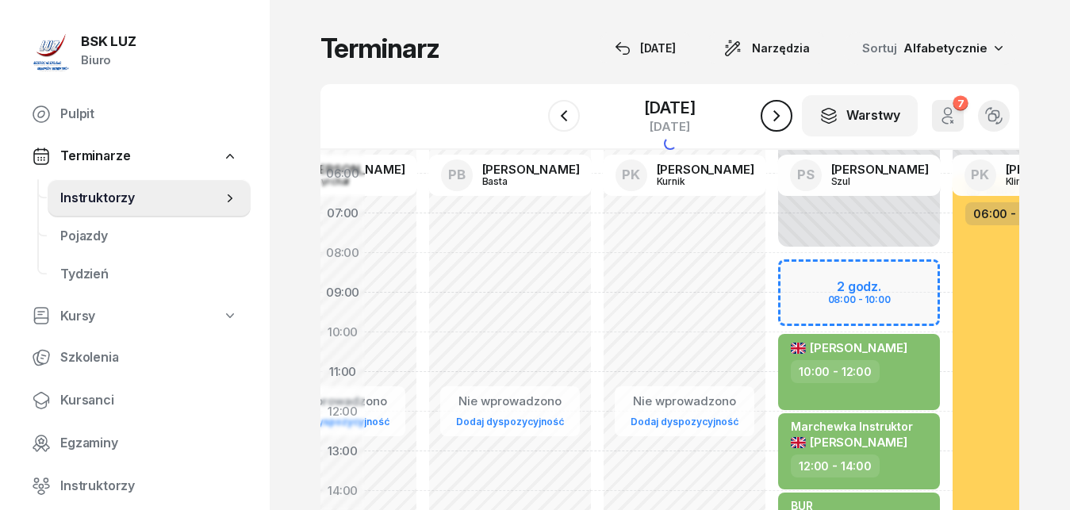
click at [773, 110] on icon "button" at bounding box center [776, 115] width 19 height 19
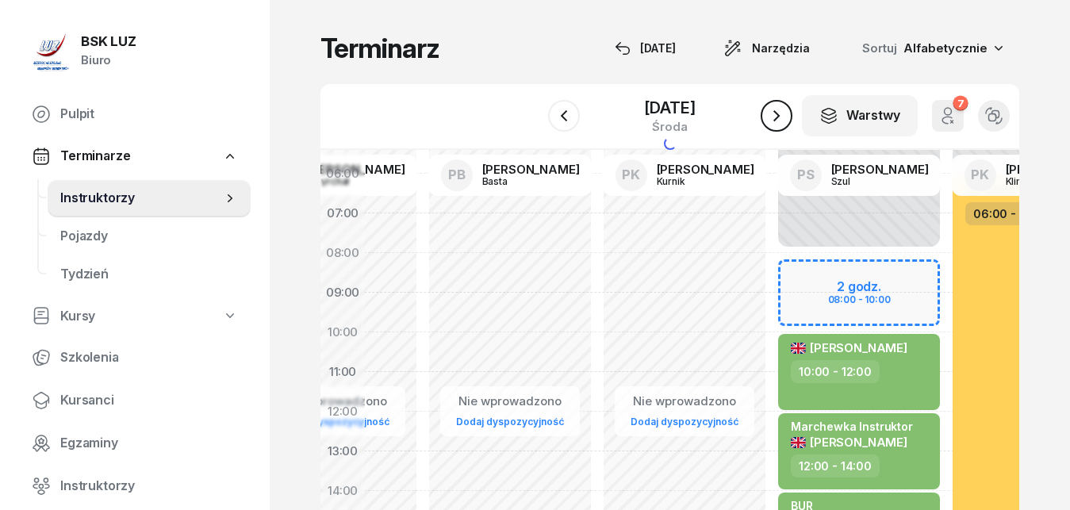
click at [773, 110] on icon "button" at bounding box center [776, 115] width 19 height 19
click at [769, 112] on icon "button" at bounding box center [776, 115] width 19 height 19
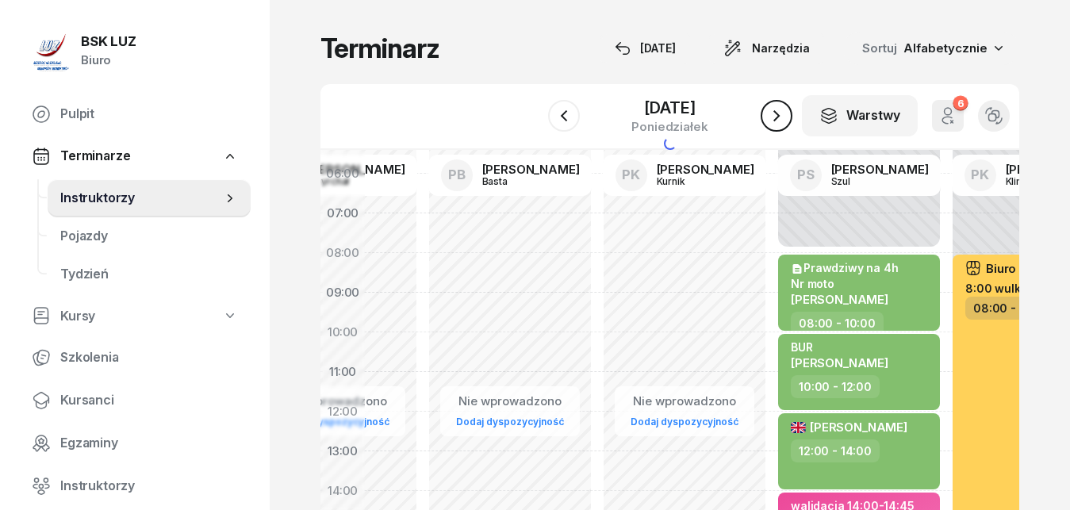
click at [769, 112] on icon "button" at bounding box center [776, 115] width 19 height 19
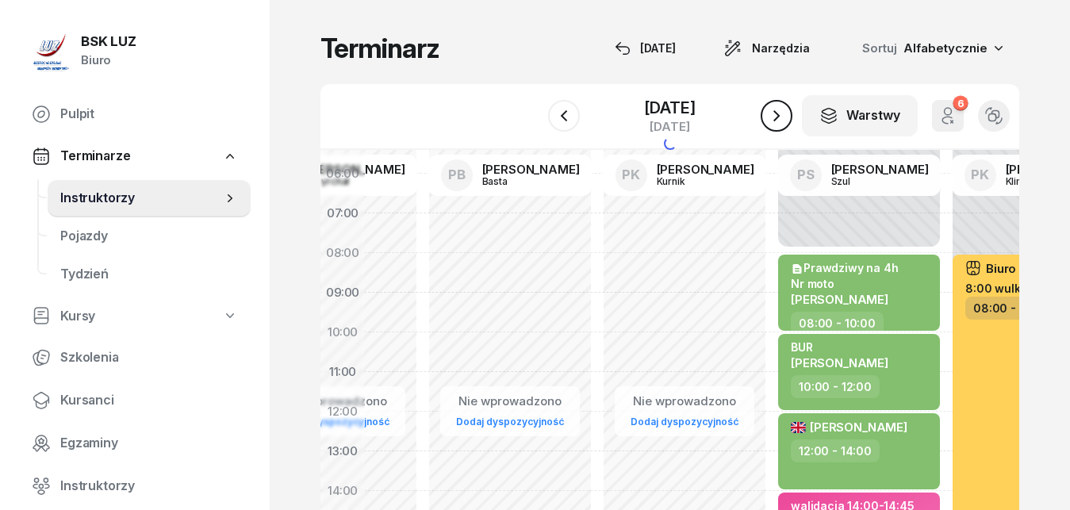
click at [769, 112] on icon "button" at bounding box center [776, 115] width 19 height 19
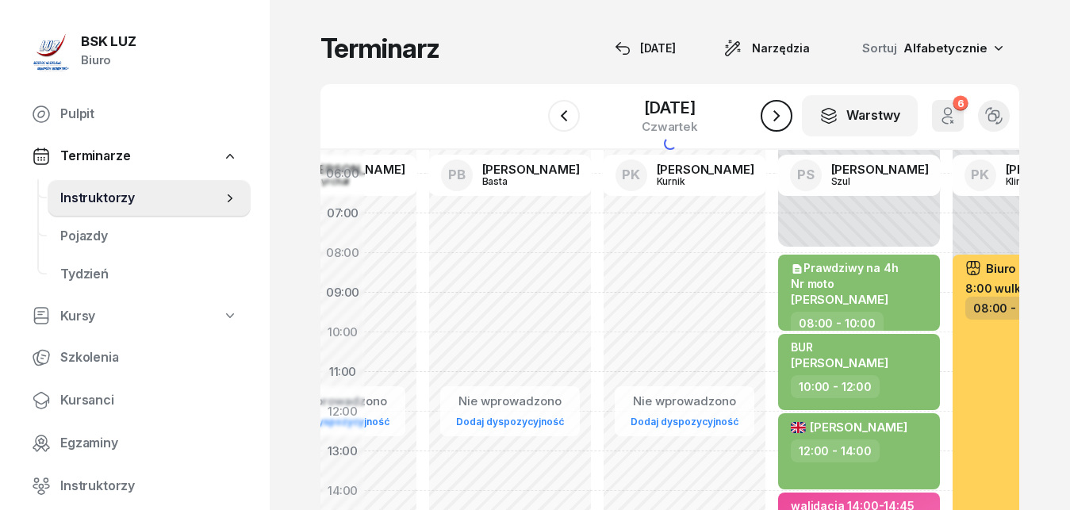
click at [769, 112] on icon "button" at bounding box center [776, 115] width 19 height 19
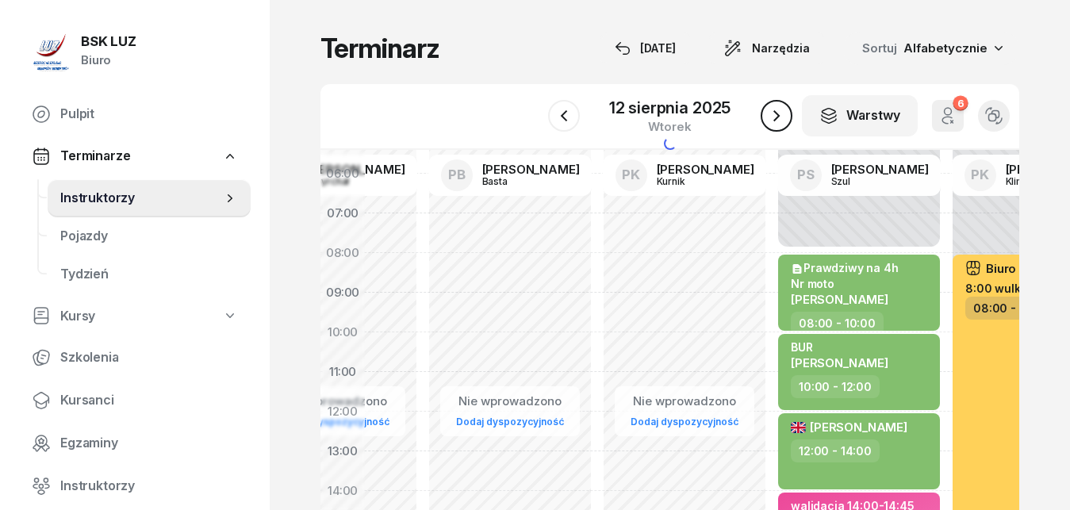
click at [769, 112] on icon "button" at bounding box center [776, 115] width 19 height 19
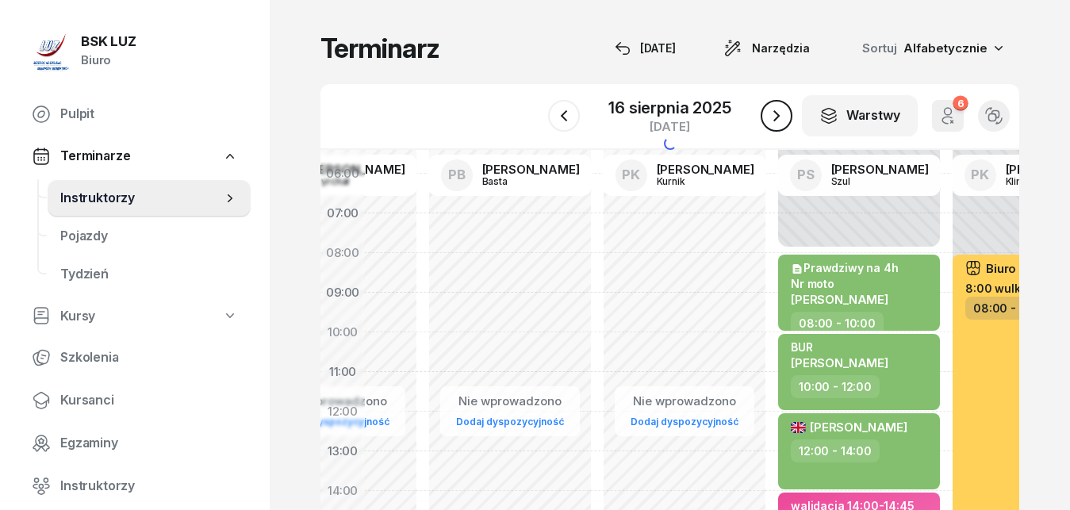
click at [769, 112] on icon "button" at bounding box center [776, 115] width 19 height 19
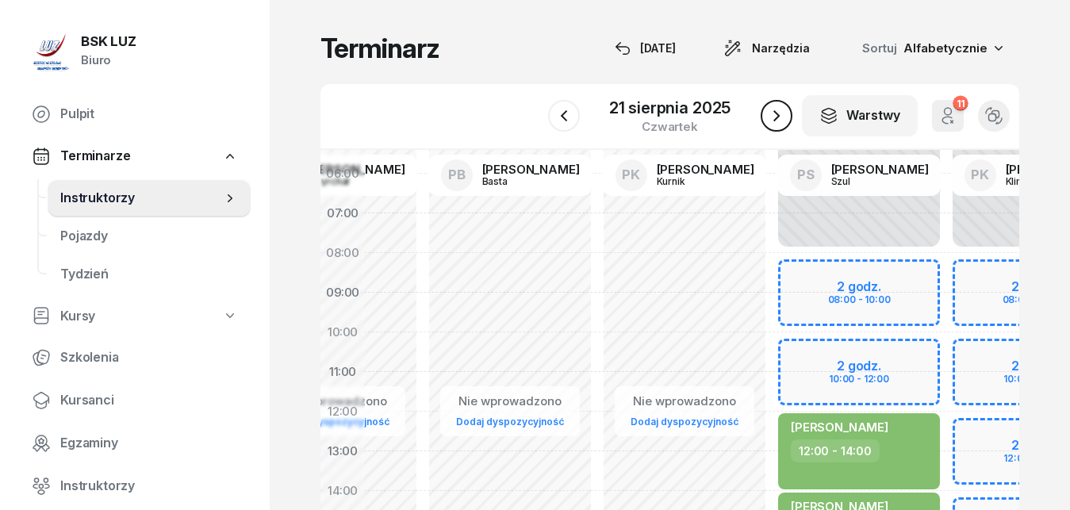
click at [769, 112] on icon "button" at bounding box center [776, 115] width 19 height 19
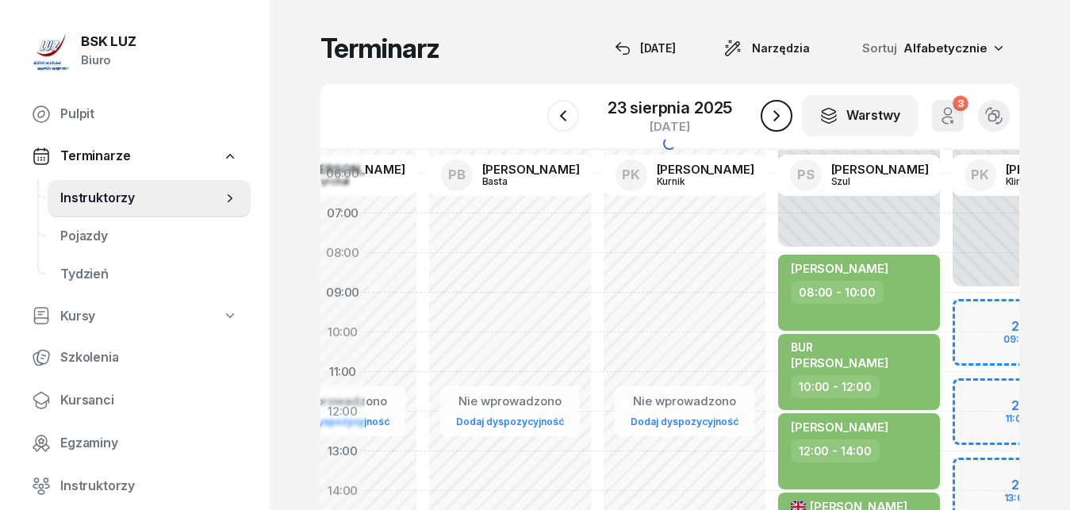
click at [769, 112] on icon "button" at bounding box center [776, 115] width 19 height 19
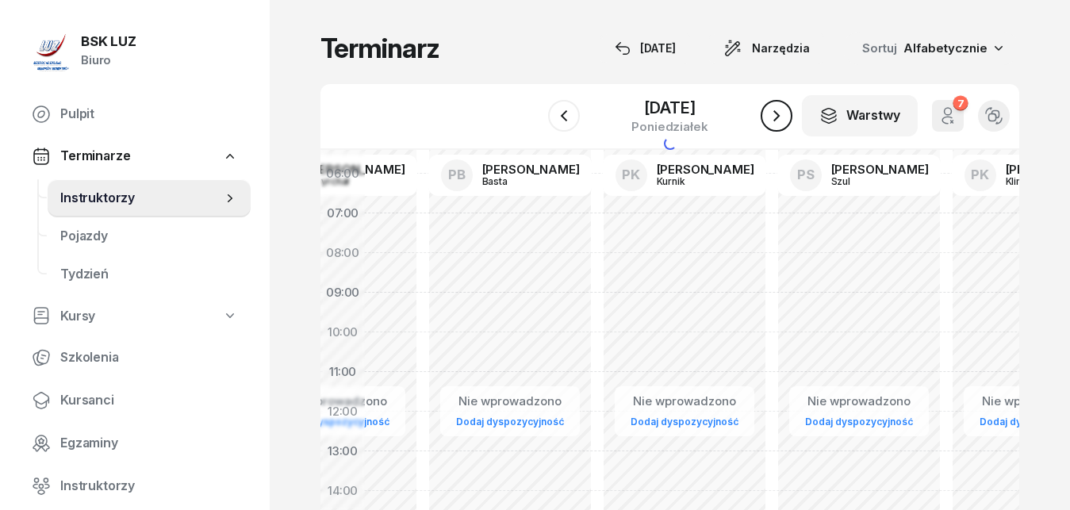
click at [769, 112] on icon "button" at bounding box center [776, 115] width 19 height 19
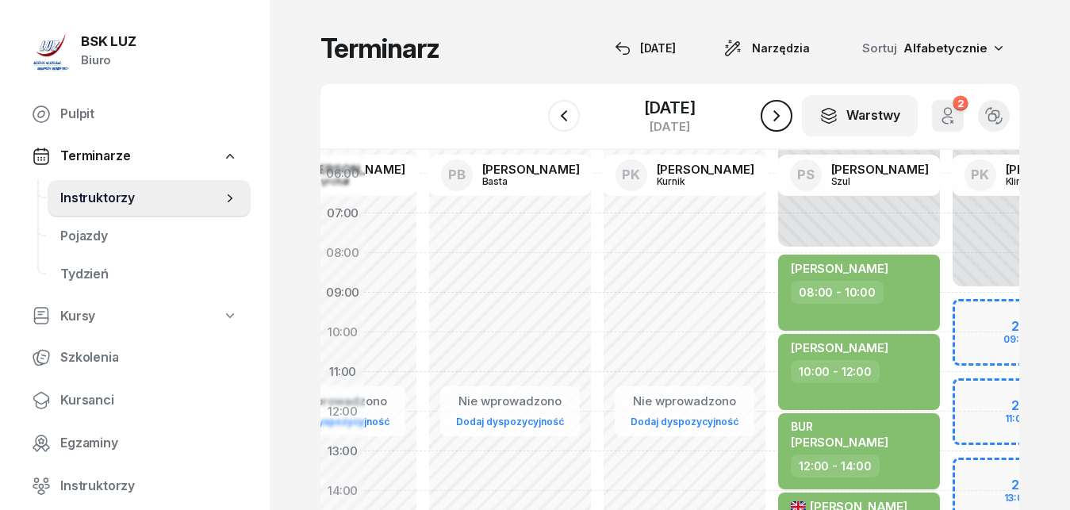
click at [769, 112] on icon "button" at bounding box center [776, 115] width 19 height 19
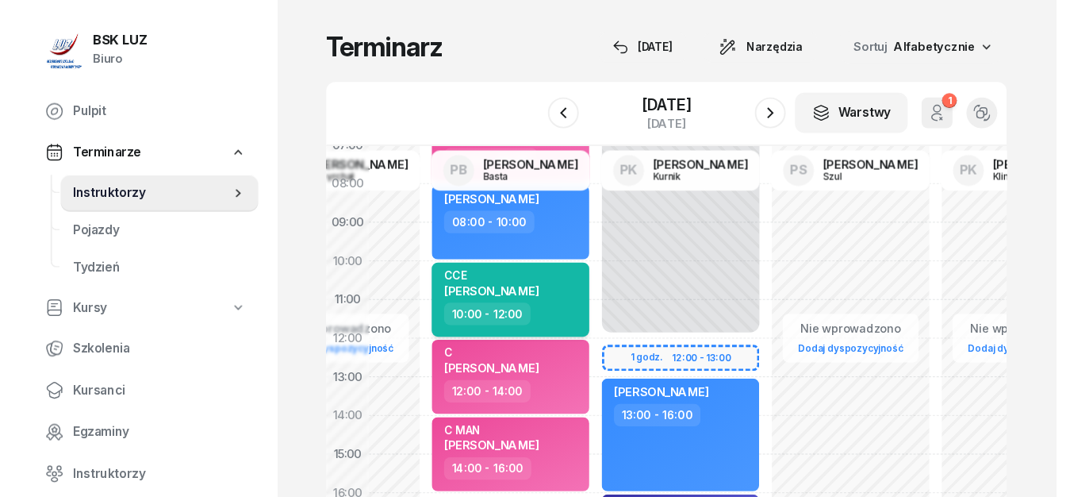
scroll to position [0, 4655]
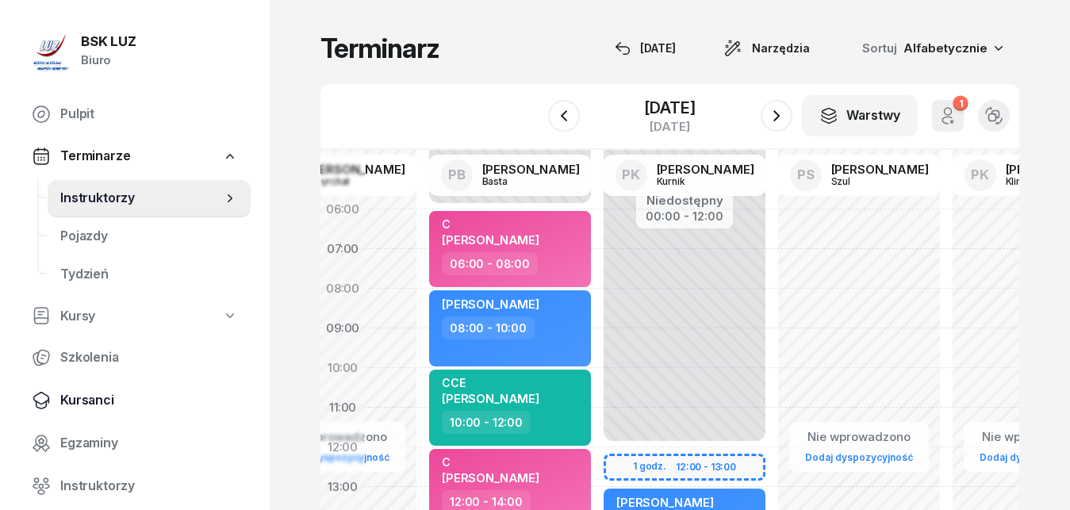
click at [91, 400] on span "Kursanci" at bounding box center [149, 400] width 178 height 21
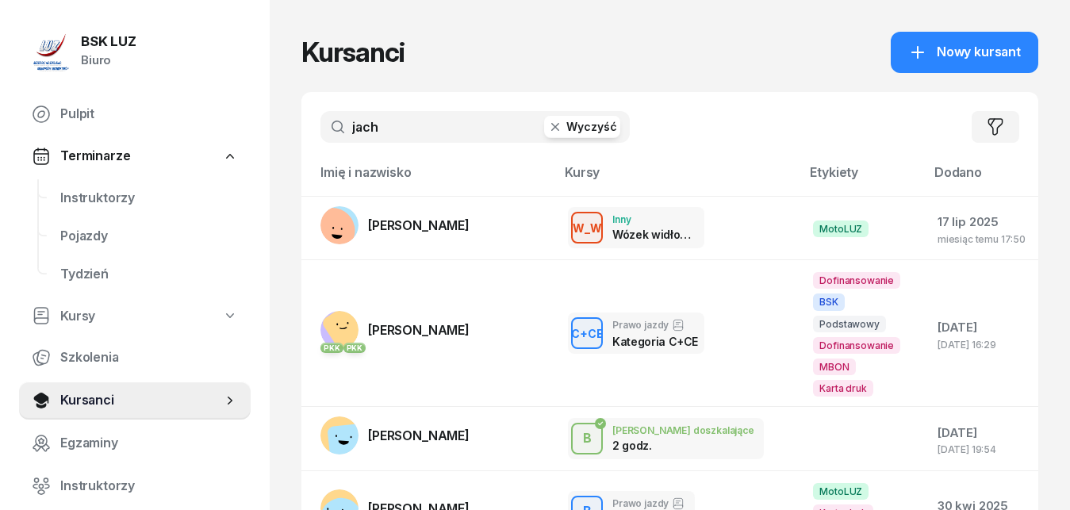
drag, startPoint x: 398, startPoint y: 133, endPoint x: 329, endPoint y: 132, distance: 69.8
click at [329, 132] on input "jach" at bounding box center [475, 127] width 309 height 32
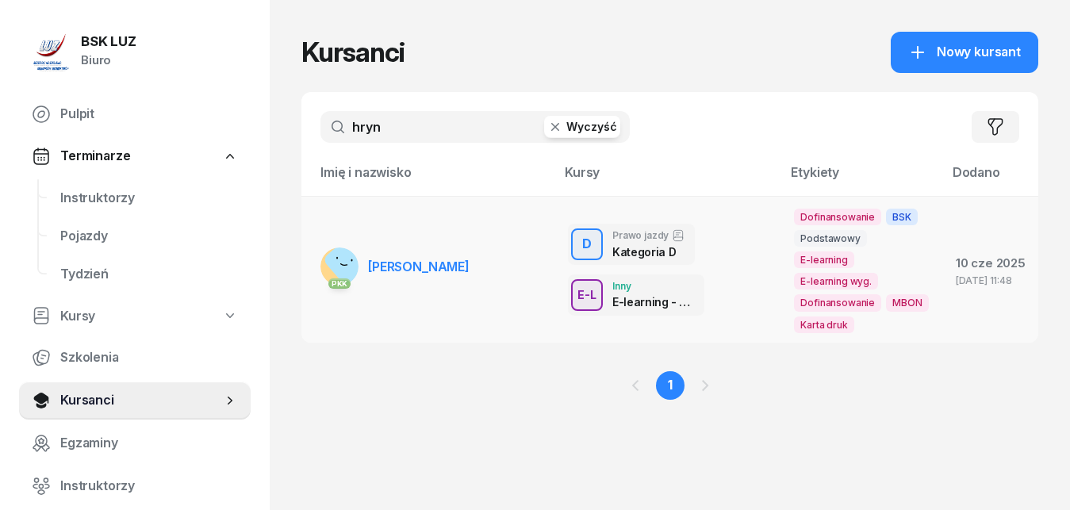
type input "hryn"
click at [422, 264] on span "[PERSON_NAME]" at bounding box center [419, 267] width 102 height 16
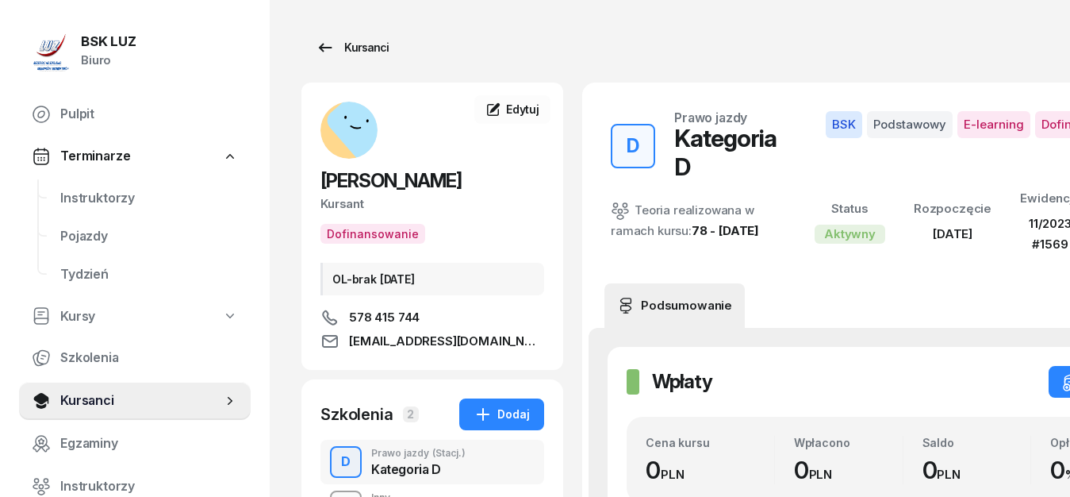
click at [327, 45] on icon at bounding box center [325, 47] width 19 height 19
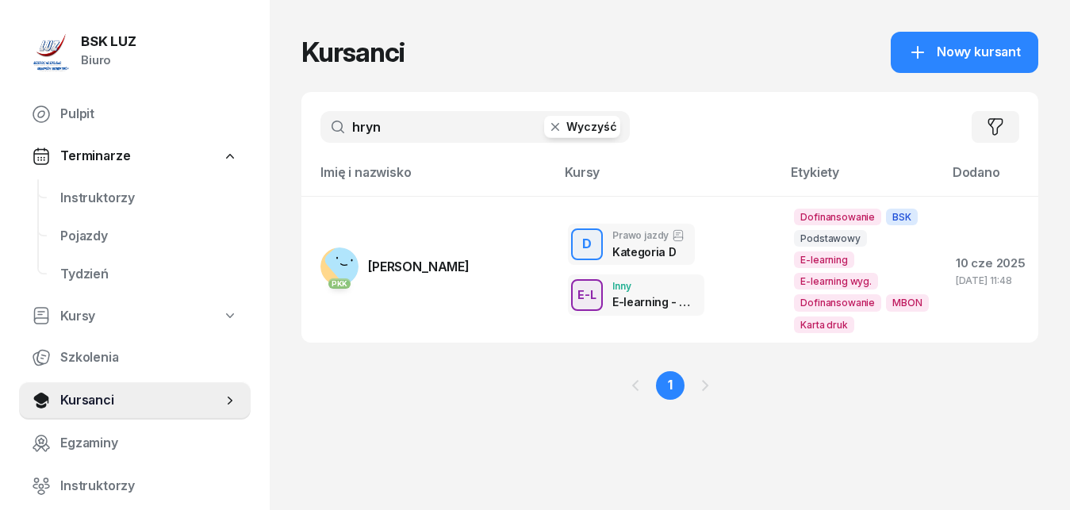
click at [391, 125] on input "hryn" at bounding box center [475, 127] width 309 height 32
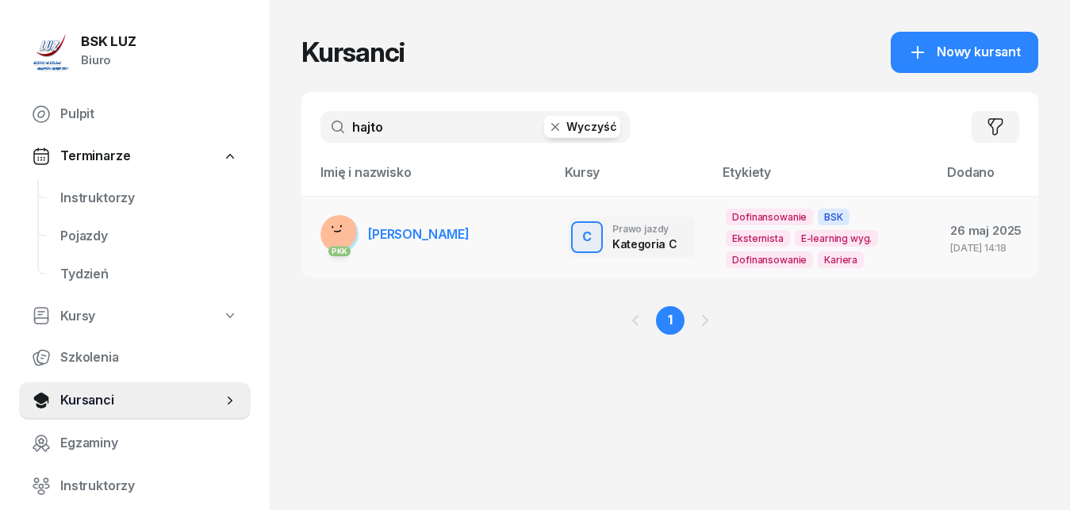
type input "hajto"
click at [421, 240] on span "[PERSON_NAME]" at bounding box center [419, 234] width 102 height 16
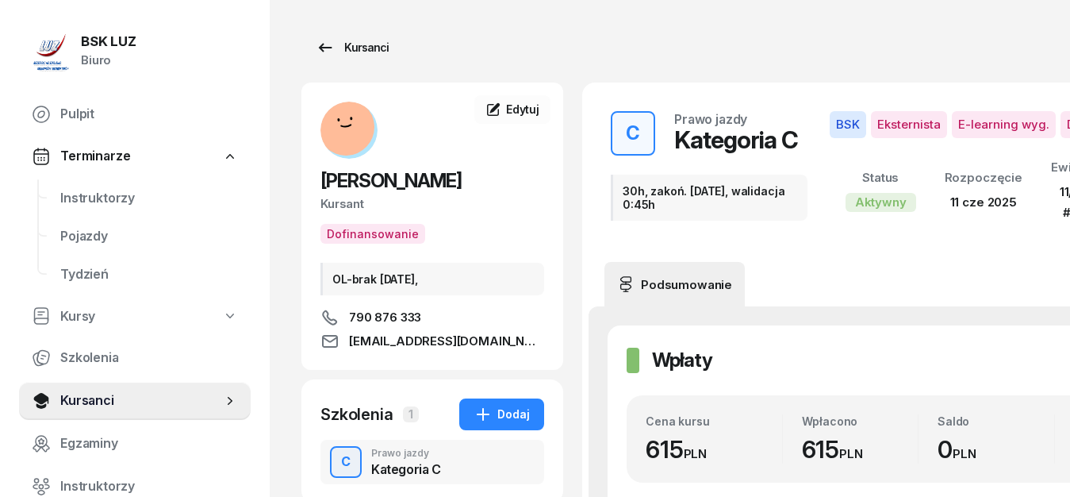
click at [334, 46] on icon at bounding box center [325, 47] width 19 height 19
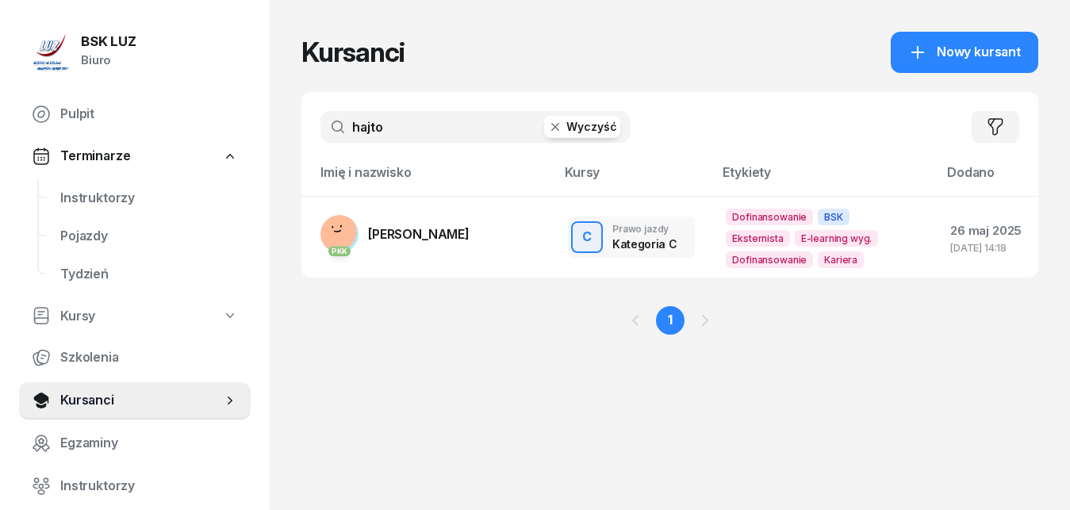
drag, startPoint x: 379, startPoint y: 121, endPoint x: 317, endPoint y: 121, distance: 61.9
click at [321, 121] on input "hajto" at bounding box center [475, 127] width 309 height 32
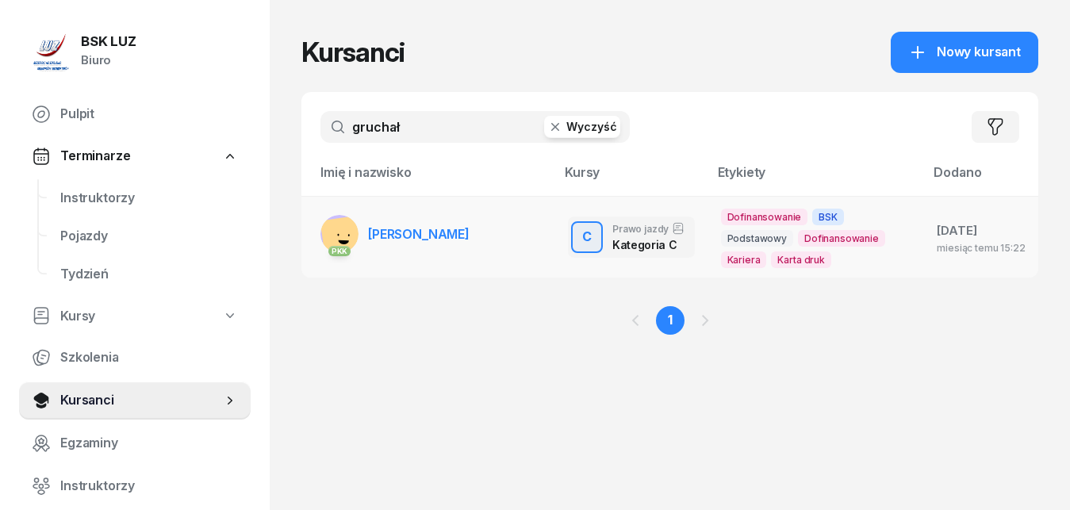
type input "gruchał"
click at [390, 240] on span "[PERSON_NAME]" at bounding box center [419, 234] width 102 height 16
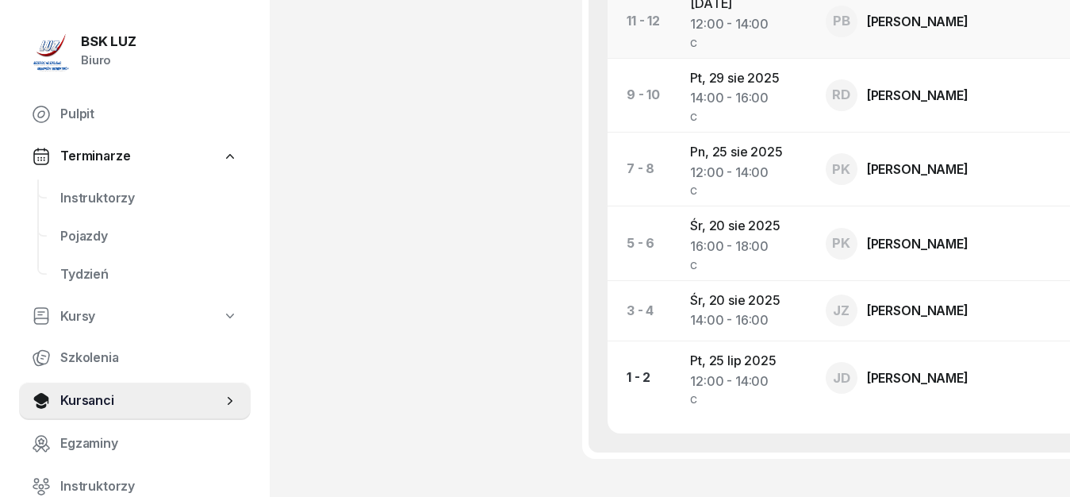
scroll to position [1619, 0]
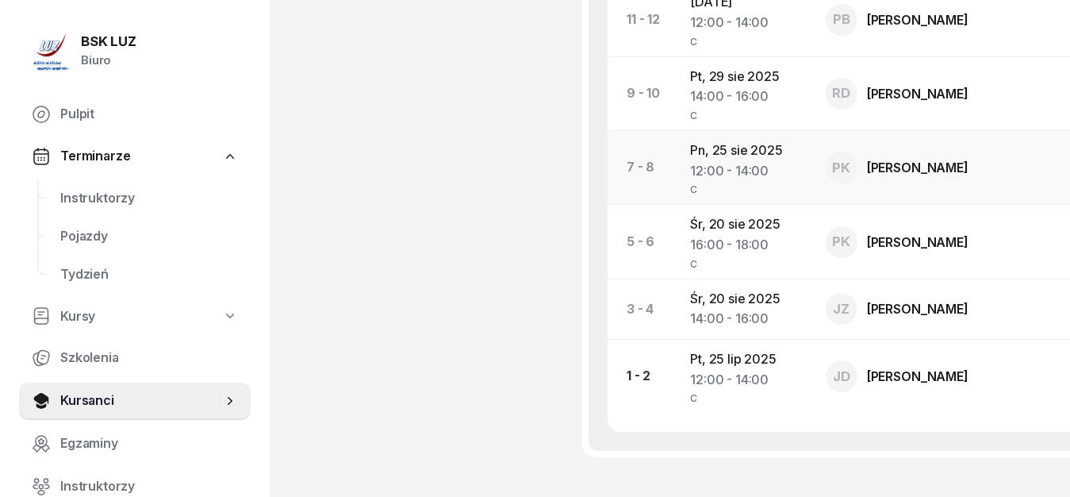
click at [798, 175] on td "Pn, [DATE] 12:00 - 14:00 C" at bounding box center [746, 168] width 136 height 74
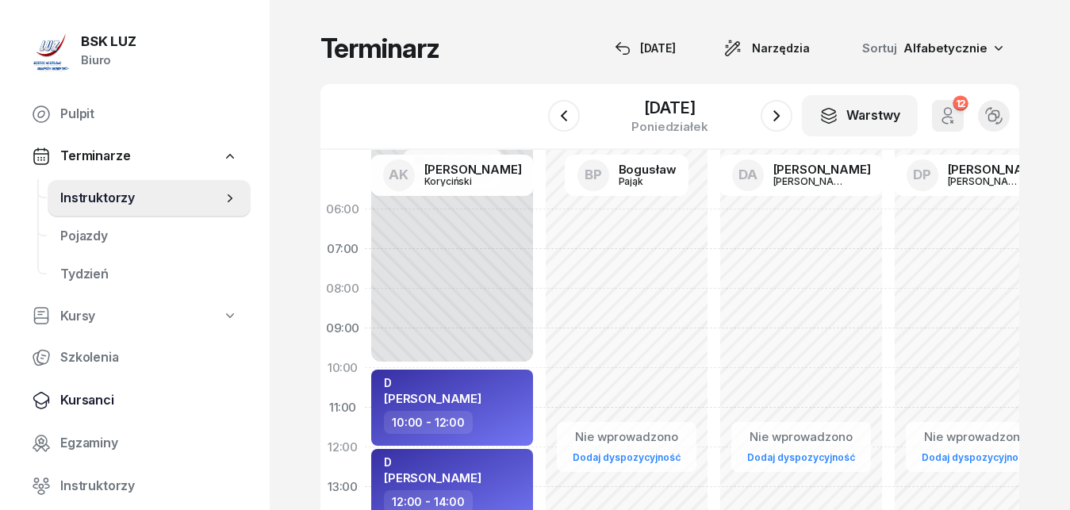
click at [94, 402] on span "Kursanci" at bounding box center [149, 400] width 178 height 21
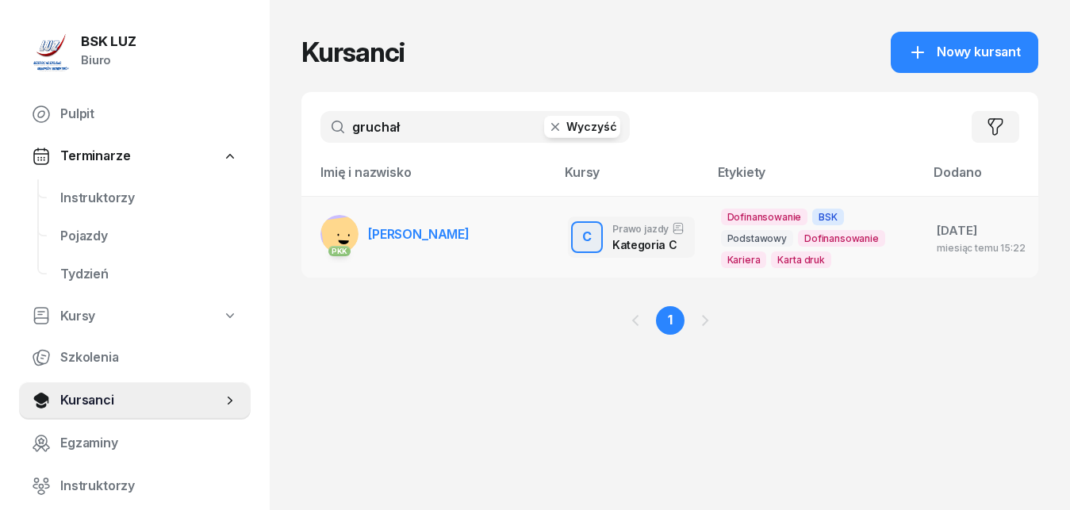
click at [441, 233] on span "[PERSON_NAME]" at bounding box center [419, 234] width 102 height 16
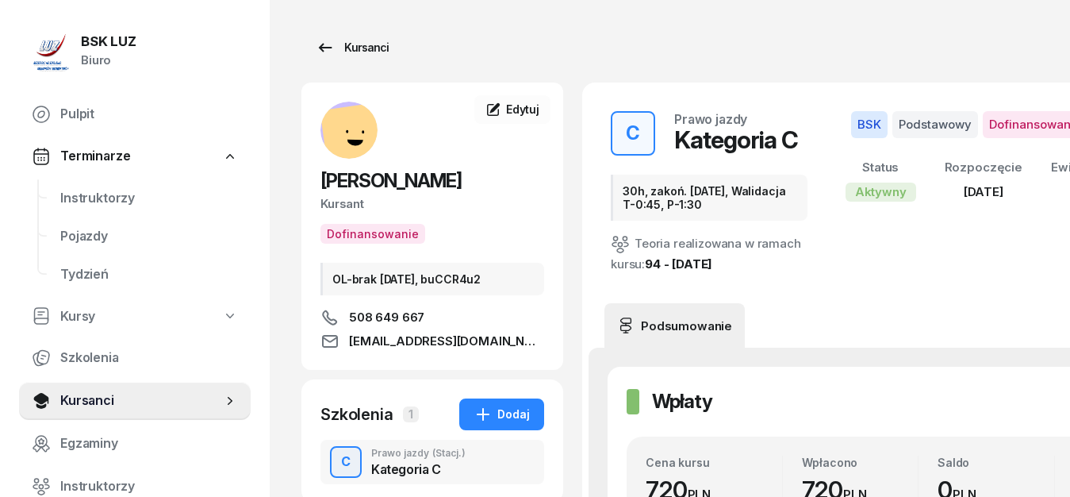
click at [324, 45] on icon at bounding box center [325, 47] width 19 height 19
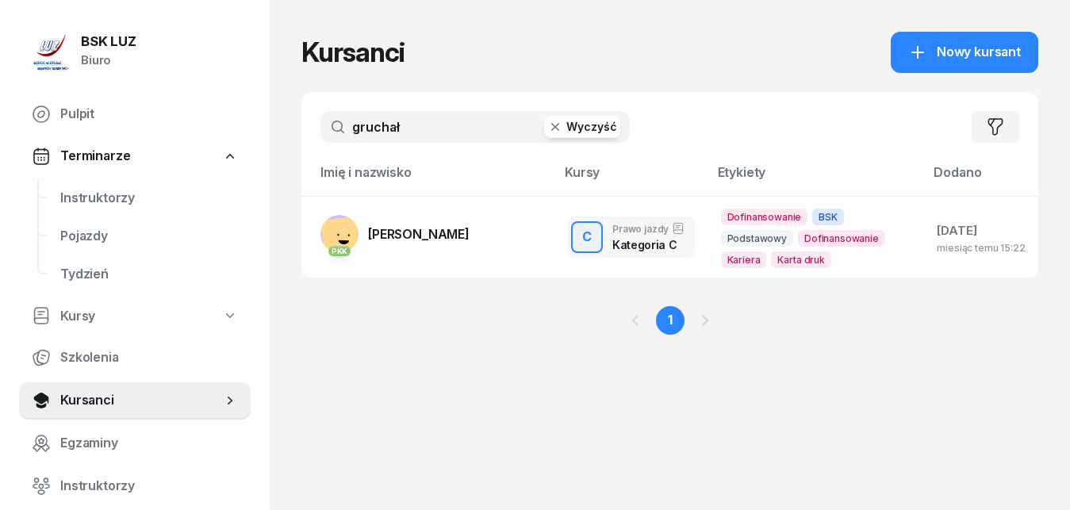
click at [417, 131] on input "gruchał" at bounding box center [475, 127] width 309 height 32
type input "g"
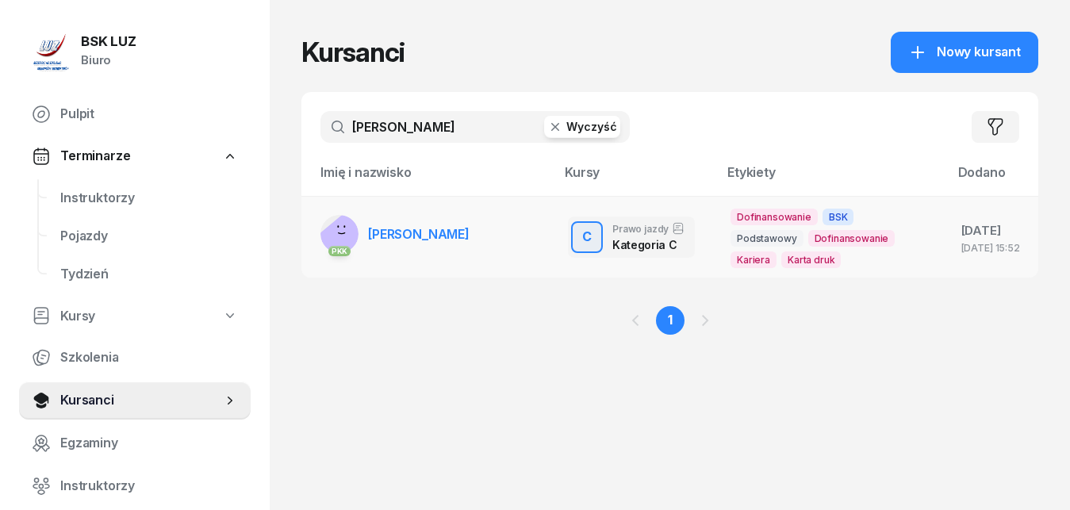
type input "[PERSON_NAME]"
click at [415, 240] on span "[PERSON_NAME]" at bounding box center [419, 234] width 102 height 16
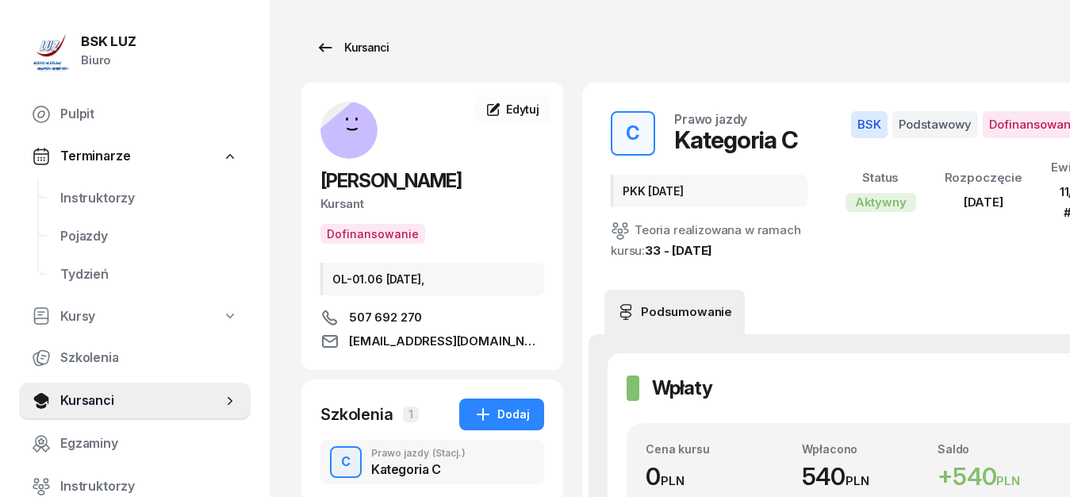
click at [328, 44] on icon at bounding box center [325, 47] width 19 height 19
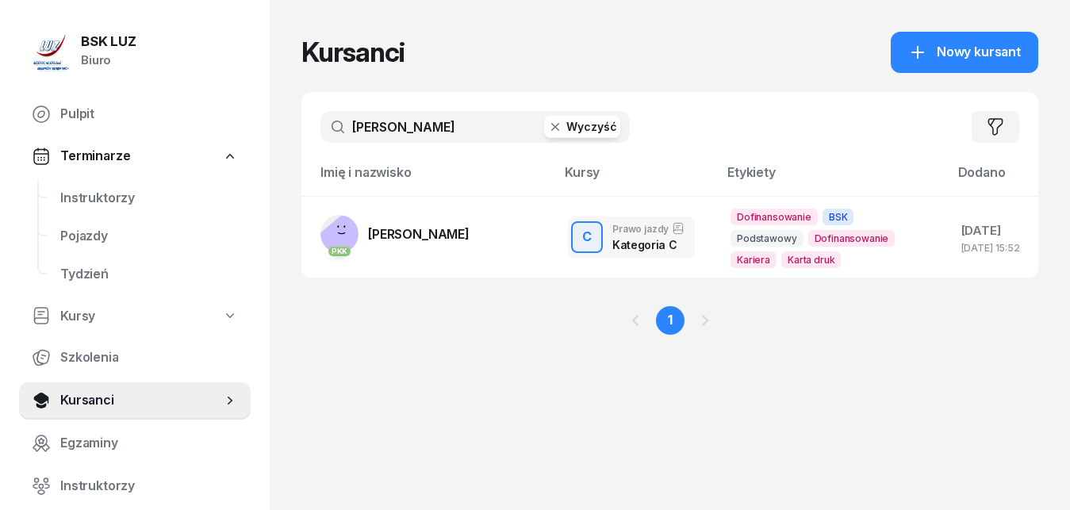
click at [433, 129] on input "[PERSON_NAME]" at bounding box center [475, 127] width 309 height 32
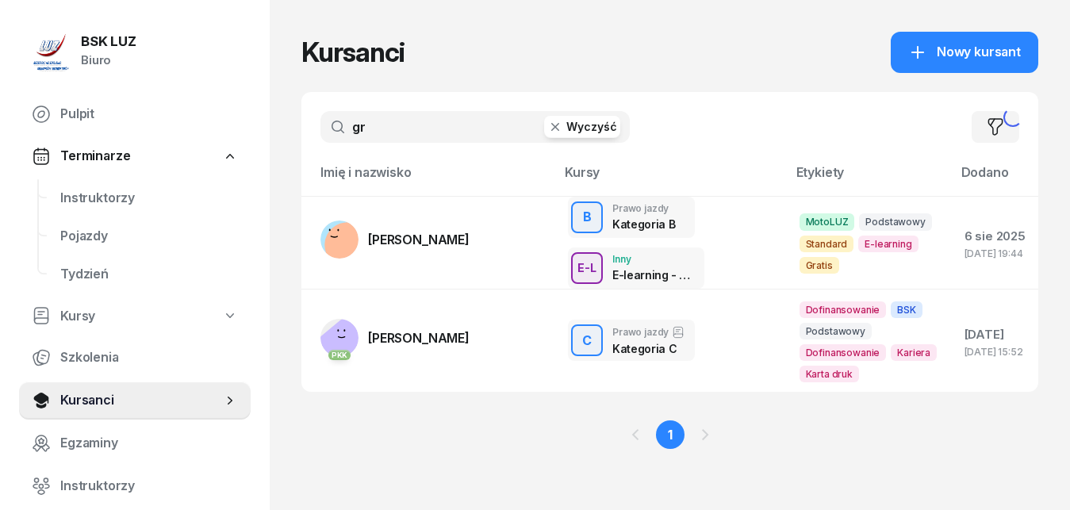
type input "g"
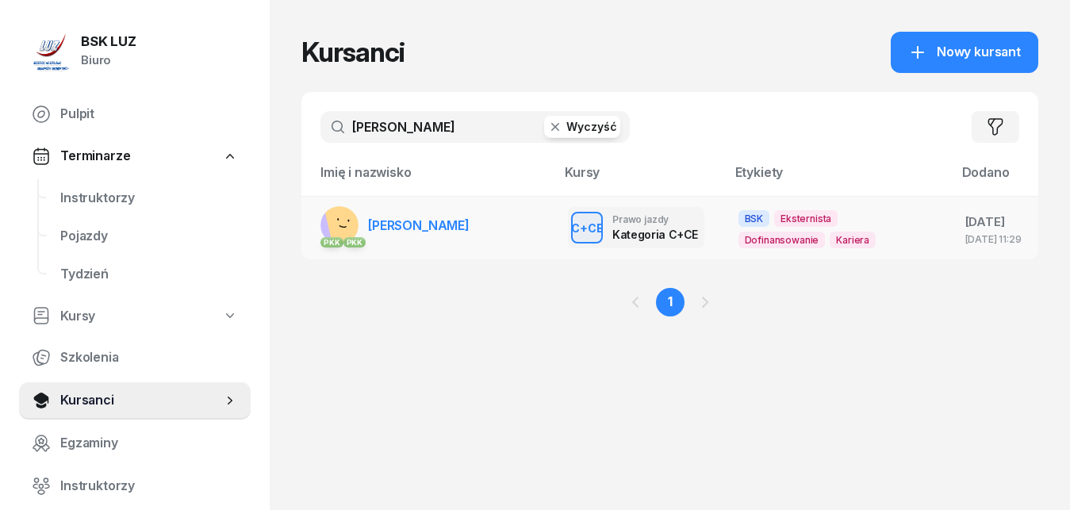
type input "[PERSON_NAME]"
click at [432, 232] on span "[PERSON_NAME]" at bounding box center [419, 225] width 102 height 16
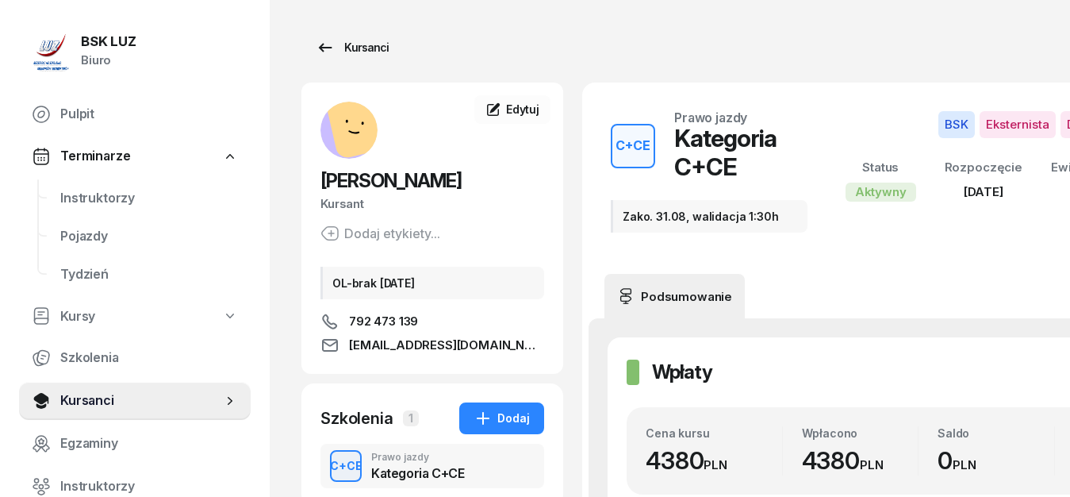
click at [330, 46] on icon at bounding box center [325, 47] width 19 height 19
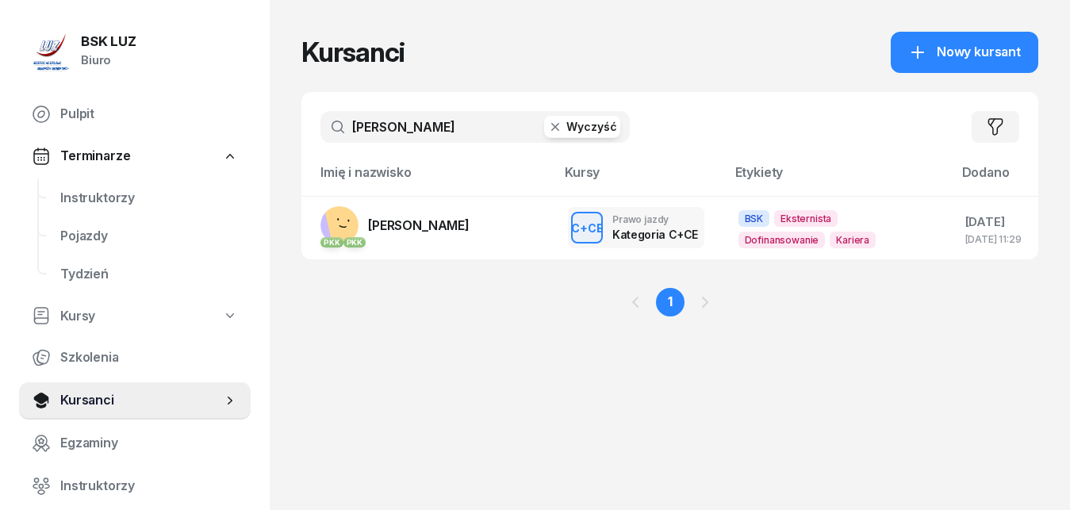
drag, startPoint x: 421, startPoint y: 125, endPoint x: 302, endPoint y: 118, distance: 119.2
click at [321, 118] on input "[PERSON_NAME]" at bounding box center [475, 127] width 309 height 32
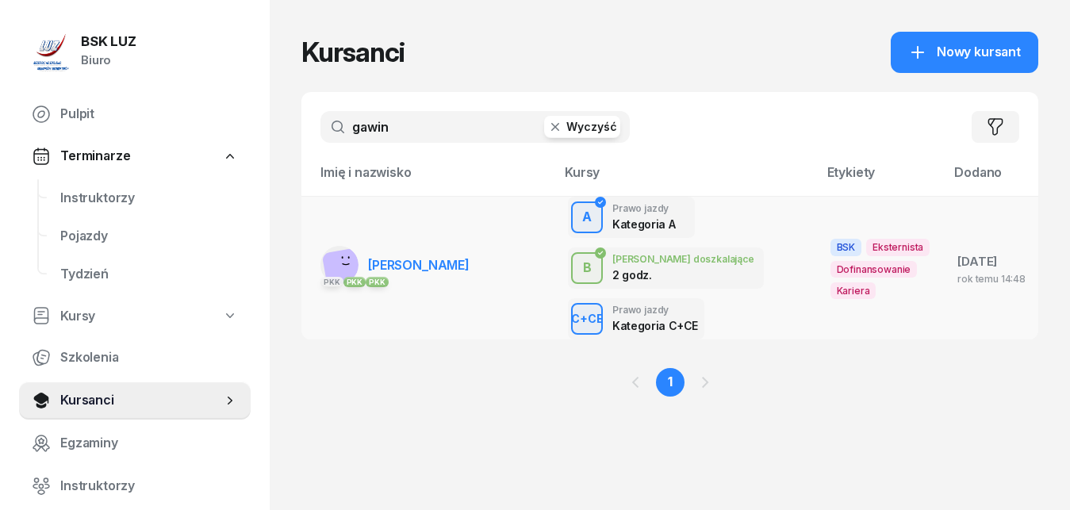
type input "gawin"
click at [394, 263] on span "[PERSON_NAME]" at bounding box center [419, 265] width 102 height 16
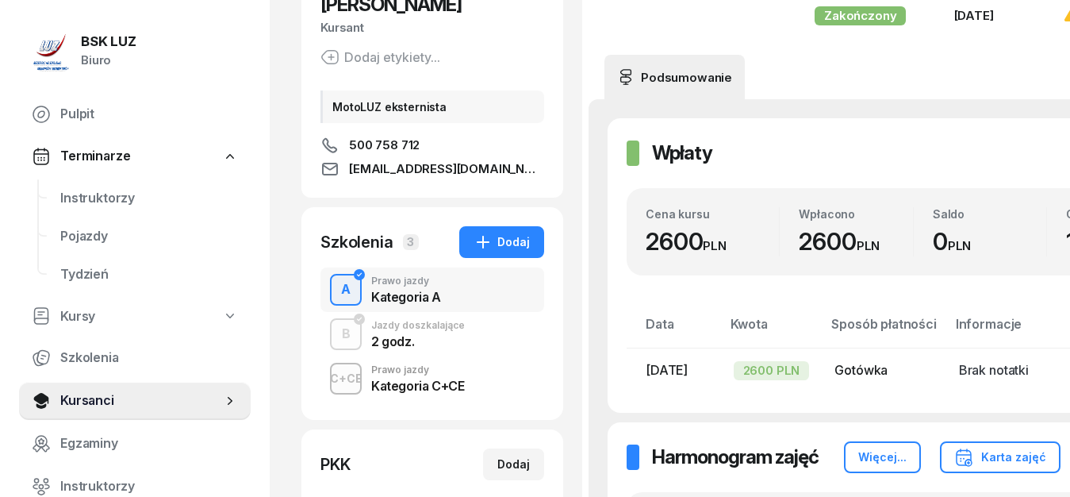
scroll to position [243, 0]
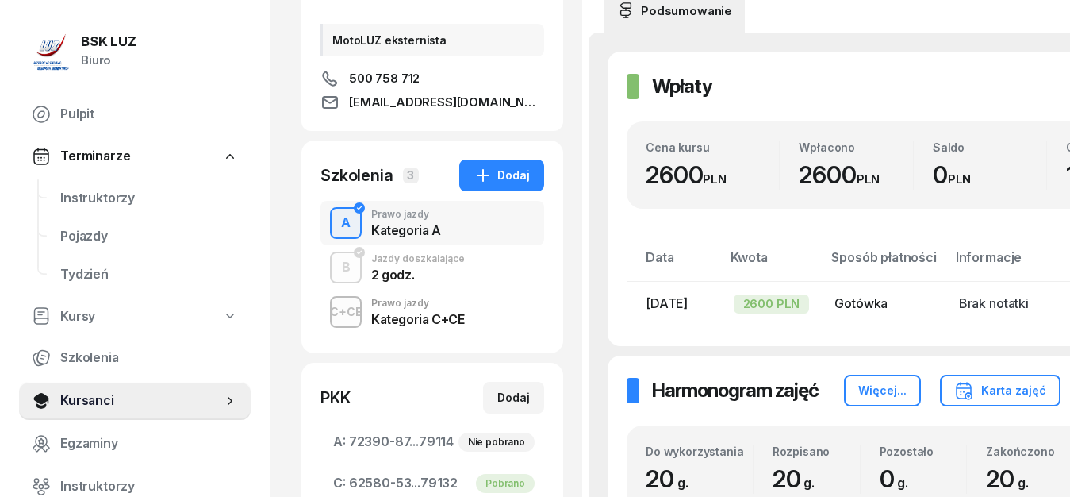
click at [405, 319] on div "Kategoria C+CE" at bounding box center [417, 319] width 93 height 13
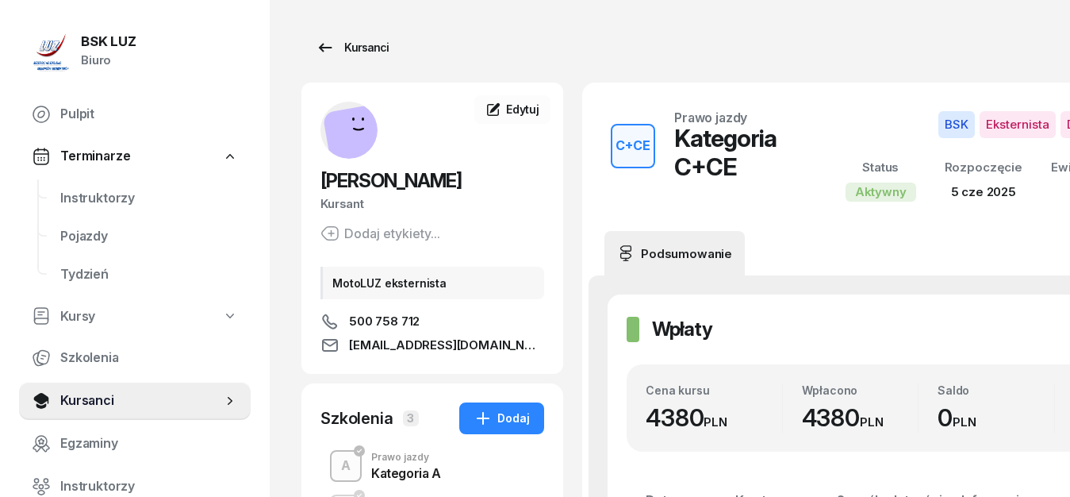
click at [325, 42] on icon at bounding box center [325, 47] width 19 height 19
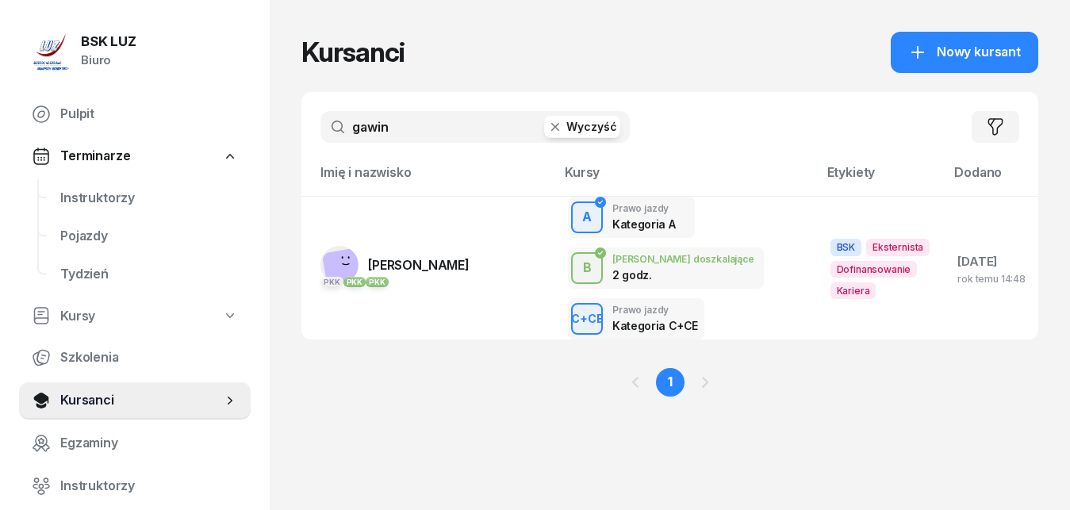
drag, startPoint x: 396, startPoint y: 129, endPoint x: 340, endPoint y: 118, distance: 57.4
click at [340, 118] on input "gawin" at bounding box center [475, 127] width 309 height 32
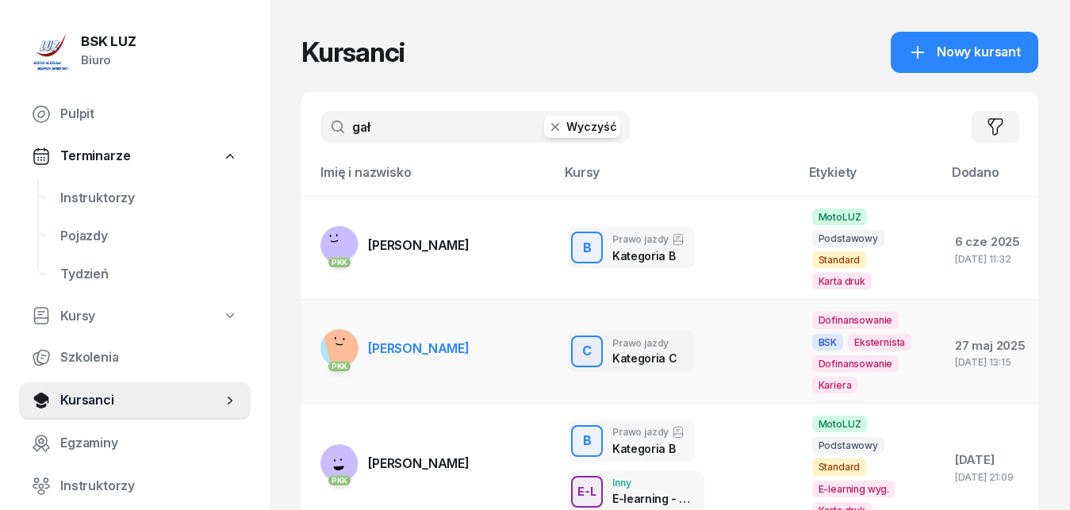
type input "gał"
click at [447, 340] on span "[PERSON_NAME]" at bounding box center [419, 348] width 102 height 16
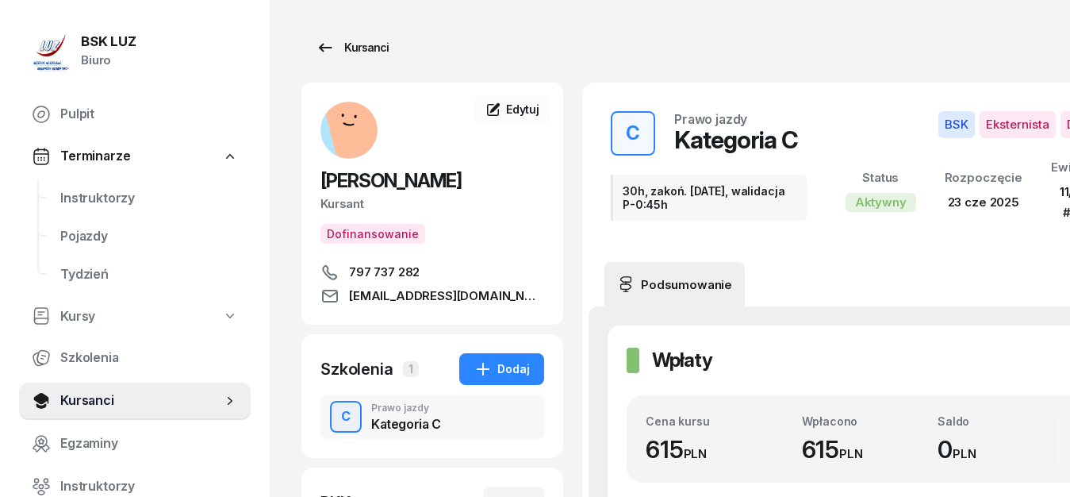
click at [320, 47] on icon at bounding box center [325, 47] width 13 height 9
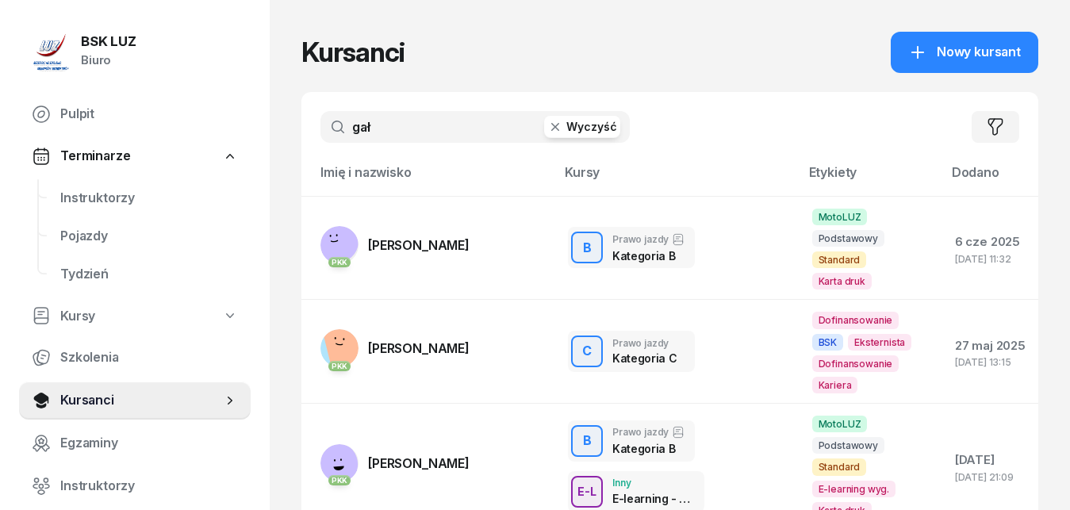
click at [390, 127] on input "gał" at bounding box center [475, 127] width 309 height 32
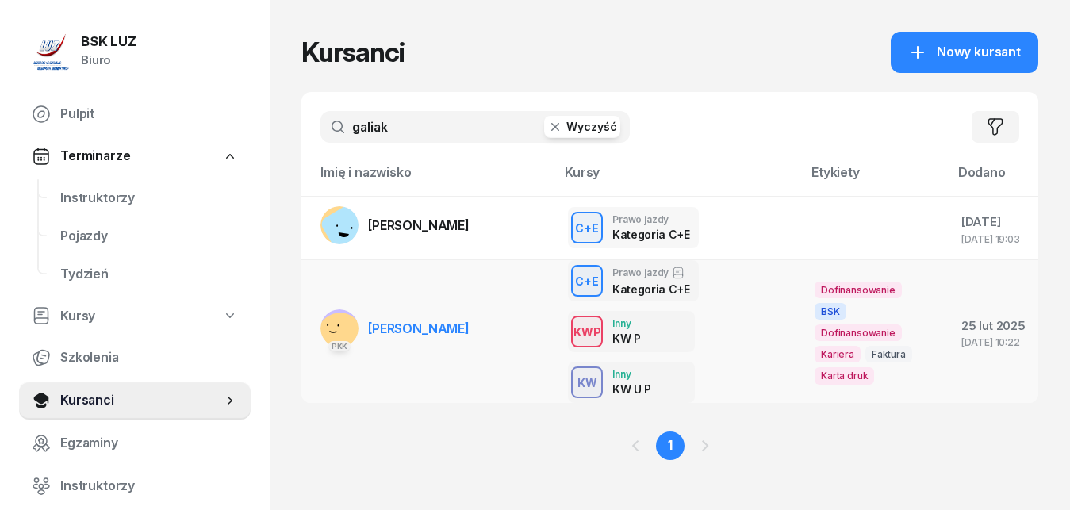
type input "galiak"
click at [451, 333] on span "[PERSON_NAME]" at bounding box center [419, 329] width 102 height 16
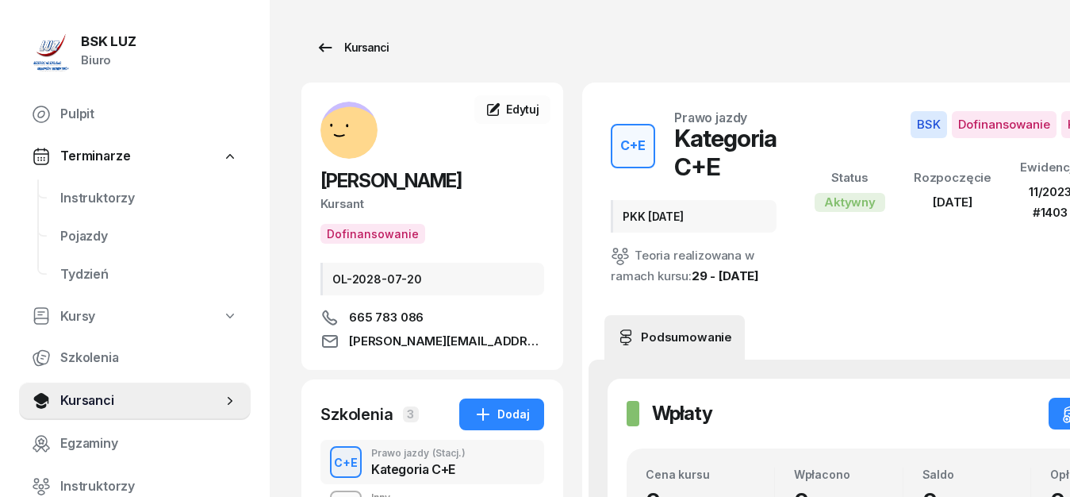
click at [324, 49] on icon at bounding box center [325, 47] width 19 height 19
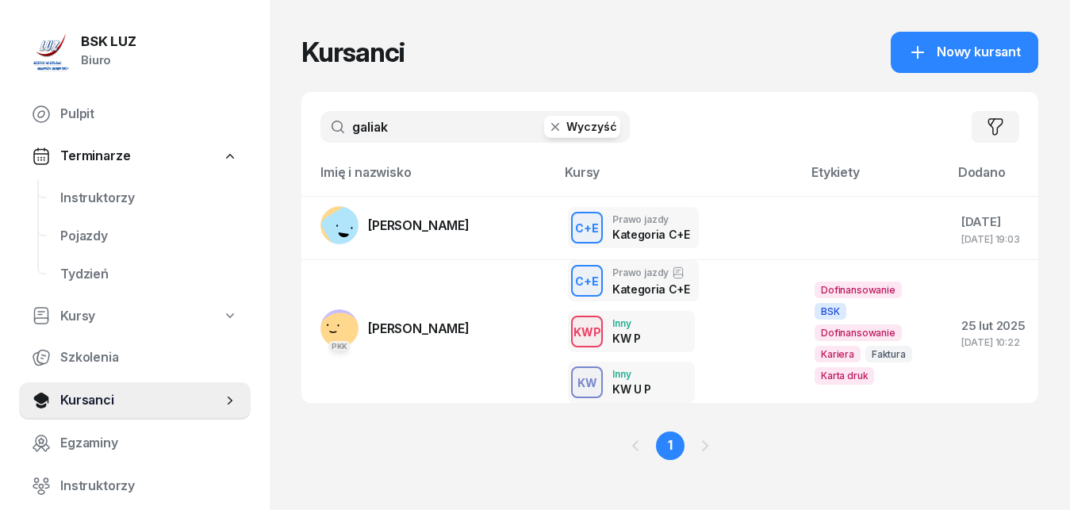
click at [405, 129] on input "galiak" at bounding box center [475, 127] width 309 height 32
type input "g"
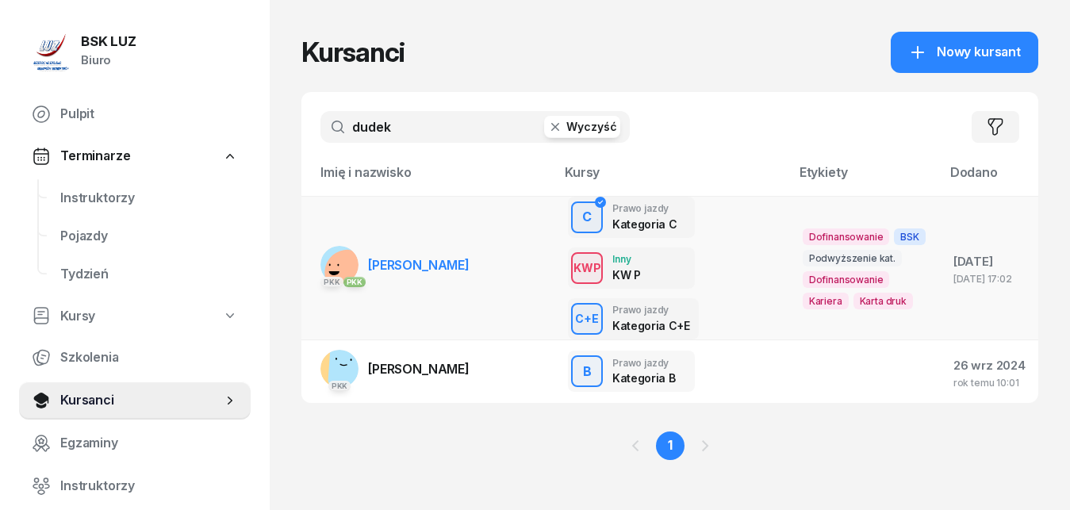
type input "dudek"
click at [419, 265] on span "[PERSON_NAME]" at bounding box center [419, 265] width 102 height 16
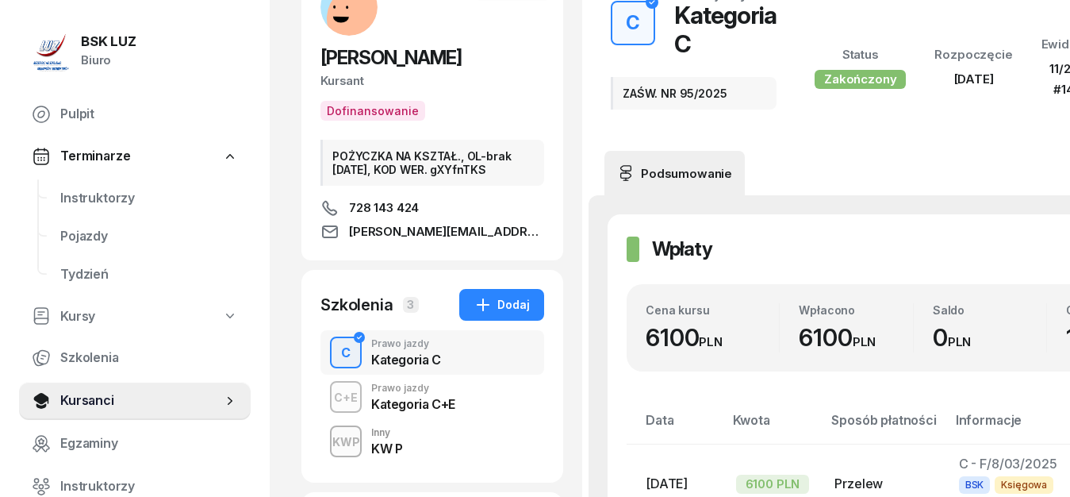
scroll to position [243, 0]
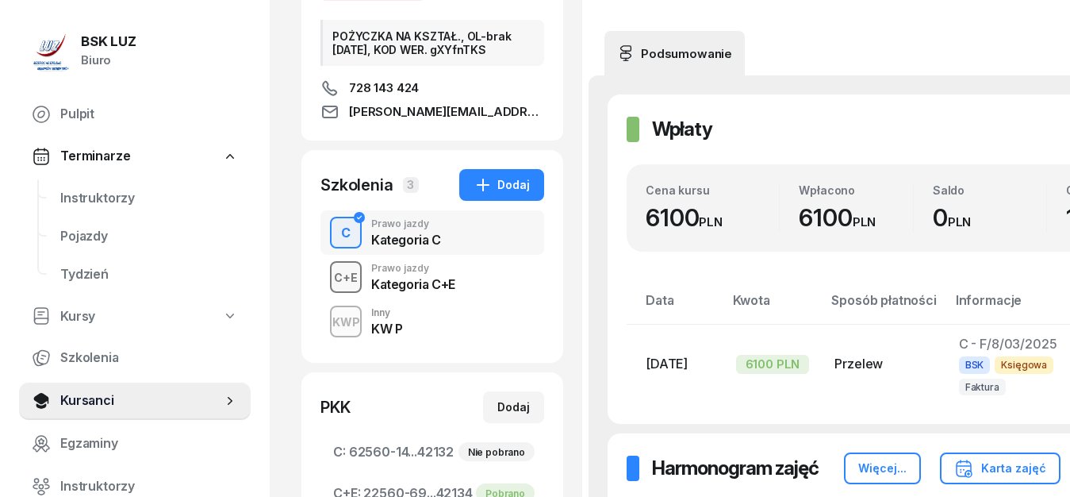
click at [343, 276] on div "C+E" at bounding box center [346, 277] width 37 height 20
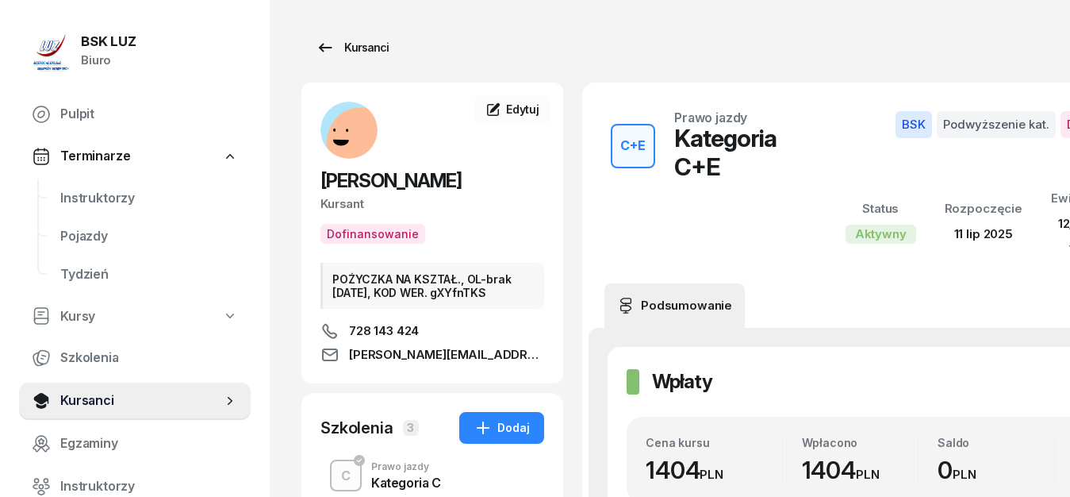
click at [326, 49] on icon at bounding box center [325, 47] width 19 height 19
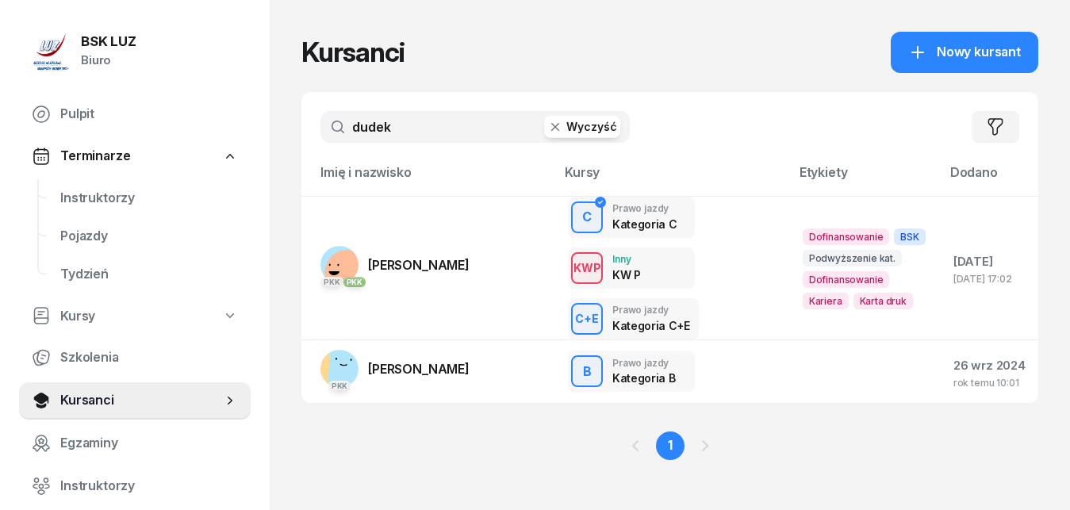
click at [402, 130] on input "dudek" at bounding box center [475, 127] width 309 height 32
type input "d"
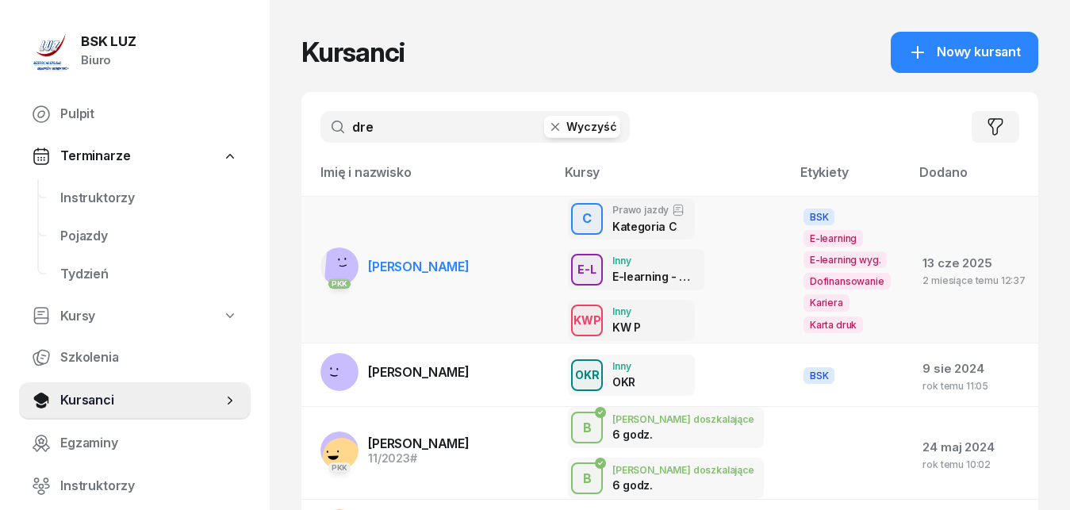
type input "dre"
click at [443, 261] on span "[PERSON_NAME]" at bounding box center [419, 267] width 102 height 16
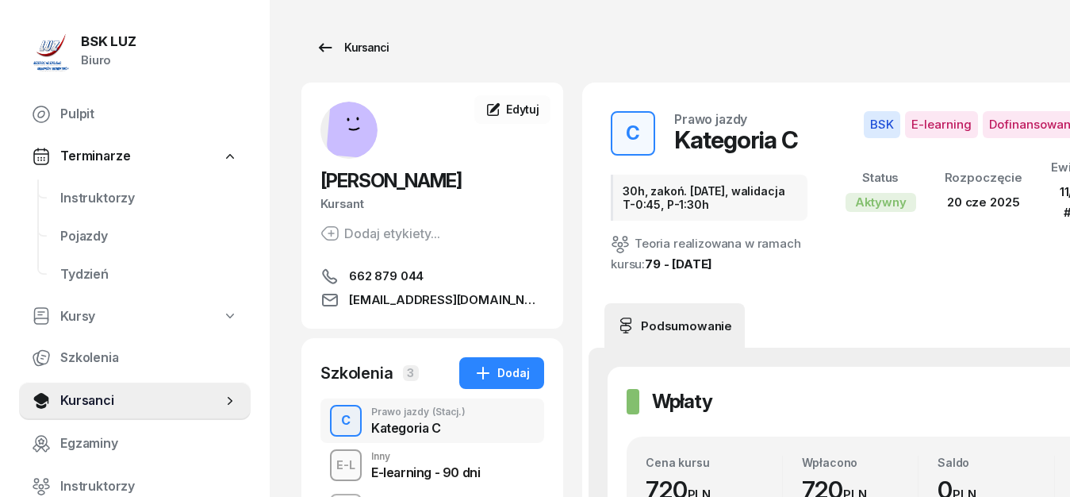
click at [325, 46] on icon at bounding box center [325, 47] width 19 height 19
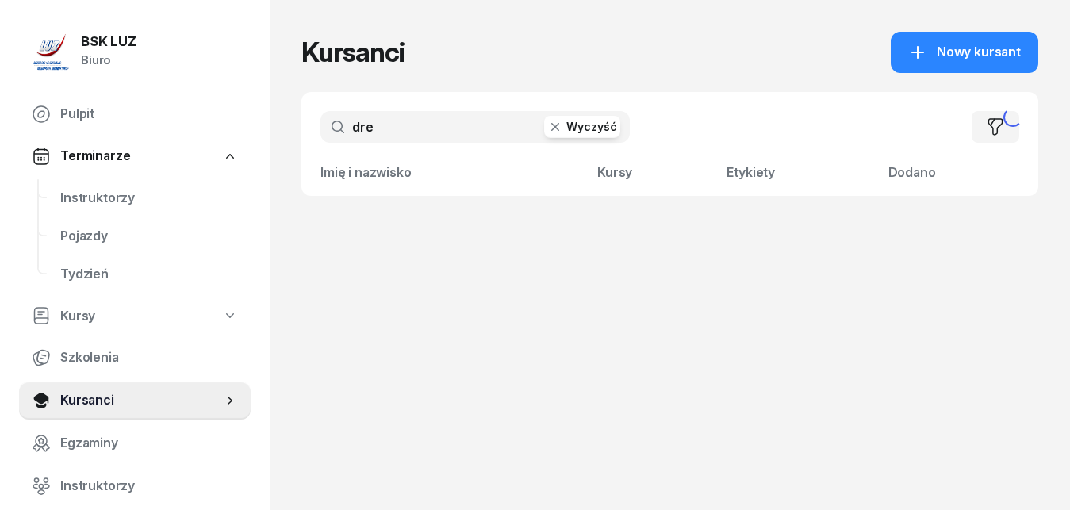
drag, startPoint x: 391, startPoint y: 123, endPoint x: 326, endPoint y: 123, distance: 65.1
click at [326, 123] on input "dre" at bounding box center [475, 127] width 309 height 32
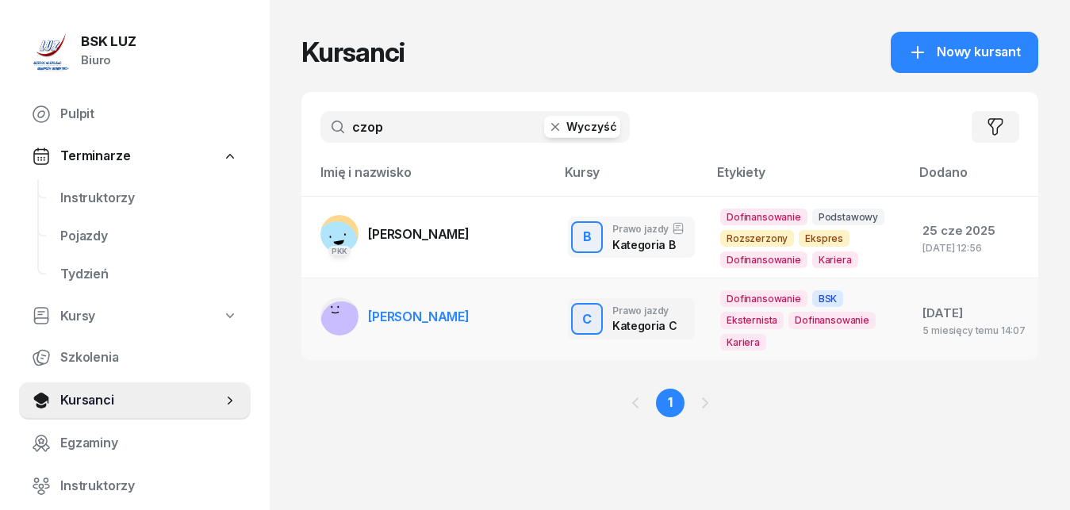
type input "czop"
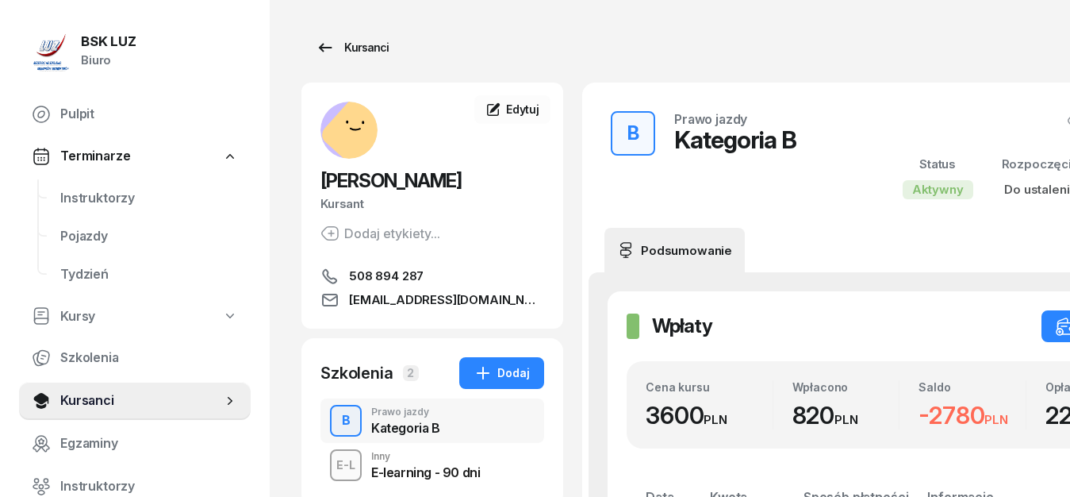
click at [323, 53] on icon at bounding box center [325, 47] width 19 height 19
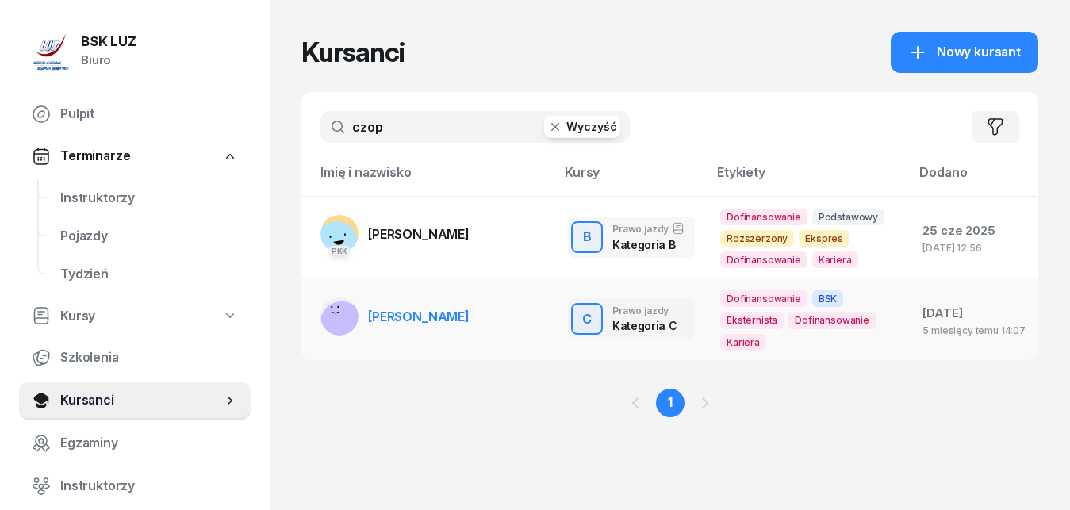
click at [432, 317] on span "[PERSON_NAME]" at bounding box center [419, 317] width 102 height 16
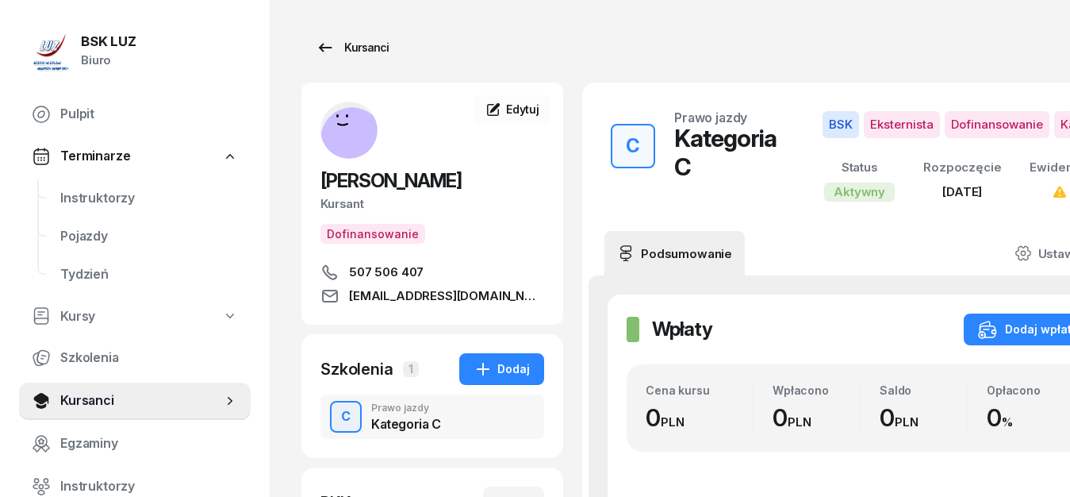
click at [325, 45] on icon at bounding box center [325, 47] width 19 height 19
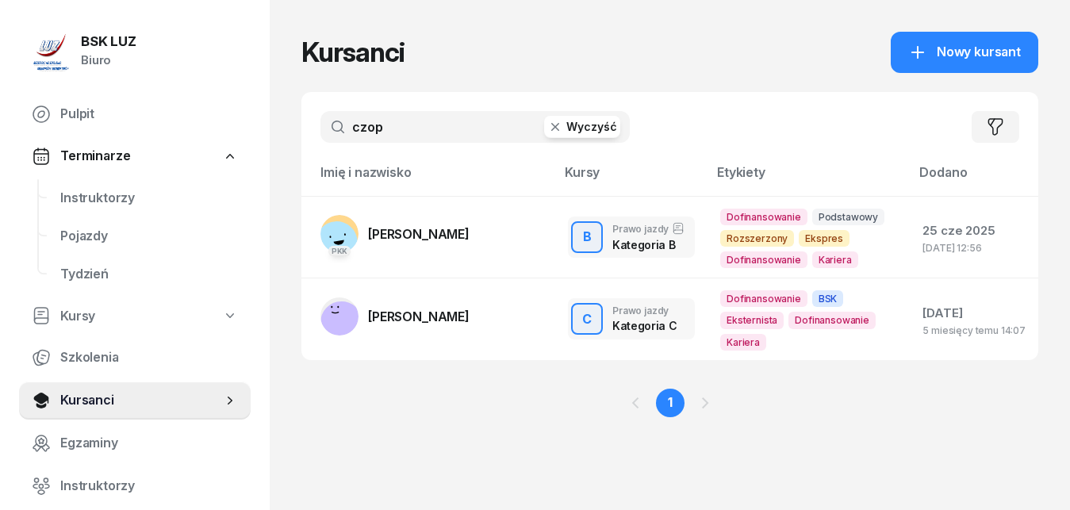
drag, startPoint x: 398, startPoint y: 128, endPoint x: 309, endPoint y: 124, distance: 89.0
click at [321, 124] on input "czop" at bounding box center [475, 127] width 309 height 32
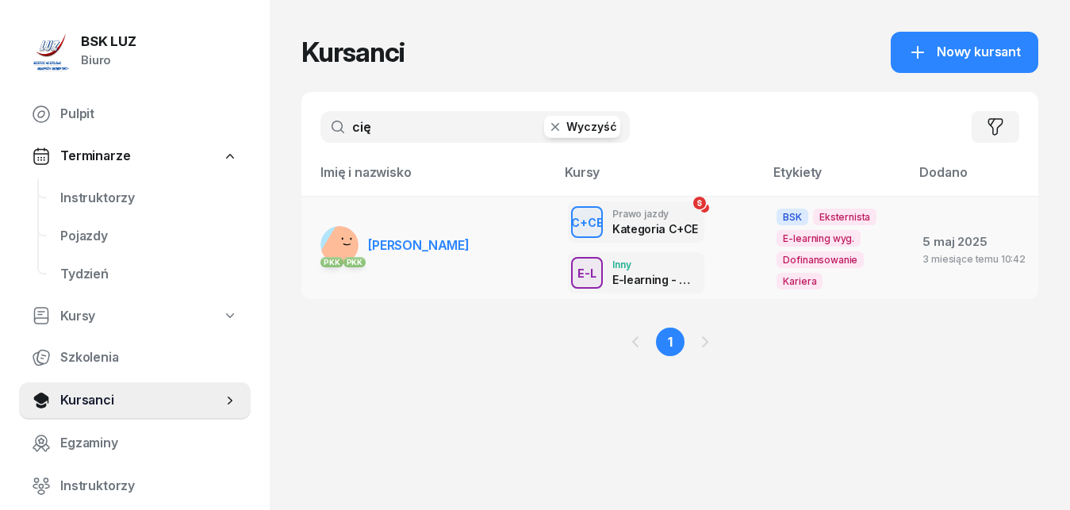
type input "cię"
click at [413, 240] on span "[PERSON_NAME]" at bounding box center [419, 245] width 102 height 16
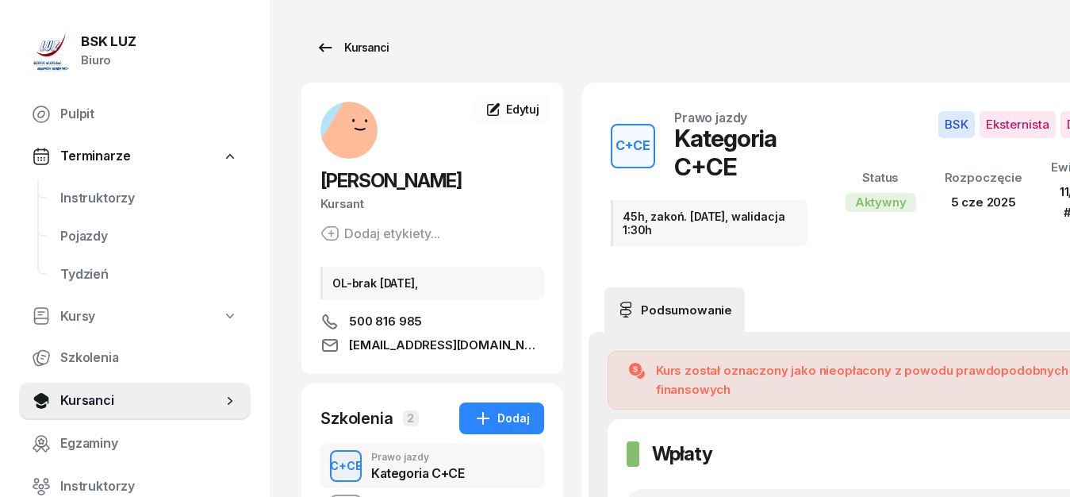
click at [324, 45] on icon at bounding box center [325, 47] width 19 height 19
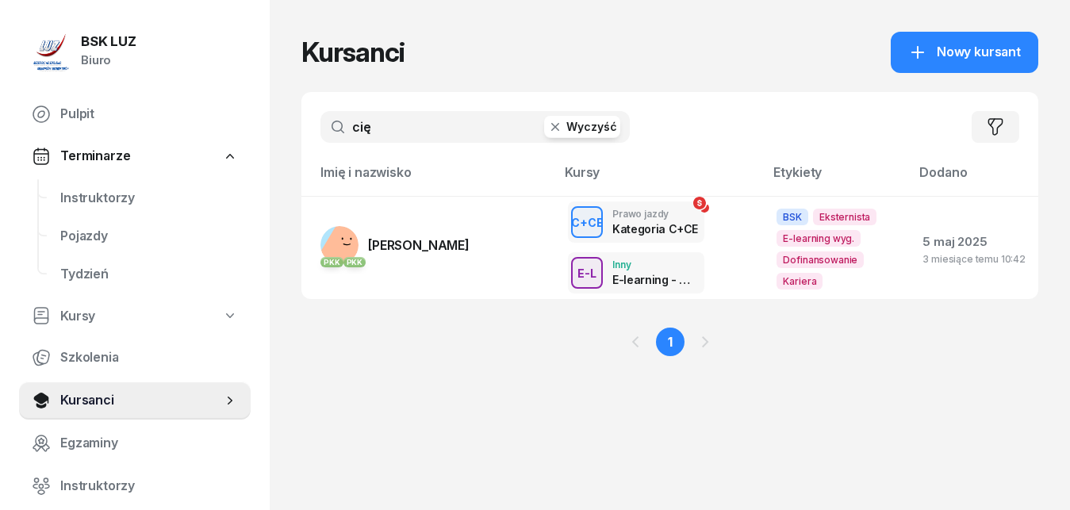
drag, startPoint x: 393, startPoint y: 127, endPoint x: 331, endPoint y: 121, distance: 62.1
click at [331, 121] on input "cię" at bounding box center [475, 127] width 309 height 32
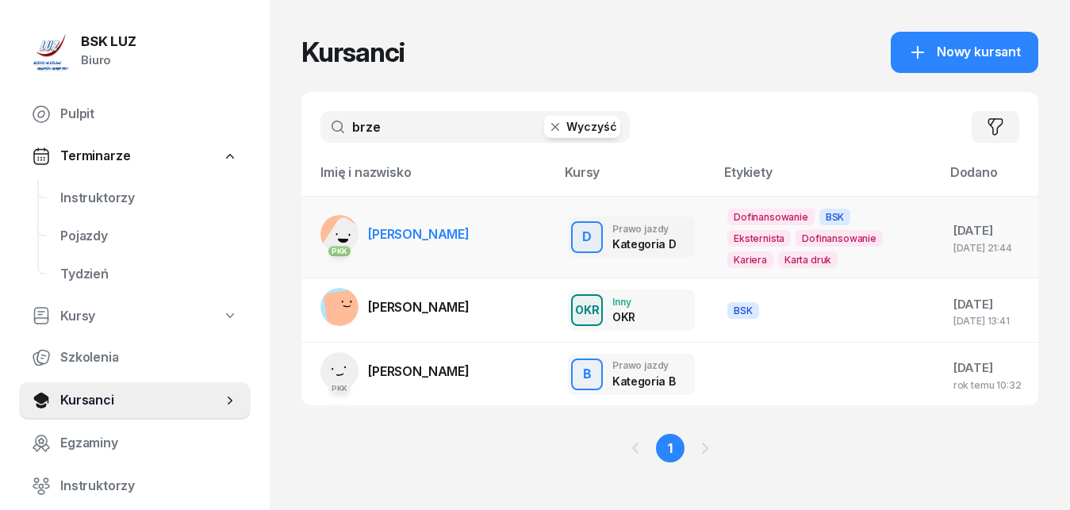
type input "brze"
click at [436, 236] on span "[PERSON_NAME]" at bounding box center [419, 234] width 102 height 16
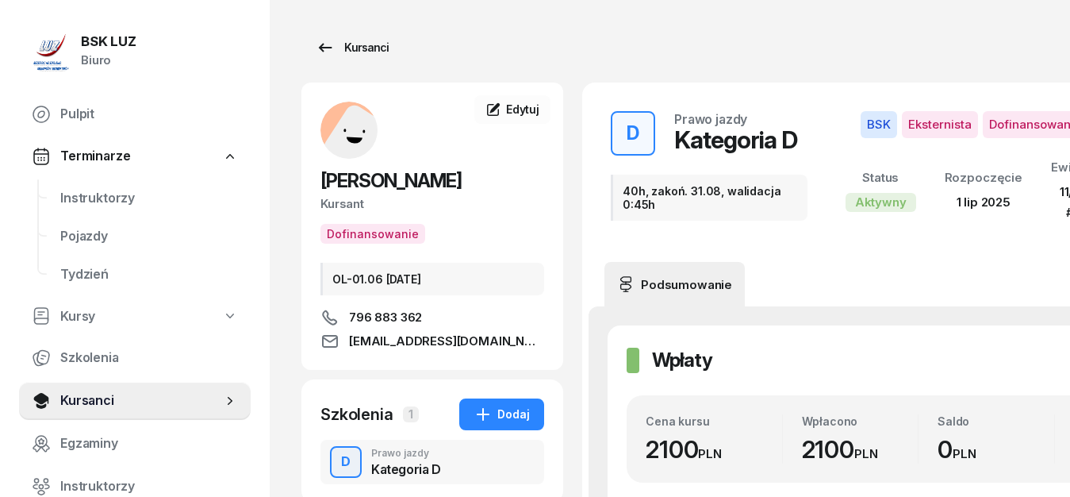
click at [328, 46] on icon at bounding box center [325, 47] width 19 height 19
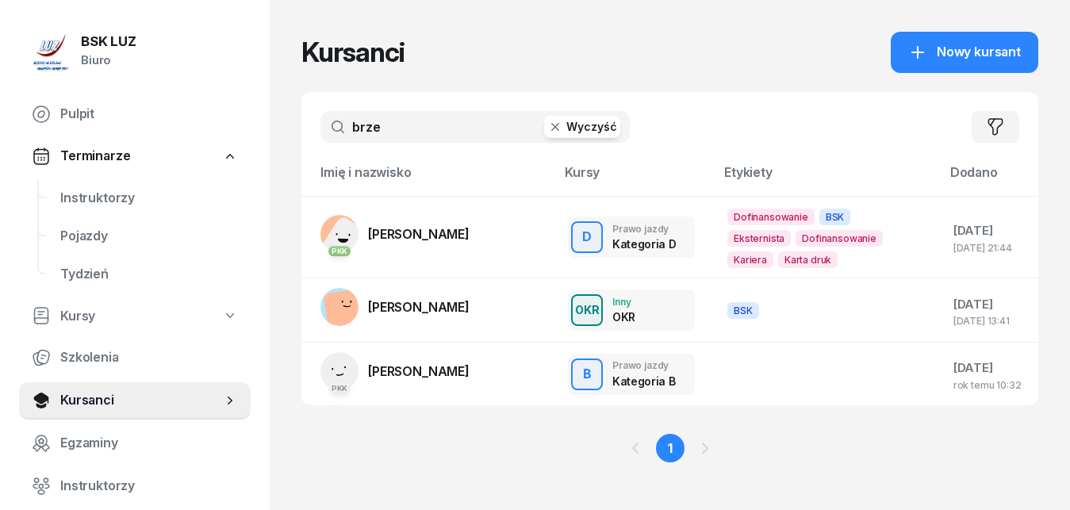
drag, startPoint x: 399, startPoint y: 127, endPoint x: 295, endPoint y: 122, distance: 104.1
click at [321, 122] on input "brze" at bounding box center [475, 127] width 309 height 32
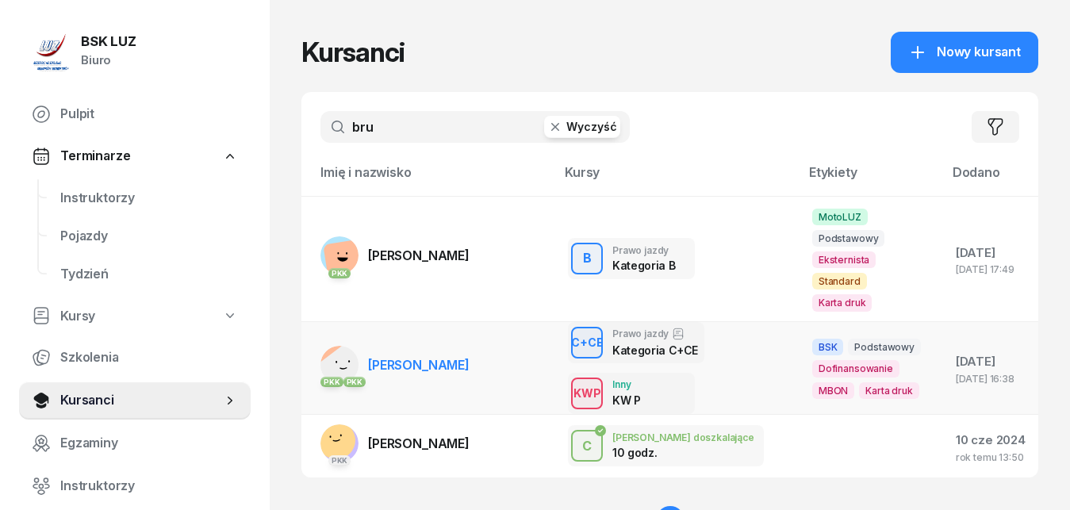
type input "bru"
click at [426, 357] on span "[PERSON_NAME]" at bounding box center [419, 365] width 102 height 16
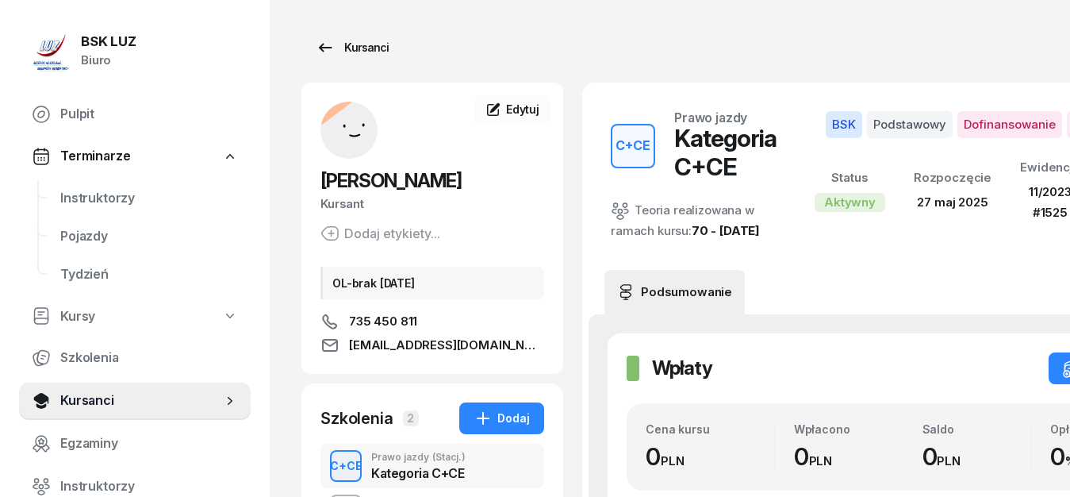
click at [319, 47] on icon at bounding box center [325, 47] width 19 height 19
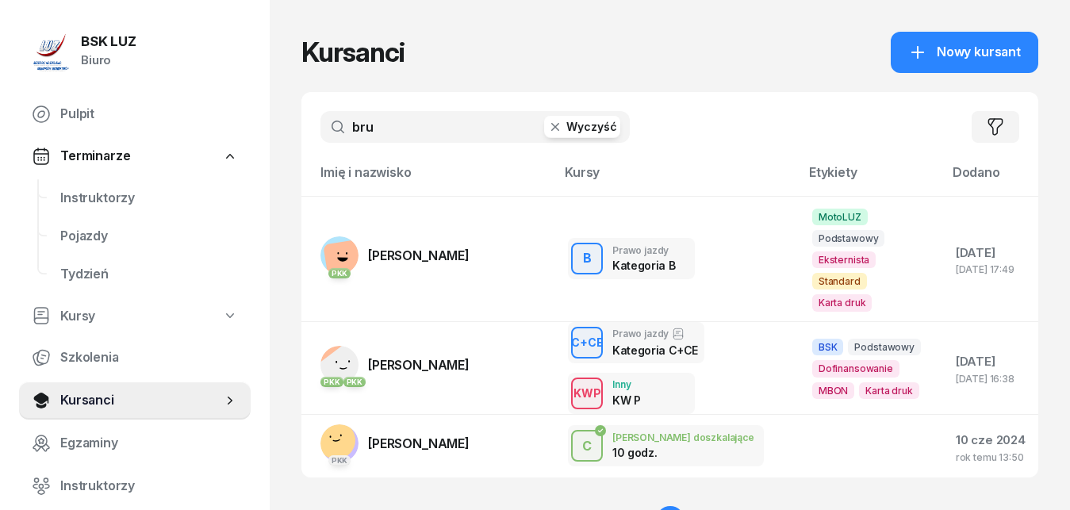
click at [402, 130] on input "bru" at bounding box center [475, 127] width 309 height 32
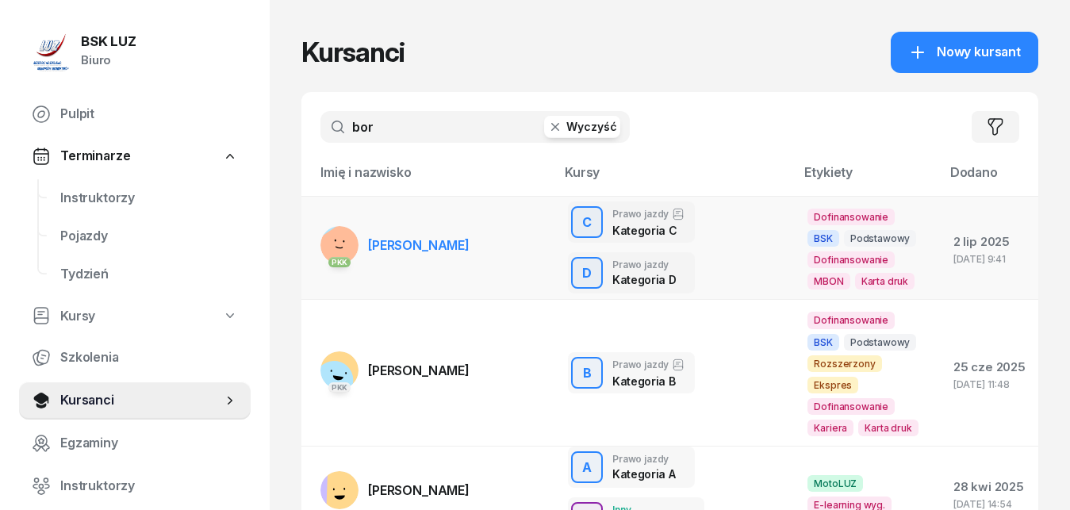
type input "bor"
click at [425, 246] on span "[PERSON_NAME]" at bounding box center [419, 245] width 102 height 16
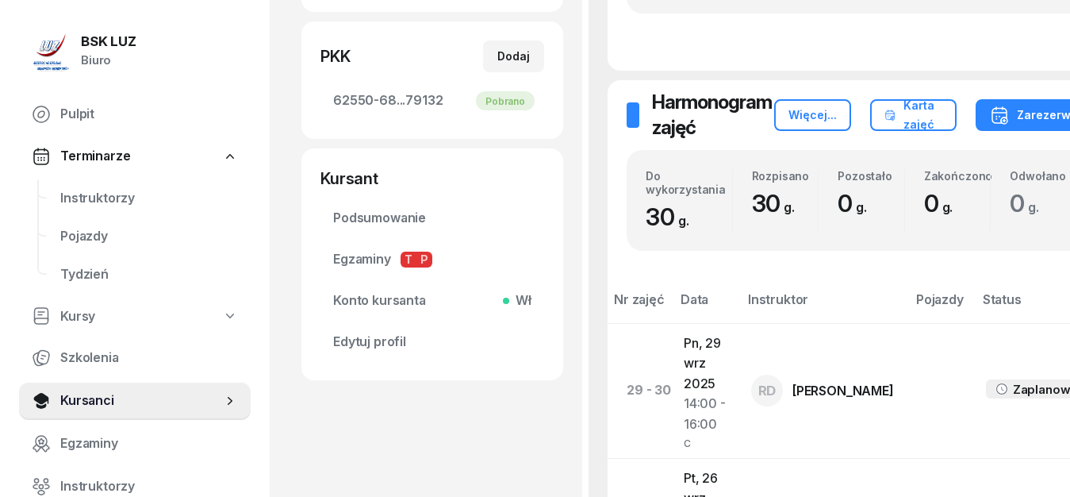
scroll to position [50, 0]
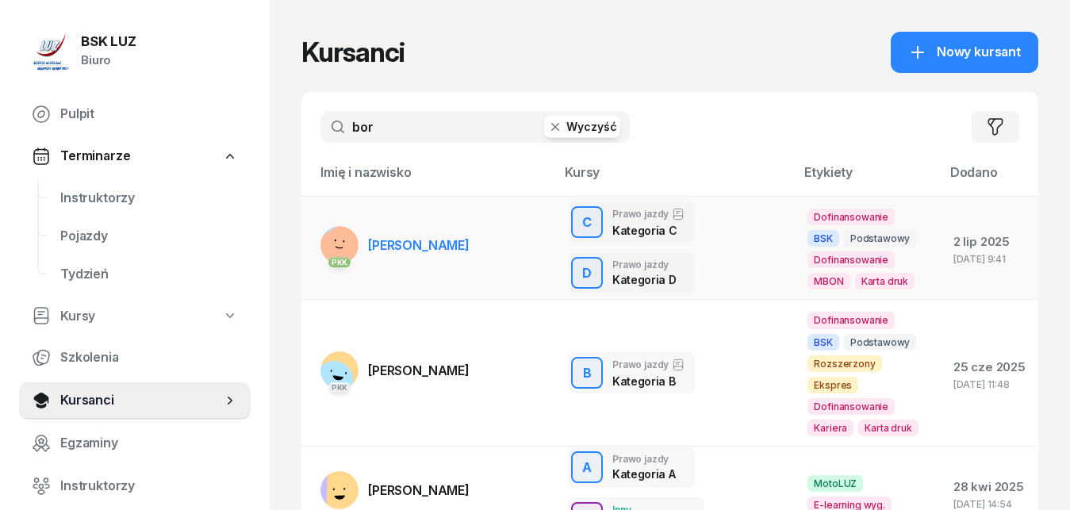
click at [409, 244] on span "[PERSON_NAME]" at bounding box center [419, 245] width 102 height 16
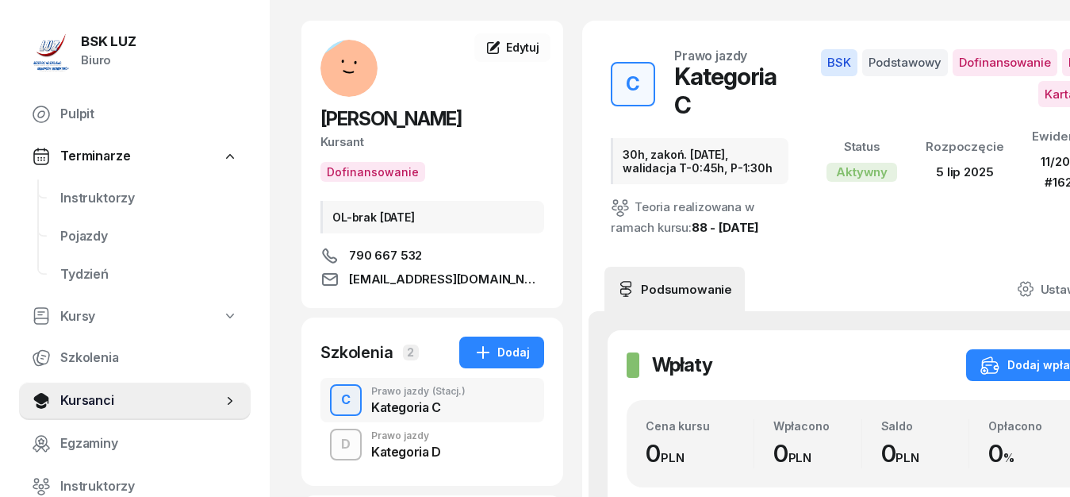
scroll to position [162, 0]
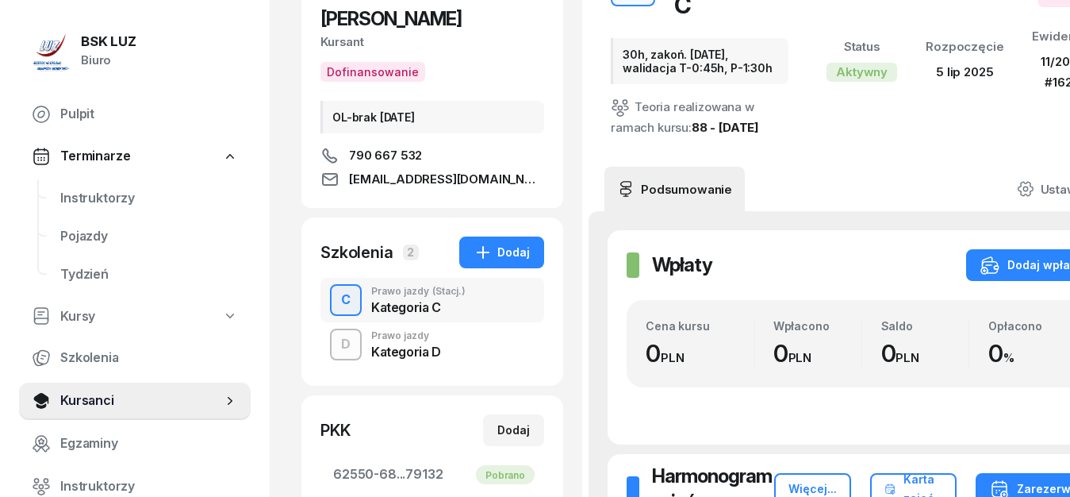
click at [409, 350] on div "Kategoria D" at bounding box center [406, 351] width 70 height 13
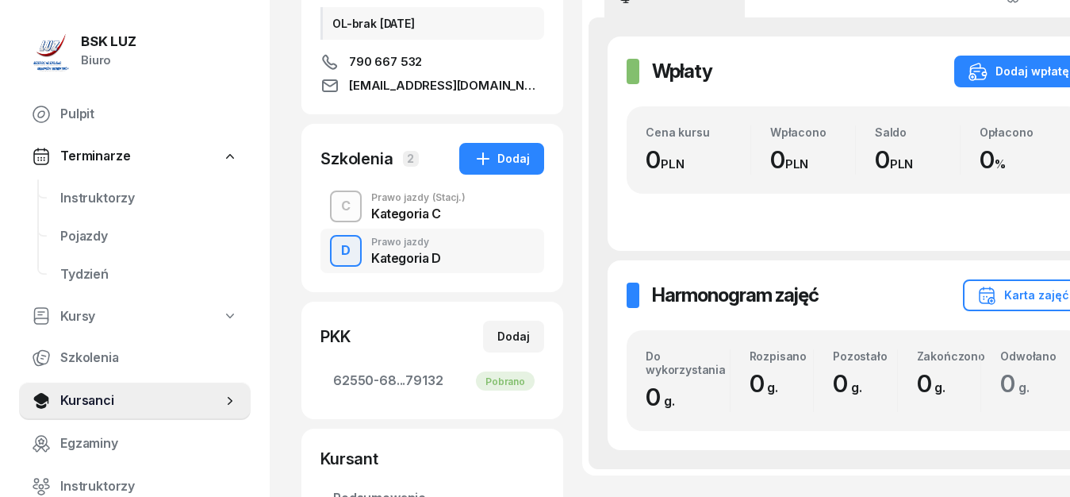
scroll to position [243, 0]
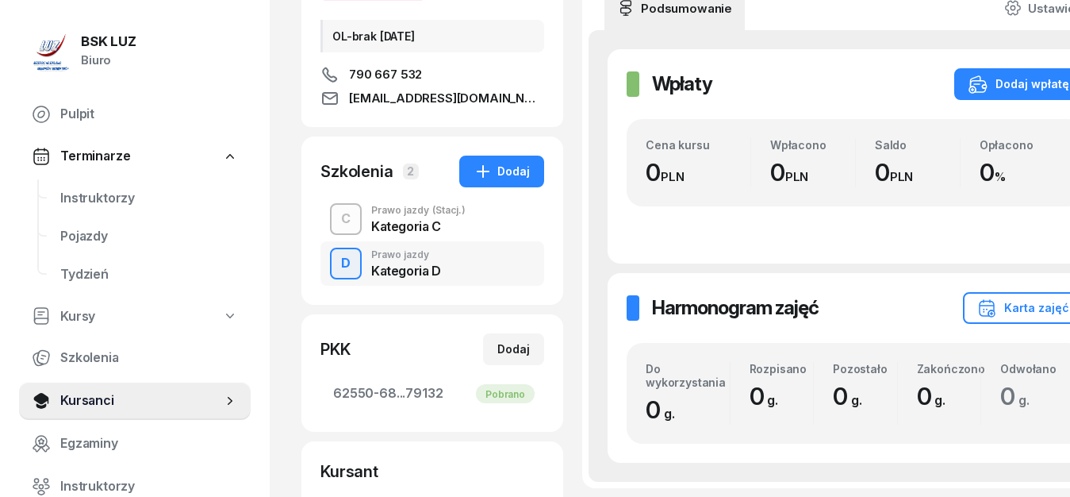
click at [391, 221] on div "Kategoria C" at bounding box center [418, 226] width 94 height 13
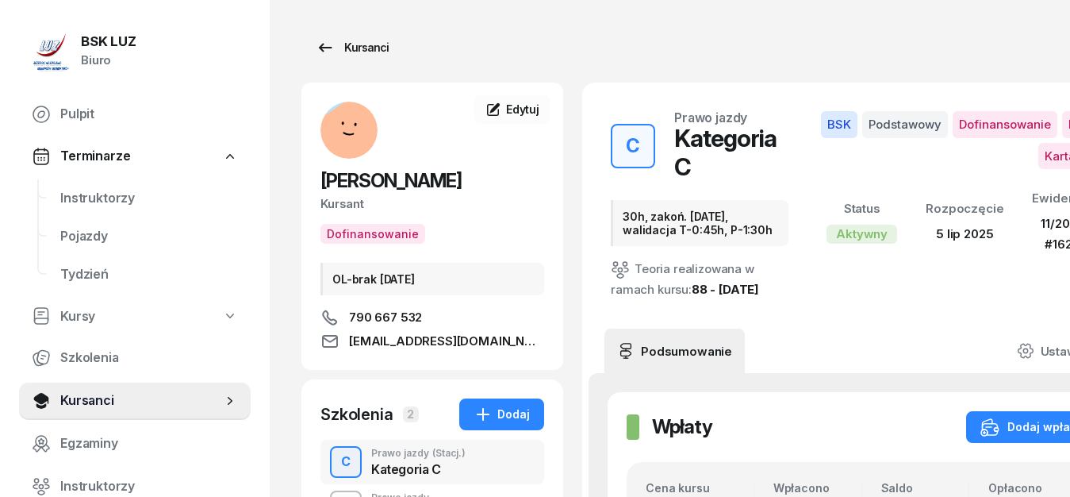
click at [326, 44] on icon at bounding box center [325, 47] width 19 height 19
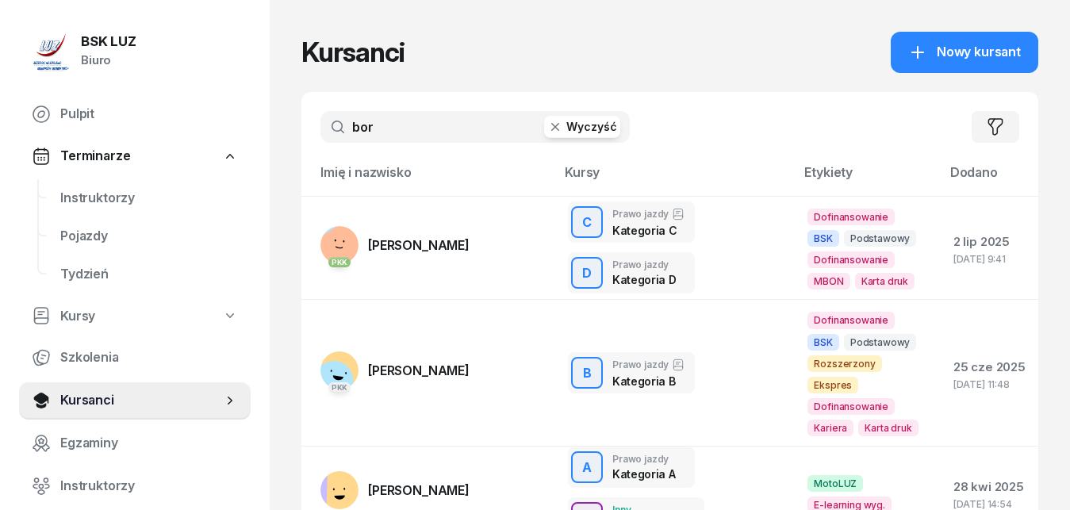
drag, startPoint x: 396, startPoint y: 126, endPoint x: 311, endPoint y: 112, distance: 86.1
click at [321, 112] on input "bor" at bounding box center [475, 127] width 309 height 32
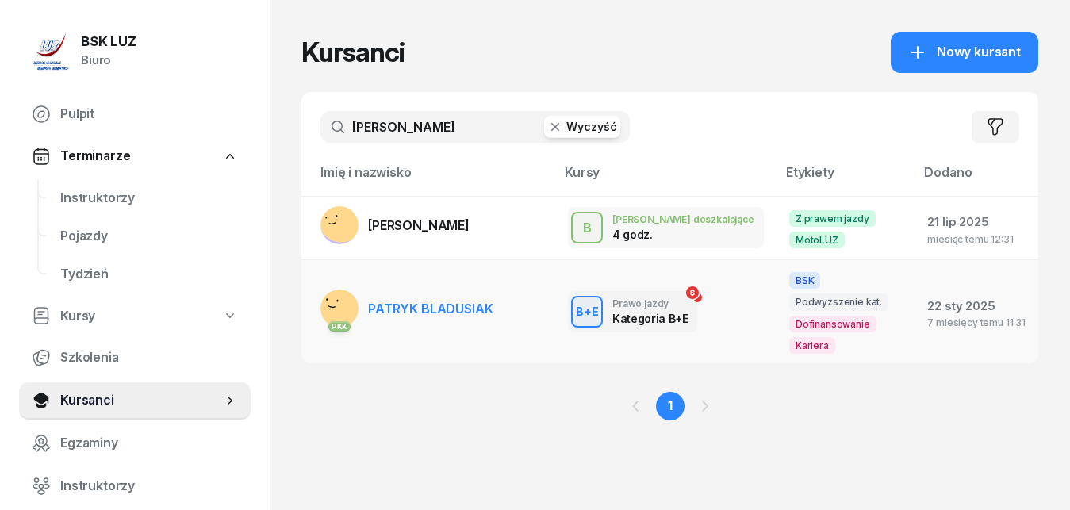
type input "[PERSON_NAME]"
click at [459, 301] on span "PATRYK BLADUSIAK" at bounding box center [430, 309] width 125 height 16
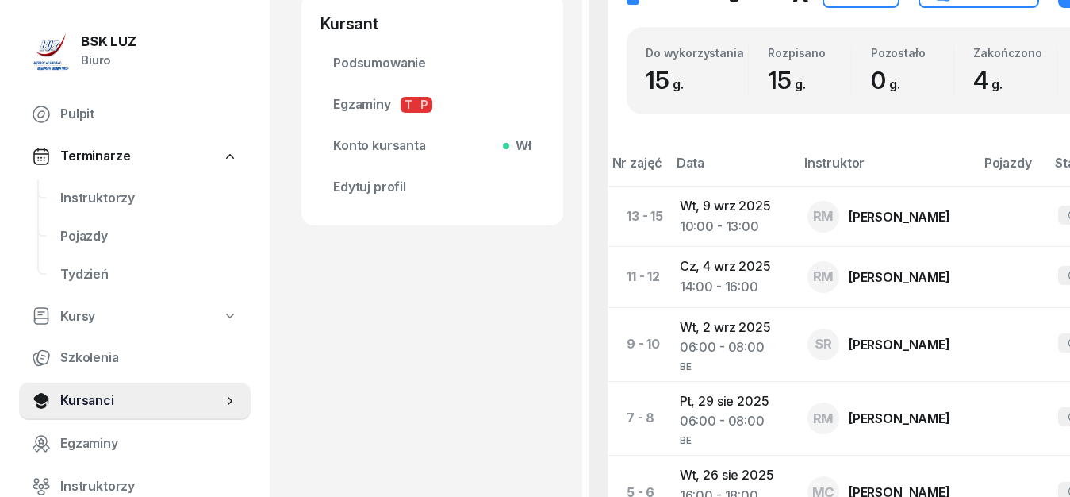
scroll to position [647, 0]
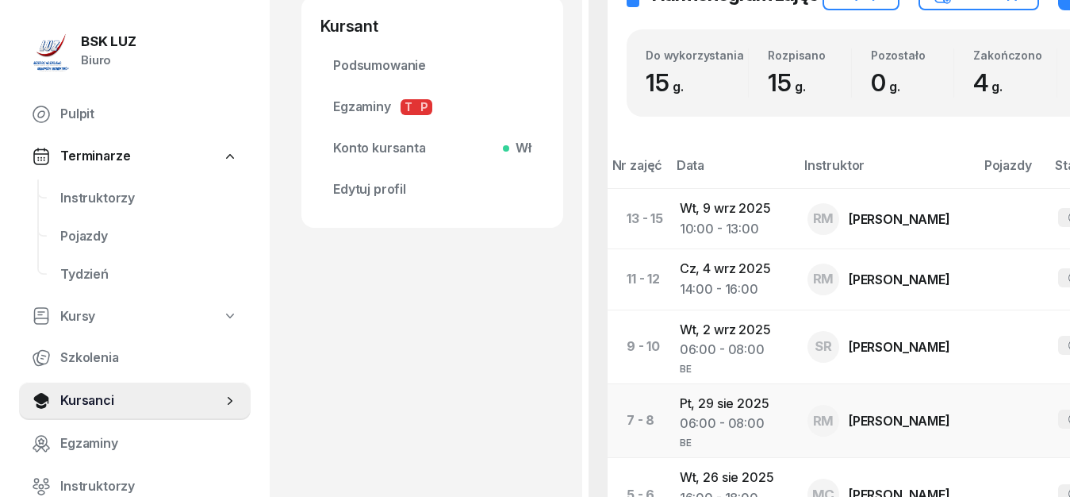
click at [910, 423] on div "[PERSON_NAME]" at bounding box center [900, 420] width 102 height 13
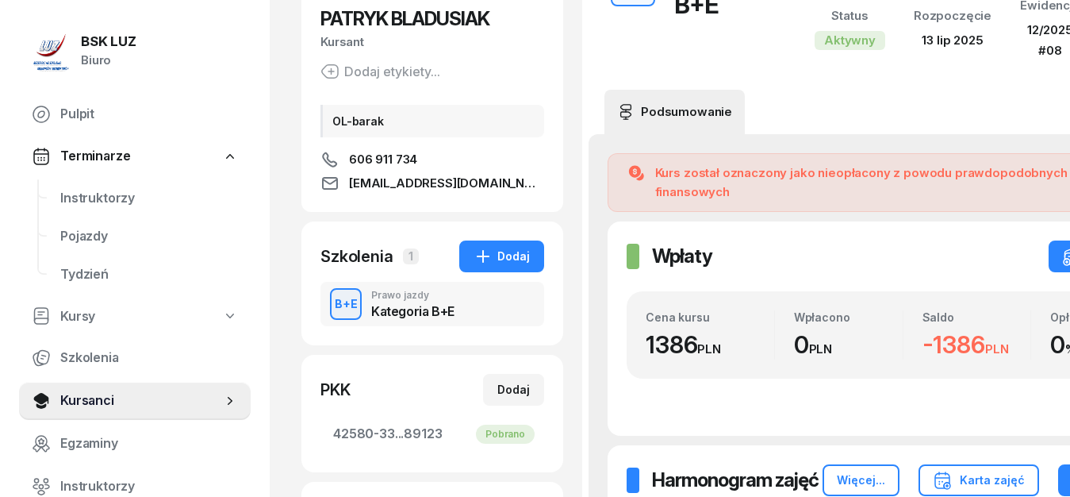
scroll to position [0, 0]
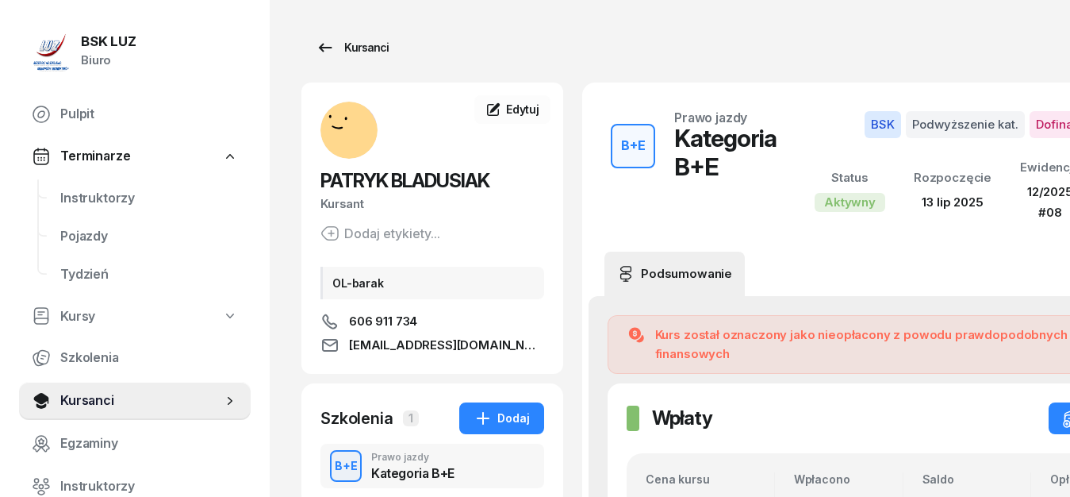
click at [327, 48] on icon at bounding box center [325, 47] width 13 height 9
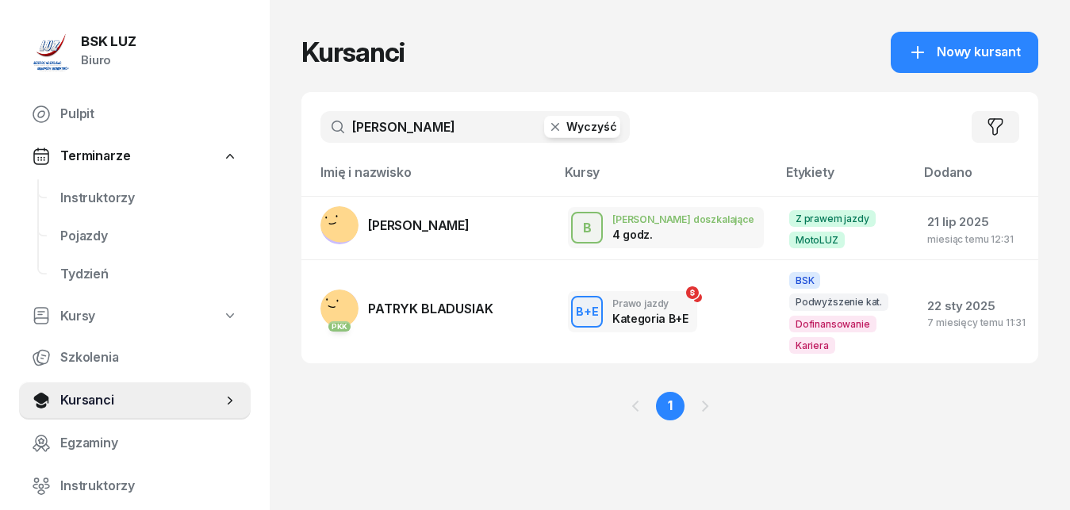
drag, startPoint x: 436, startPoint y: 128, endPoint x: 294, endPoint y: 123, distance: 141.3
click at [321, 123] on input "[PERSON_NAME]" at bounding box center [475, 127] width 309 height 32
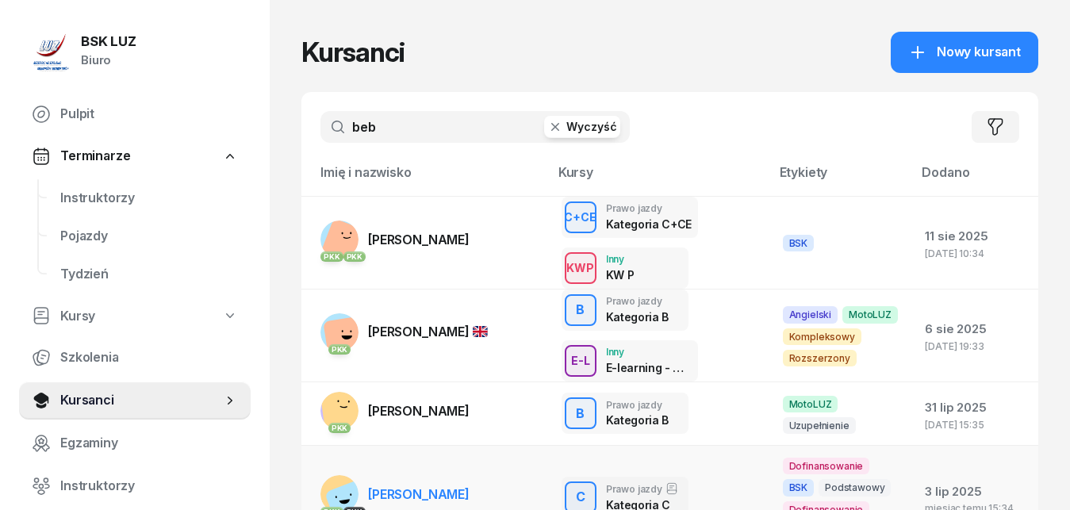
type input "beb"
click at [422, 230] on link "PKK PKK [PERSON_NAME]" at bounding box center [395, 240] width 149 height 38
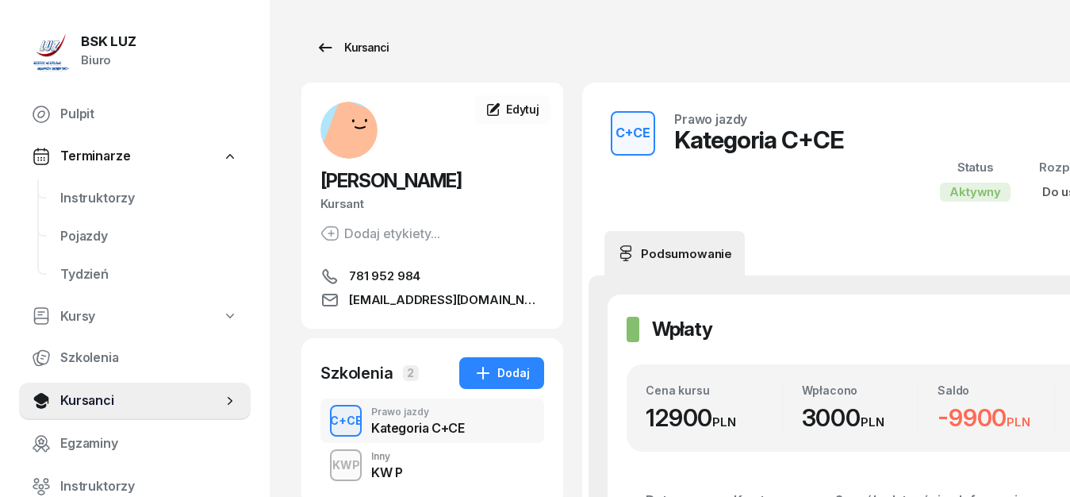
click at [326, 52] on icon at bounding box center [325, 47] width 19 height 19
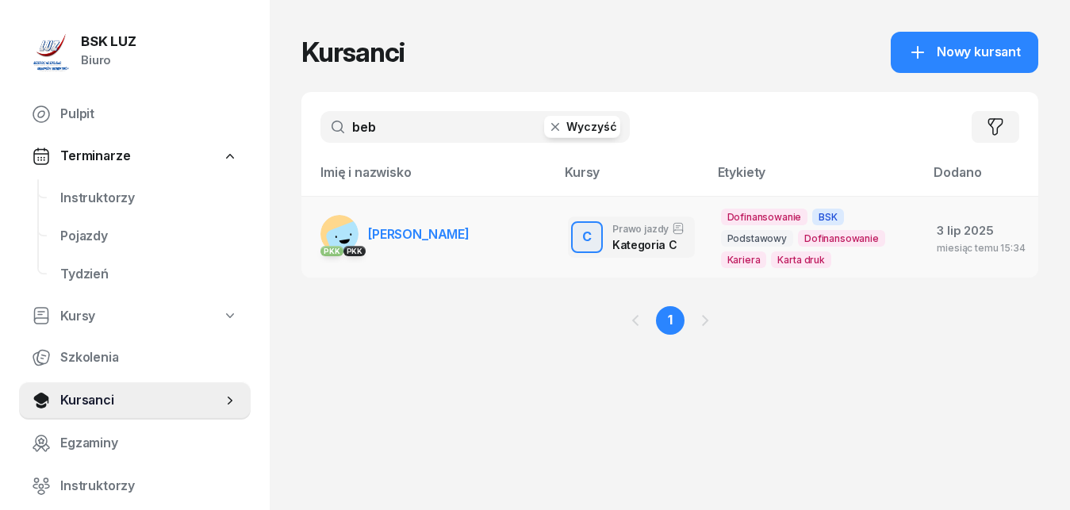
click at [425, 236] on span "[PERSON_NAME]" at bounding box center [419, 234] width 102 height 16
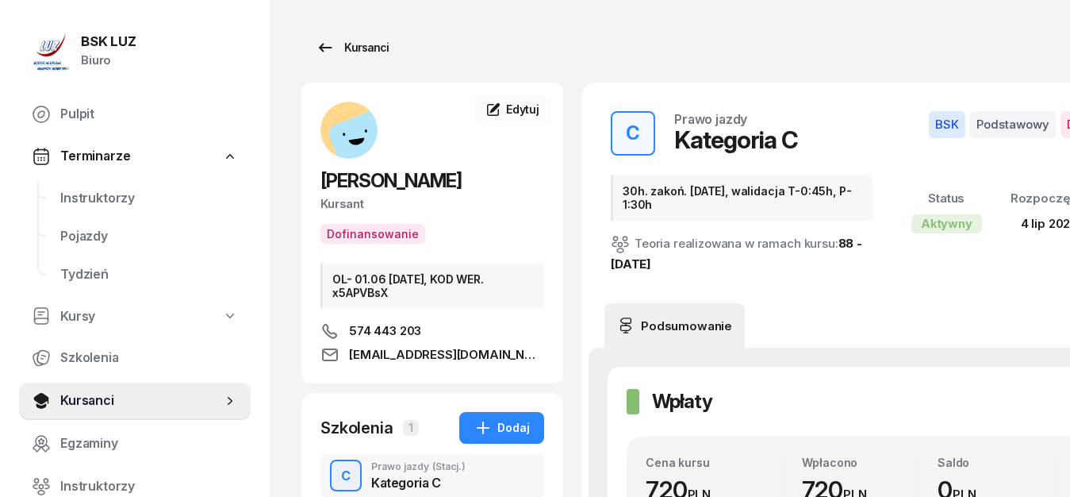
click at [321, 45] on icon at bounding box center [325, 47] width 19 height 19
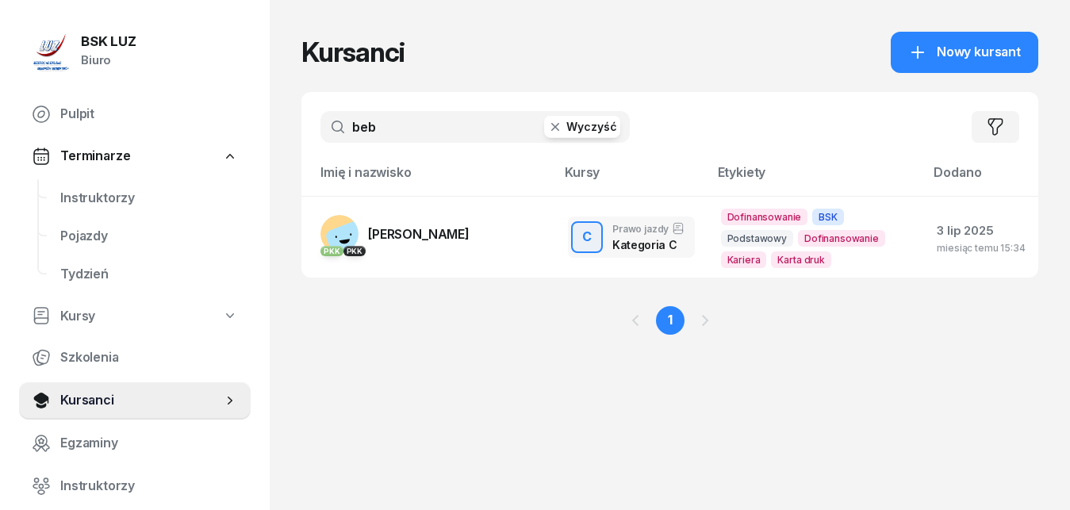
drag, startPoint x: 405, startPoint y: 127, endPoint x: 335, endPoint y: 121, distance: 70.9
click at [335, 121] on input "beb" at bounding box center [475, 127] width 309 height 32
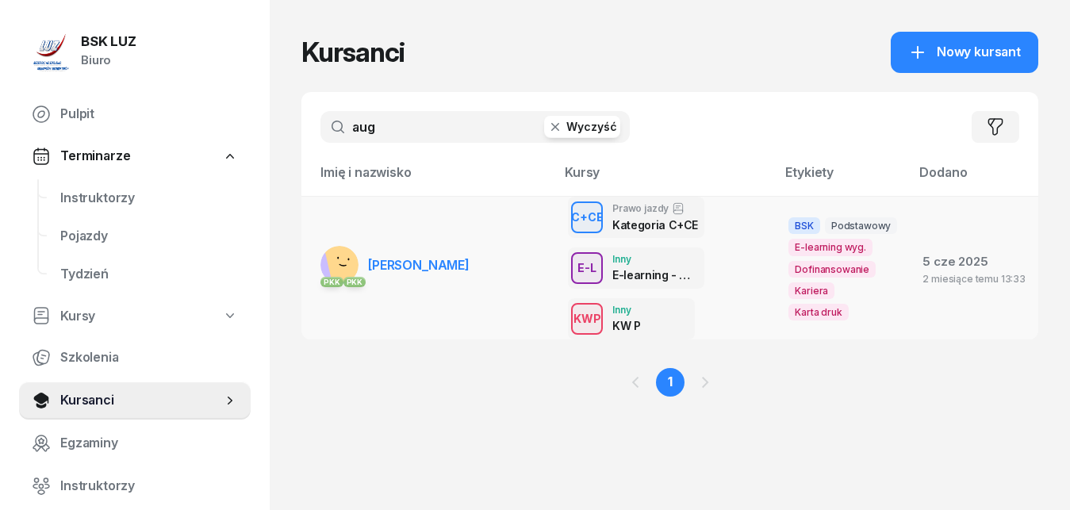
type input "aug"
click at [458, 269] on span "[PERSON_NAME]" at bounding box center [419, 265] width 102 height 16
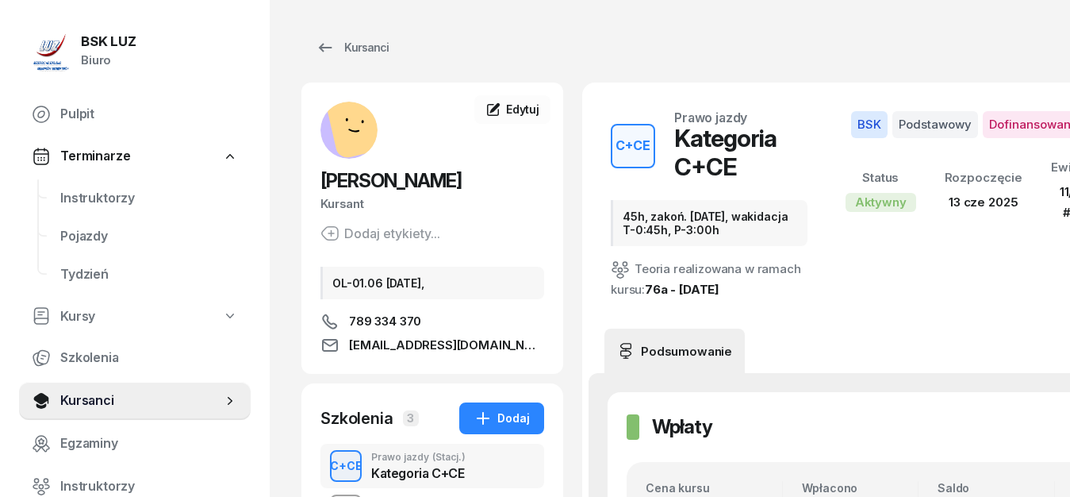
click at [43, 48] on img at bounding box center [52, 52] width 38 height 38
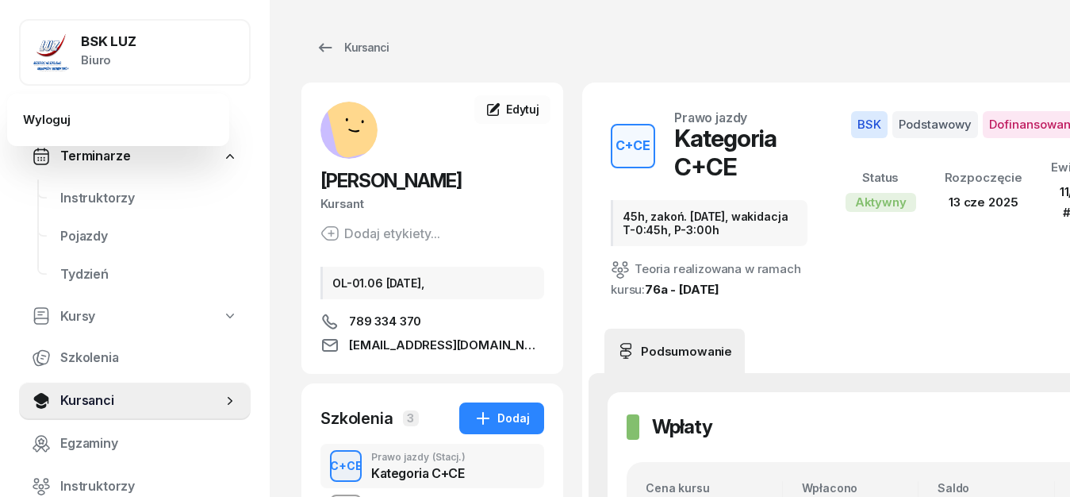
click at [48, 50] on img at bounding box center [52, 52] width 38 height 38
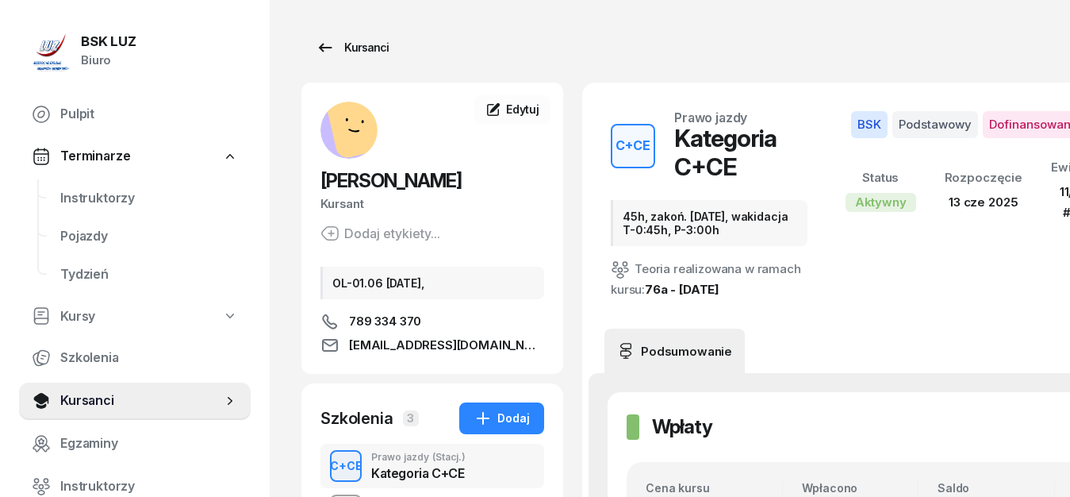
click at [331, 44] on icon at bounding box center [325, 47] width 19 height 19
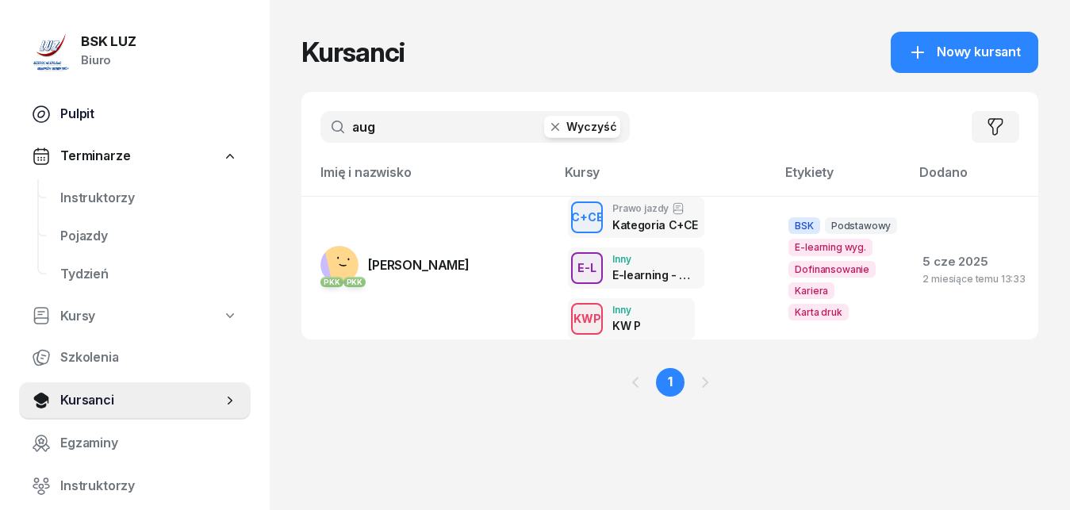
click at [82, 116] on span "Pulpit" at bounding box center [149, 114] width 178 height 21
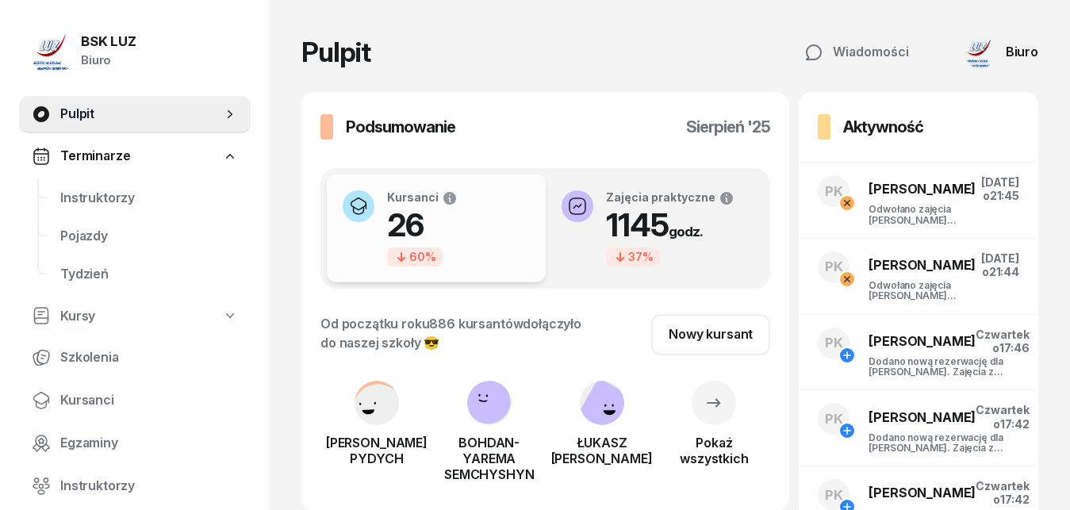
click at [983, 57] on img at bounding box center [981, 53] width 32 height 32
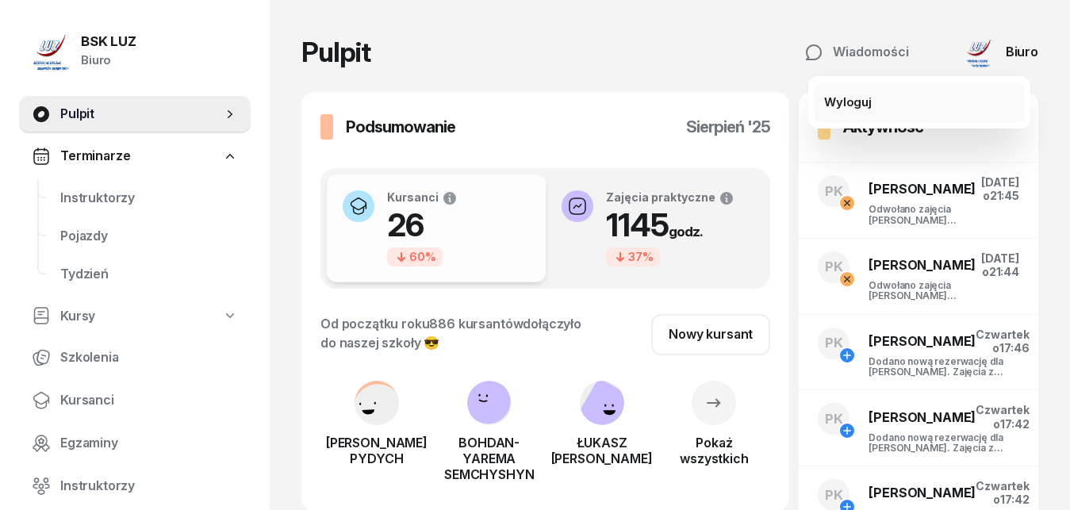
click at [851, 105] on div "Wyloguj" at bounding box center [848, 102] width 48 height 21
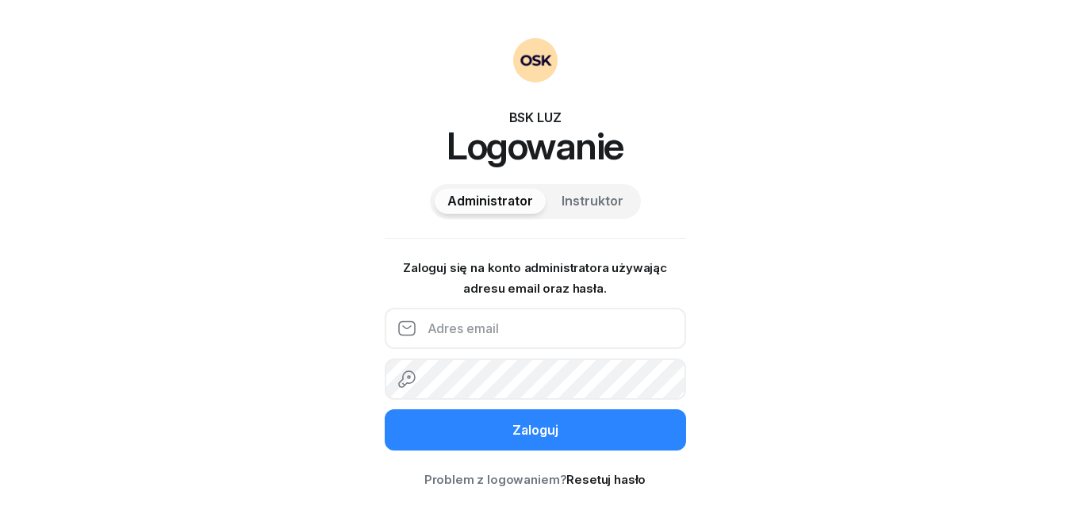
click at [450, 336] on input "email" at bounding box center [536, 328] width 302 height 41
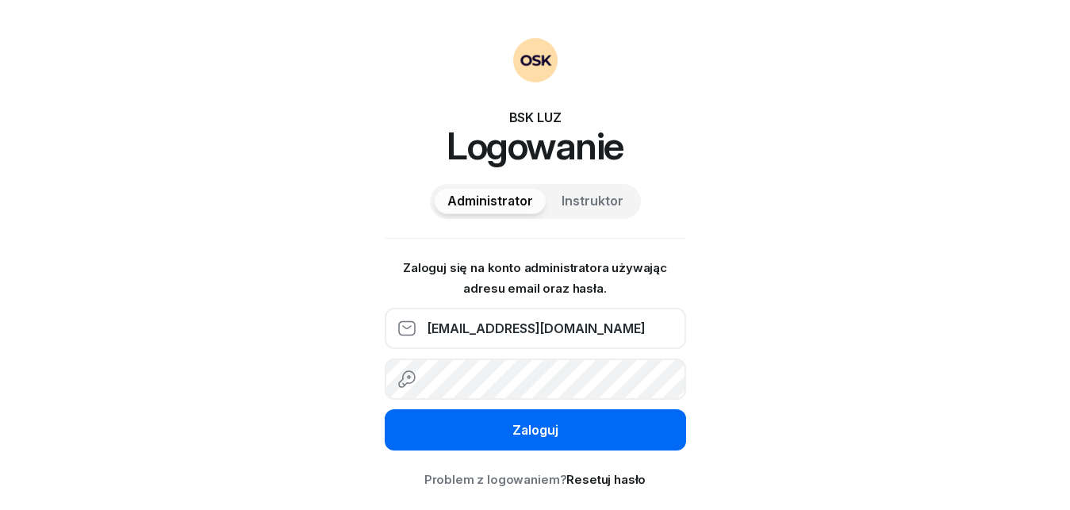
type input "[EMAIL_ADDRESS][DOMAIN_NAME]"
click at [543, 426] on div "Zaloguj" at bounding box center [536, 431] width 46 height 21
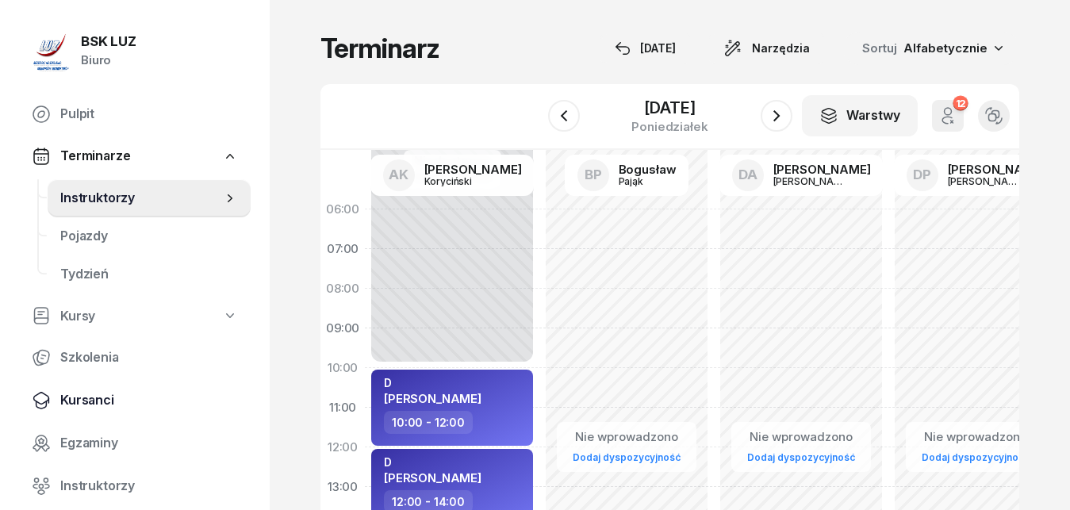
click at [90, 405] on span "Kursanci" at bounding box center [149, 400] width 178 height 21
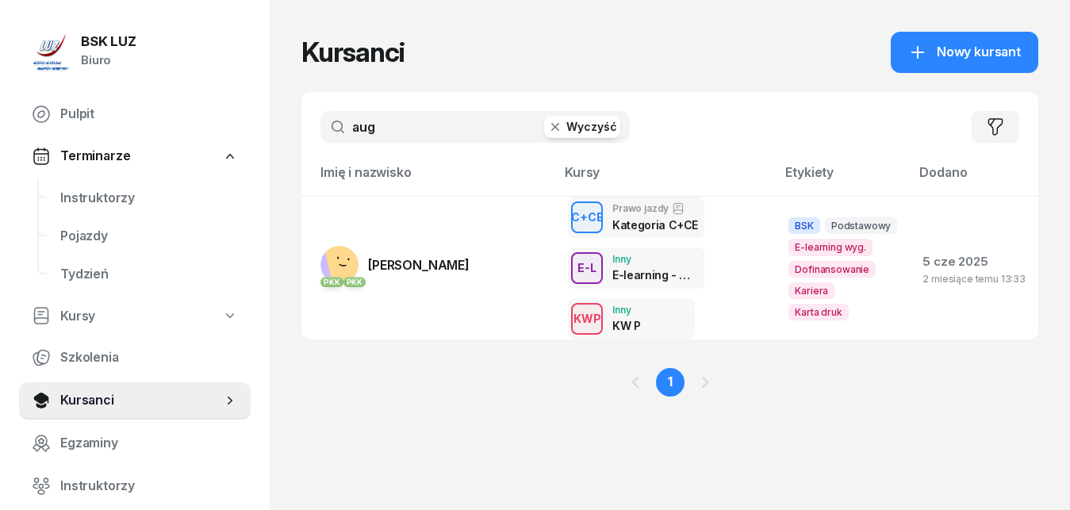
drag, startPoint x: 392, startPoint y: 128, endPoint x: 320, endPoint y: 119, distance: 72.7
click at [321, 119] on input "aug" at bounding box center [475, 127] width 309 height 32
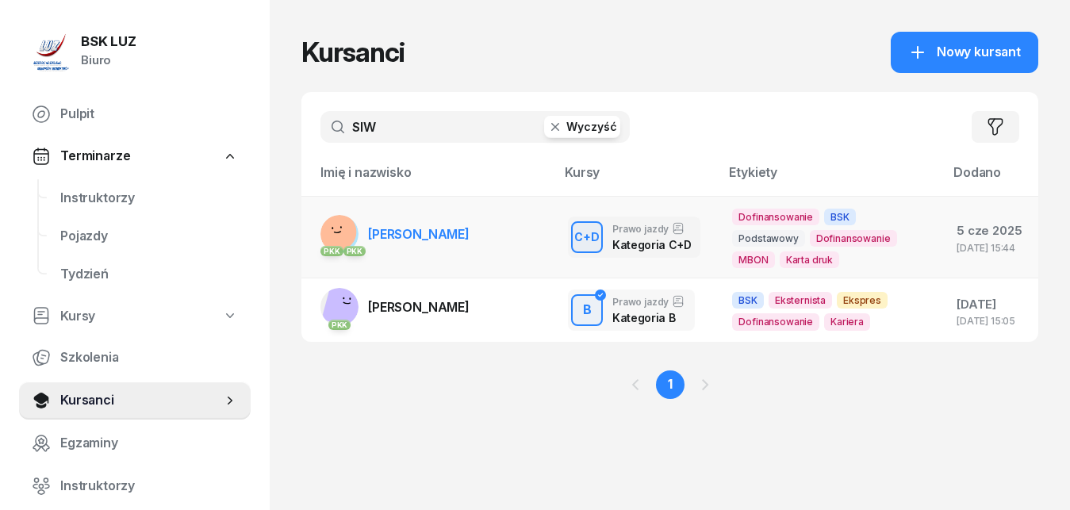
type input "SIW"
click at [413, 236] on span "[PERSON_NAME]" at bounding box center [419, 234] width 102 height 16
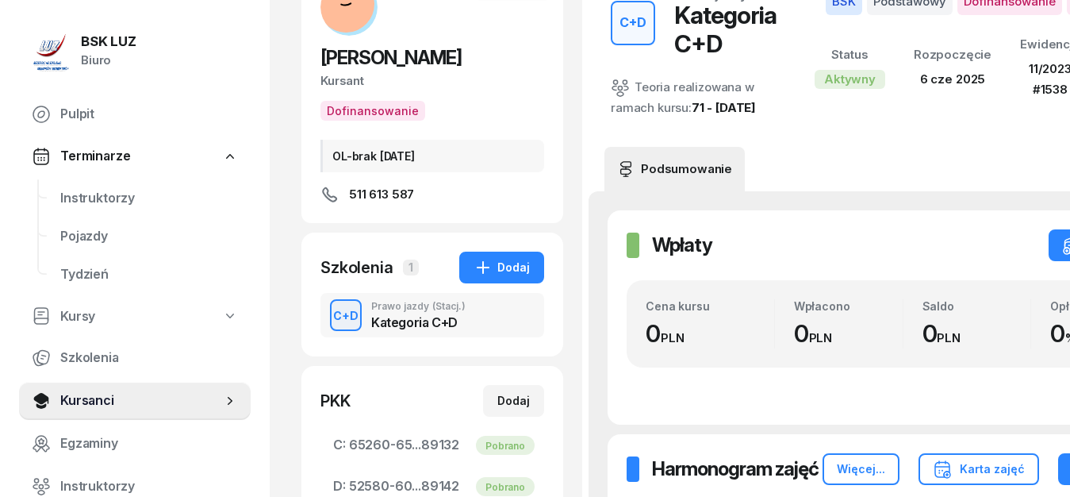
scroll to position [162, 0]
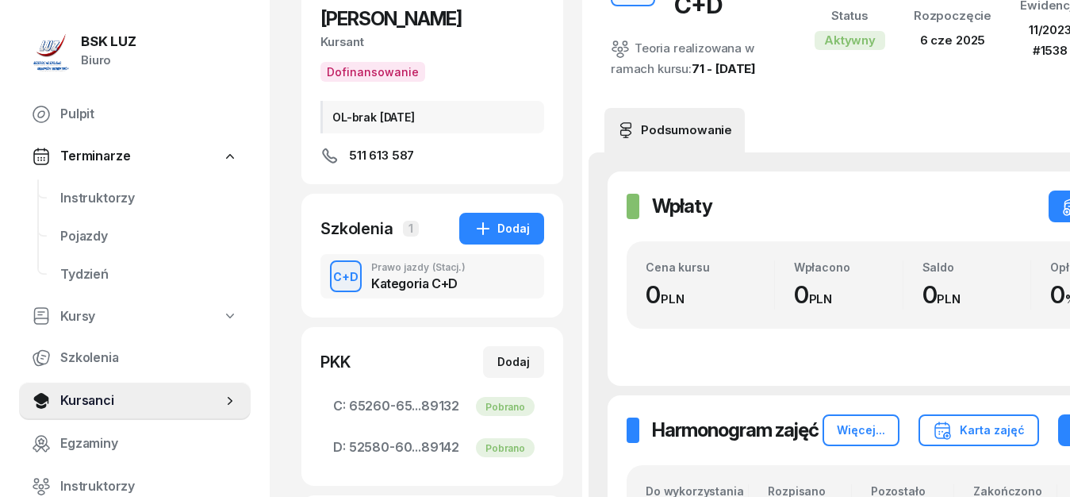
click at [389, 279] on div "Kategoria C+D" at bounding box center [418, 283] width 94 height 13
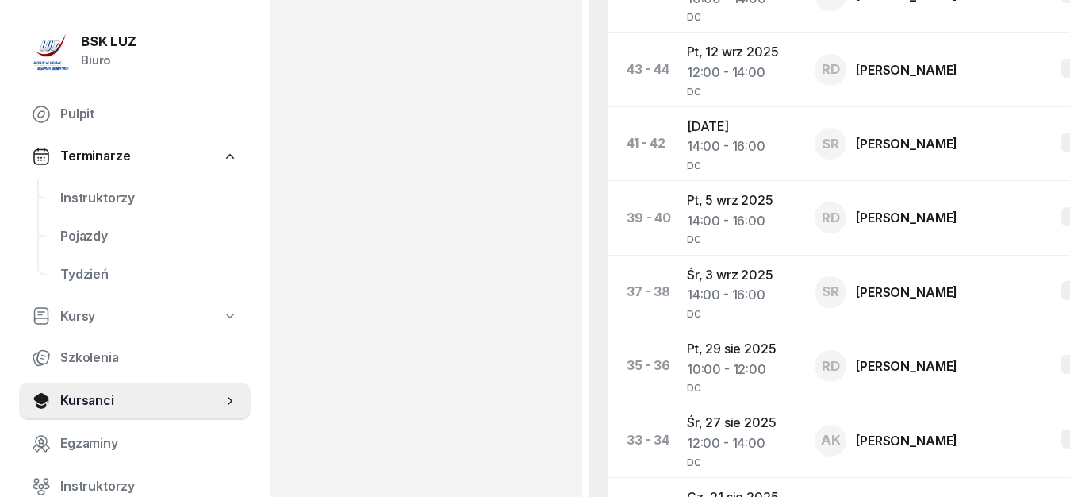
scroll to position [1052, 0]
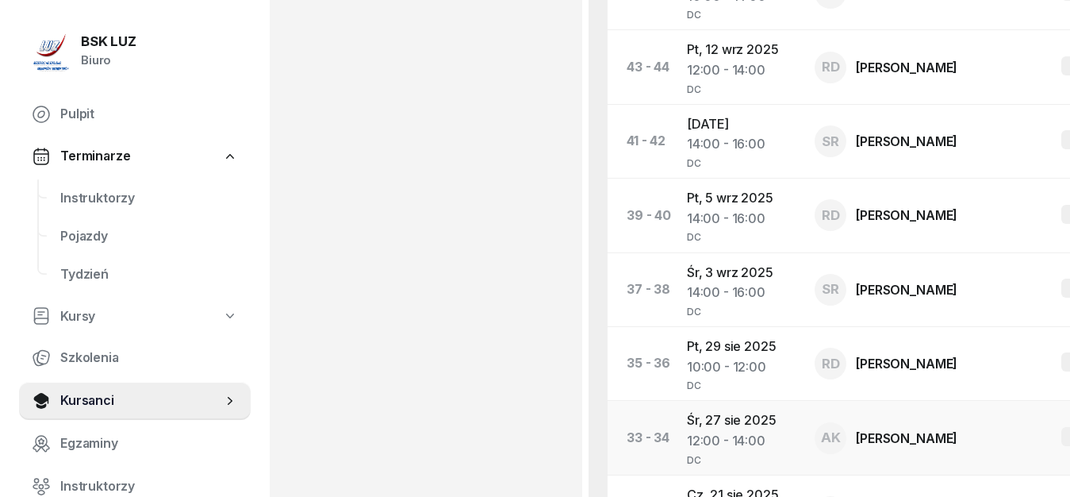
click at [724, 444] on td "[DATE] 12:00 - 14:00 DC" at bounding box center [738, 438] width 128 height 74
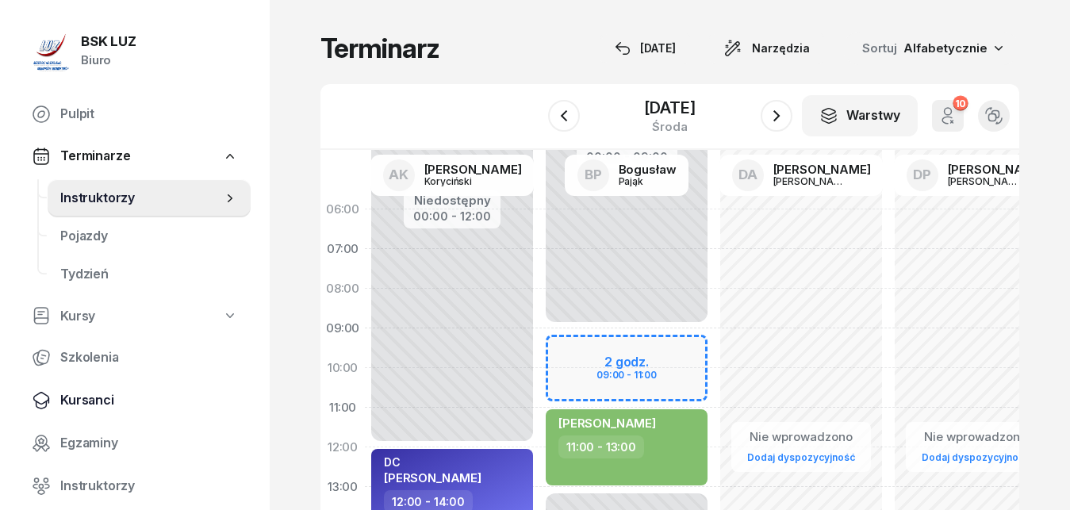
click at [78, 401] on span "Kursanci" at bounding box center [149, 400] width 178 height 21
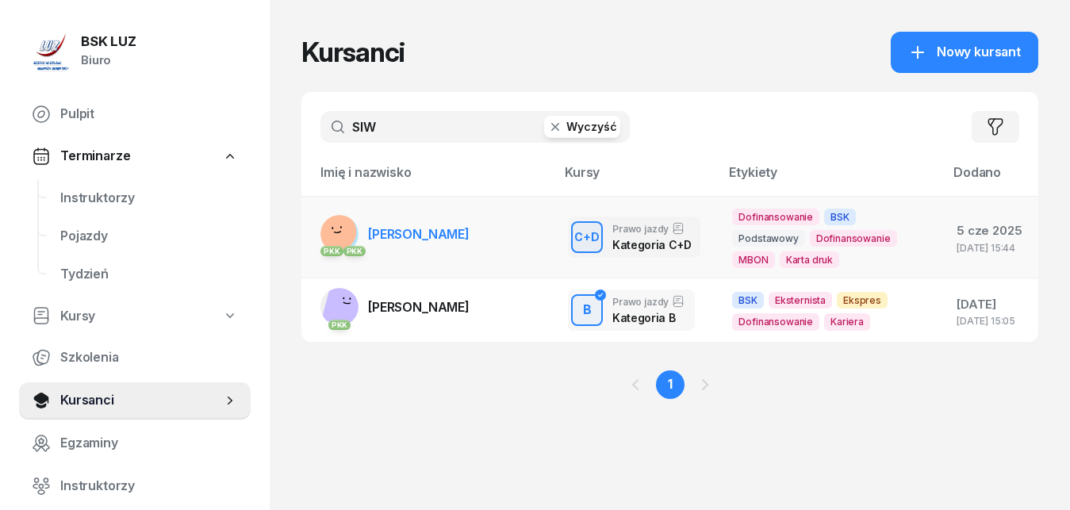
click at [418, 235] on span "[PERSON_NAME]" at bounding box center [419, 234] width 102 height 16
